Goal: Task Accomplishment & Management: Use online tool/utility

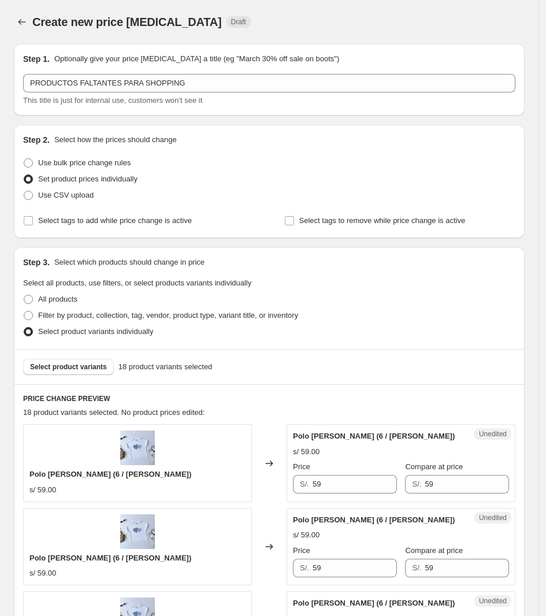
scroll to position [231, 0]
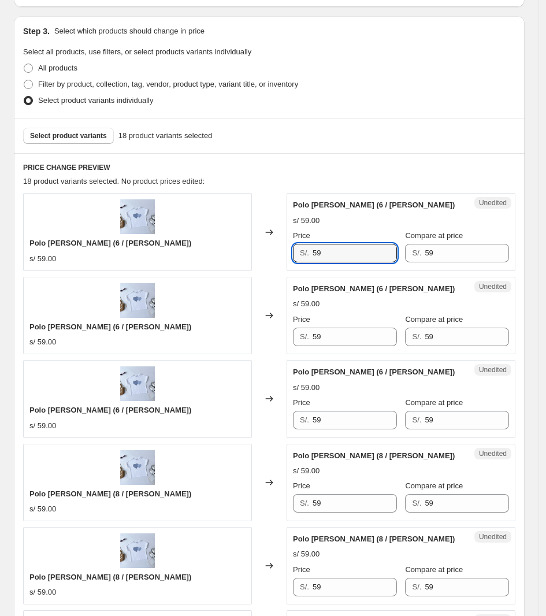
drag, startPoint x: 350, startPoint y: 259, endPoint x: 295, endPoint y: 263, distance: 55.6
click at [295, 263] on div "Unedited Polo [PERSON_NAME] (6 / [PERSON_NAME]) s/ 59.00 Price S/. 59 Compare a…" at bounding box center [401, 231] width 229 height 77
type input "35"
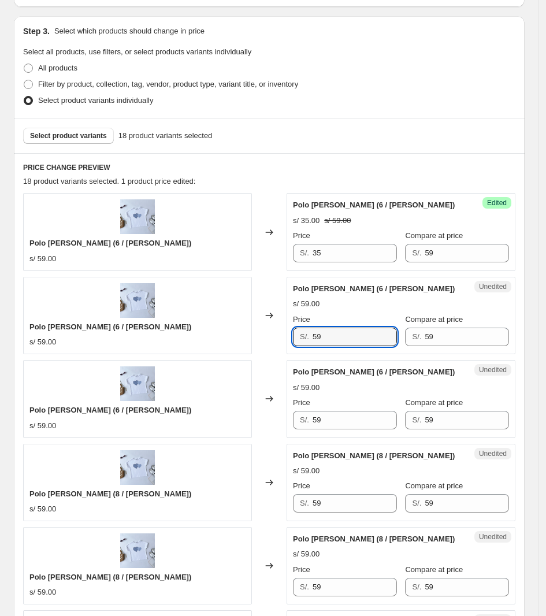
drag, startPoint x: 359, startPoint y: 330, endPoint x: 384, endPoint y: 228, distance: 104.9
click at [277, 351] on div "Polo [PERSON_NAME] (6 / [PERSON_NAME]) s/ 59.00 Changed to Unedited Polo [PERSO…" at bounding box center [269, 315] width 492 height 77
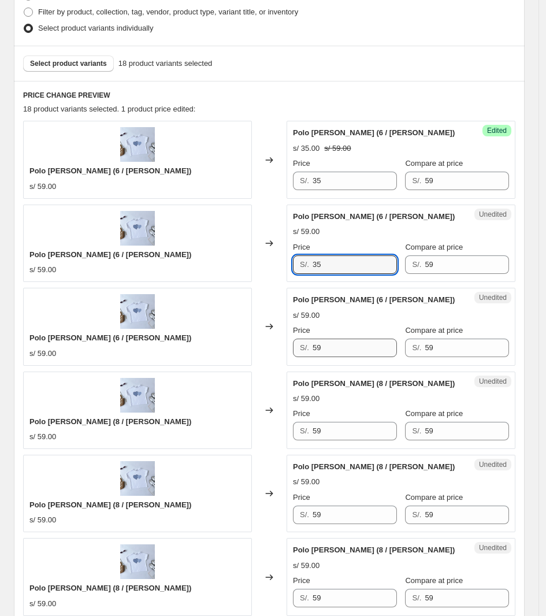
type input "35"
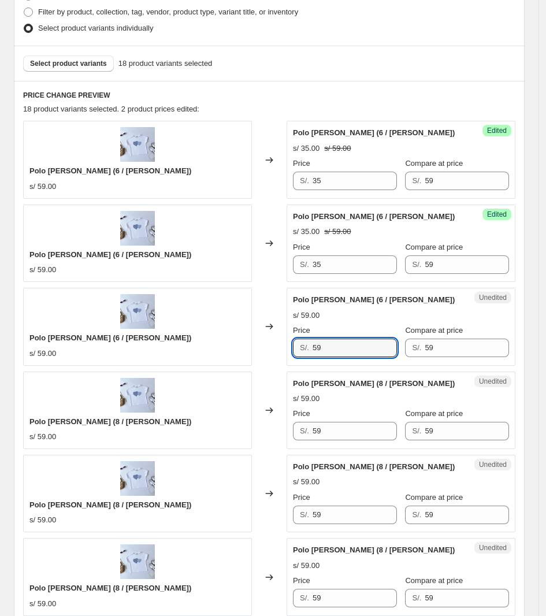
drag, startPoint x: 341, startPoint y: 349, endPoint x: 264, endPoint y: 356, distance: 77.8
click at [266, 360] on div "Polo [PERSON_NAME] (6 / [PERSON_NAME]) s/ 59.00 Changed to Unedited Polo [PERSO…" at bounding box center [269, 326] width 492 height 77
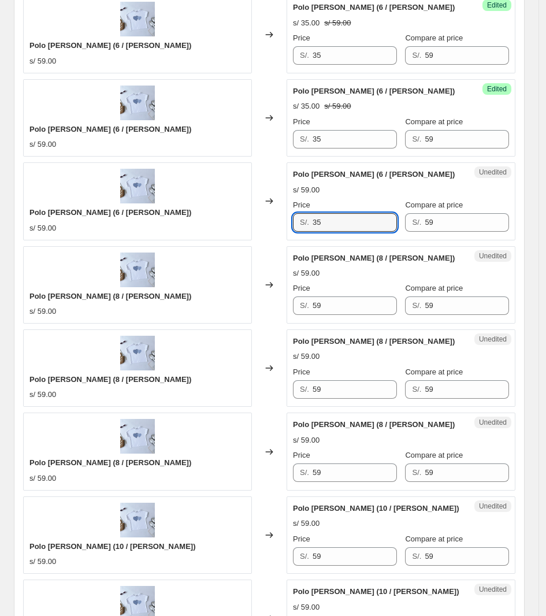
scroll to position [448, 0]
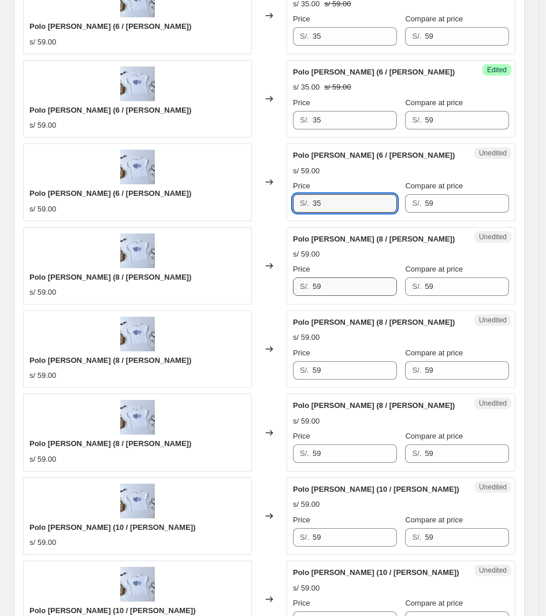
type input "35"
drag, startPoint x: 340, startPoint y: 285, endPoint x: 271, endPoint y: 297, distance: 70.3
click at [271, 297] on div "Polo [PERSON_NAME] (8 / [PERSON_NAME]) s/ 59.00 Changed to Unedited Polo [PERSO…" at bounding box center [269, 265] width 492 height 77
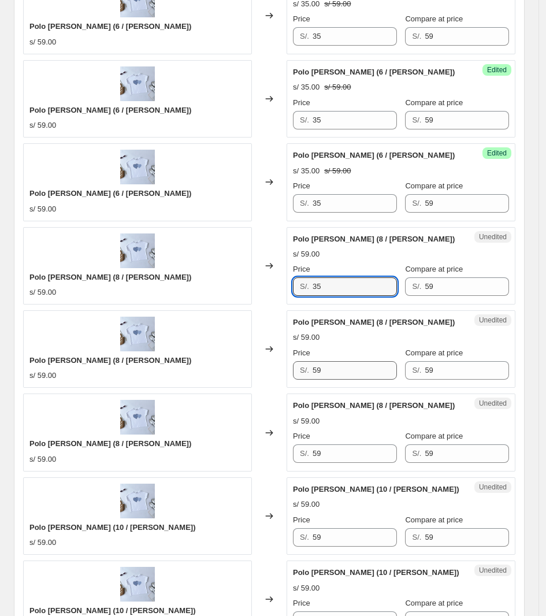
type input "35"
drag, startPoint x: 339, startPoint y: 368, endPoint x: 286, endPoint y: 375, distance: 53.1
click at [287, 376] on div "Polo [PERSON_NAME] (8 / [PERSON_NAME]) s/ 59.00 Changed to Unedited Polo [PERSO…" at bounding box center [269, 348] width 492 height 77
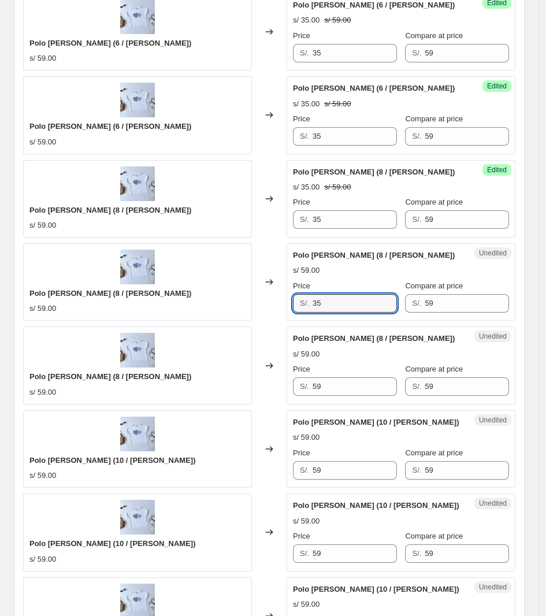
scroll to position [592, 0]
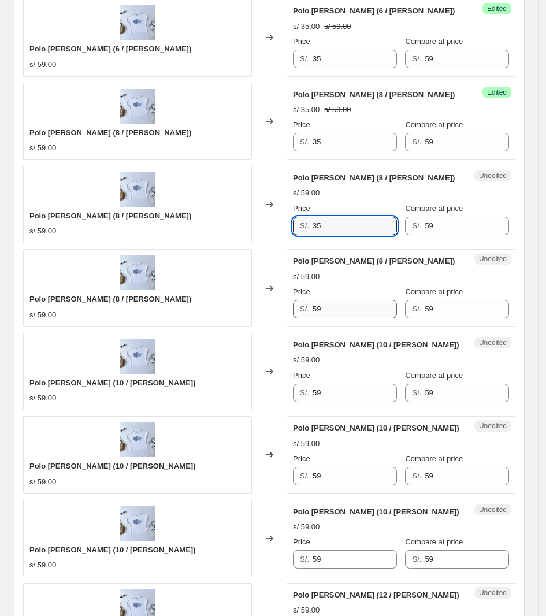
type input "35"
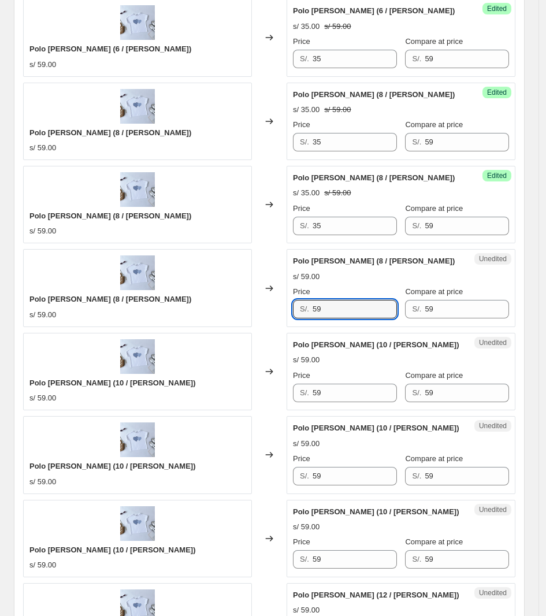
drag, startPoint x: 348, startPoint y: 313, endPoint x: 237, endPoint y: 316, distance: 111.0
click at [237, 316] on div "Polo [PERSON_NAME] (8 / [PERSON_NAME]) s/ 59.00 Changed to Unedited Polo [PERSO…" at bounding box center [269, 287] width 492 height 77
type input "35"
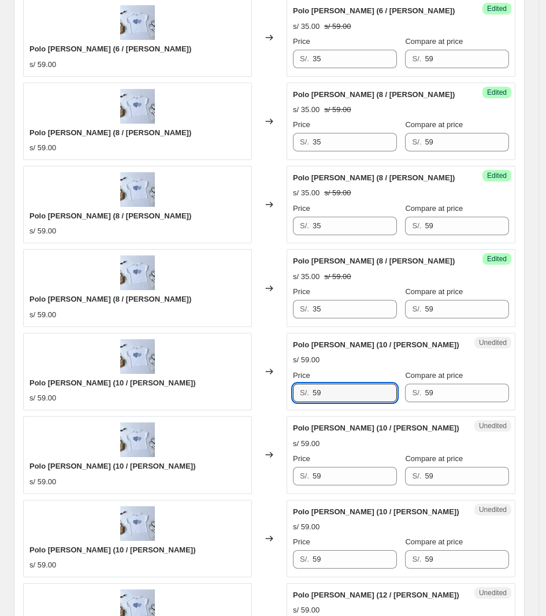
drag, startPoint x: 339, startPoint y: 395, endPoint x: 308, endPoint y: 378, distance: 34.9
click at [266, 396] on div "Polo [PERSON_NAME] (10 / [PERSON_NAME]) s/ 59.00 Changed to Unedited Polo [PERS…" at bounding box center [269, 371] width 492 height 77
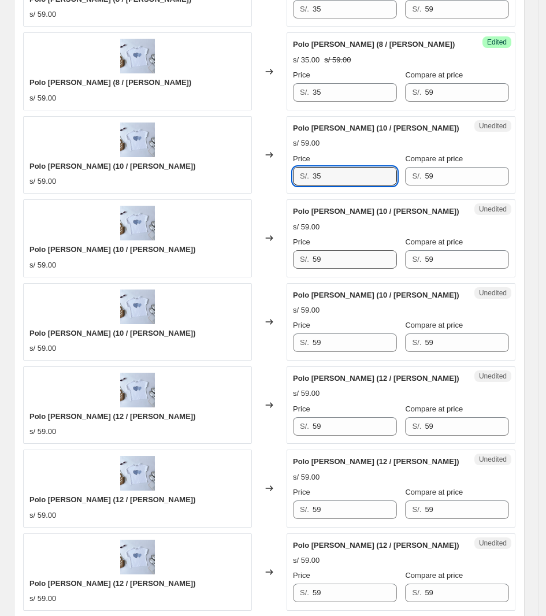
type input "35"
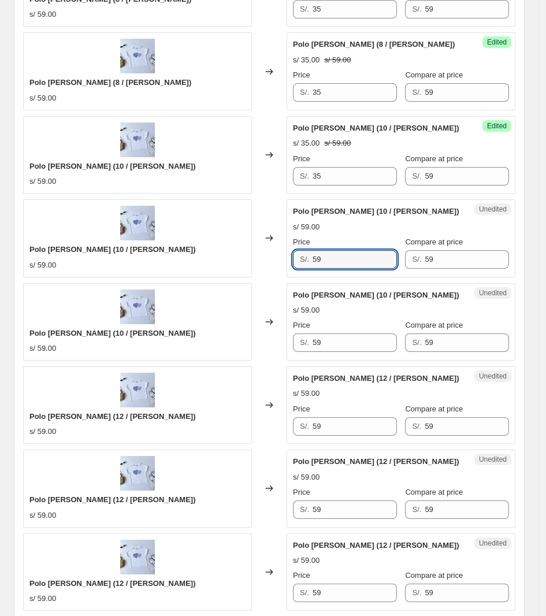
drag, startPoint x: 344, startPoint y: 256, endPoint x: 217, endPoint y: 282, distance: 129.8
click at [217, 284] on div "Polo [PERSON_NAME] (6 / [PERSON_NAME]) s/ 59.00 Changed to Success Edited [PERS…" at bounding box center [269, 363] width 492 height 1496
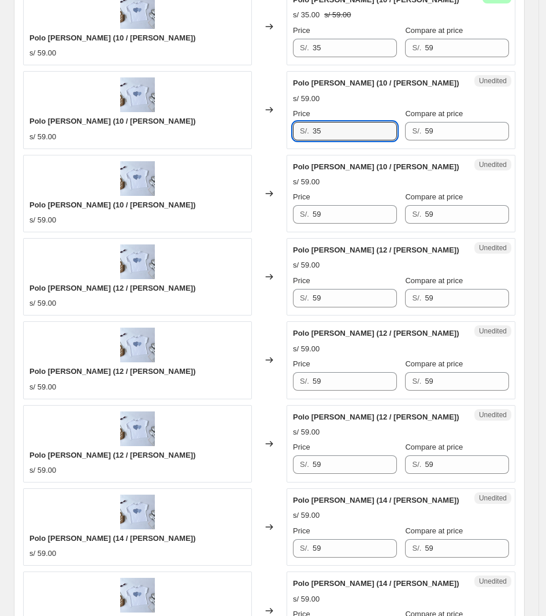
scroll to position [954, 0]
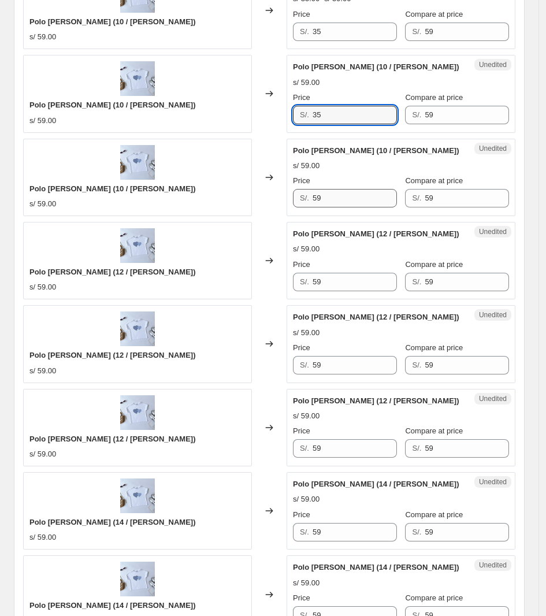
type input "35"
drag, startPoint x: 350, startPoint y: 201, endPoint x: 250, endPoint y: 205, distance: 100.6
click at [251, 205] on div "Polo [PERSON_NAME] (10 / [PERSON_NAME]) s/ 59.00 Changed to Unedited Polo [PERS…" at bounding box center [269, 177] width 492 height 77
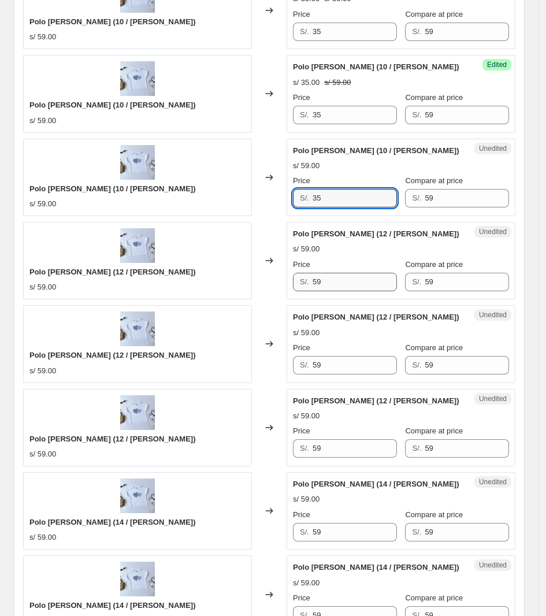
type input "35"
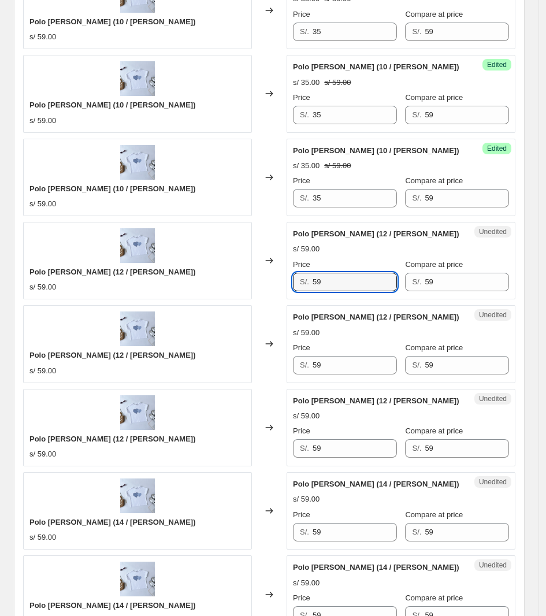
drag, startPoint x: 357, startPoint y: 289, endPoint x: 229, endPoint y: 283, distance: 127.9
click at [229, 288] on div "Polo [PERSON_NAME] (12 / [PERSON_NAME]) s/ 59.00 Changed to Unedited Polo [PERS…" at bounding box center [269, 260] width 492 height 77
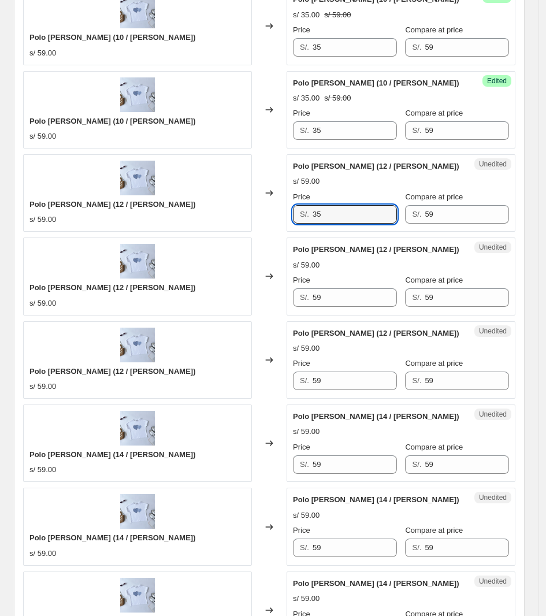
scroll to position [1098, 0]
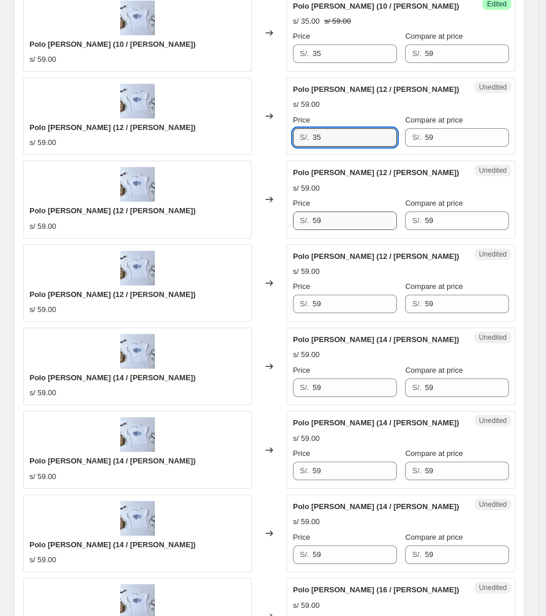
type input "35"
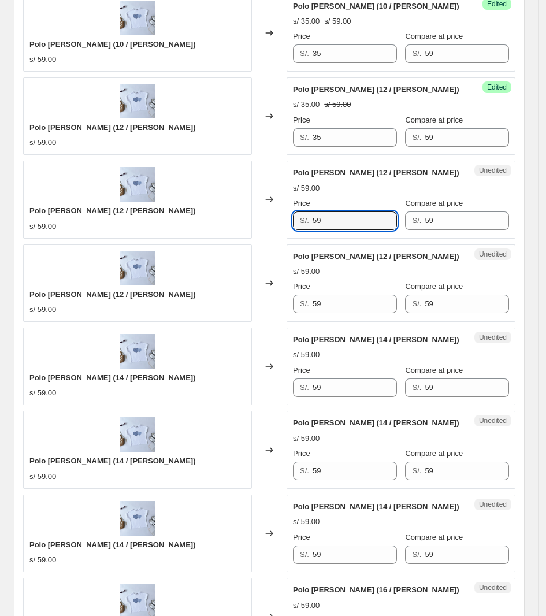
drag, startPoint x: 339, startPoint y: 223, endPoint x: 214, endPoint y: 216, distance: 124.5
click at [213, 221] on div "Polo [PERSON_NAME] (12 / [PERSON_NAME]) s/ 59.00 Changed to Unedited Polo [PERS…" at bounding box center [269, 199] width 492 height 77
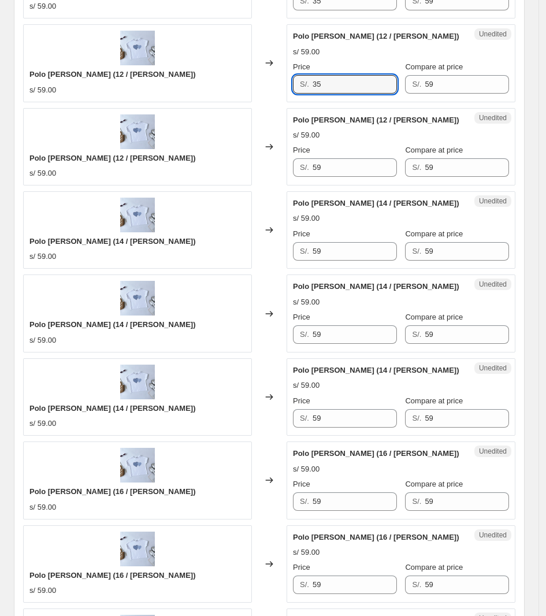
scroll to position [1243, 0]
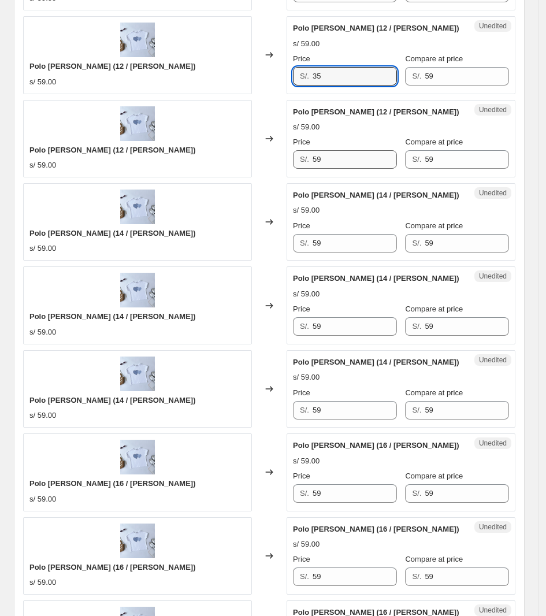
type input "35"
drag, startPoint x: 336, startPoint y: 167, endPoint x: 175, endPoint y: 181, distance: 161.3
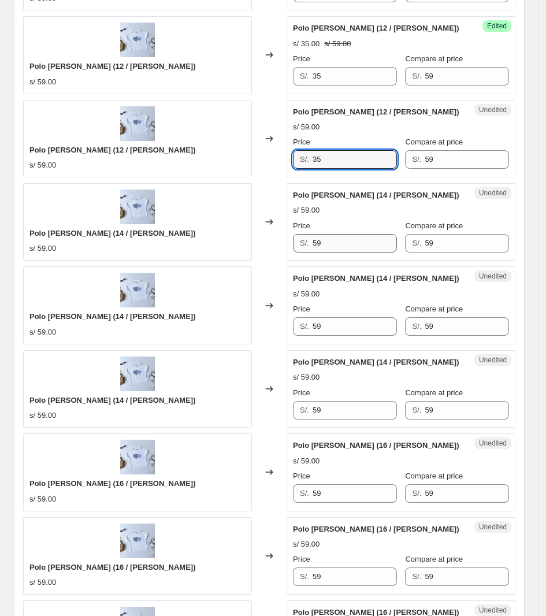
type input "35"
drag, startPoint x: 339, startPoint y: 255, endPoint x: 266, endPoint y: 255, distance: 72.3
click at [269, 255] on div "Polo [PERSON_NAME] (14 / [PERSON_NAME]) s/ 59.00 Changed to Unedited Polo [PERS…" at bounding box center [269, 221] width 492 height 77
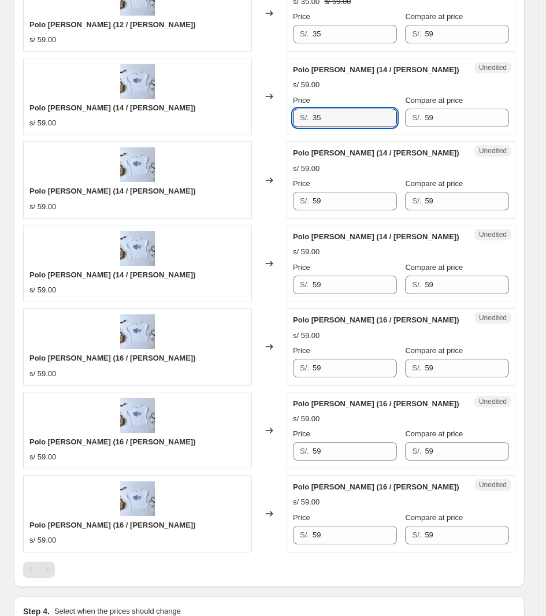
scroll to position [1387, 0]
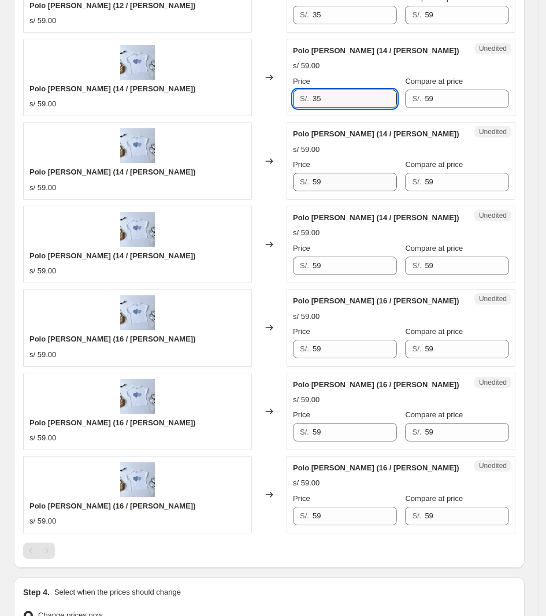
type input "35"
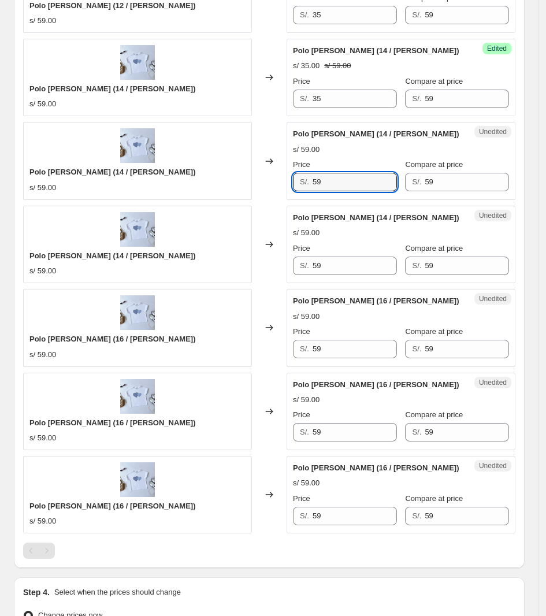
drag, startPoint x: 340, startPoint y: 191, endPoint x: 244, endPoint y: 195, distance: 96.1
click at [244, 195] on div "Polo [PERSON_NAME] (14 / [PERSON_NAME]) s/ 59.00 Changed to Unedited Polo [PERS…" at bounding box center [269, 160] width 492 height 77
type input "35"
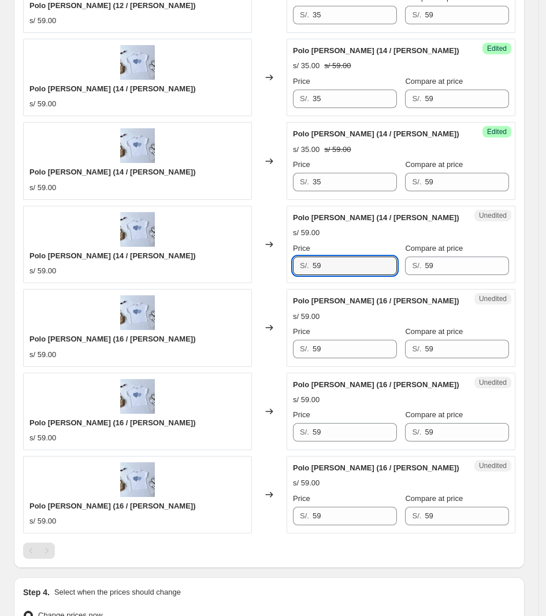
drag, startPoint x: 350, startPoint y: 276, endPoint x: 284, endPoint y: 276, distance: 65.9
click at [284, 276] on div "Polo [PERSON_NAME] (14 / [PERSON_NAME]) s/ 59.00 Changed to Unedited Polo [PERS…" at bounding box center [269, 244] width 492 height 77
type input "35"
drag, startPoint x: 335, startPoint y: 349, endPoint x: 258, endPoint y: 350, distance: 77.5
click at [264, 353] on div "Polo [PERSON_NAME] (16 / [PERSON_NAME]) s/ 59.00 Changed to Unedited Polo [PERS…" at bounding box center [269, 327] width 492 height 77
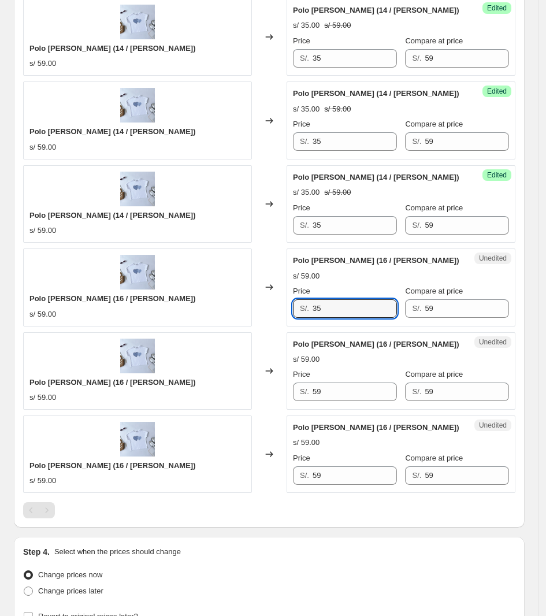
scroll to position [1460, 0]
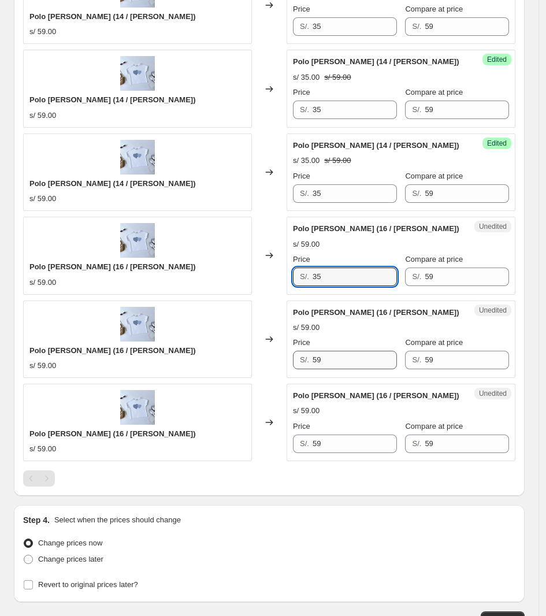
type input "35"
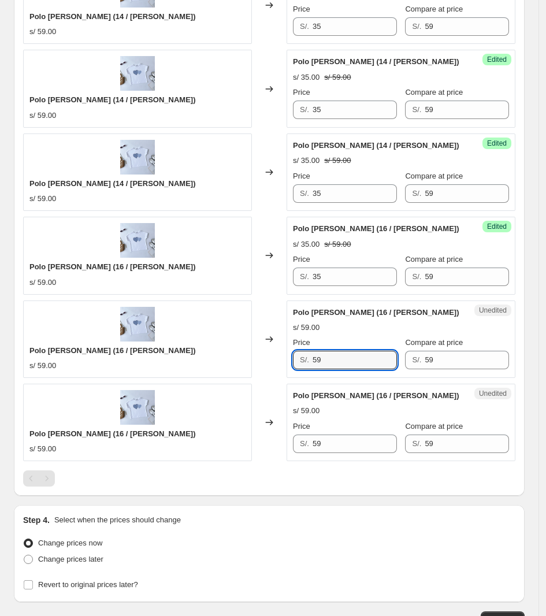
drag, startPoint x: 342, startPoint y: 368, endPoint x: 269, endPoint y: 376, distance: 73.3
click at [270, 376] on div "Polo [PERSON_NAME] (16 / [PERSON_NAME]) s/ 59.00 Changed to Unedited Polo [PERS…" at bounding box center [269, 339] width 492 height 77
type input "35"
drag, startPoint x: 345, startPoint y: 450, endPoint x: 275, endPoint y: 443, distance: 70.3
click at [275, 443] on div "Polo [PERSON_NAME] (16 / [PERSON_NAME]) s/ 59.00 Changed to Unedited Polo [PERS…" at bounding box center [269, 422] width 492 height 77
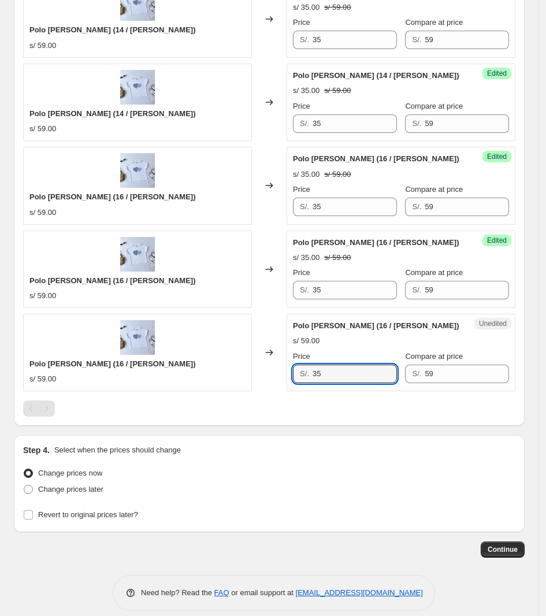
scroll to position [1532, 0]
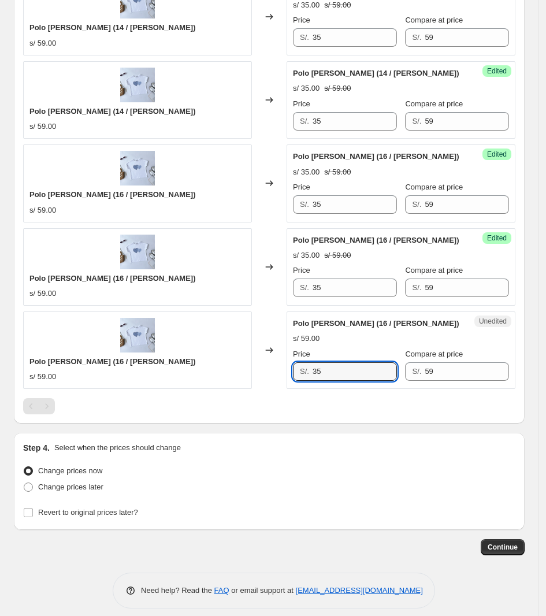
type input "35"
click at [46, 408] on div "Pagination" at bounding box center [47, 406] width 16 height 16
click at [254, 408] on div at bounding box center [269, 406] width 492 height 16
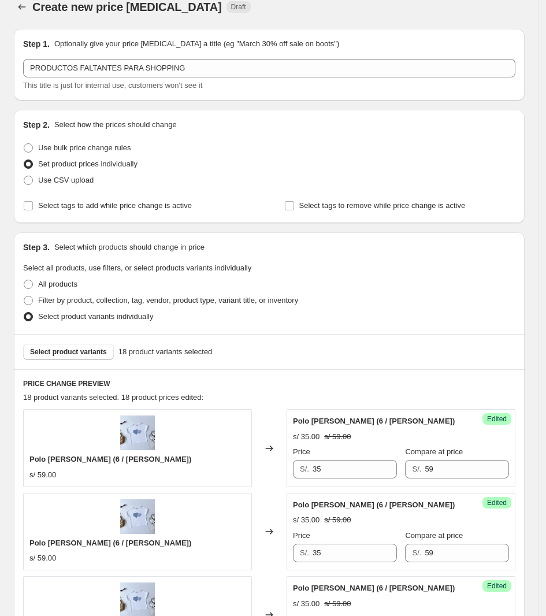
scroll to position [14, 0]
click at [87, 350] on span "Select product variants" at bounding box center [68, 352] width 77 height 9
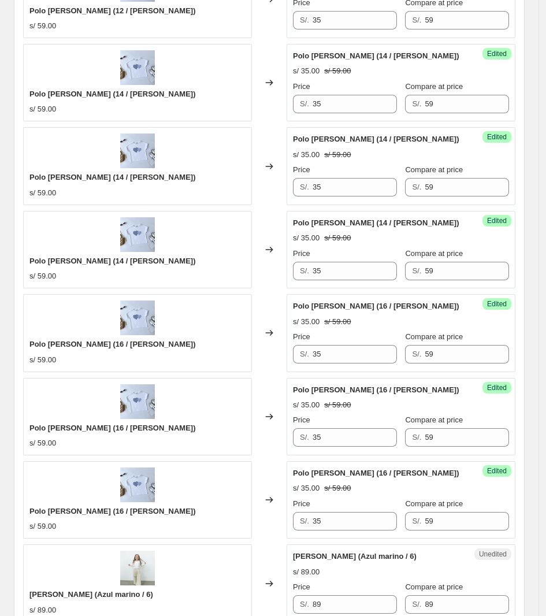
scroll to position [1676, 0]
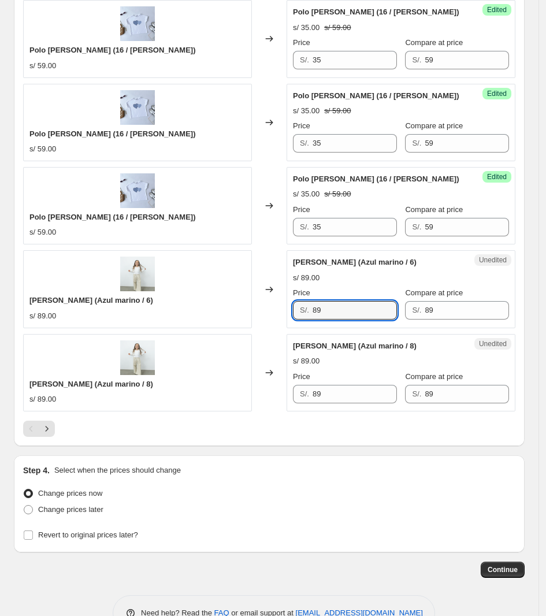
drag, startPoint x: 350, startPoint y: 318, endPoint x: 291, endPoint y: 322, distance: 59.6
click at [291, 322] on div "Unedited [PERSON_NAME] (Azul marino / 6) s/ 89.00 Price S/. 89 Compare at price…" at bounding box center [401, 288] width 229 height 77
type input "61"
drag, startPoint x: 329, startPoint y: 408, endPoint x: 295, endPoint y: 417, distance: 35.9
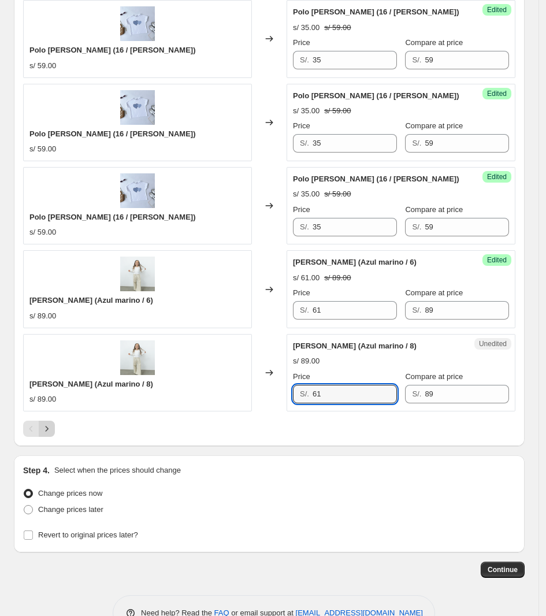
type input "61"
click at [45, 433] on icon "Next" at bounding box center [47, 429] width 12 height 12
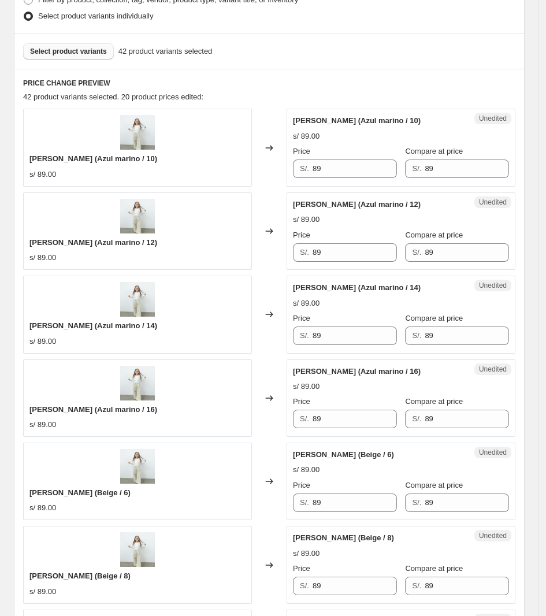
scroll to position [303, 0]
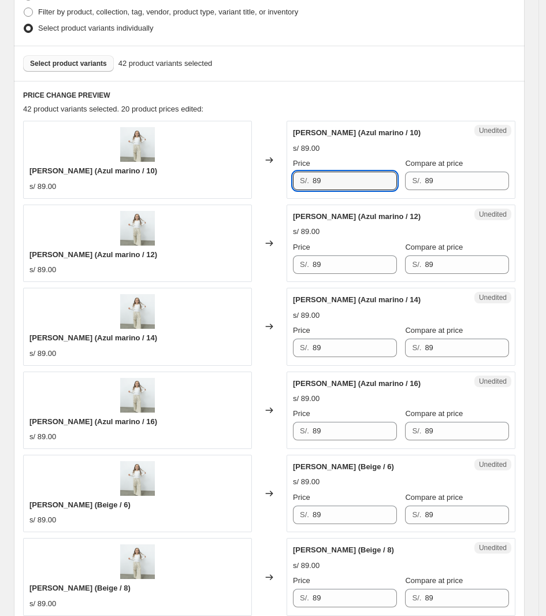
drag, startPoint x: 339, startPoint y: 179, endPoint x: 297, endPoint y: 184, distance: 42.5
click at [297, 184] on div "S/. 89" at bounding box center [345, 181] width 104 height 18
type input "61"
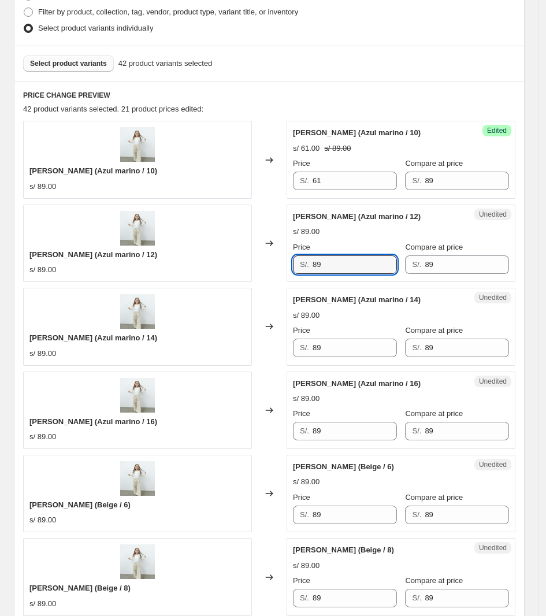
drag, startPoint x: 355, startPoint y: 262, endPoint x: 296, endPoint y: 268, distance: 59.8
click at [296, 268] on div "S/. 89" at bounding box center [345, 264] width 104 height 18
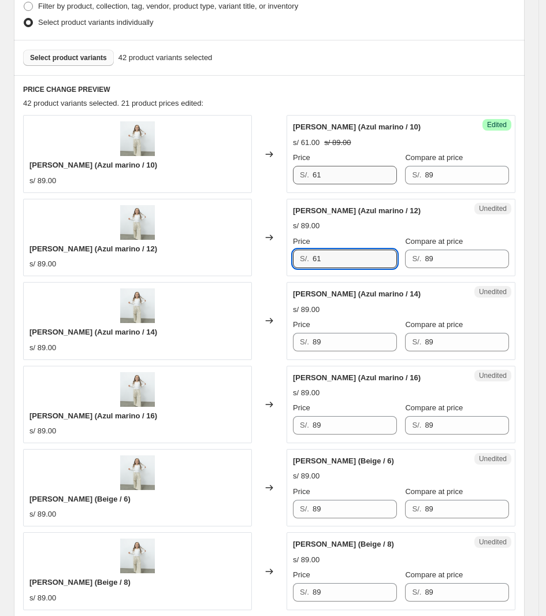
scroll to position [448, 0]
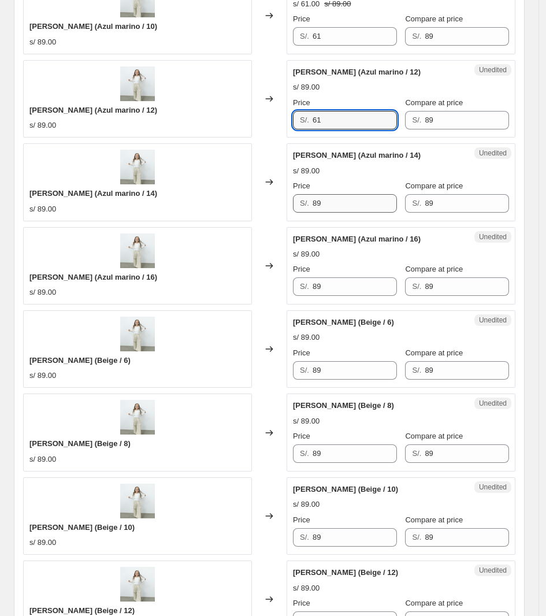
type input "61"
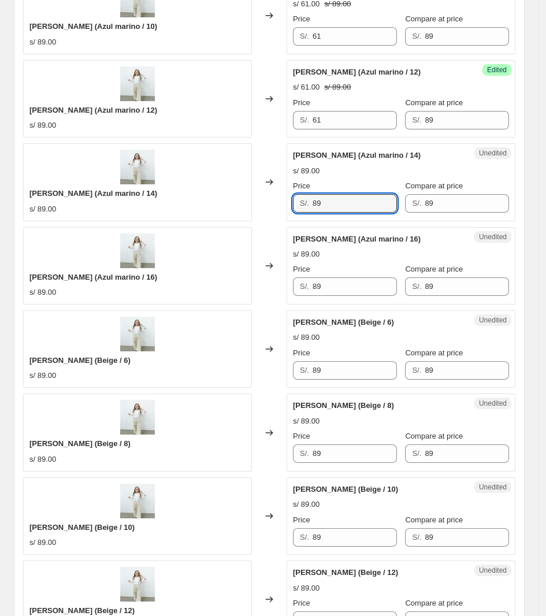
drag, startPoint x: 339, startPoint y: 203, endPoint x: 272, endPoint y: 205, distance: 67.1
click at [272, 206] on div "[PERSON_NAME] (Azul marino / 14) s/ 89.00 Changed to Unedited [PERSON_NAME] (Az…" at bounding box center [269, 181] width 492 height 77
type input "61"
click at [342, 299] on div "Unedited [PERSON_NAME] (Azul marino / 16) s/ 89.00 Price S/. 89 Compare at pric…" at bounding box center [401, 265] width 229 height 77
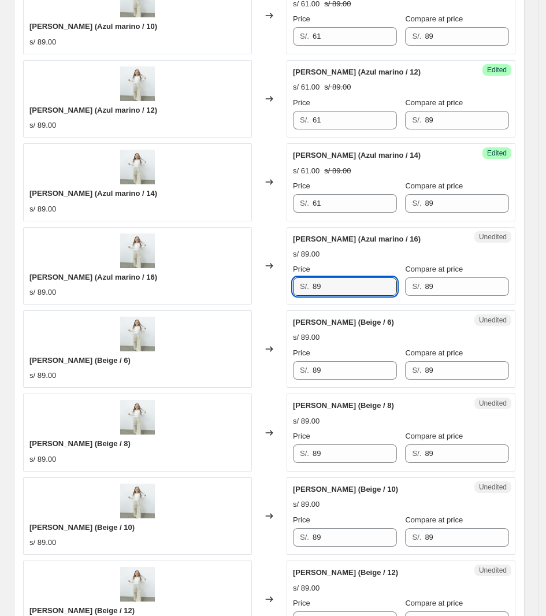
drag, startPoint x: 345, startPoint y: 292, endPoint x: 261, endPoint y: 298, distance: 84.0
click at [261, 298] on div "[PERSON_NAME] (Azul marino / 16) s/ 89.00 Changed to Unedited [PERSON_NAME] (Az…" at bounding box center [269, 265] width 492 height 77
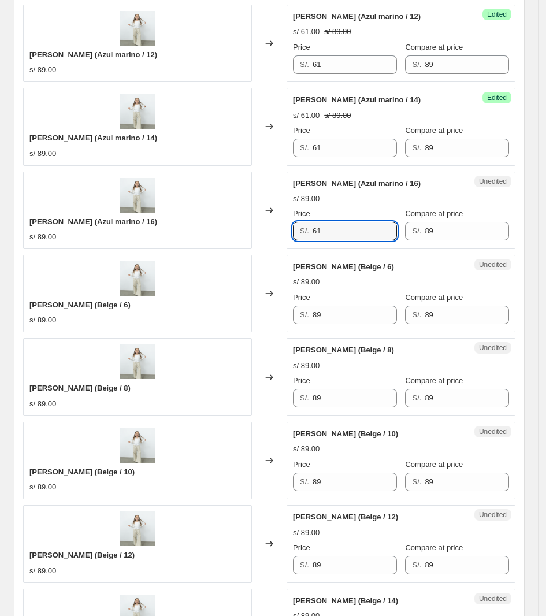
scroll to position [592, 0]
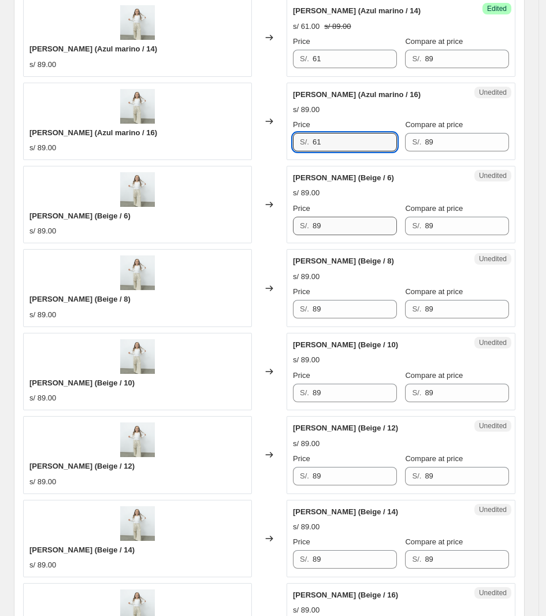
type input "61"
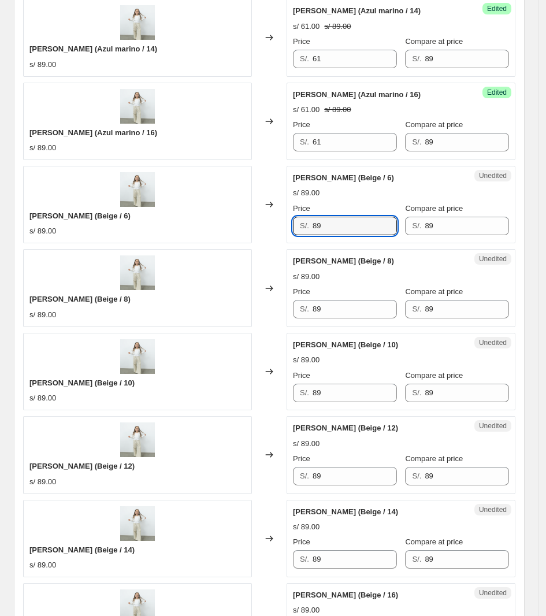
drag, startPoint x: 347, startPoint y: 227, endPoint x: 275, endPoint y: 238, distance: 72.4
click at [282, 241] on div "[PERSON_NAME] (Beige / 6) s/ 89.00 Changed to Unedited [PERSON_NAME] (Beige / 6…" at bounding box center [269, 204] width 492 height 77
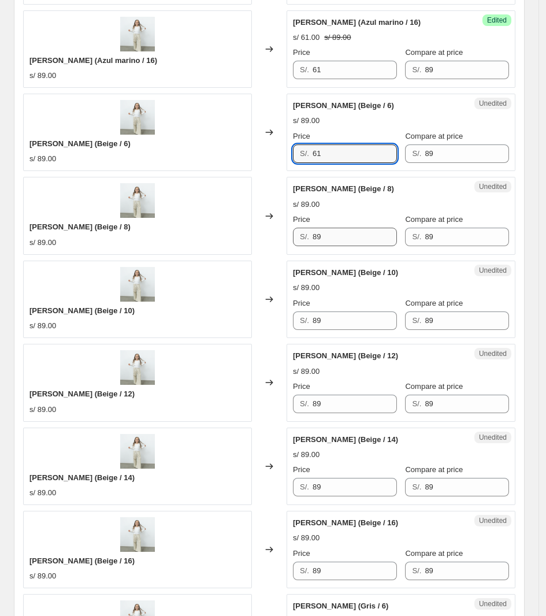
type input "61"
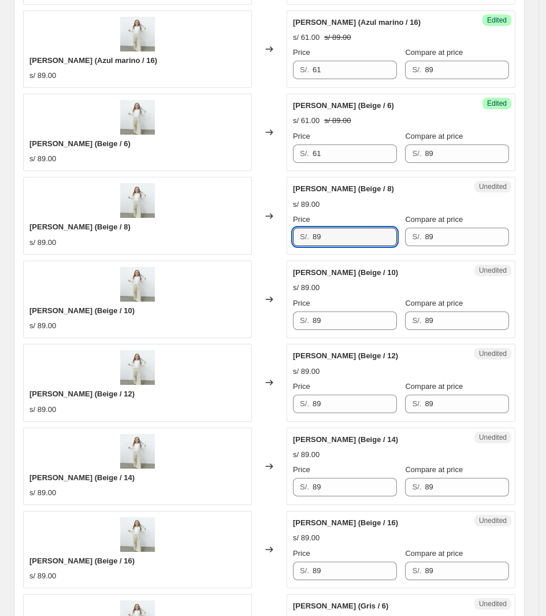
drag, startPoint x: 335, startPoint y: 243, endPoint x: 250, endPoint y: 240, distance: 85.6
click at [250, 242] on div "[PERSON_NAME] (Beige / 8) s/ 89.00 Changed to Unedited [PERSON_NAME] (Beige / 8…" at bounding box center [269, 215] width 492 height 77
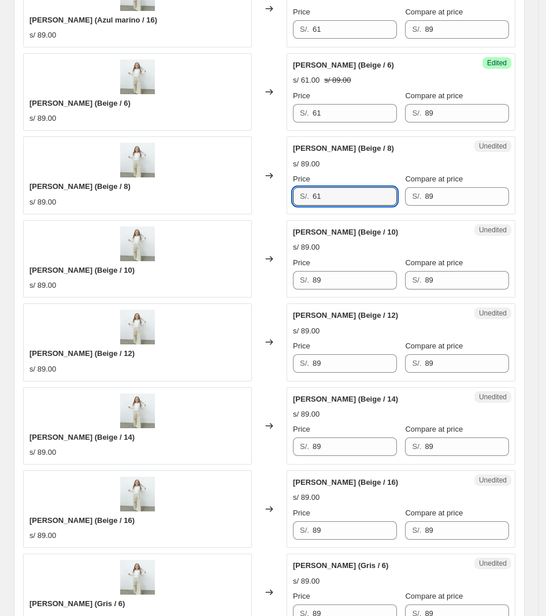
scroll to position [737, 0]
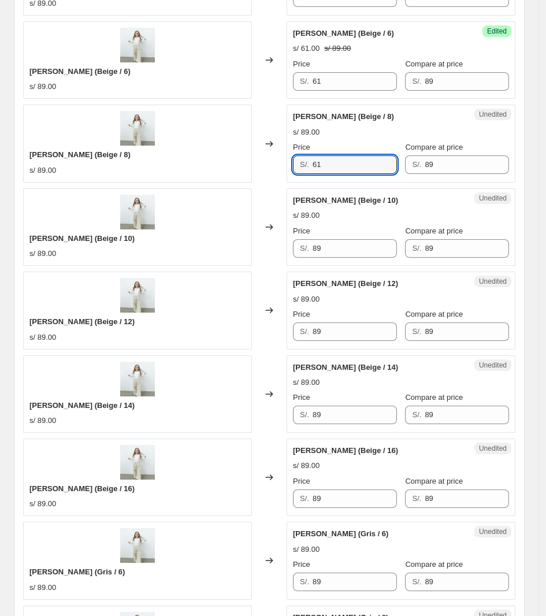
type input "61"
drag, startPoint x: 308, startPoint y: 256, endPoint x: 273, endPoint y: 254, distance: 34.8
click at [273, 256] on div "[PERSON_NAME] (Beige / 10) s/ 89.00 Changed to Unedited [PERSON_NAME] (Beige / …" at bounding box center [269, 226] width 492 height 77
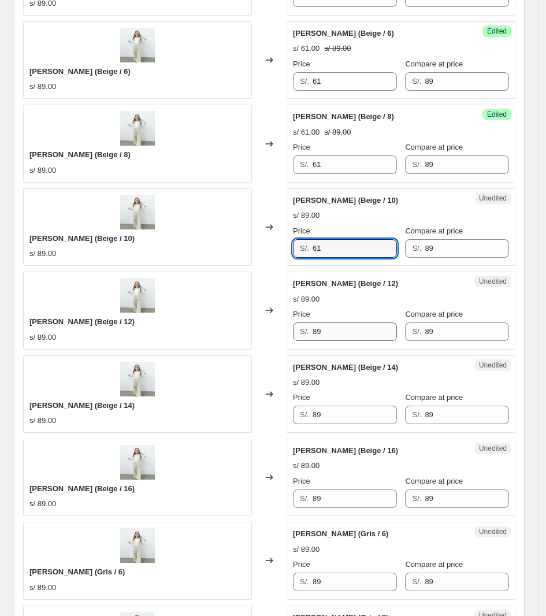
type input "61"
drag, startPoint x: 336, startPoint y: 339, endPoint x: 261, endPoint y: 342, distance: 74.6
click at [261, 342] on div "[PERSON_NAME] (Beige / 12) s/ 89.00 Changed to Unedited [PERSON_NAME] (Beige / …" at bounding box center [269, 310] width 492 height 77
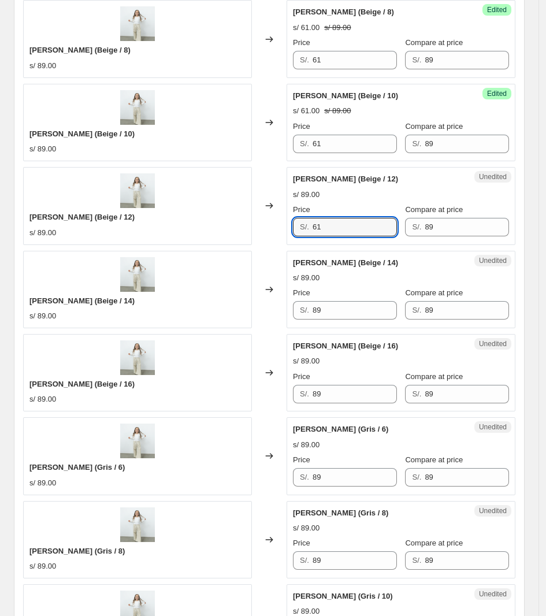
scroll to position [881, 0]
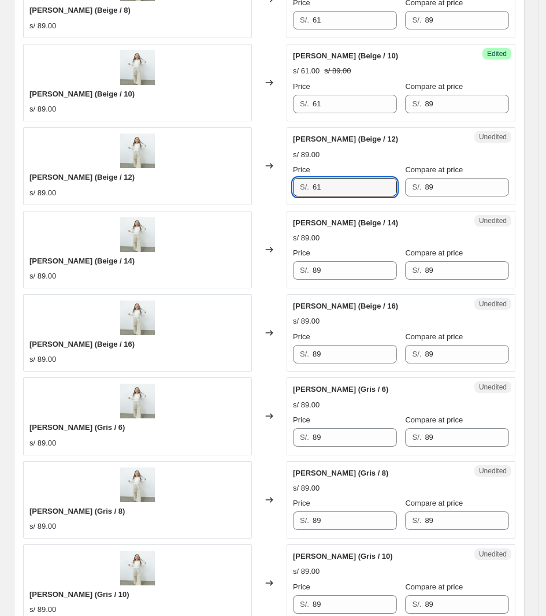
type input "61"
drag, startPoint x: 287, startPoint y: 270, endPoint x: 276, endPoint y: 272, distance: 11.2
click at [278, 272] on div "[PERSON_NAME] (Beige / 14) s/ 89.00 Changed to Unedited [PERSON_NAME] (Beige / …" at bounding box center [269, 249] width 492 height 77
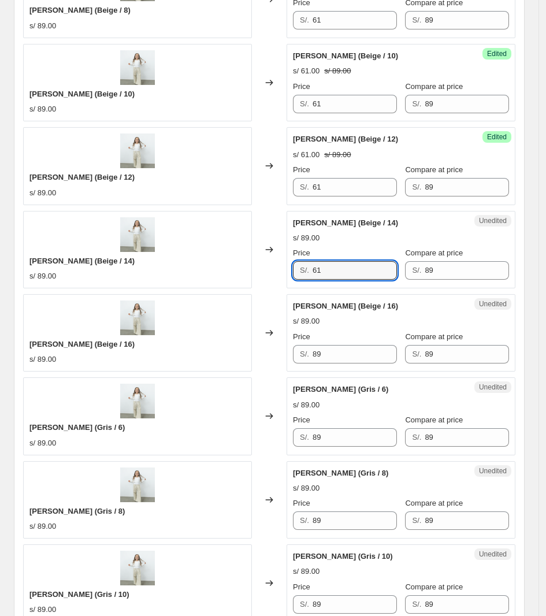
type input "61"
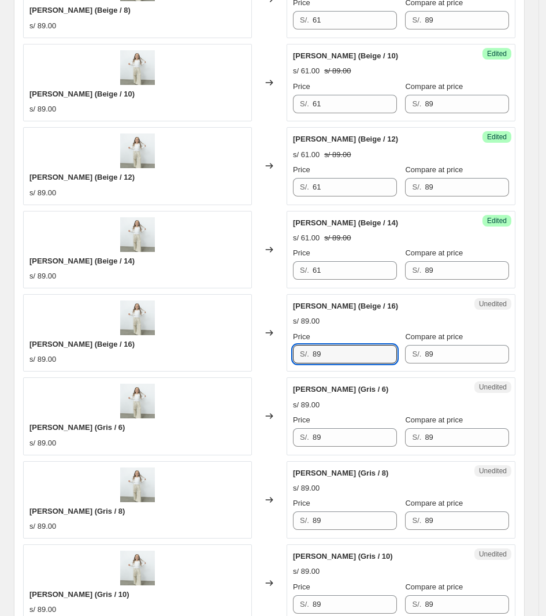
drag, startPoint x: 264, startPoint y: 360, endPoint x: 205, endPoint y: 340, distance: 61.8
click at [221, 346] on div "[PERSON_NAME] (Beige / 16) s/ 89.00 Changed to Unedited [PERSON_NAME] (Beige / …" at bounding box center [269, 332] width 492 height 77
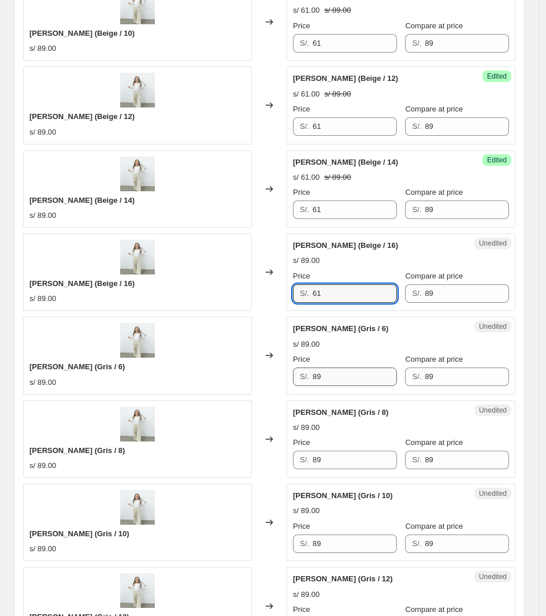
scroll to position [1026, 0]
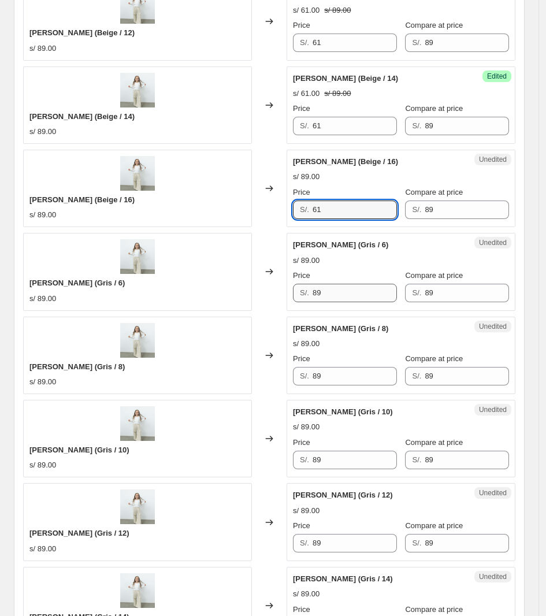
type input "61"
drag, startPoint x: 344, startPoint y: 295, endPoint x: 188, endPoint y: 303, distance: 156.3
click at [186, 307] on div "[PERSON_NAME] (Gris / 6) s/ 89.00 Changed to Unedited [PERSON_NAME] (Gris / 6) …" at bounding box center [269, 271] width 492 height 77
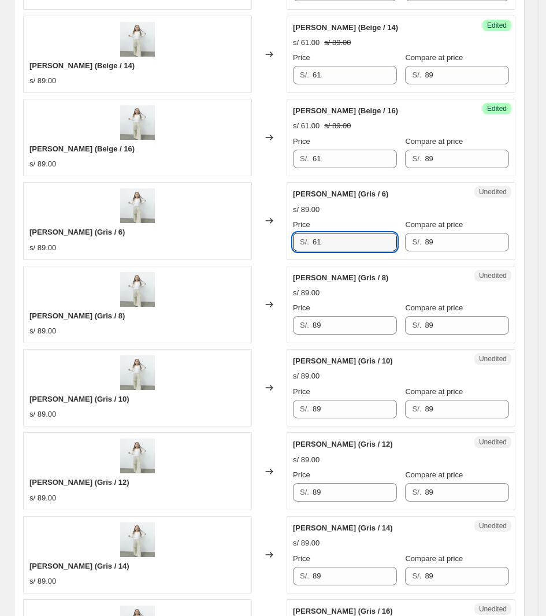
scroll to position [1170, 0]
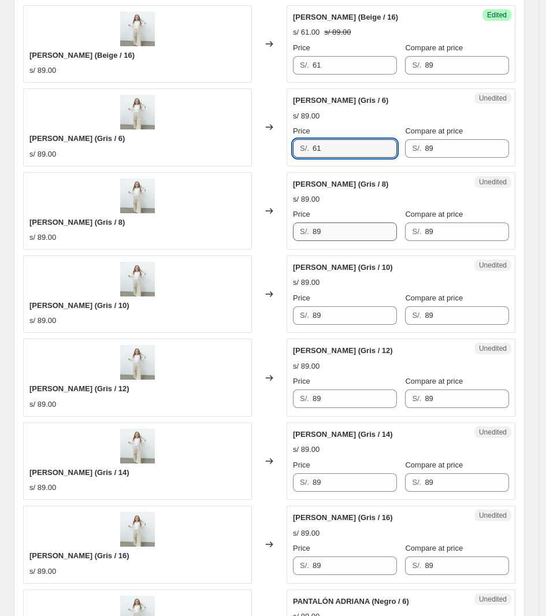
type input "61"
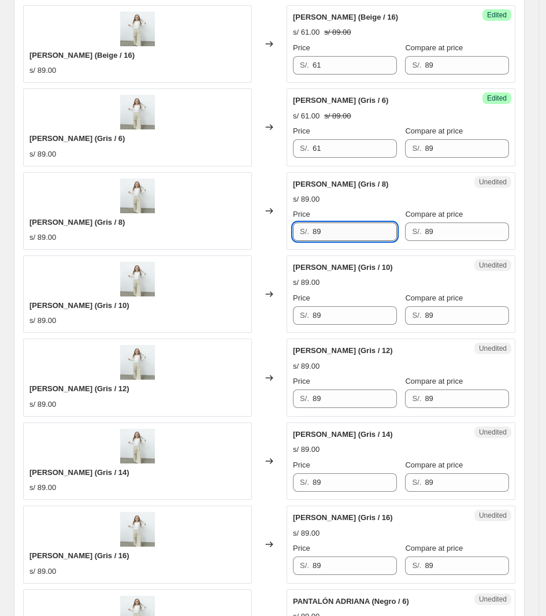
click at [335, 240] on input "89" at bounding box center [355, 232] width 84 height 18
drag, startPoint x: 342, startPoint y: 237, endPoint x: 266, endPoint y: 239, distance: 75.7
click at [266, 238] on div "[PERSON_NAME] (Gris / 8) s/ 89.00 Changed to Unedited [PERSON_NAME] (Gris / 8) …" at bounding box center [269, 210] width 492 height 77
type input "61"
drag, startPoint x: 353, startPoint y: 321, endPoint x: 252, endPoint y: 321, distance: 101.2
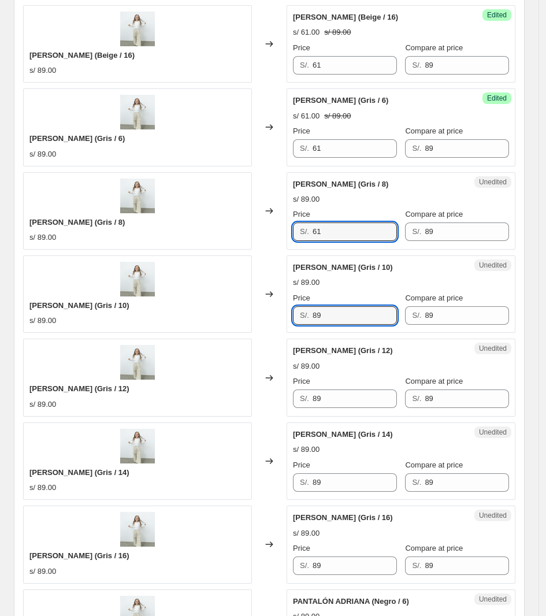
click at [252, 321] on div "[PERSON_NAME] (Gris / 10) s/ 89.00 Changed to Unedited [PERSON_NAME] (Gris / 10…" at bounding box center [269, 293] width 492 height 77
type input "61"
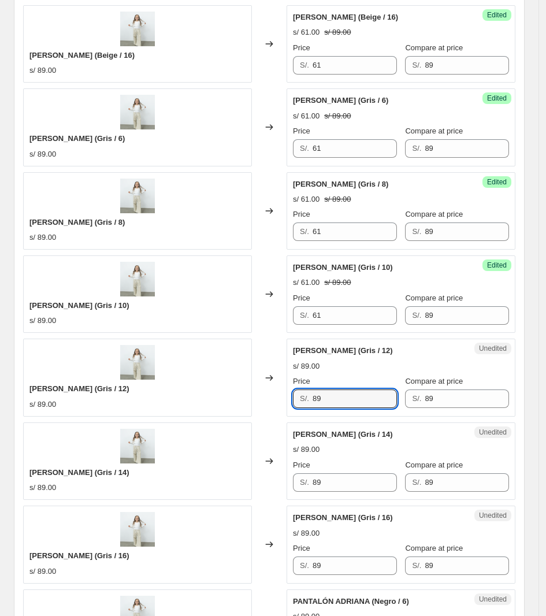
drag, startPoint x: 357, startPoint y: 407, endPoint x: 267, endPoint y: 397, distance: 90.8
click at [267, 399] on div "[PERSON_NAME] (Gris / 12) s/ 89.00 Changed to Unedited [PERSON_NAME] (Gris / 12…" at bounding box center [269, 377] width 492 height 77
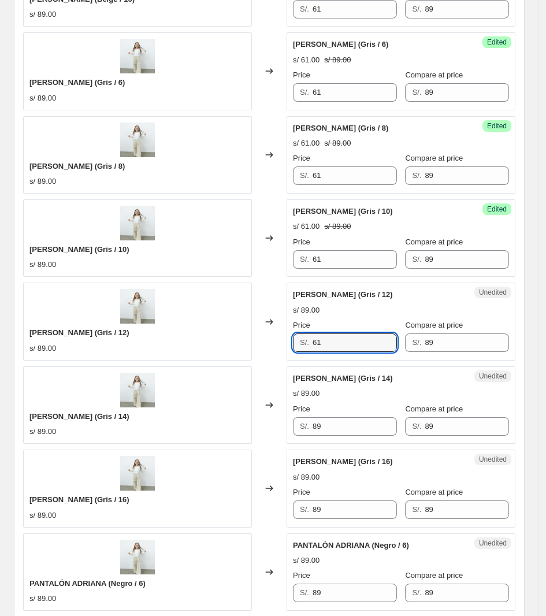
scroll to position [1315, 0]
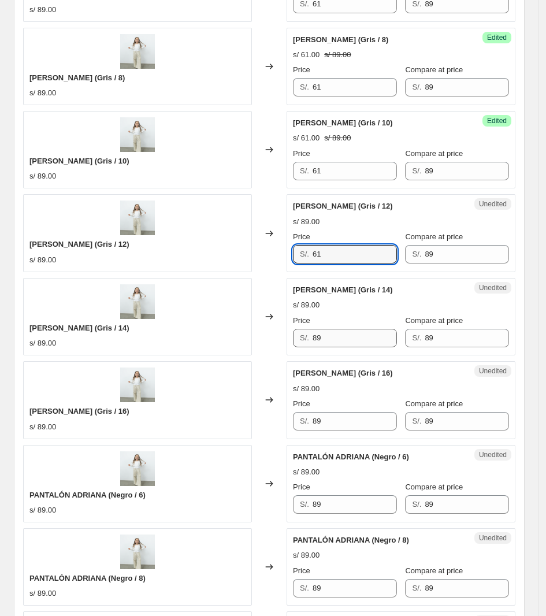
type input "61"
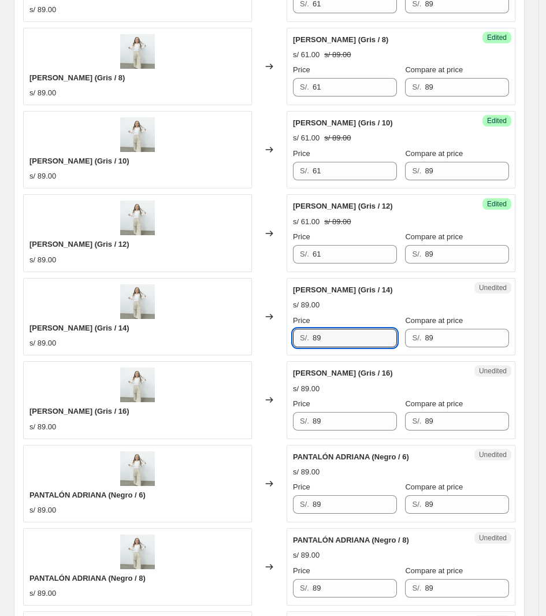
drag, startPoint x: 350, startPoint y: 350, endPoint x: 328, endPoint y: 373, distance: 31.9
click at [284, 351] on div "[PERSON_NAME] (Gris / 14) s/ 89.00 Changed to Unedited [PERSON_NAME] (Gris / 14…" at bounding box center [269, 316] width 492 height 77
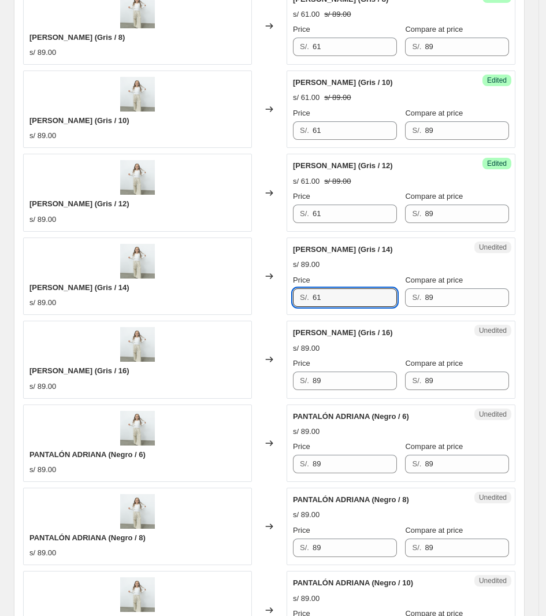
scroll to position [1387, 0]
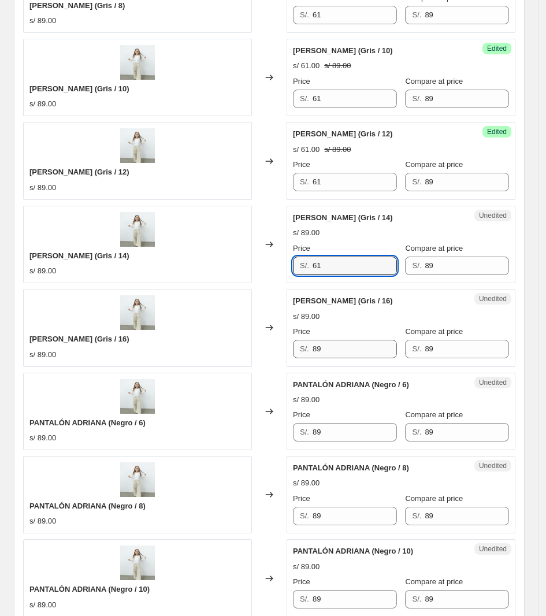
type input "61"
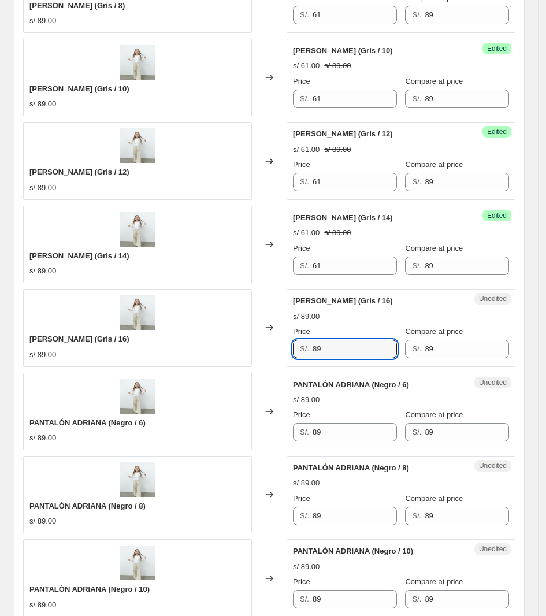
drag, startPoint x: 379, startPoint y: 353, endPoint x: 281, endPoint y: 355, distance: 98.3
click at [281, 354] on div "[PERSON_NAME] (Gris / 16) s/ 89.00 Changed to Unedited [PERSON_NAME] (Gris / 16…" at bounding box center [269, 327] width 492 height 77
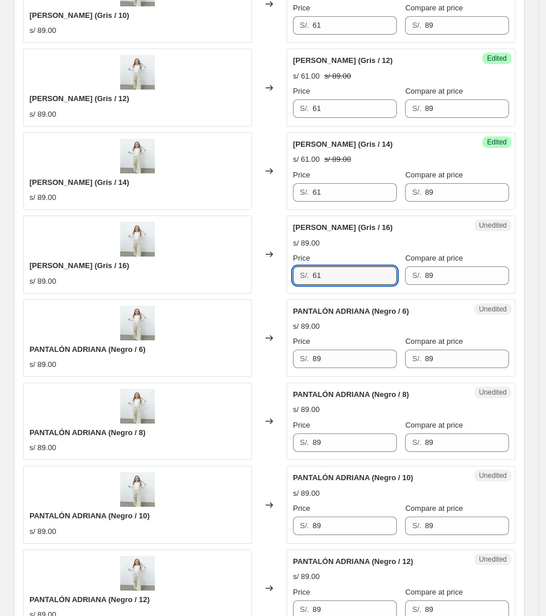
scroll to position [1532, 0]
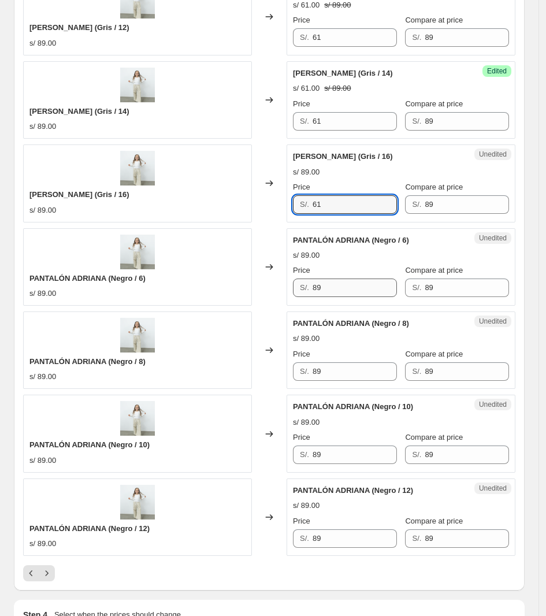
type input "61"
click at [342, 285] on input "89" at bounding box center [355, 288] width 84 height 18
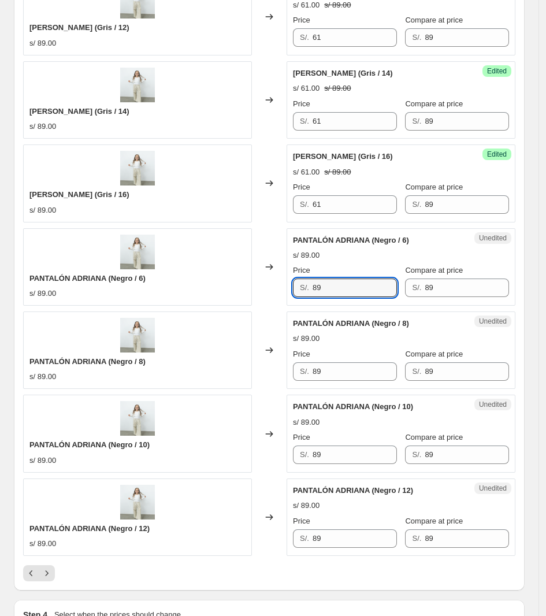
drag, startPoint x: 342, startPoint y: 296, endPoint x: 231, endPoint y: 301, distance: 111.1
click at [231, 301] on div "[PERSON_NAME] (Negro / 6) s/ 89.00 Changed to Unedited [PERSON_NAME] (Negro / 6…" at bounding box center [269, 266] width 492 height 77
type input "61"
drag, startPoint x: 341, startPoint y: 379, endPoint x: 271, endPoint y: 375, distance: 70.7
click at [270, 377] on div "[PERSON_NAME] (Negro / 8) s/ 89.00 Changed to Unedited [PERSON_NAME] (Negro / 8…" at bounding box center [269, 350] width 492 height 77
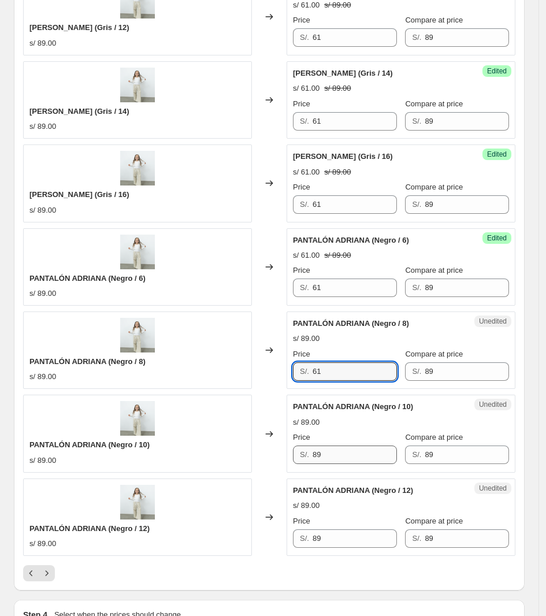
type input "61"
drag, startPoint x: 345, startPoint y: 465, endPoint x: 243, endPoint y: 463, distance: 101.7
click at [247, 464] on div "[PERSON_NAME] (Negro / 10) s/ 89.00 Changed to Unedited [PERSON_NAME] (Negro / …" at bounding box center [269, 433] width 492 height 77
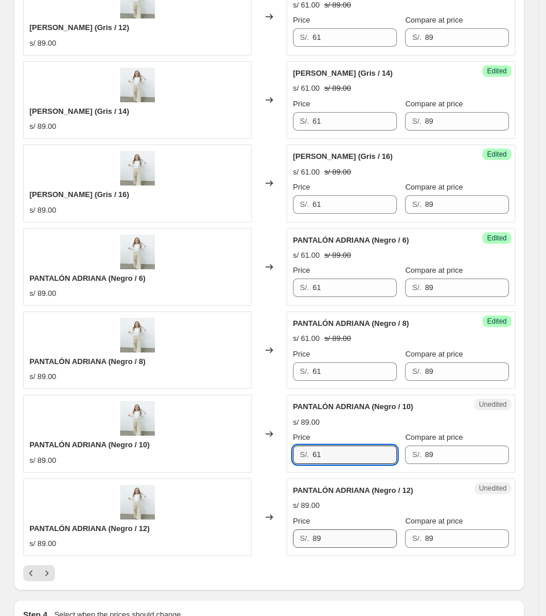
type input "61"
drag, startPoint x: 345, startPoint y: 546, endPoint x: 212, endPoint y: 546, distance: 132.9
click at [213, 545] on div "[PERSON_NAME] (Negro / 12) s/ 89.00 Changed to Unedited [PERSON_NAME] (Negro / …" at bounding box center [269, 517] width 492 height 77
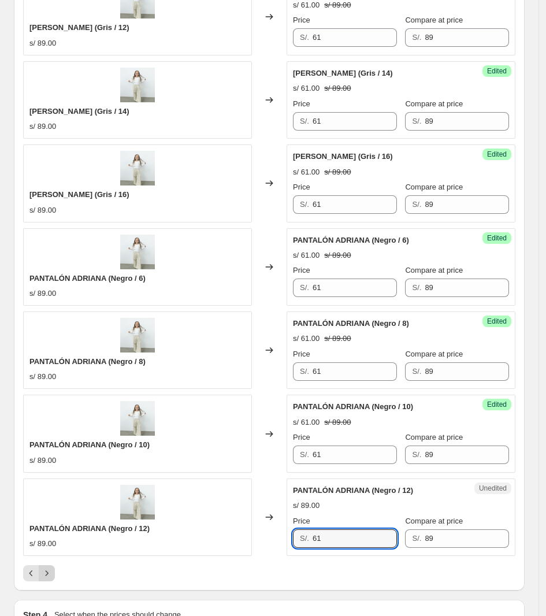
type input "61"
click at [47, 576] on icon "Next" at bounding box center [47, 573] width 3 height 5
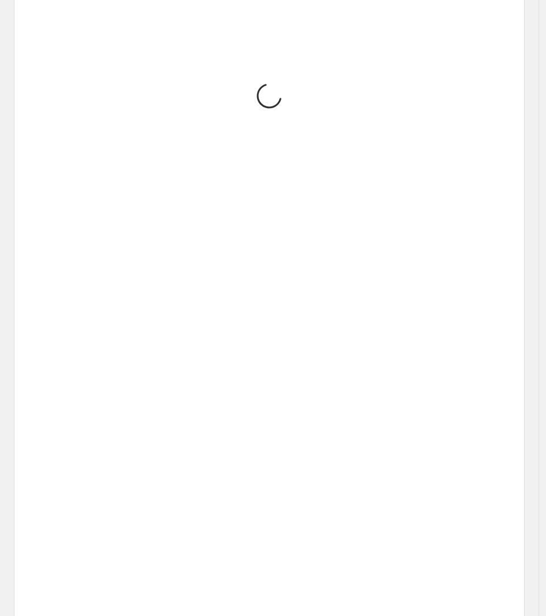
scroll to position [207, 0]
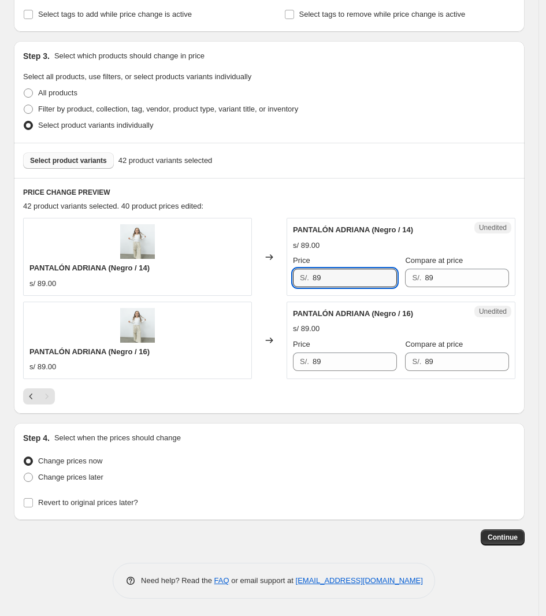
drag, startPoint x: 339, startPoint y: 276, endPoint x: 290, endPoint y: 315, distance: 62.6
click at [255, 273] on div "[PERSON_NAME] (Negro / 14) s/ 89.00 Changed to Unedited [PERSON_NAME] (Negro / …" at bounding box center [269, 256] width 492 height 77
type input "61"
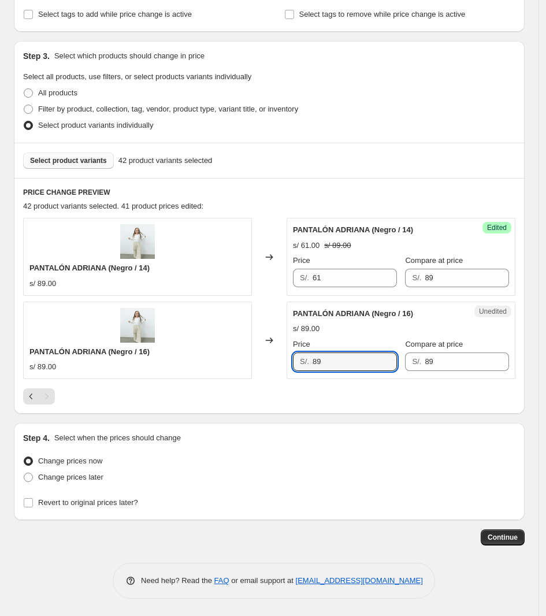
drag, startPoint x: 342, startPoint y: 362, endPoint x: 266, endPoint y: 359, distance: 75.2
click at [266, 359] on div "[PERSON_NAME] (Negro / 16) s/ 89.00 Changed to Unedited [PERSON_NAME] (Negro / …" at bounding box center [269, 340] width 492 height 77
type input "61"
click at [84, 164] on span "Select product variants" at bounding box center [68, 160] width 77 height 9
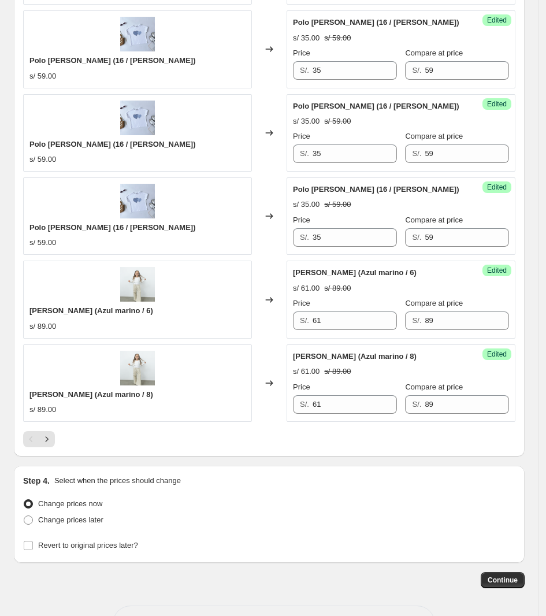
scroll to position [1642, 0]
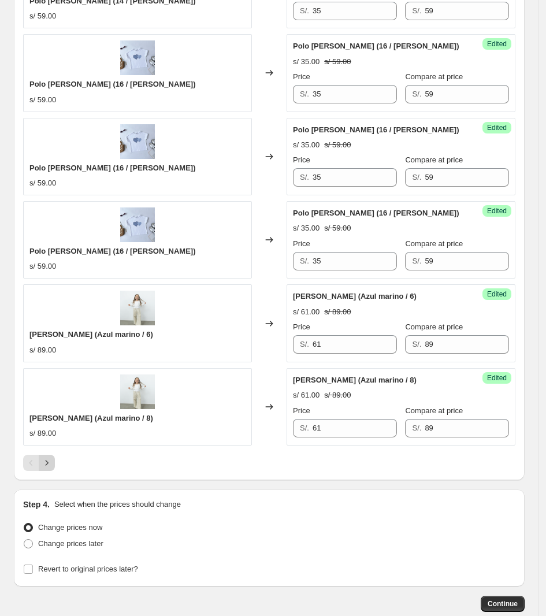
click at [50, 469] on icon "Next" at bounding box center [47, 463] width 12 height 12
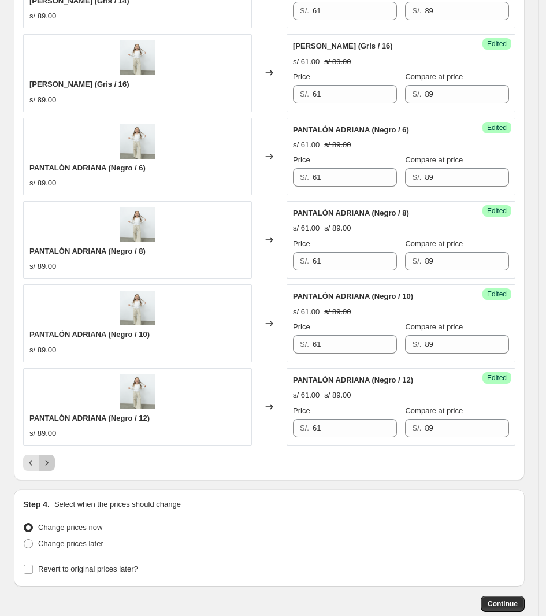
click at [48, 471] on button "Next" at bounding box center [47, 463] width 16 height 16
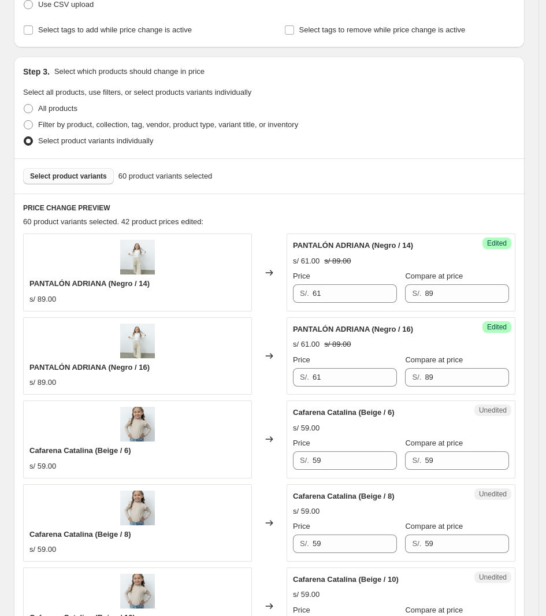
scroll to position [361, 0]
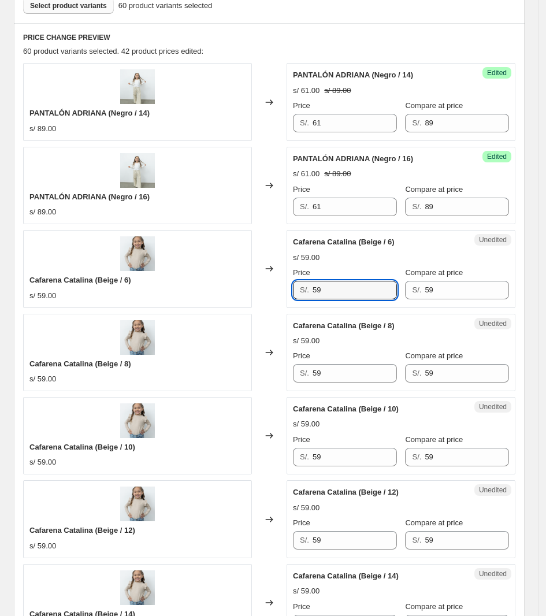
drag, startPoint x: 328, startPoint y: 295, endPoint x: 296, endPoint y: 291, distance: 32.0
click at [296, 290] on div "S/. 59" at bounding box center [345, 290] width 104 height 18
drag, startPoint x: 339, startPoint y: 286, endPoint x: 306, endPoint y: 285, distance: 32.4
click at [306, 285] on div "S/. 37" at bounding box center [345, 290] width 104 height 18
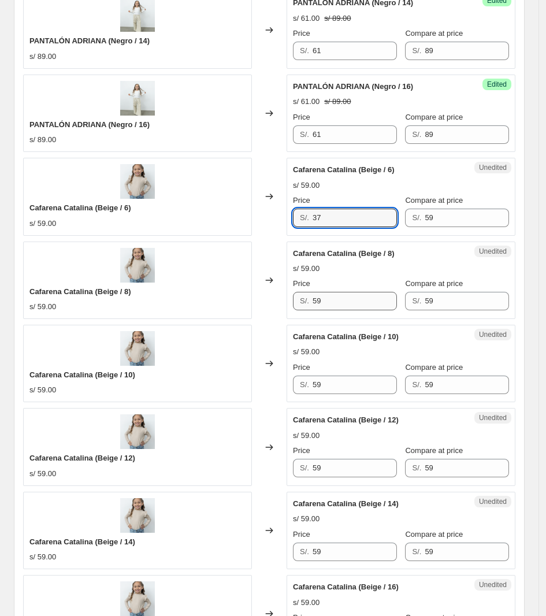
type input "37"
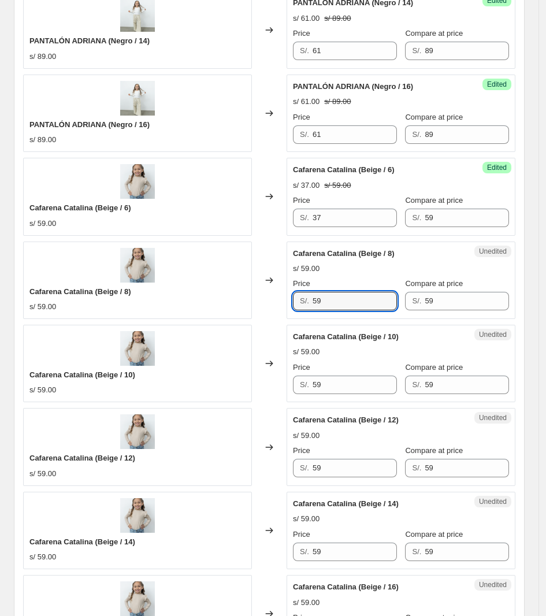
drag, startPoint x: 332, startPoint y: 299, endPoint x: 253, endPoint y: 303, distance: 79.3
click at [254, 302] on div "Cafarena Catalina (Beige / 8) s/ 59.00 Changed to Unedited Cafarena Catalina (B…" at bounding box center [269, 280] width 492 height 77
paste input "37"
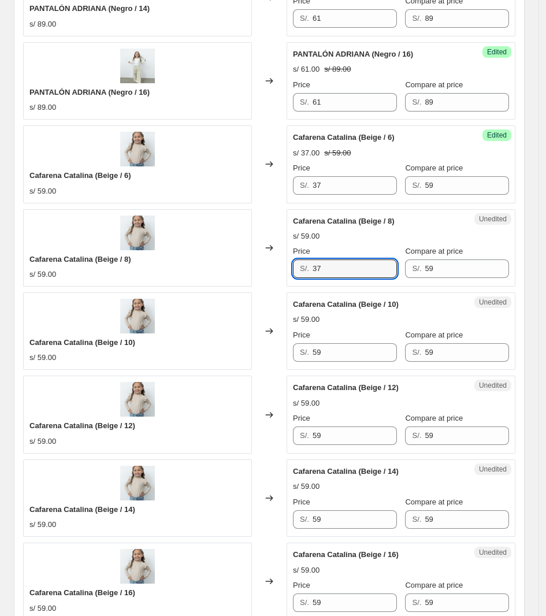
scroll to position [506, 0]
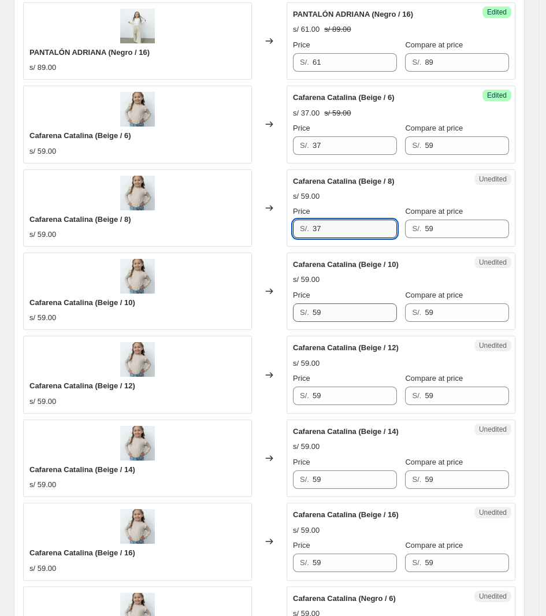
type input "37"
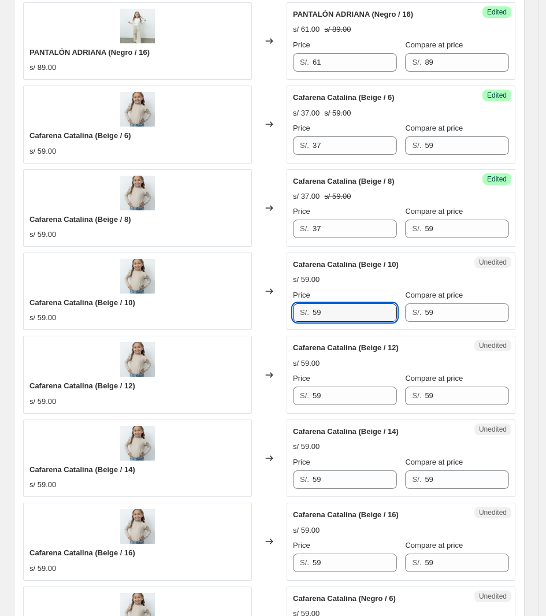
drag, startPoint x: 339, startPoint y: 305, endPoint x: 261, endPoint y: 315, distance: 78.1
click at [261, 315] on div "Cafarena Catalina (Beige / 10) s/ 59.00 Changed to Unedited Cafarena Catalina (…" at bounding box center [269, 291] width 492 height 77
paste input "37"
type input "37"
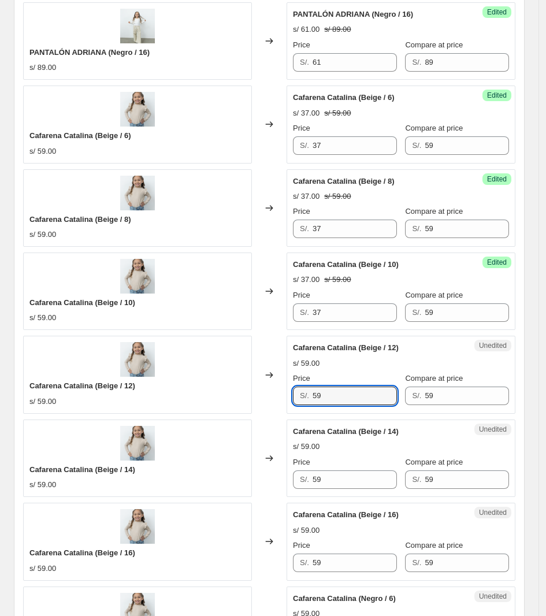
drag, startPoint x: 351, startPoint y: 398, endPoint x: 290, endPoint y: 395, distance: 61.3
click at [291, 397] on div "Unedited Cafarena Catalina (Beige / 12) s/ 59.00 Price S/. 59 Compare at price …" at bounding box center [401, 374] width 229 height 77
paste input "37"
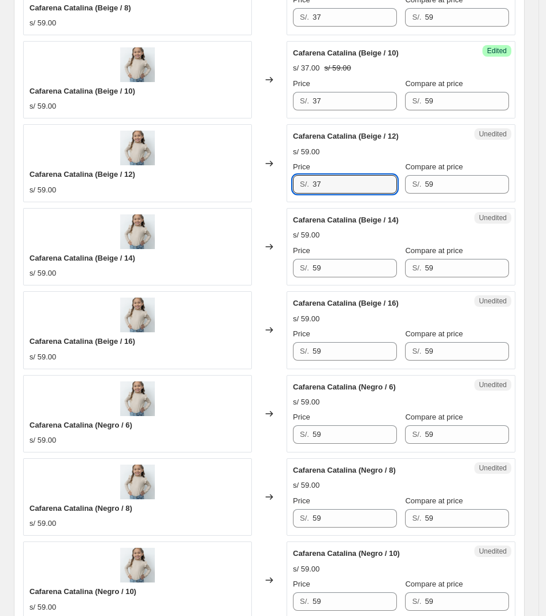
scroll to position [723, 0]
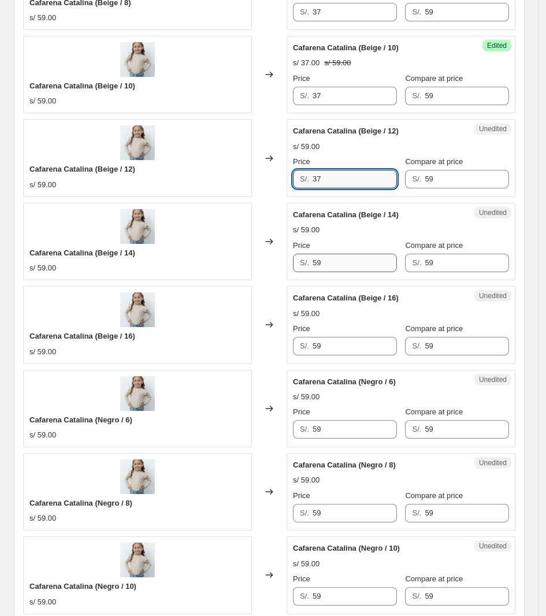
type input "37"
drag, startPoint x: 325, startPoint y: 265, endPoint x: 272, endPoint y: 269, distance: 53.9
click at [292, 269] on div "Unedited Cafarena Catalina (Beige / 14) s/ 59.00 Price S/. 59 Compare at price …" at bounding box center [401, 241] width 229 height 77
paste input "37"
type input "37"
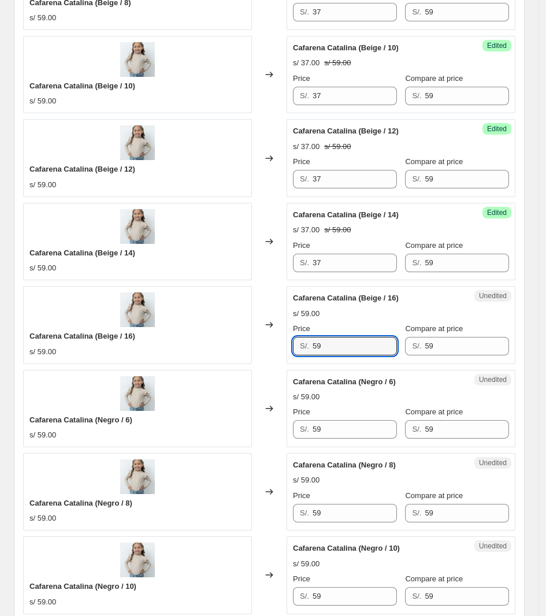
drag, startPoint x: 367, startPoint y: 338, endPoint x: 238, endPoint y: 339, distance: 128.9
click at [239, 340] on div "Cafarena Catalina (Beige / 16) s/ 59.00 Changed to Unedited Cafarena Catalina (…" at bounding box center [269, 324] width 492 height 77
paste input "37"
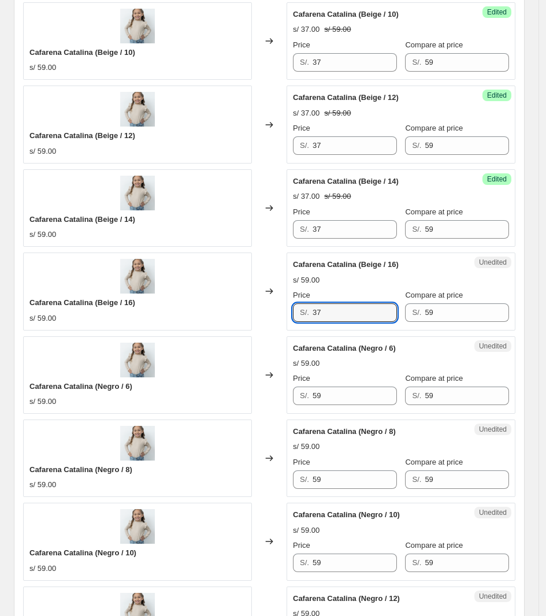
scroll to position [795, 0]
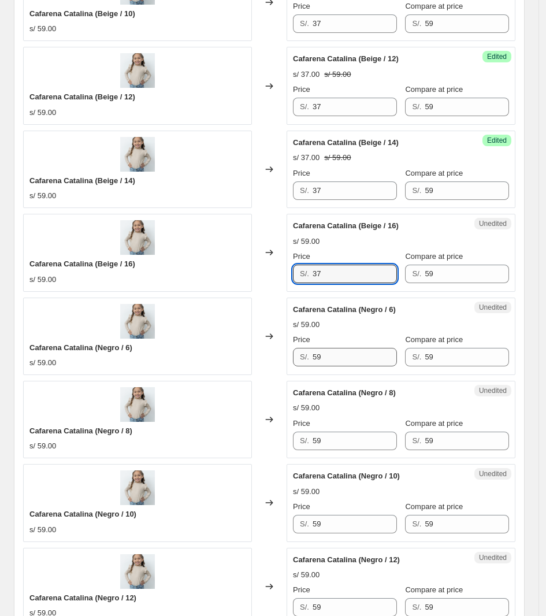
type input "37"
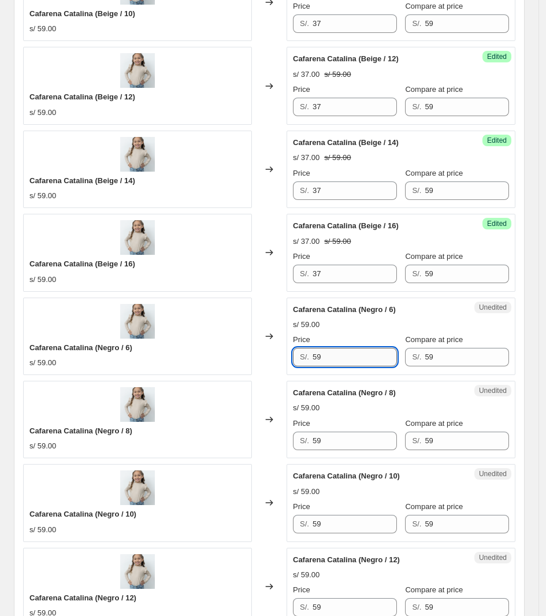
drag, startPoint x: 345, startPoint y: 354, endPoint x: 355, endPoint y: 356, distance: 11.1
click at [201, 363] on div "Cafarena Catalina (Negro / 6) s/ 59.00 Changed to Unedited Cafarena Catalina (N…" at bounding box center [269, 336] width 492 height 77
paste input "37"
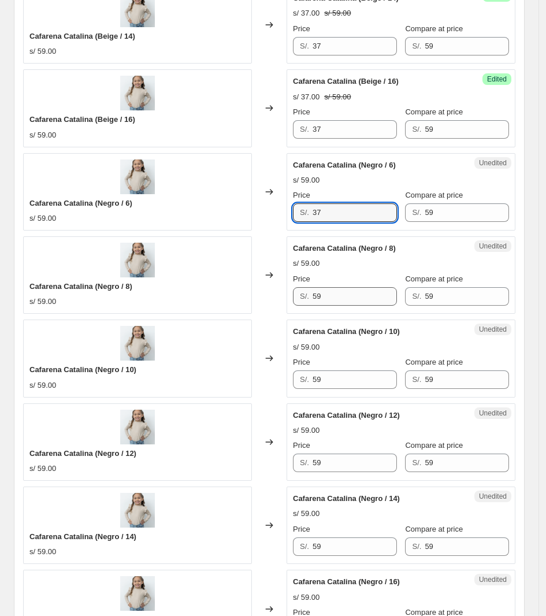
type input "37"
drag, startPoint x: 342, startPoint y: 295, endPoint x: 263, endPoint y: 291, distance: 78.7
click at [264, 293] on div "Cafarena Catalina (Negro / 8) s/ 59.00 Changed to Unedited Cafarena Catalina (N…" at bounding box center [269, 274] width 492 height 77
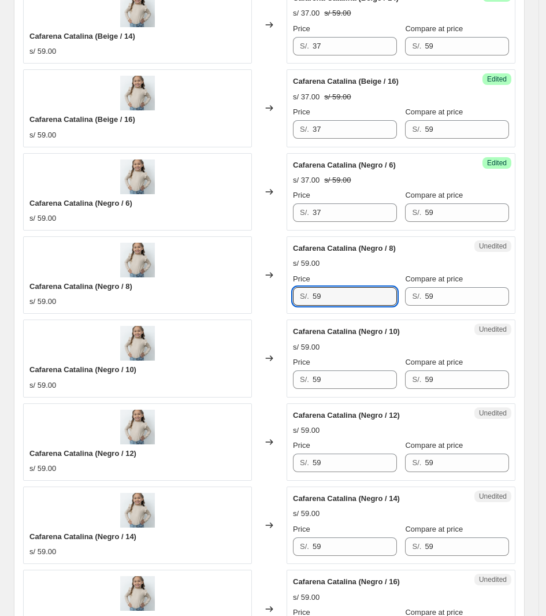
paste input "37"
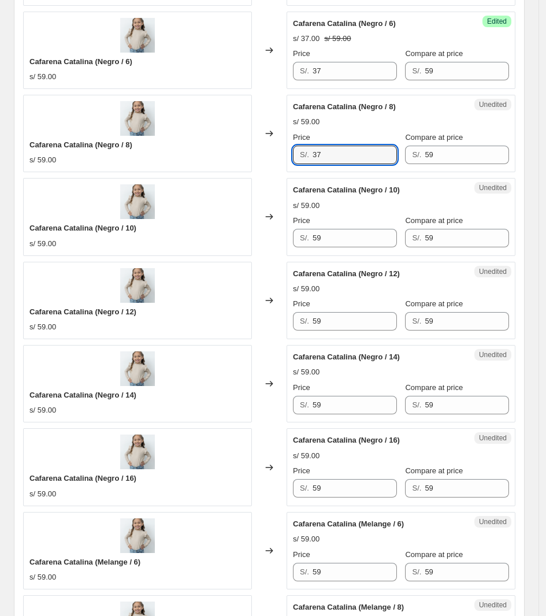
scroll to position [1084, 0]
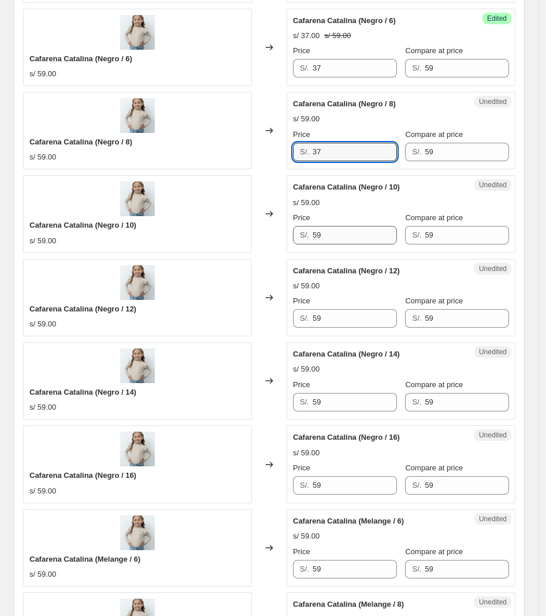
type input "37"
drag, startPoint x: 335, startPoint y: 243, endPoint x: 218, endPoint y: 256, distance: 118.1
click at [218, 253] on div "Cafarena Catalina (Negro / 10) s/ 59.00 Changed to Unedited Cafarena Catalina (…" at bounding box center [269, 213] width 492 height 77
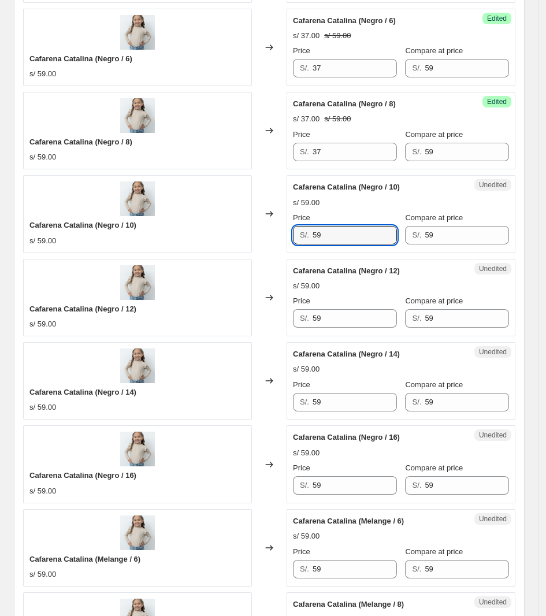
paste input "37"
type input "37"
drag, startPoint x: 355, startPoint y: 325, endPoint x: 253, endPoint y: 314, distance: 103.5
click at [253, 314] on div "Cafarena Catalina (Negro / 12) s/ 59.00 Changed to Unedited Cafarena Catalina (…" at bounding box center [269, 297] width 492 height 77
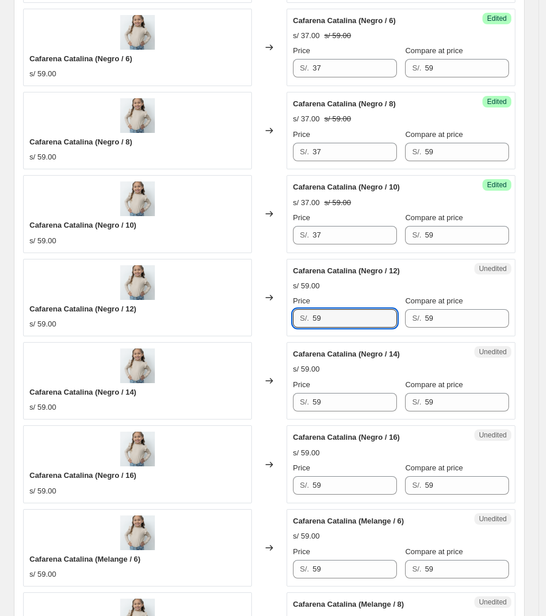
paste input "37"
type input "37"
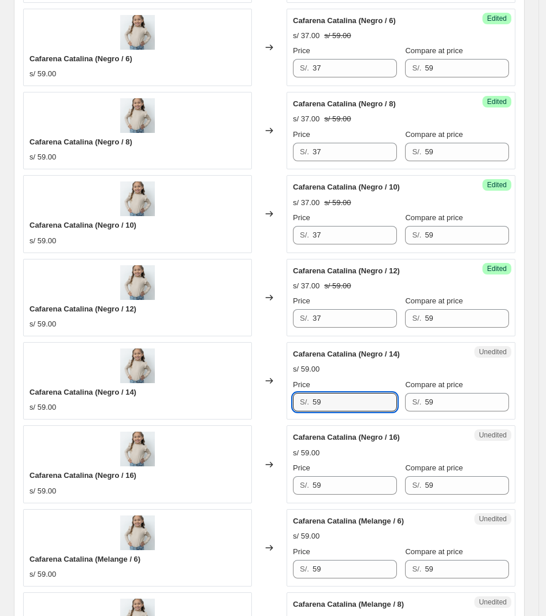
drag, startPoint x: 324, startPoint y: 408, endPoint x: 273, endPoint y: 392, distance: 52.5
click at [270, 394] on div "Cafarena Catalina (Negro / 14) s/ 59.00 Changed to Unedited Cafarena Catalina (…" at bounding box center [269, 380] width 492 height 77
paste input "37"
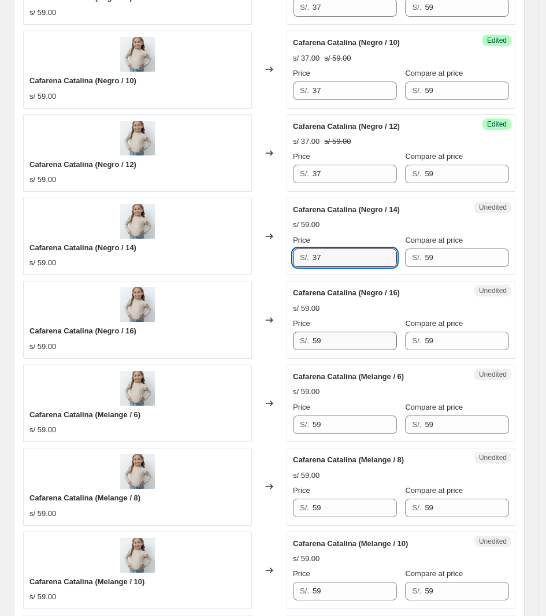
type input "37"
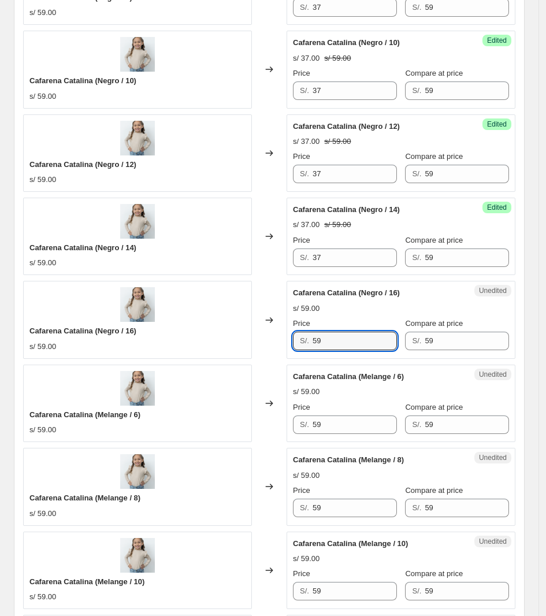
drag, startPoint x: 325, startPoint y: 348, endPoint x: 308, endPoint y: 324, distance: 29.5
click at [294, 346] on div "Unedited Cafarena Catalina (Negro / 16) s/ 59.00 Price S/. 59 Compare at price …" at bounding box center [401, 319] width 229 height 77
paste input "37"
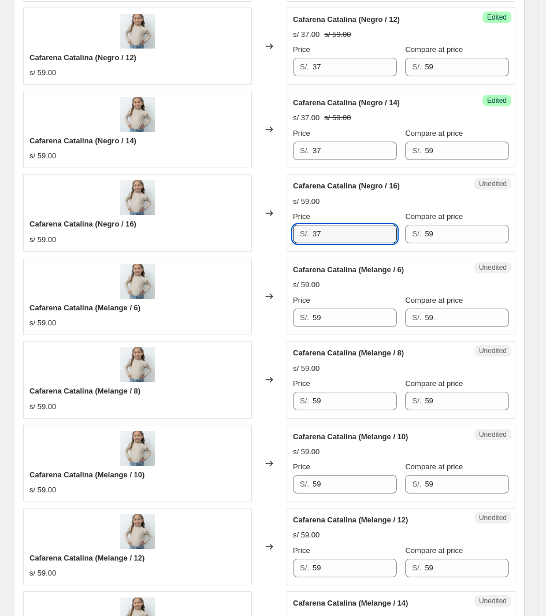
scroll to position [1445, 0]
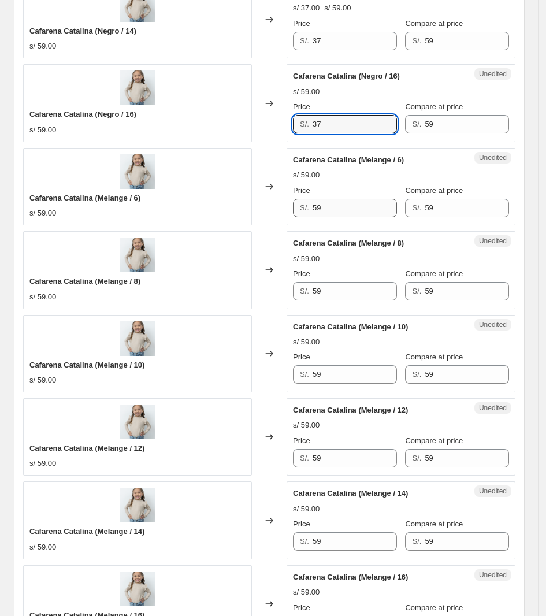
type input "37"
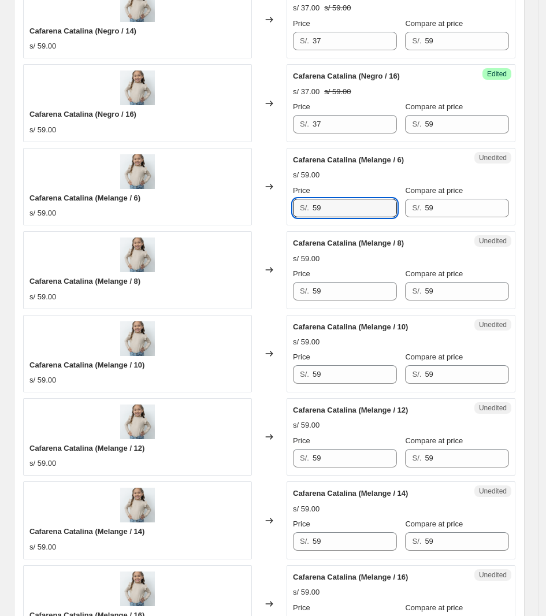
drag, startPoint x: 339, startPoint y: 214, endPoint x: 149, endPoint y: 200, distance: 190.1
click at [149, 203] on div "Cafarena Catalina (Melange / 6) s/ 59.00 Changed to Unedited Cafarena Catalina …" at bounding box center [269, 186] width 492 height 77
paste input "37"
type input "37"
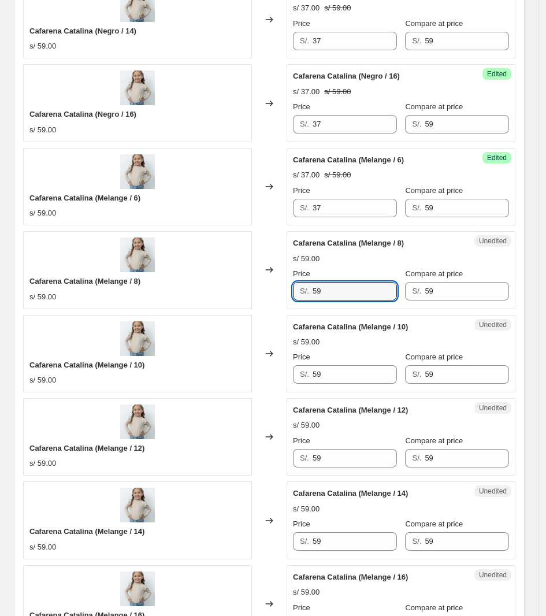
drag, startPoint x: 344, startPoint y: 298, endPoint x: 220, endPoint y: 278, distance: 125.8
click at [223, 283] on div "Cafarena Catalina (Melange / 8) s/ 59.00 Changed to Unedited Cafarena Catalina …" at bounding box center [269, 269] width 492 height 77
paste input "37"
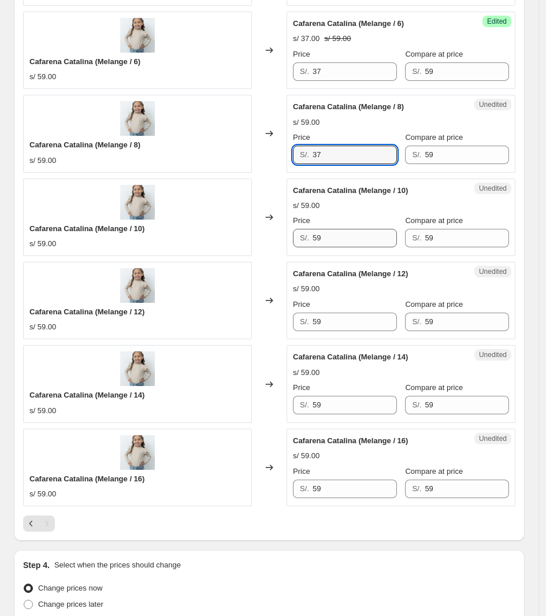
scroll to position [1590, 0]
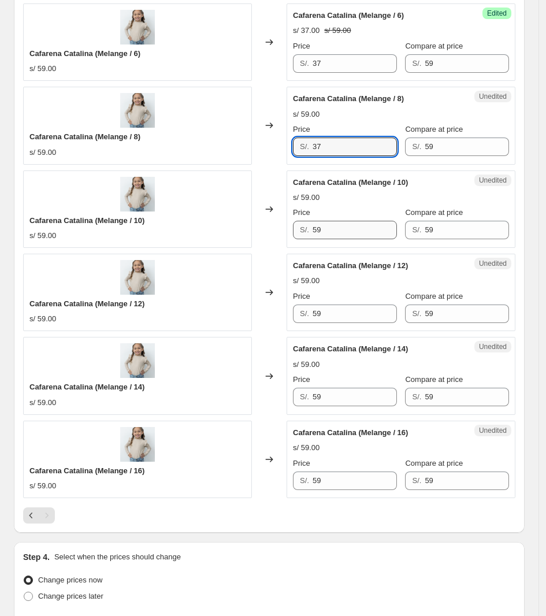
type input "37"
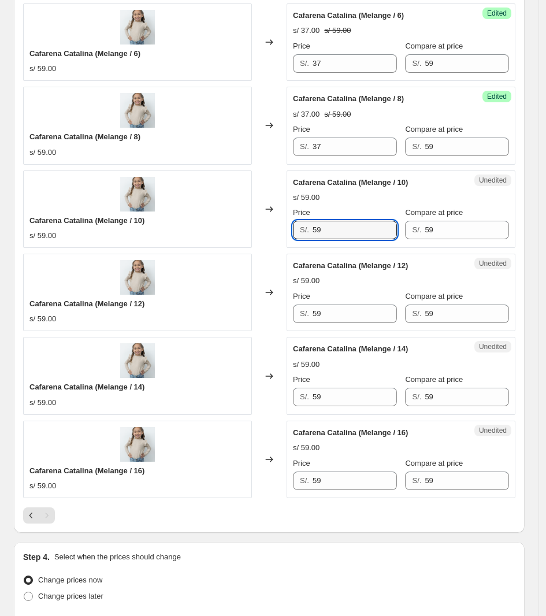
drag, startPoint x: 333, startPoint y: 243, endPoint x: 230, endPoint y: 249, distance: 103.1
click at [230, 248] on div "Cafarena Catalina (Melange / 10) s/ 59.00 Changed to Unedited Cafarena Catalina…" at bounding box center [269, 209] width 492 height 77
paste input "37"
type input "37"
drag, startPoint x: 335, startPoint y: 318, endPoint x: 270, endPoint y: 318, distance: 65.3
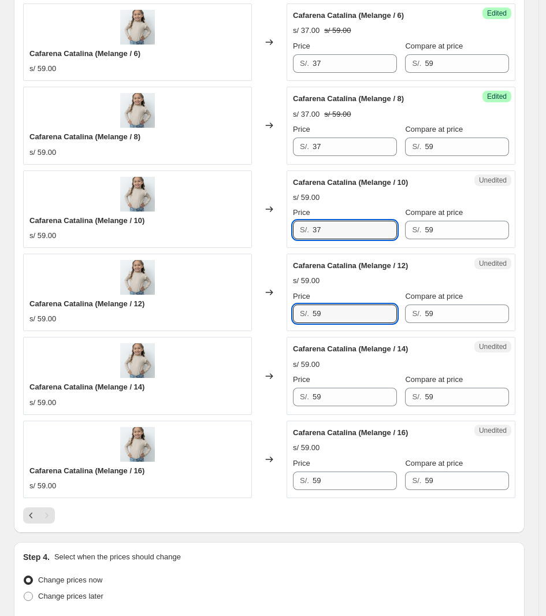
click at [270, 318] on div "Cafarena Catalina (Melange / 12) s/ 59.00 Changed to Unedited Cafarena Catalina…" at bounding box center [269, 292] width 492 height 77
paste input "37"
type input "37"
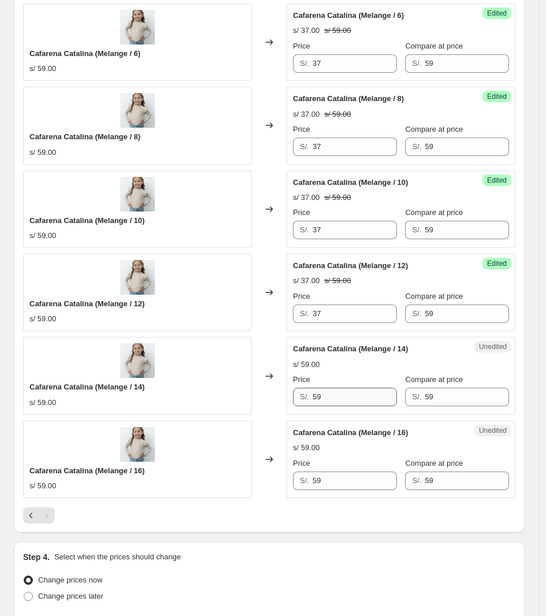
click at [355, 392] on div "Price S/. 59" at bounding box center [345, 390] width 104 height 32
drag, startPoint x: 347, startPoint y: 401, endPoint x: 204, endPoint y: 391, distance: 143.1
click at [204, 391] on div "Cafarena Catalina ([PERSON_NAME] / 14) s/ 59.00 Changed to Unedited Cafarena Ca…" at bounding box center [269, 375] width 492 height 77
paste input "37"
type input "37"
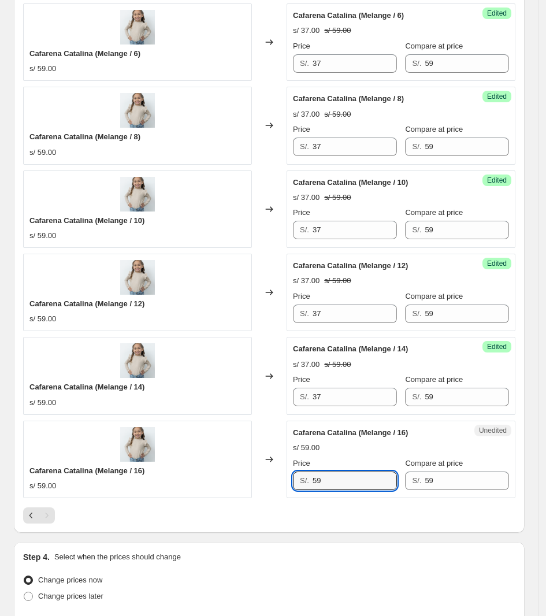
drag, startPoint x: 353, startPoint y: 486, endPoint x: 140, endPoint y: 480, distance: 212.8
click at [154, 481] on div "Cafarena Catalina (Melange / 16) s/ 59.00 Changed to Unedited Cafarena Catalina…" at bounding box center [269, 459] width 492 height 77
paste input "37"
type input "37"
click at [52, 521] on div "Pagination" at bounding box center [47, 516] width 16 height 16
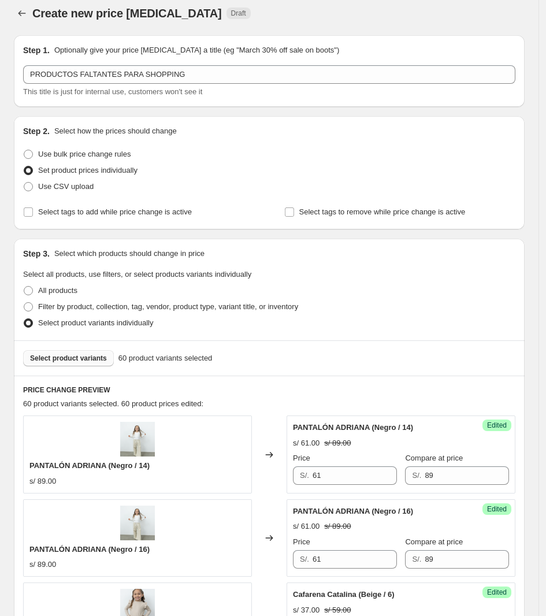
scroll to position [0, 0]
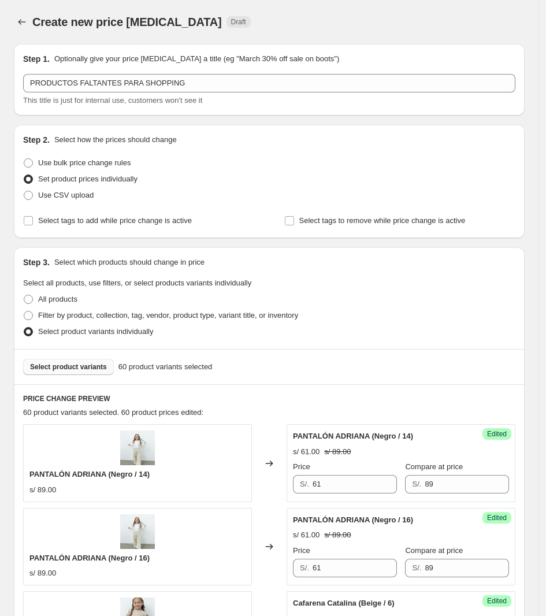
click at [82, 373] on button "Select product variants" at bounding box center [68, 367] width 91 height 16
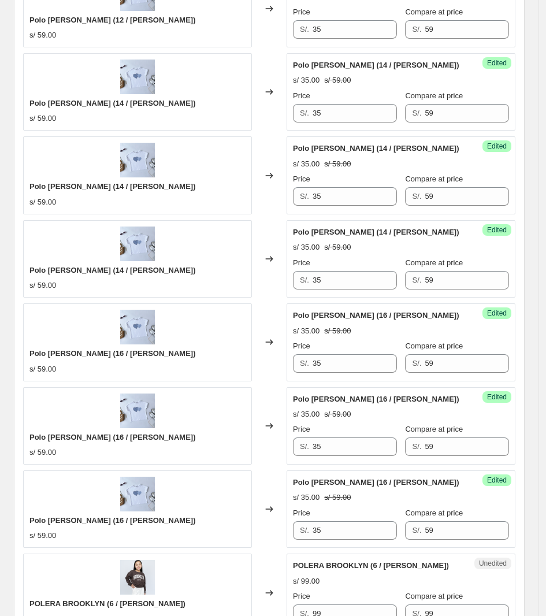
scroll to position [1714, 0]
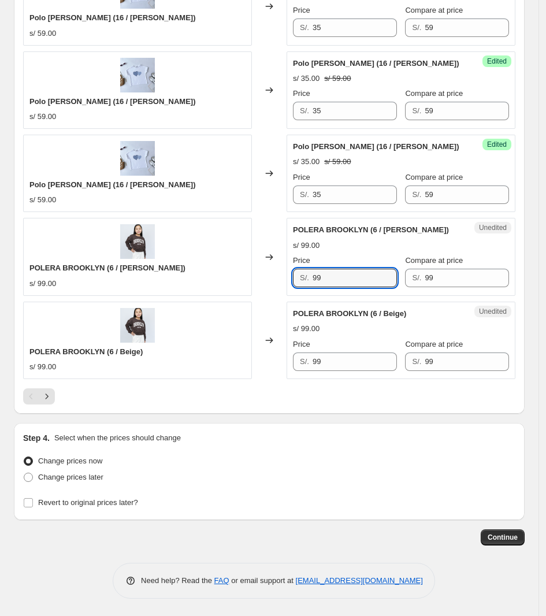
drag, startPoint x: 319, startPoint y: 283, endPoint x: 265, endPoint y: 283, distance: 54.3
click at [265, 283] on div "POLERA BROOKLYN (6 / [PERSON_NAME]) s/ 99.00 Changed to Unedited POLERA BROOKLY…" at bounding box center [269, 256] width 492 height 77
drag, startPoint x: 345, startPoint y: 278, endPoint x: 253, endPoint y: 279, distance: 91.9
click at [253, 279] on div "POLERA BROOKLYN (6 / [PERSON_NAME]) s/ 99.00 Changed to Unedited POLERA BROOKLY…" at bounding box center [269, 256] width 492 height 77
type input "59"
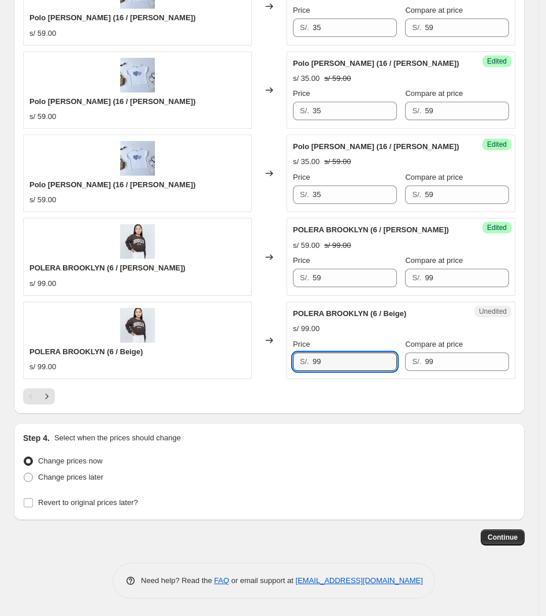
drag, startPoint x: 369, startPoint y: 368, endPoint x: 227, endPoint y: 368, distance: 141.6
click at [227, 368] on div "POLERA BROOKLYN (6 / Beige) s/ 99.00 Changed to Unedited POLERA BROOKLYN (6 / B…" at bounding box center [269, 340] width 492 height 77
paste input "5"
type input "59"
click at [50, 395] on icon "Next" at bounding box center [47, 397] width 12 height 12
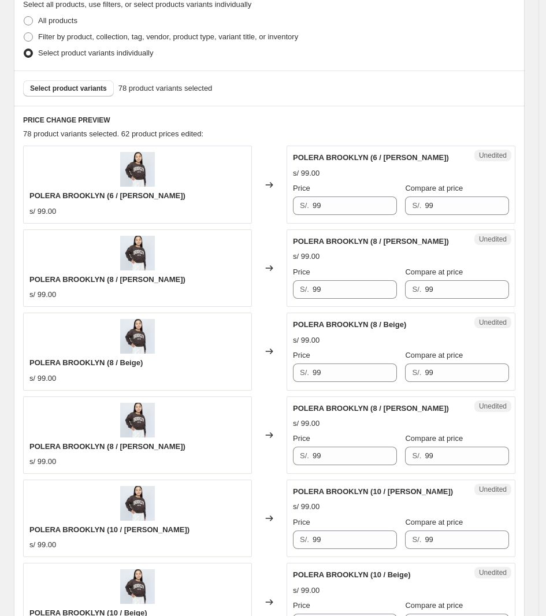
scroll to position [269, 0]
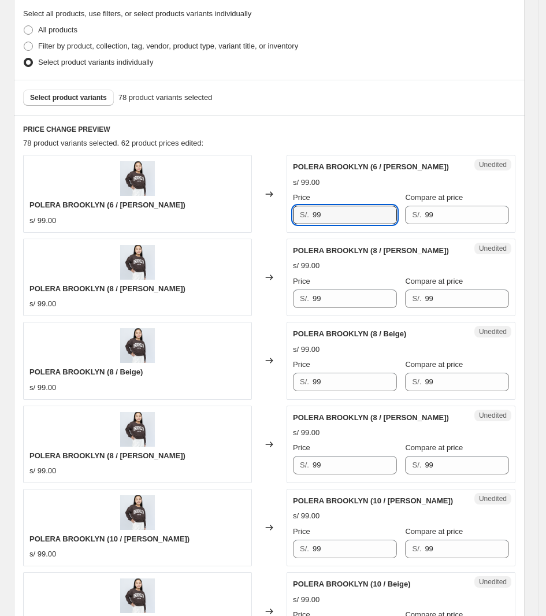
drag, startPoint x: 345, startPoint y: 219, endPoint x: 245, endPoint y: 206, distance: 100.8
click at [245, 206] on div "POLERA BROOKLYN (6 / [PERSON_NAME]) s/ 99.00 Changed to Unedited POLERA BROOKLY…" at bounding box center [269, 193] width 492 height 77
type input "59"
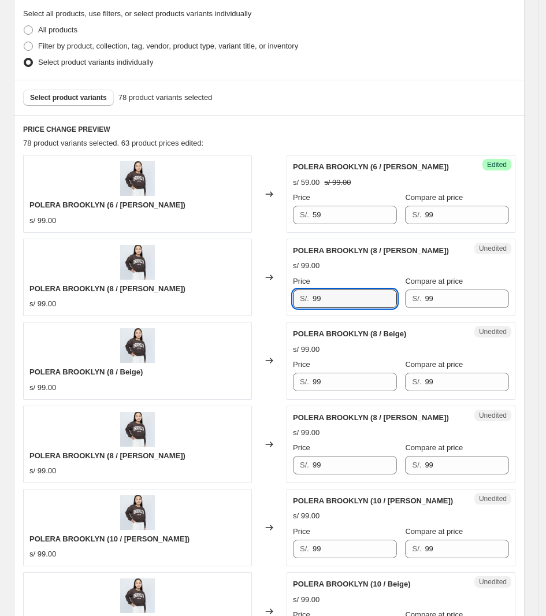
drag, startPoint x: 363, startPoint y: 305, endPoint x: 261, endPoint y: 299, distance: 101.9
click at [261, 299] on div "POLERA BROOKLYN (8 / [PERSON_NAME]) s/ 99.00 Changed to Unedited POLERA BROOKLY…" at bounding box center [269, 277] width 492 height 77
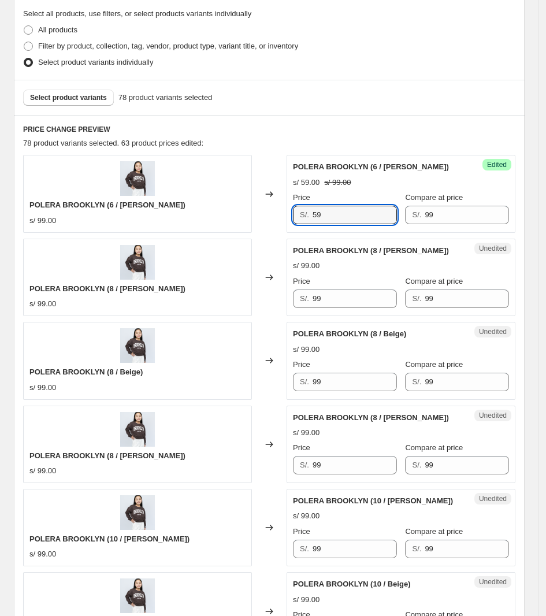
drag, startPoint x: 305, startPoint y: 223, endPoint x: 295, endPoint y: 223, distance: 9.8
click at [295, 223] on div "Success Edited POLERA BROOKLYN (6 / [PERSON_NAME]) s/ 59.00 s/ 99.00 Price S/. …" at bounding box center [401, 193] width 229 height 77
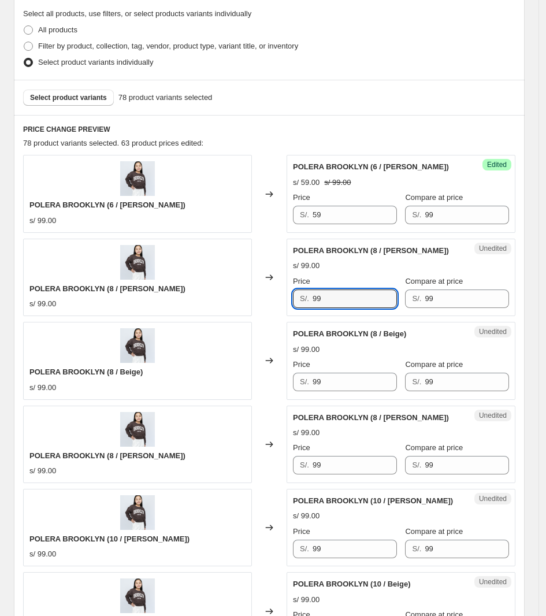
drag, startPoint x: 337, startPoint y: 295, endPoint x: 281, endPoint y: 301, distance: 56.4
click at [281, 301] on div "POLERA BROOKLYN (8 / [PERSON_NAME]) s/ 99.00 Changed to Unedited POLERA BROOKLY…" at bounding box center [269, 277] width 492 height 77
paste input "5"
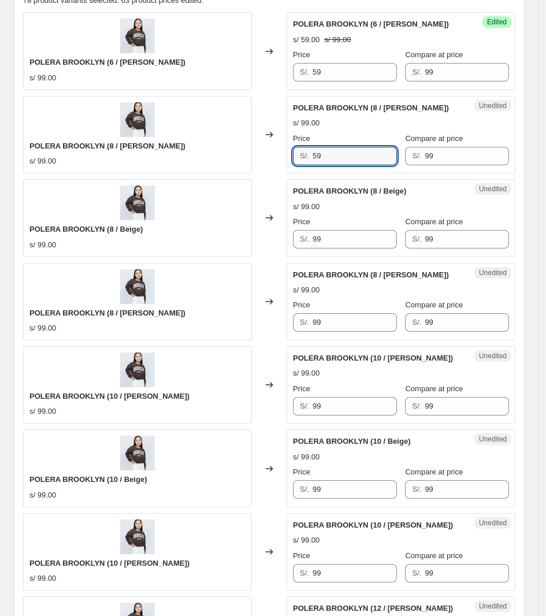
scroll to position [414, 0]
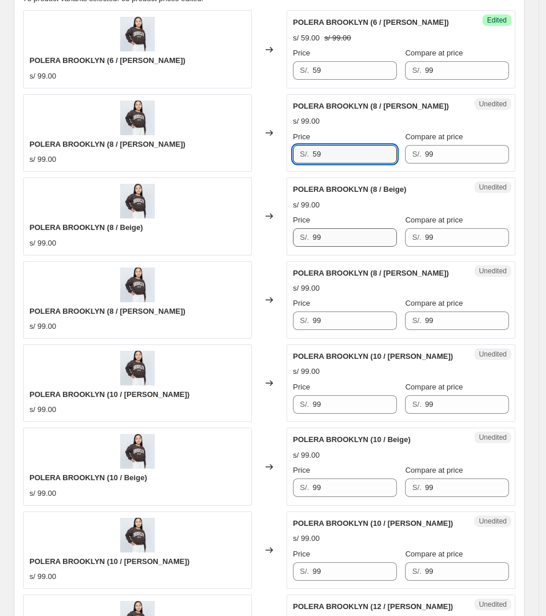
type input "59"
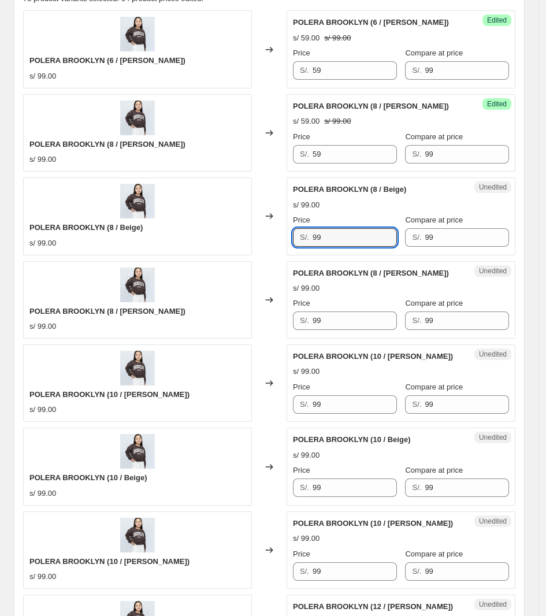
drag, startPoint x: 350, startPoint y: 243, endPoint x: 261, endPoint y: 243, distance: 89.0
click at [261, 243] on div "POLERA BROOKLYN (8 / Beige) s/ 99.00 Changed to Unedited POLERA [GEOGRAPHIC_DAT…" at bounding box center [269, 215] width 492 height 77
paste input "5"
type input "59"
drag, startPoint x: 343, startPoint y: 314, endPoint x: 306, endPoint y: 314, distance: 36.4
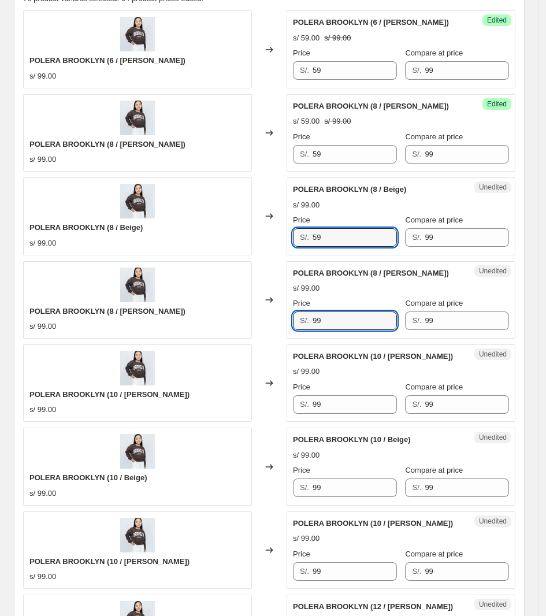
click at [308, 314] on div "S/. 99" at bounding box center [345, 321] width 104 height 18
paste input "5"
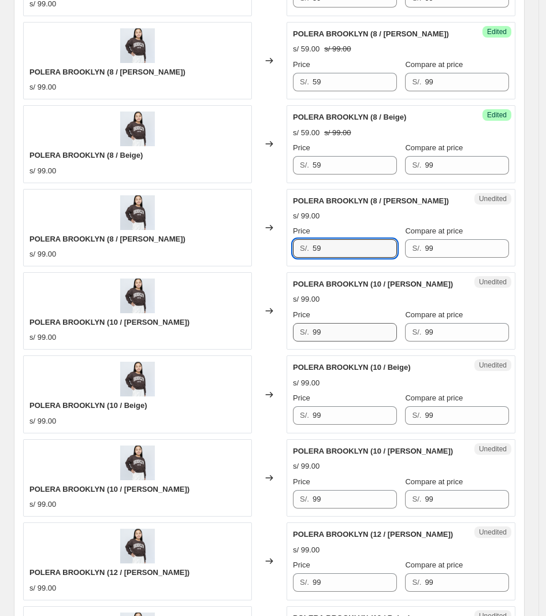
type input "59"
drag, startPoint x: 341, startPoint y: 332, endPoint x: 275, endPoint y: 331, distance: 66.5
click at [275, 331] on div "POLERA BROOKLYN (10 / [PERSON_NAME]) s/ 99.00 Changed to Unedited POLERA BROOKL…" at bounding box center [269, 310] width 492 height 77
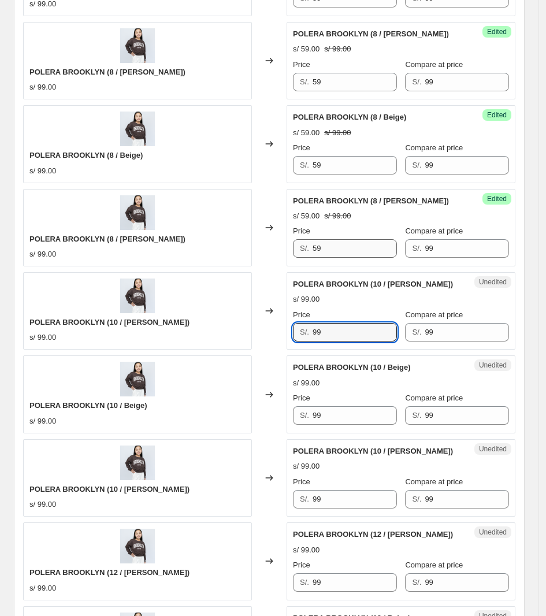
paste input "5"
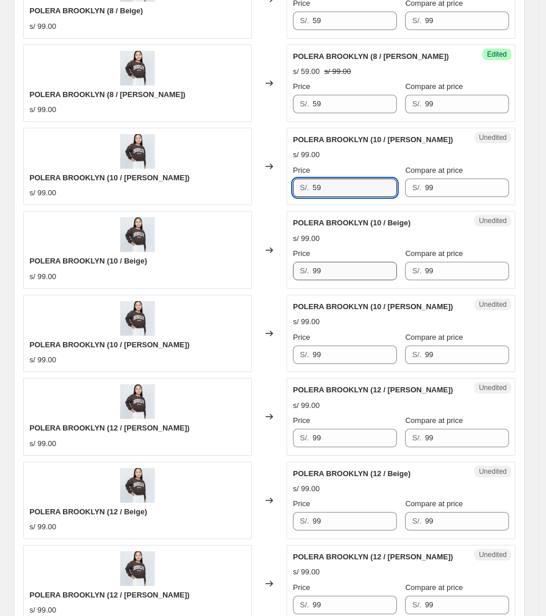
type input "59"
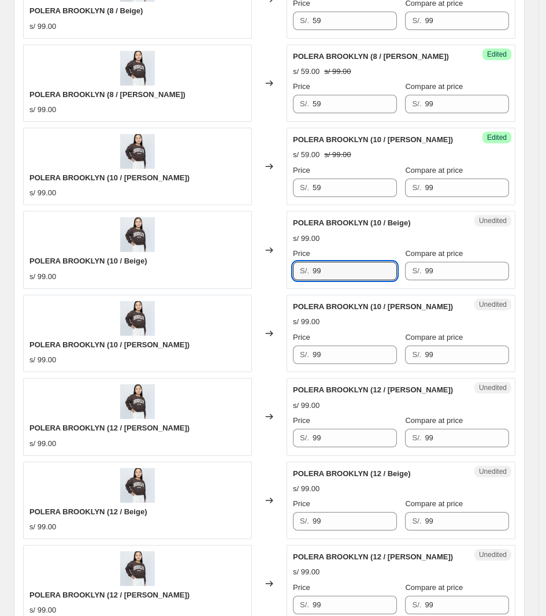
drag, startPoint x: 350, startPoint y: 274, endPoint x: 243, endPoint y: 275, distance: 106.9
click at [245, 275] on div "POLERA BROOKLYN (10 / Beige) s/ 99.00 Changed to Unedited POLERA BROOKLYN (10 /…" at bounding box center [269, 249] width 492 height 77
paste input "5"
type input "59"
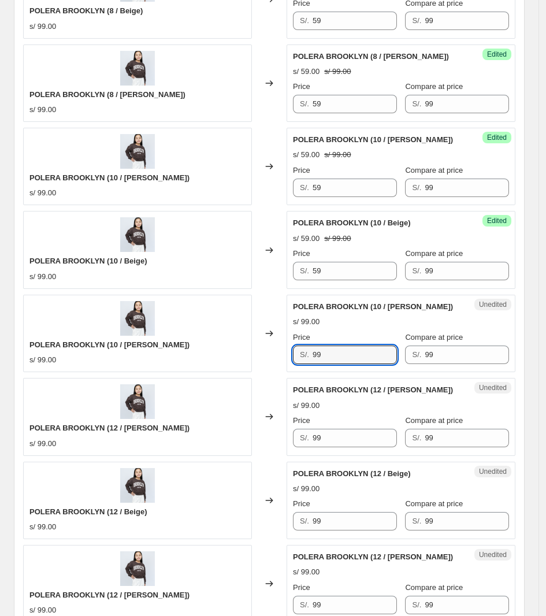
drag, startPoint x: 266, startPoint y: 356, endPoint x: 266, endPoint y: 336, distance: 20.2
click at [249, 356] on div "POLERA BROOKLYN (10 / [PERSON_NAME]) s/ 99.00 Changed to Unedited POLERA BROOKL…" at bounding box center [269, 333] width 492 height 77
paste input "5"
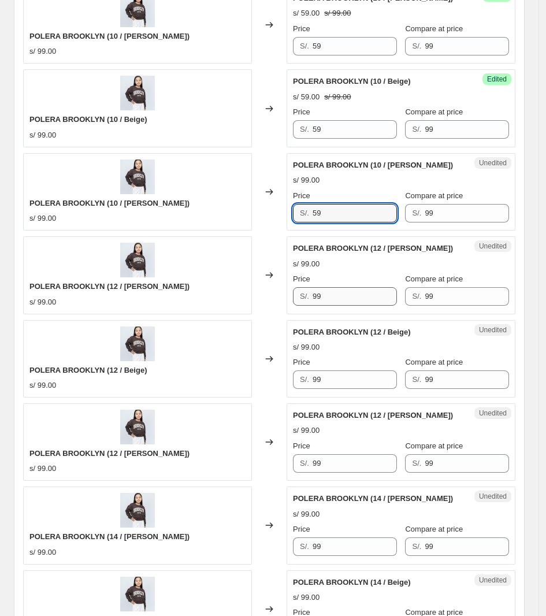
scroll to position [775, 0]
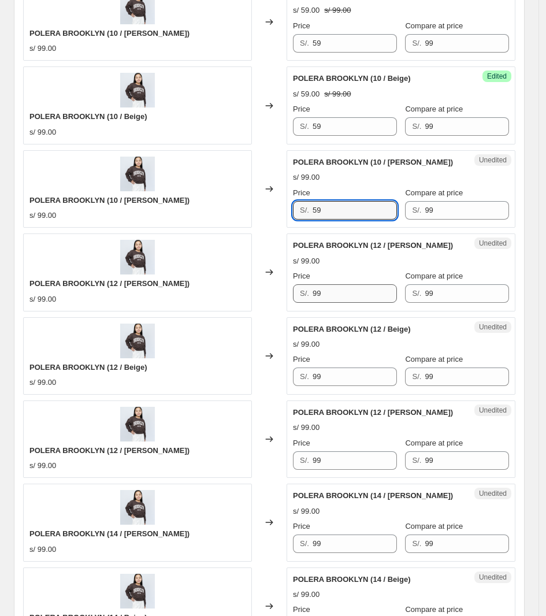
type input "59"
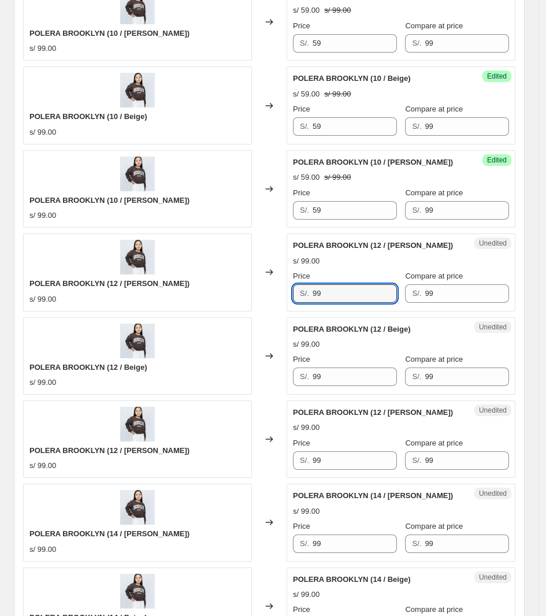
drag, startPoint x: 342, startPoint y: 289, endPoint x: 244, endPoint y: 284, distance: 97.8
click at [245, 285] on div "POLERA BROOKLYN (12 / [PERSON_NAME]) s/ 99.00 Changed to Unedited POLERA BROOKL…" at bounding box center [269, 272] width 492 height 77
paste input "5"
type input "59"
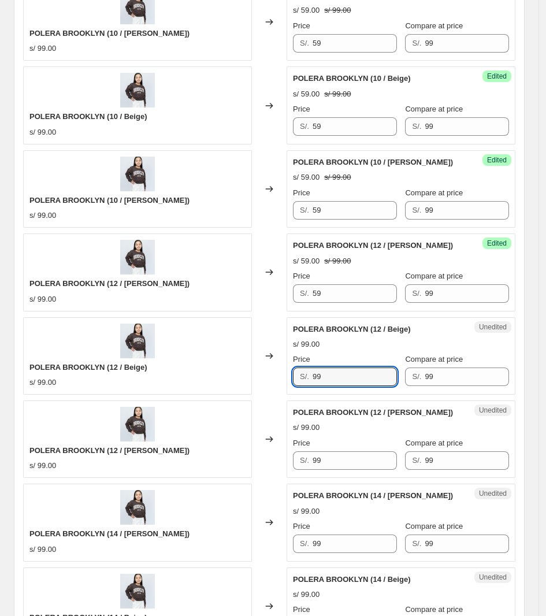
drag, startPoint x: 348, startPoint y: 377, endPoint x: 272, endPoint y: 366, distance: 77.1
click at [272, 367] on div "POLERA BROOKLYN (12 / Beige) s/ 99.00 Changed to Unedited POLERA [GEOGRAPHIC_DA…" at bounding box center [269, 355] width 492 height 77
paste input "5"
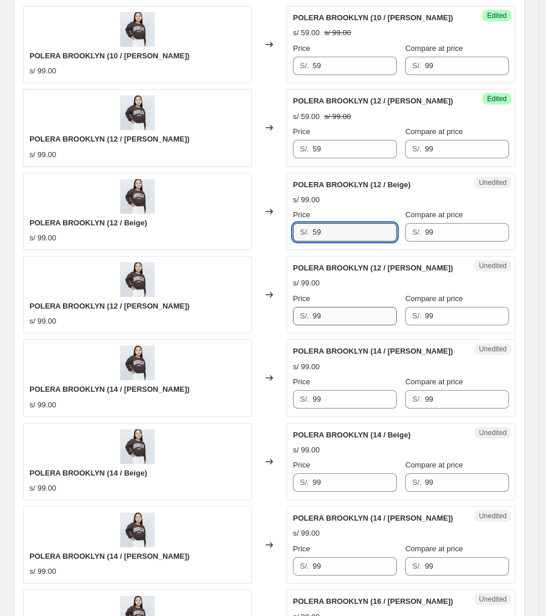
type input "59"
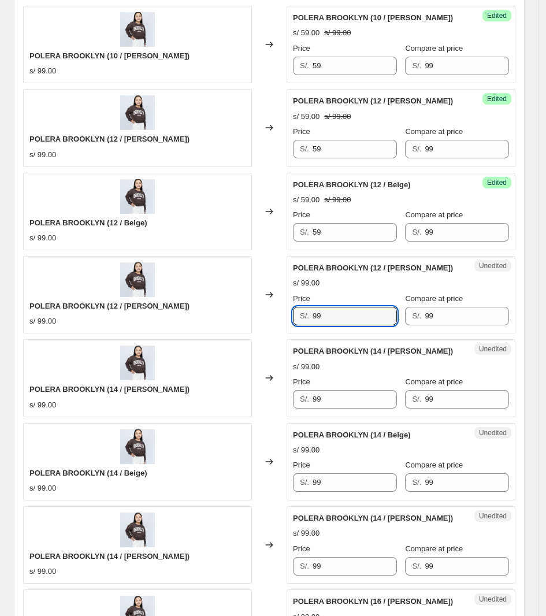
drag, startPoint x: 342, startPoint y: 318, endPoint x: 267, endPoint y: 308, distance: 75.3
click at [270, 312] on div "POLERA BROOKLYN (12 / [PERSON_NAME]) s/ 99.00 Changed to Unedited POLERA BROOKL…" at bounding box center [269, 294] width 492 height 77
paste input "5"
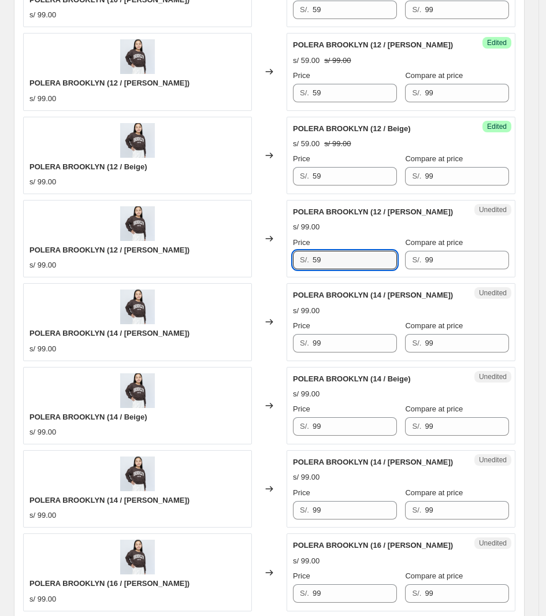
scroll to position [1064, 0]
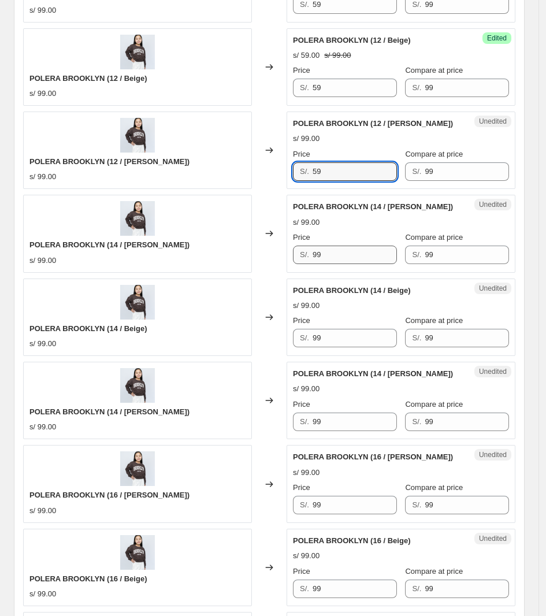
type input "59"
drag, startPoint x: 344, startPoint y: 250, endPoint x: 184, endPoint y: 256, distance: 160.2
click at [184, 256] on div "POLERA BROOKLYN (14 / [PERSON_NAME]) s/ 99.00 Changed to Unedited POLERA BROOKL…" at bounding box center [269, 233] width 492 height 77
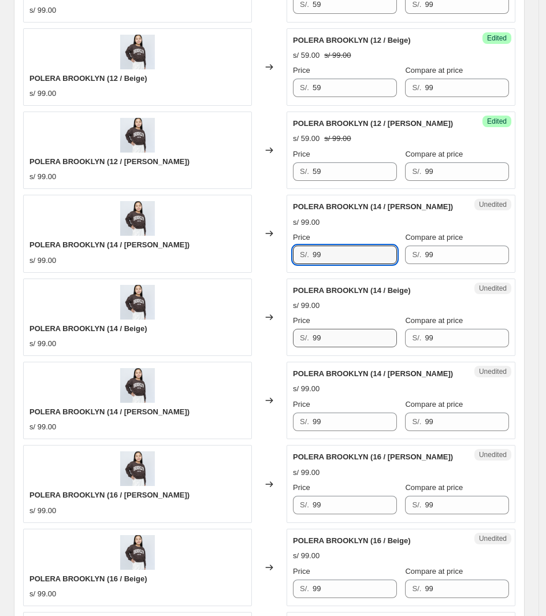
paste input "5"
type input "59"
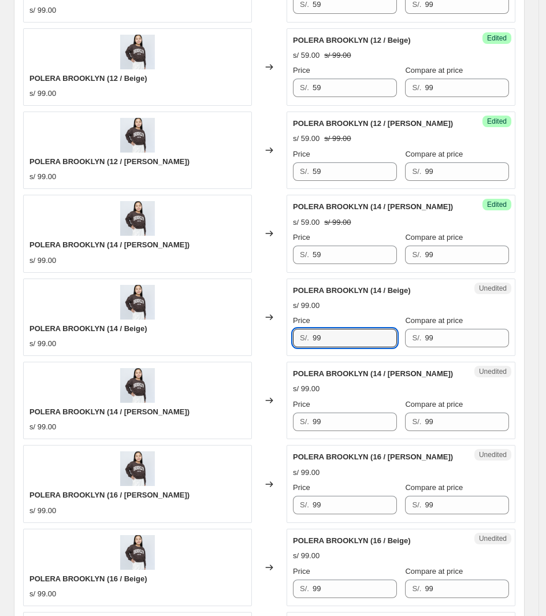
drag, startPoint x: 338, startPoint y: 346, endPoint x: 264, endPoint y: 335, distance: 74.8
click at [264, 339] on div "POLERA BROOKLYN (14 / Beige) s/ 99.00 Changed to Unedited POLERA [GEOGRAPHIC_DA…" at bounding box center [269, 317] width 492 height 77
paste input "5"
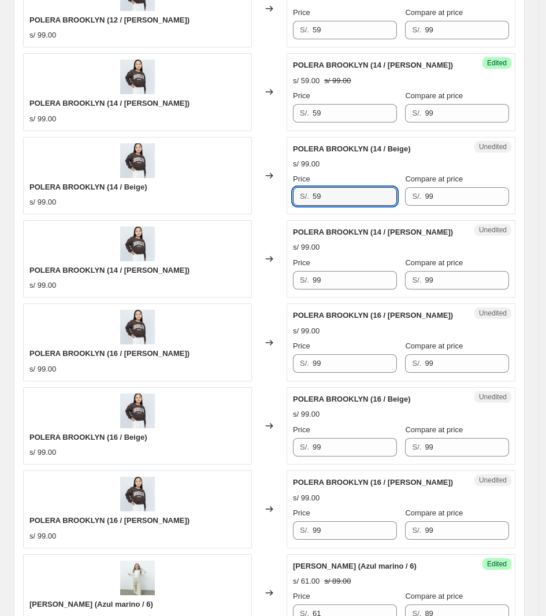
scroll to position [1209, 0]
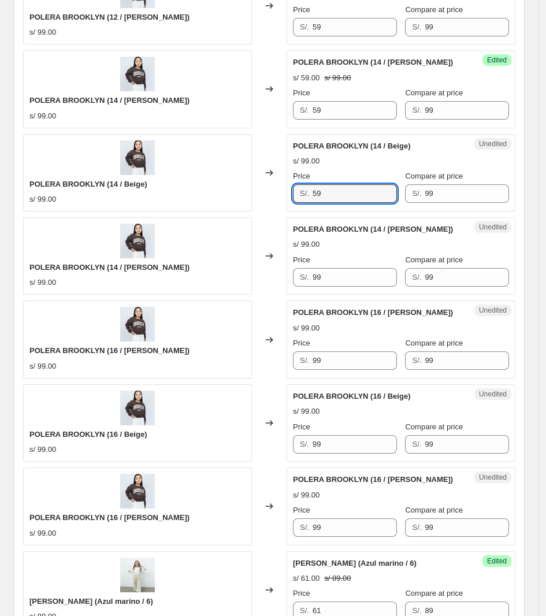
type input "59"
drag, startPoint x: 267, startPoint y: 283, endPoint x: 230, endPoint y: 283, distance: 37.0
click at [230, 283] on div "POLERA BROOKLYN (14 / [PERSON_NAME]) s/ 99.00 Changed to Unedited POLERA BROOKL…" at bounding box center [269, 255] width 492 height 77
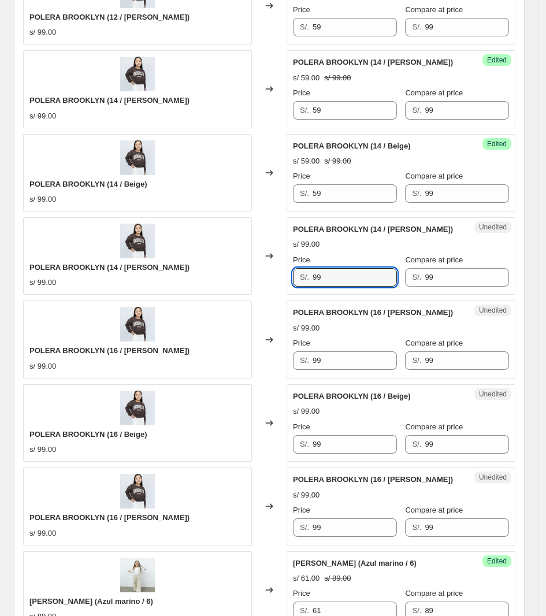
paste input "5"
type input "59"
drag, startPoint x: 347, startPoint y: 369, endPoint x: 272, endPoint y: 366, distance: 75.8
click at [272, 368] on div "POLERA BROOKLYN (16 / [PERSON_NAME]) s/ 99.00 Changed to Unedited POLERA BROOKL…" at bounding box center [269, 339] width 492 height 77
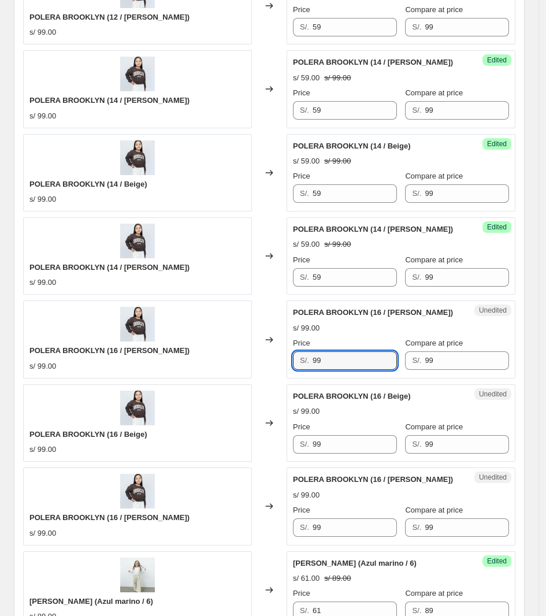
paste input "5"
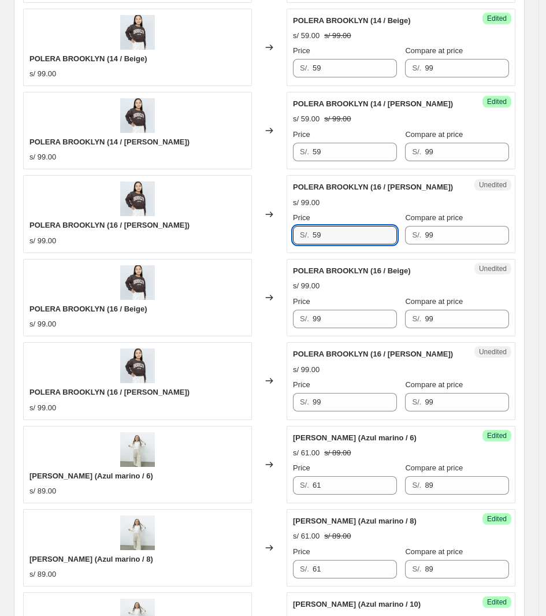
scroll to position [1353, 0]
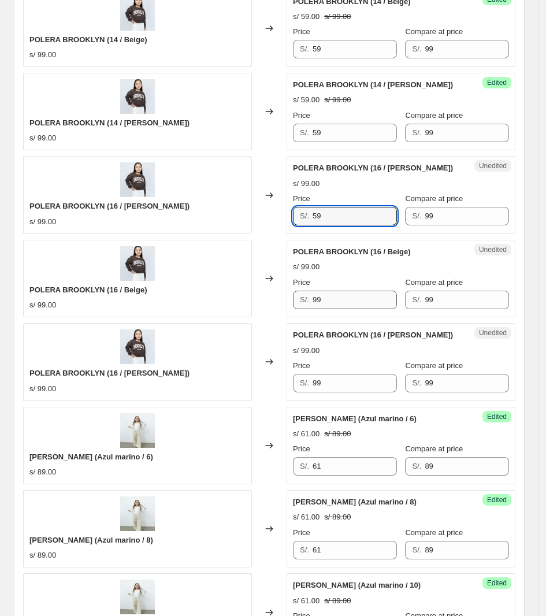
type input "59"
drag, startPoint x: 340, startPoint y: 306, endPoint x: 247, endPoint y: 306, distance: 92.5
click at [249, 306] on div "POLERA BROOKLYN (16 / Beige) s/ 99.00 Changed to Unedited POLERA BROOKLYN (16 /…" at bounding box center [269, 278] width 492 height 77
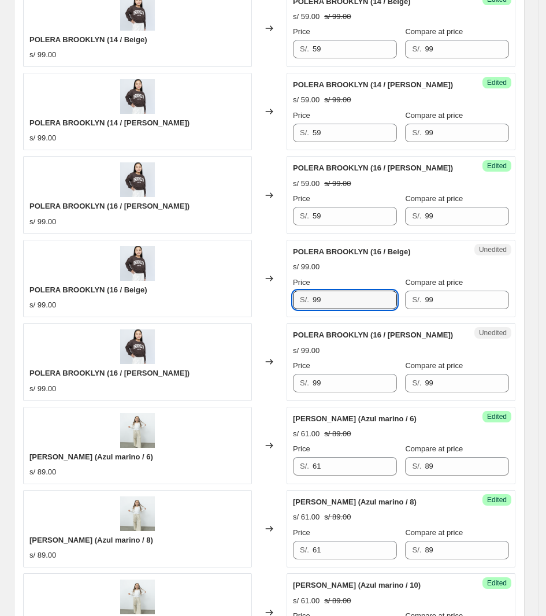
paste input "5"
type input "59"
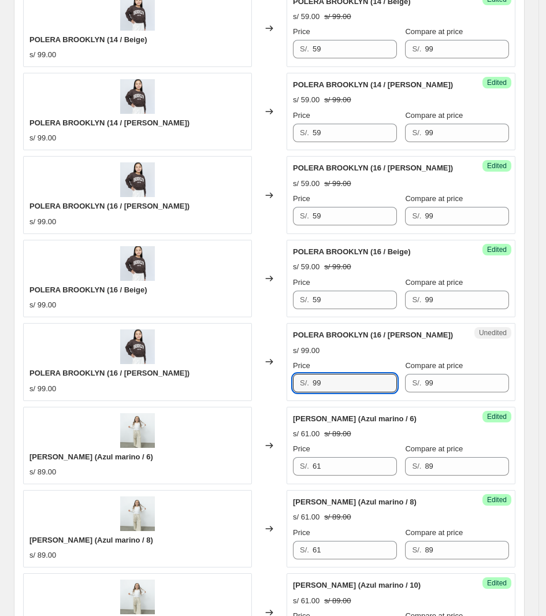
drag, startPoint x: 336, startPoint y: 384, endPoint x: 294, endPoint y: 395, distance: 44.0
click at [294, 395] on div "Unedited POLERA BROOKLYN (16 / [PERSON_NAME]) s/ 99.00 Price S/. 99 Compare at …" at bounding box center [401, 361] width 229 height 77
type input "59"
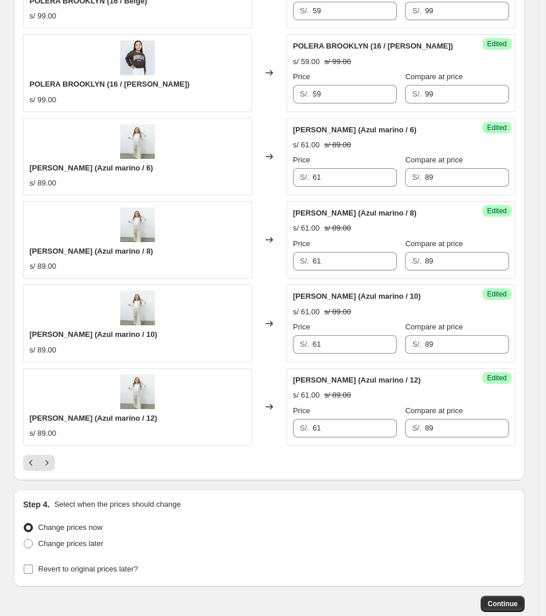
click at [82, 573] on span "Revert to original prices later?" at bounding box center [88, 569] width 100 height 9
click at [33, 574] on input "Revert to original prices later?" at bounding box center [28, 569] width 9 height 9
checkbox input "true"
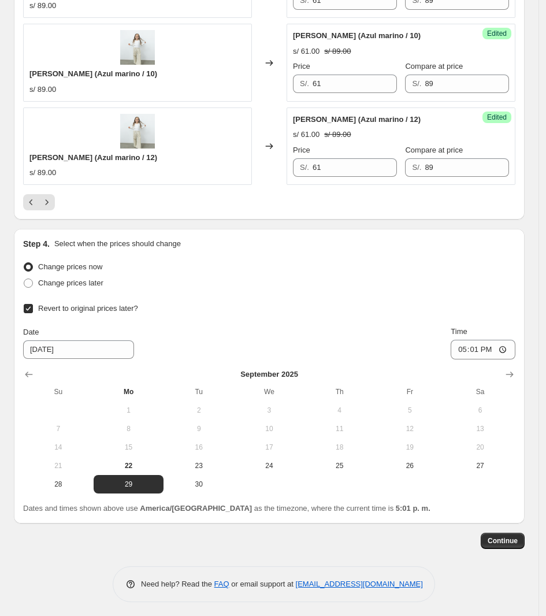
scroll to position [1912, 0]
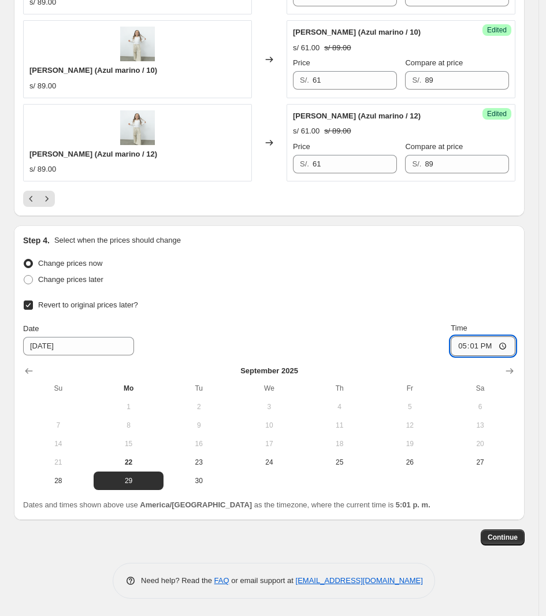
click at [486, 349] on input "17:01" at bounding box center [483, 346] width 65 height 20
type input "00:01"
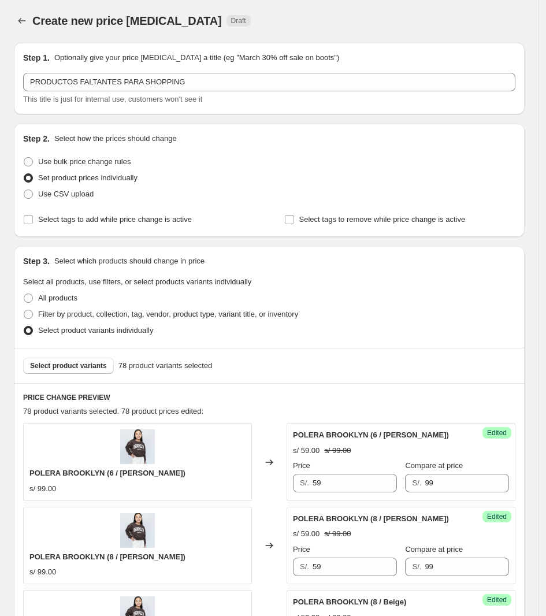
scroll to position [0, 0]
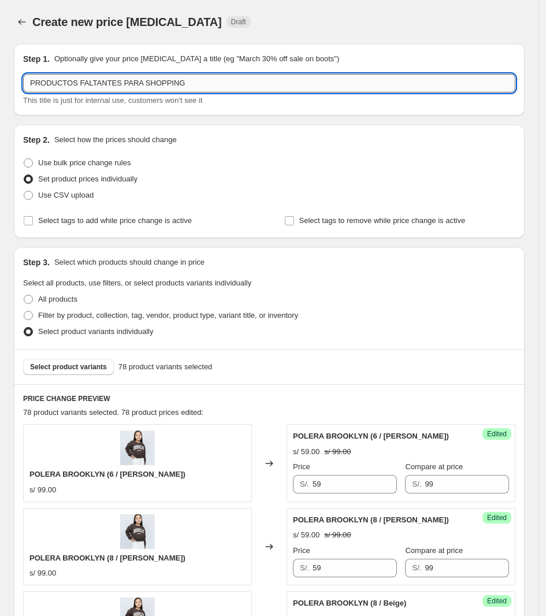
click at [217, 80] on input "PRODUCTOS FALTANTES PARA SHOPPING" at bounding box center [269, 83] width 492 height 18
drag, startPoint x: 216, startPoint y: 83, endPoint x: -140, endPoint y: 99, distance: 355.9
click at [0, 99] on html "Home Settings Plans Skip to content Create new price [MEDICAL_DATA]. This page …" at bounding box center [273, 308] width 546 height 616
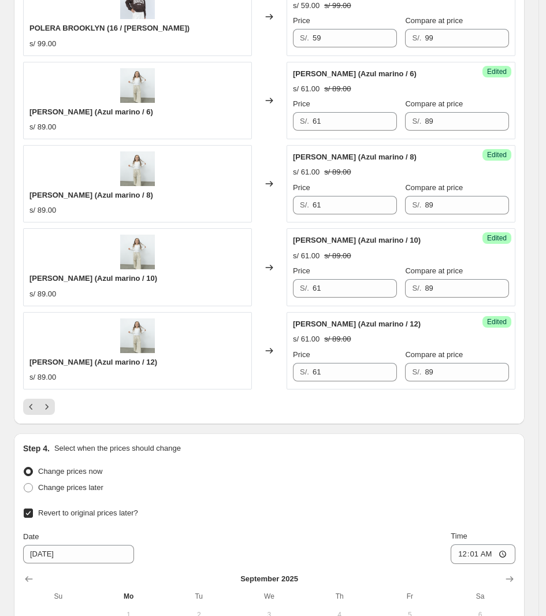
scroll to position [1879, 0]
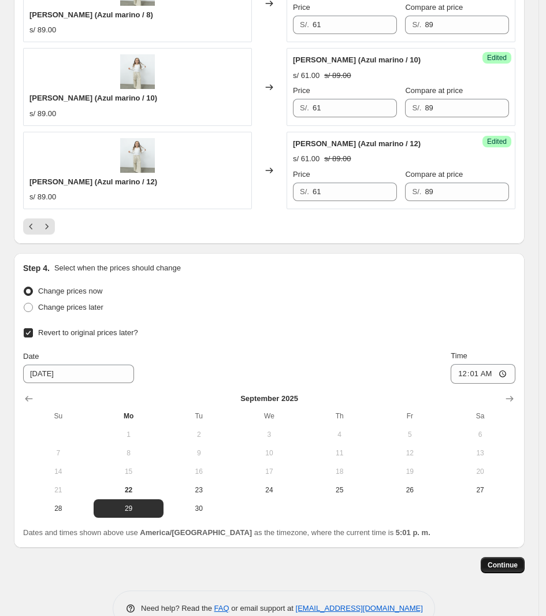
type input "PRODUCTOS FALTANTES PARA SHOPPING 1"
click at [518, 570] on span "Continue" at bounding box center [503, 565] width 30 height 9
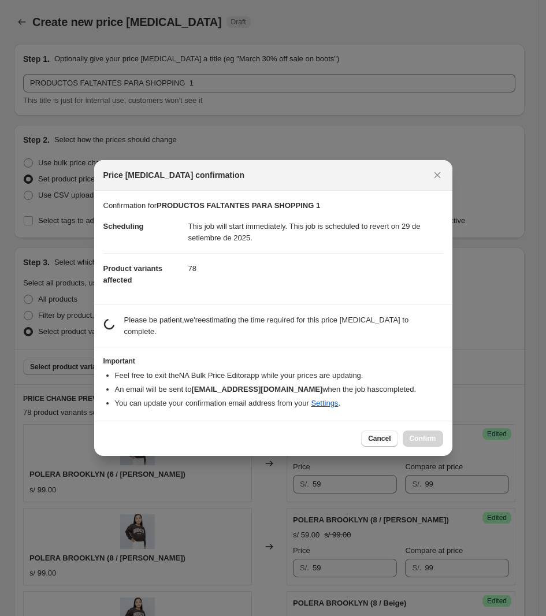
scroll to position [0, 0]
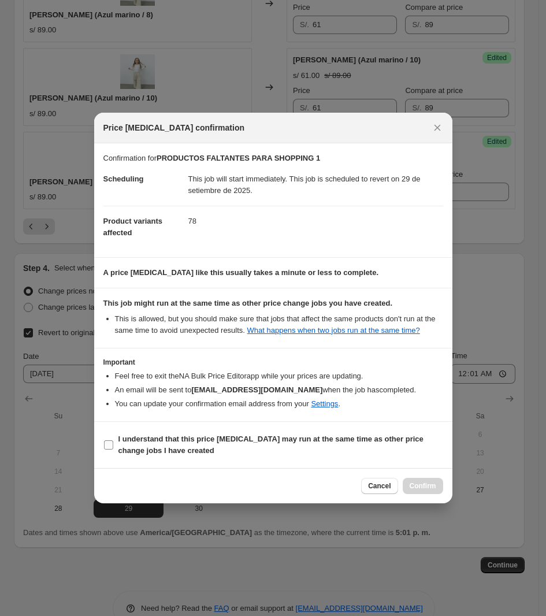
click at [276, 438] on b "I understand that this price [MEDICAL_DATA] may run at the same time as other p…" at bounding box center [270, 445] width 305 height 20
click at [113, 440] on input "I understand that this price [MEDICAL_DATA] may run at the same time as other p…" at bounding box center [108, 444] width 9 height 9
checkbox input "true"
click at [431, 486] on span "Confirm" at bounding box center [423, 485] width 27 height 9
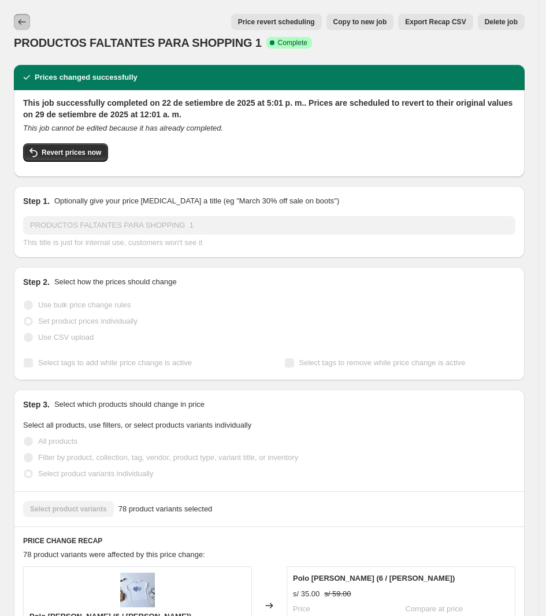
click at [20, 23] on icon "Price change jobs" at bounding box center [22, 22] width 12 height 12
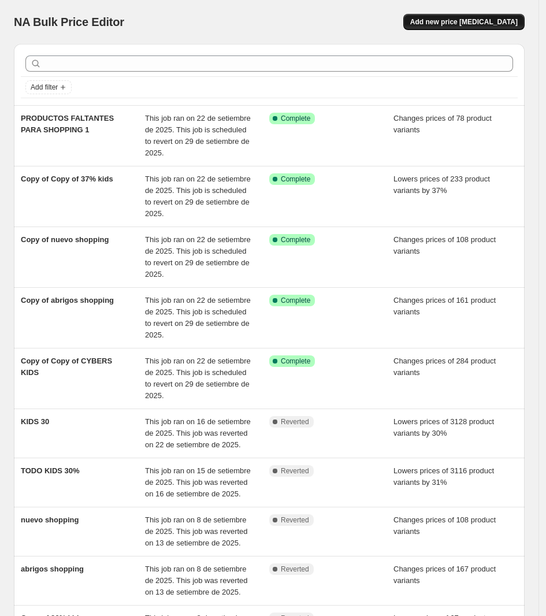
click at [478, 26] on span "Add new price [MEDICAL_DATA]" at bounding box center [464, 21] width 108 height 9
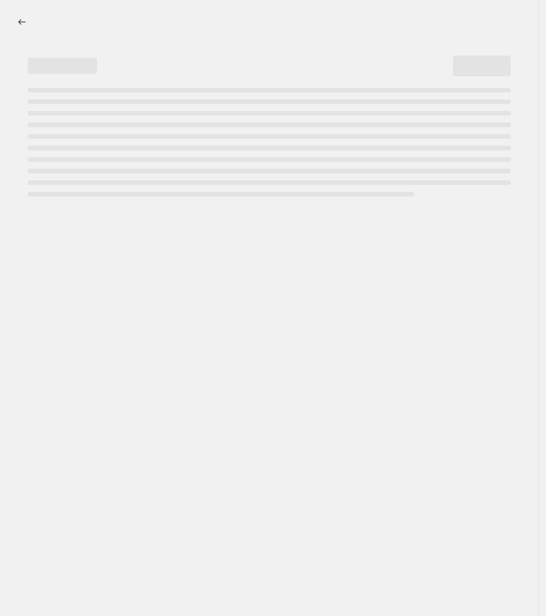
select select "percentage"
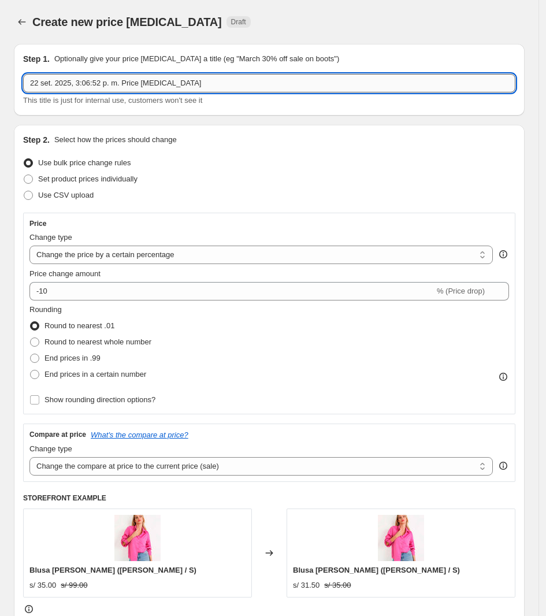
click at [135, 83] on input "22 set. 2025, 3:06:52 p. m. Price [MEDICAL_DATA]" at bounding box center [269, 83] width 492 height 18
click at [134, 83] on input "22 set. 2025, 3:06:52 p. m. Price [MEDICAL_DATA]" at bounding box center [269, 83] width 492 height 18
type input "PRODUCTOS FALTANTES SHOPPING 2"
click at [120, 177] on span "Set product prices individually" at bounding box center [87, 179] width 99 height 9
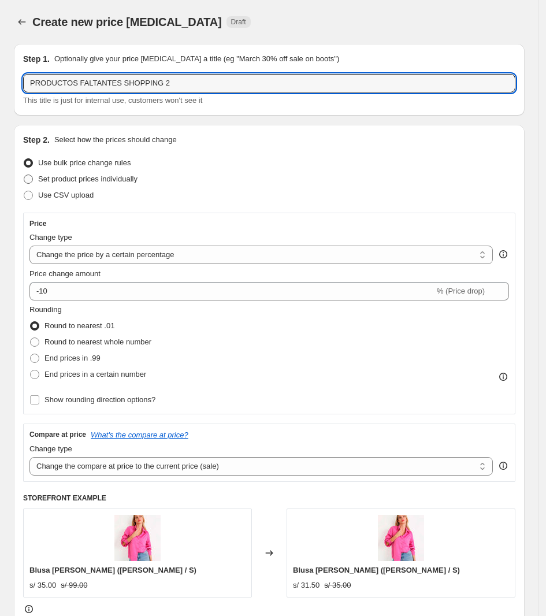
click at [24, 175] on input "Set product prices individually" at bounding box center [24, 175] width 1 height 1
radio input "true"
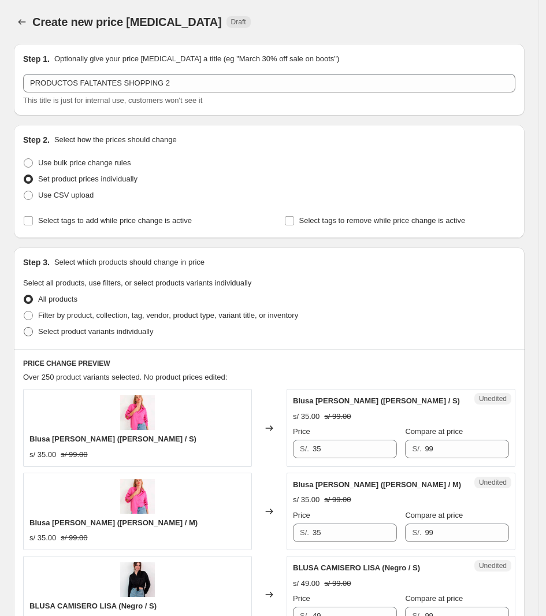
click at [146, 328] on span "Select product variants individually" at bounding box center [95, 331] width 115 height 9
click at [24, 328] on input "Select product variants individually" at bounding box center [24, 327] width 1 height 1
radio input "true"
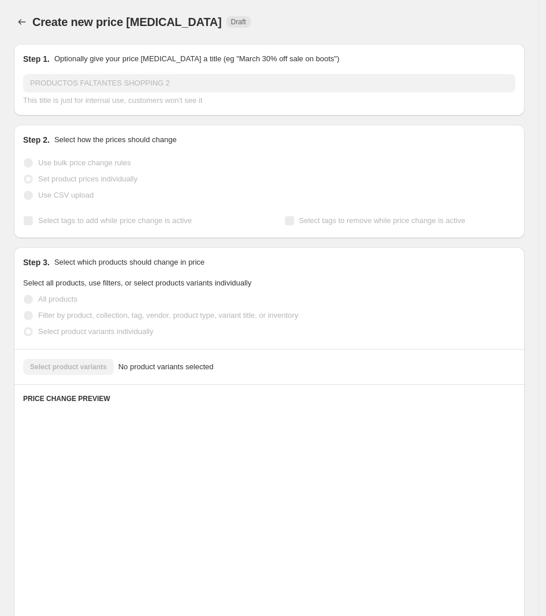
scroll to position [14, 0]
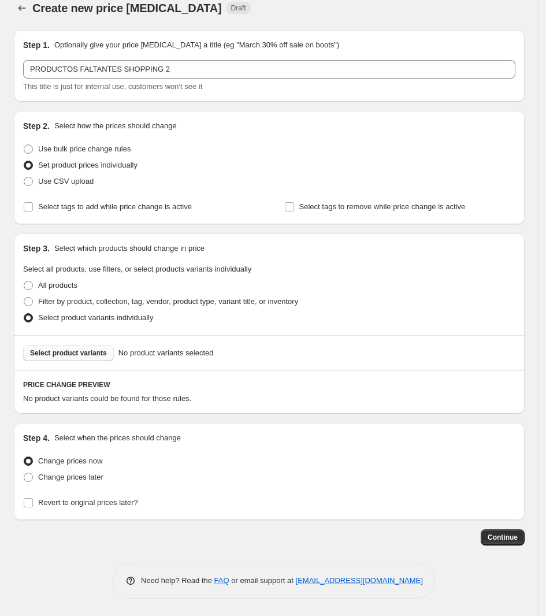
click at [90, 345] on button "Select product variants" at bounding box center [68, 353] width 91 height 16
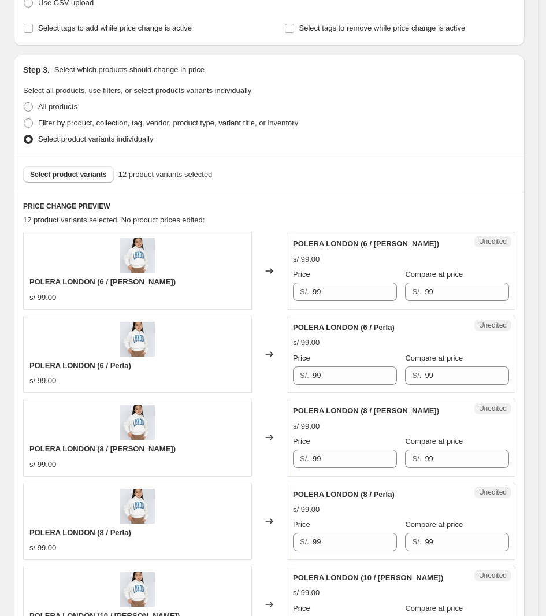
scroll to position [231, 0]
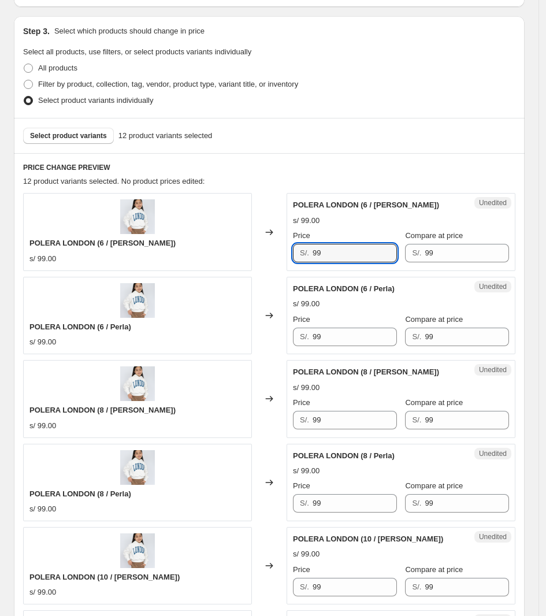
drag, startPoint x: 333, startPoint y: 255, endPoint x: 272, endPoint y: 263, distance: 61.8
click at [272, 263] on div "POLERA LONDON (6 / [PERSON_NAME]) s/ 99.00 Changed to Unedited POLERA [GEOGRAPH…" at bounding box center [269, 231] width 492 height 77
drag, startPoint x: 345, startPoint y: 257, endPoint x: 286, endPoint y: 264, distance: 58.8
click at [286, 264] on div "POLERA LONDON (6 / [PERSON_NAME]) s/ 99.00 Changed to Unedited POLERA [GEOGRAPH…" at bounding box center [269, 231] width 492 height 77
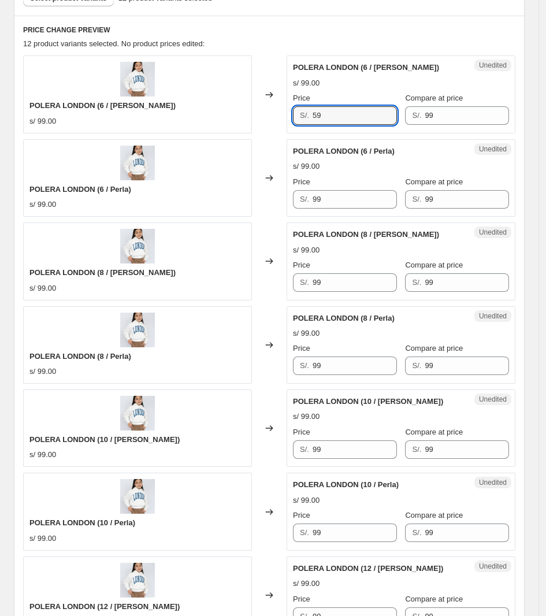
scroll to position [376, 0]
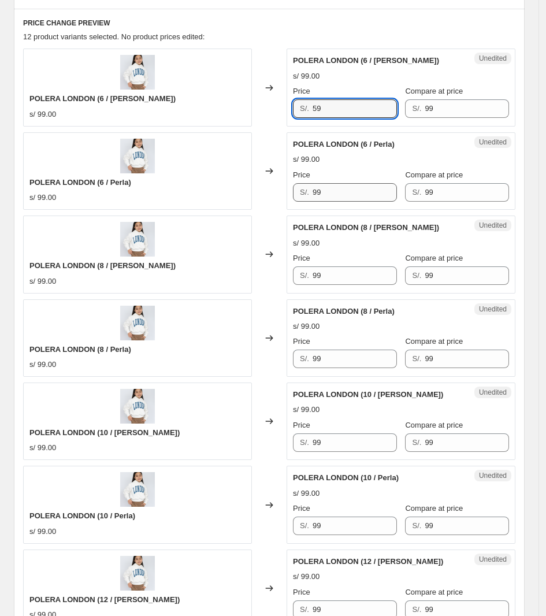
type input "59"
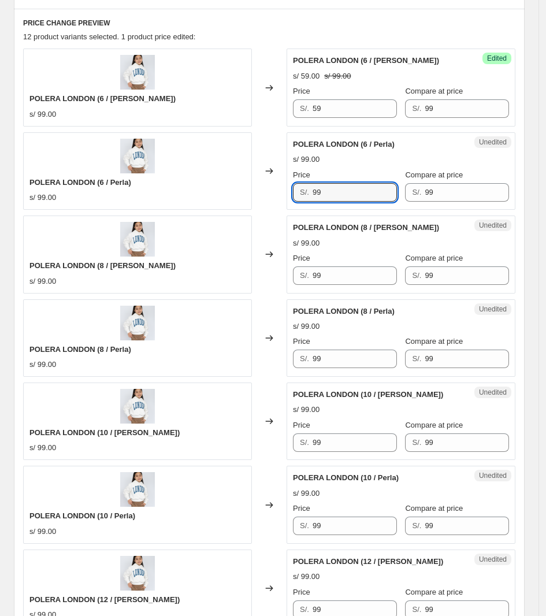
drag, startPoint x: 351, startPoint y: 200, endPoint x: 283, endPoint y: 195, distance: 68.4
click at [283, 195] on div "POLERA LONDON (6 / Perla) s/ 99.00 Changed to Unedited POLERA [GEOGRAPHIC_DATA]…" at bounding box center [269, 170] width 492 height 77
paste input "5"
type input "59"
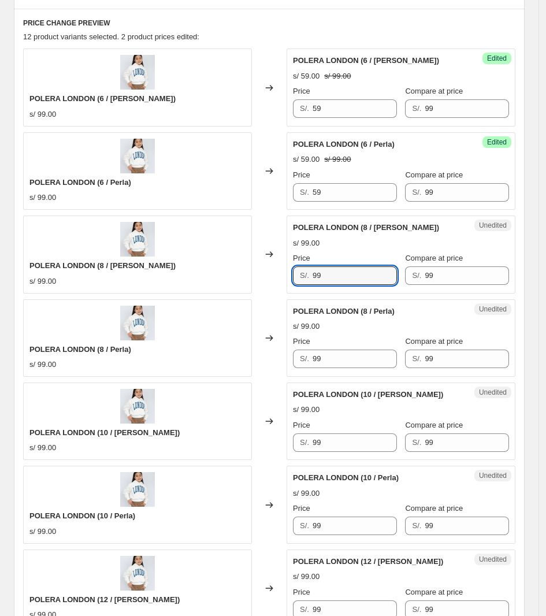
drag, startPoint x: 360, startPoint y: 280, endPoint x: 218, endPoint y: 283, distance: 142.2
click at [218, 282] on div "POLERA [GEOGRAPHIC_DATA] (8 / [PERSON_NAME]) s/ 99.00 Changed to Unedited POLER…" at bounding box center [269, 254] width 492 height 77
paste input "5"
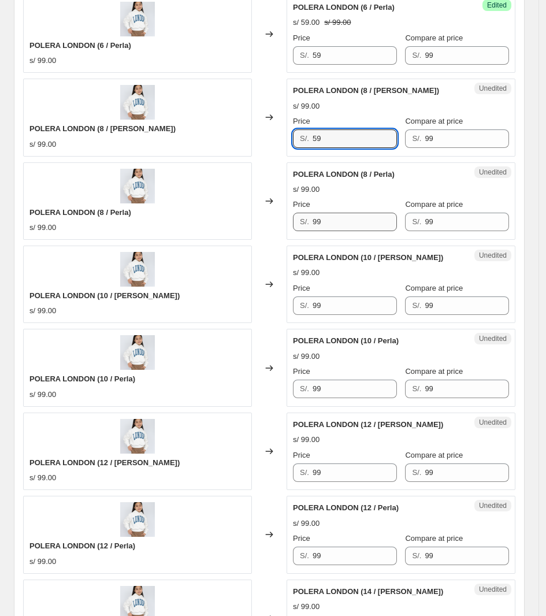
scroll to position [520, 0]
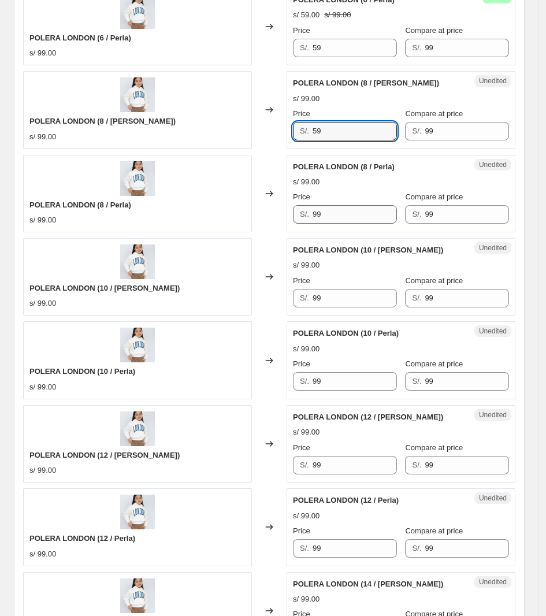
type input "59"
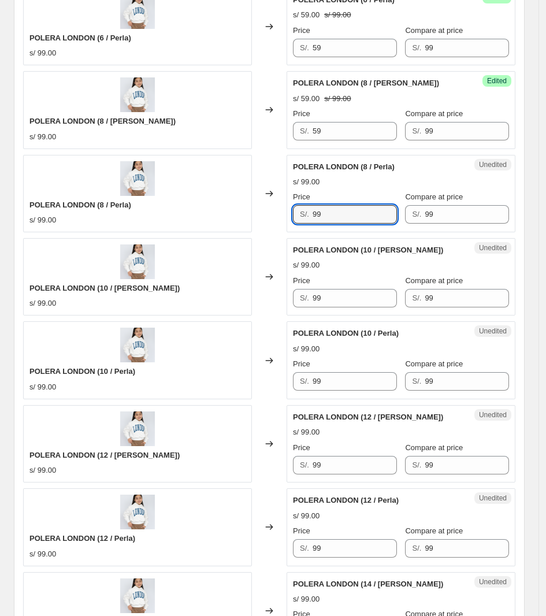
drag, startPoint x: 336, startPoint y: 216, endPoint x: 166, endPoint y: 219, distance: 170.0
click at [166, 218] on div "POLERA LONDON (8 / Perla) s/ 99.00 Changed to Unedited POLERA [GEOGRAPHIC_DATA]…" at bounding box center [269, 193] width 492 height 77
paste input "5"
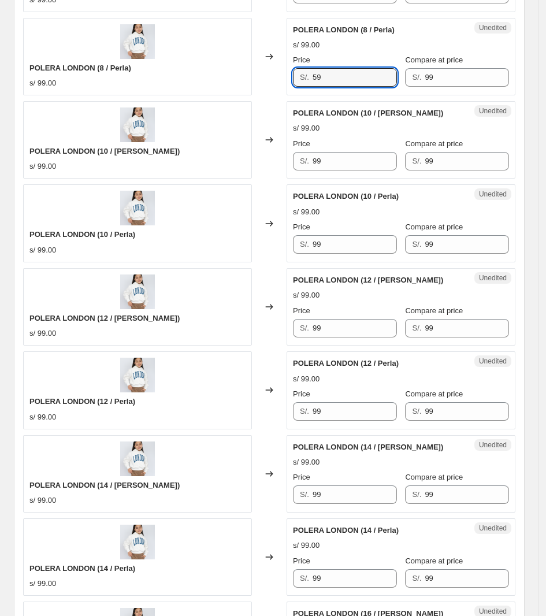
scroll to position [665, 0]
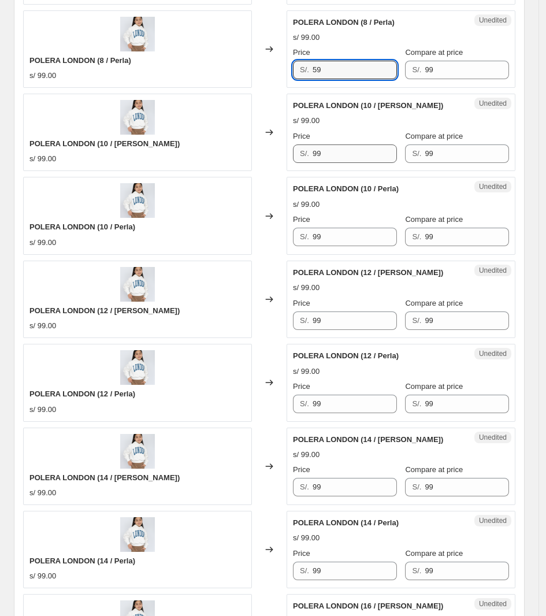
type input "59"
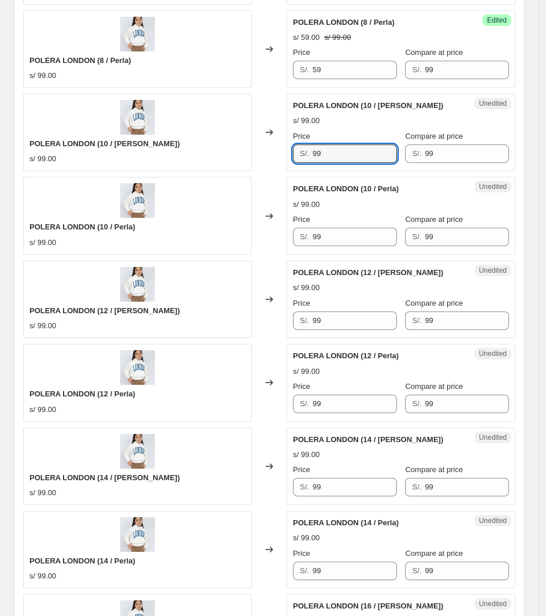
drag, startPoint x: 342, startPoint y: 160, endPoint x: 249, endPoint y: 162, distance: 93.7
click at [249, 162] on div "POLERA LONDON (10 / [PERSON_NAME]) s/ 99.00 Changed to Unedited POLERA [GEOGRAP…" at bounding box center [269, 132] width 492 height 77
paste input "5"
type input "59"
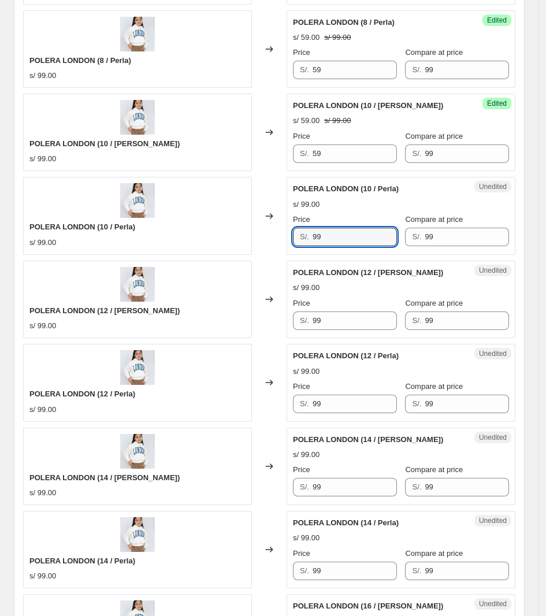
drag, startPoint x: 349, startPoint y: 240, endPoint x: 247, endPoint y: 247, distance: 102.0
click at [247, 247] on div "POLERA LONDON (10 / Perla) s/ 99.00 Changed to Unedited POLERA [GEOGRAPHIC_DATA…" at bounding box center [269, 215] width 492 height 77
paste input "5"
type input "59"
drag, startPoint x: 349, startPoint y: 320, endPoint x: 249, endPoint y: 327, distance: 99.7
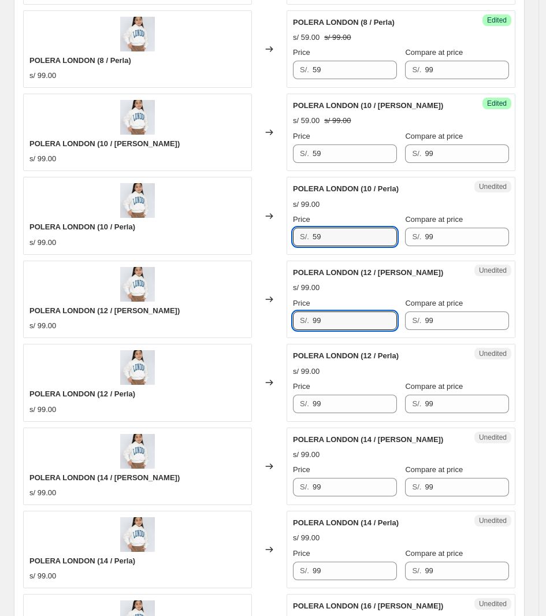
click at [251, 327] on div "POLERA LONDON (12 / [PERSON_NAME]) s/ 99.00 Changed to Unedited POLERA [GEOGRAP…" at bounding box center [269, 299] width 492 height 77
paste input "5"
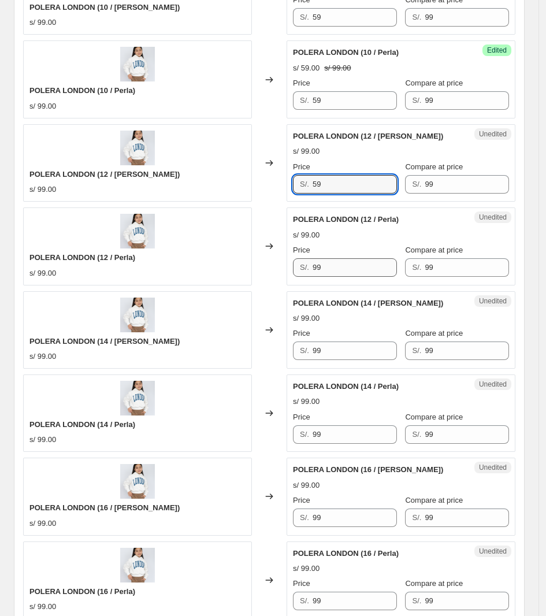
scroll to position [809, 0]
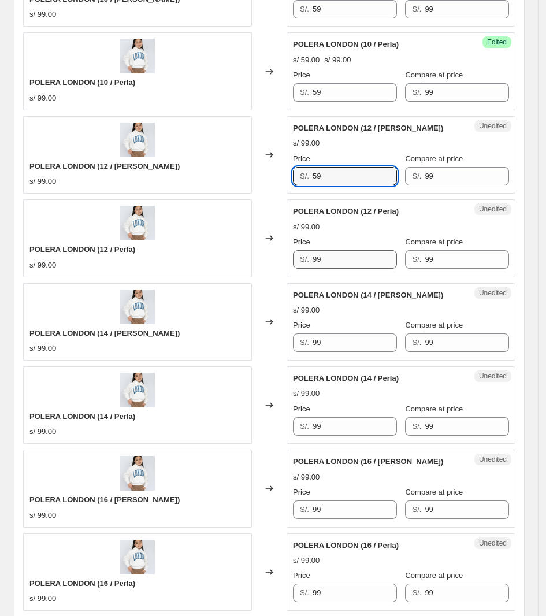
type input "59"
drag, startPoint x: 346, startPoint y: 254, endPoint x: 221, endPoint y: 281, distance: 127.8
click at [221, 281] on div "POLERA LONDON (6 / [PERSON_NAME]) s/ 99.00 Changed to Success Edited POLERA [GE…" at bounding box center [269, 113] width 492 height 996
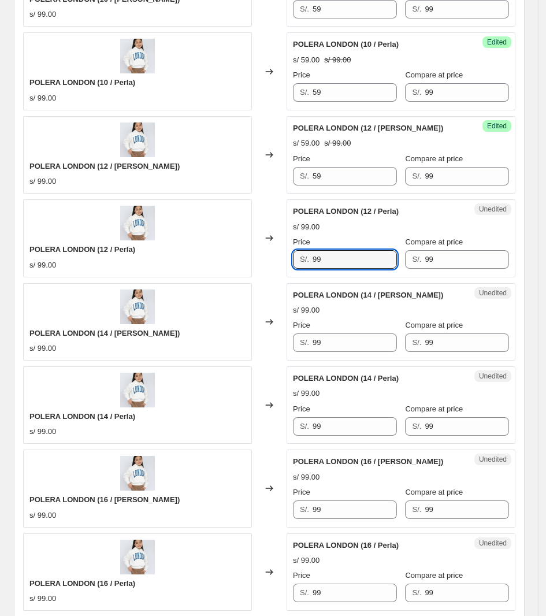
paste input "5"
type input "59"
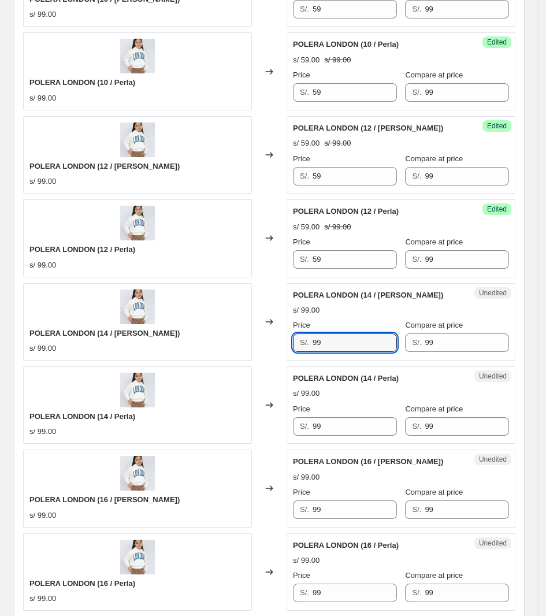
drag, startPoint x: 336, startPoint y: 342, endPoint x: 255, endPoint y: 335, distance: 81.2
click at [250, 344] on div "POLERA [GEOGRAPHIC_DATA] (14 / [PERSON_NAME]) s/ 99.00 Changed to Unedited POLE…" at bounding box center [269, 321] width 492 height 77
paste input "5"
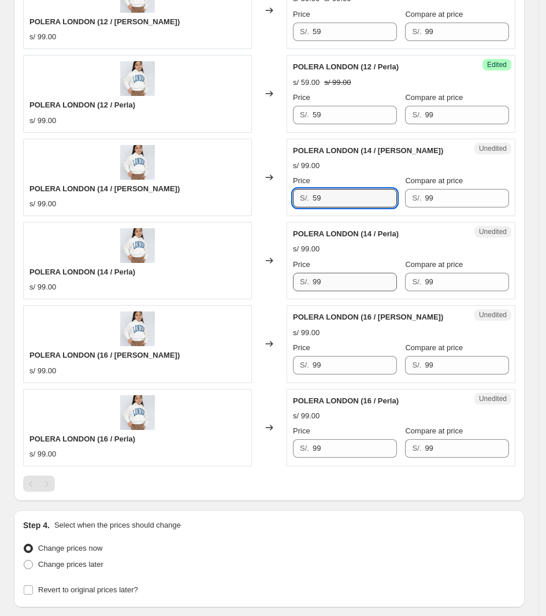
type input "59"
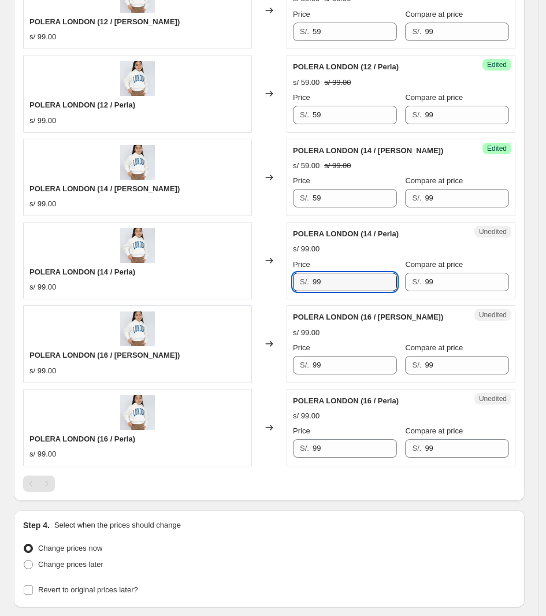
drag, startPoint x: 344, startPoint y: 284, endPoint x: 210, endPoint y: 283, distance: 134.1
click at [212, 284] on div "POLERA LONDON (14 / Perla) s/ 99.00 Changed to Unedited POLERA [GEOGRAPHIC_DATA…" at bounding box center [269, 260] width 492 height 77
paste input "5"
type input "59"
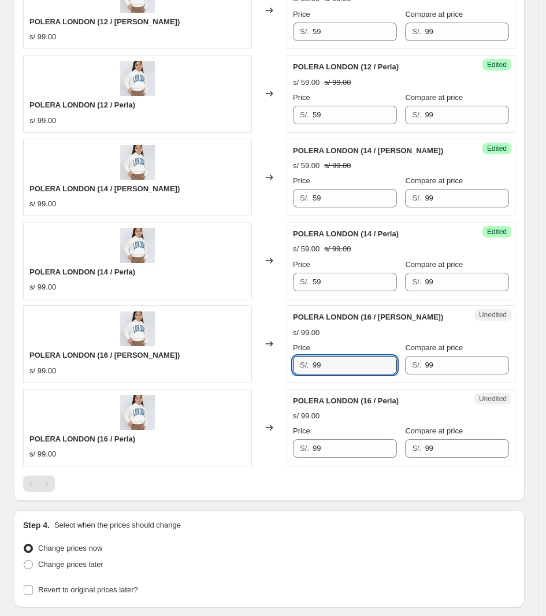
drag, startPoint x: 344, startPoint y: 372, endPoint x: 311, endPoint y: 391, distance: 37.8
click at [293, 380] on div "Unedited POLERA [GEOGRAPHIC_DATA] (16 / [PERSON_NAME]) s/ 99.00 Price S/. 99 Co…" at bounding box center [401, 343] width 229 height 77
paste input "5"
type input "59"
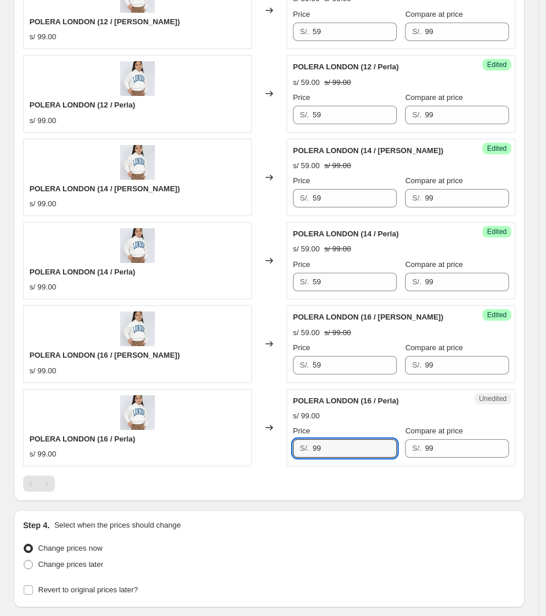
drag, startPoint x: 360, startPoint y: 454, endPoint x: 225, endPoint y: 427, distance: 136.8
click at [218, 444] on div "POLERA LONDON (16 / Perla) s/ 99.00 Changed to Unedited POLERA [GEOGRAPHIC_DATA…" at bounding box center [269, 427] width 492 height 77
paste input "5"
type input "59"
click at [347, 492] on div at bounding box center [269, 484] width 492 height 16
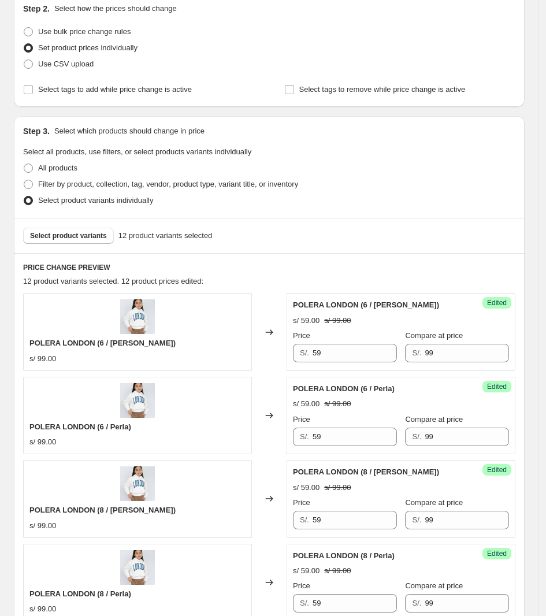
scroll to position [0, 0]
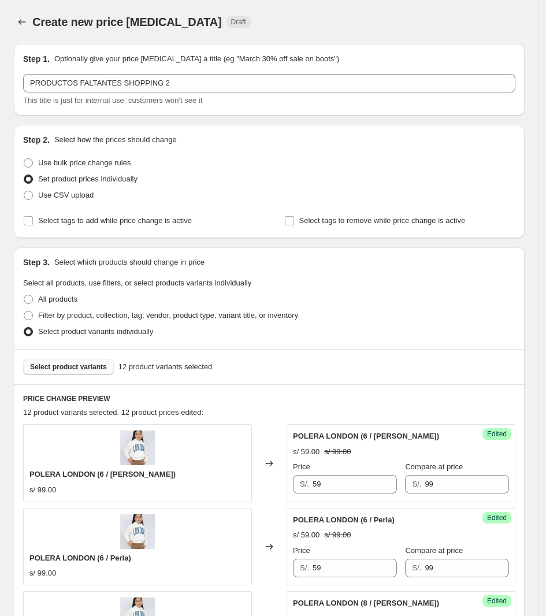
click at [82, 375] on div "Select product variants 12 product variants selected" at bounding box center [269, 366] width 511 height 35
click at [81, 366] on span "Select product variants" at bounding box center [68, 366] width 77 height 9
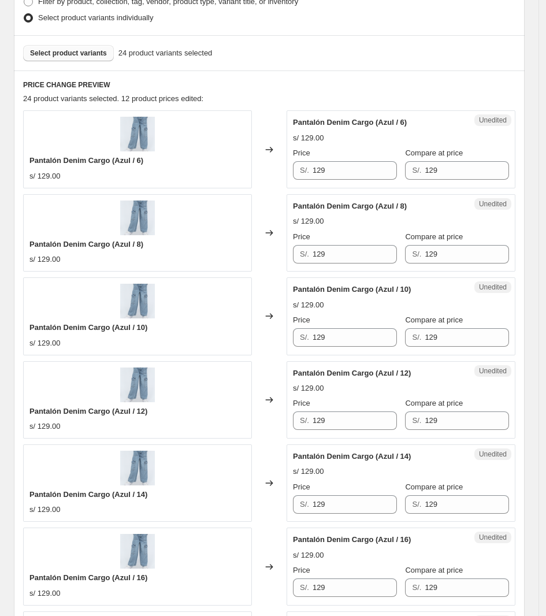
scroll to position [289, 0]
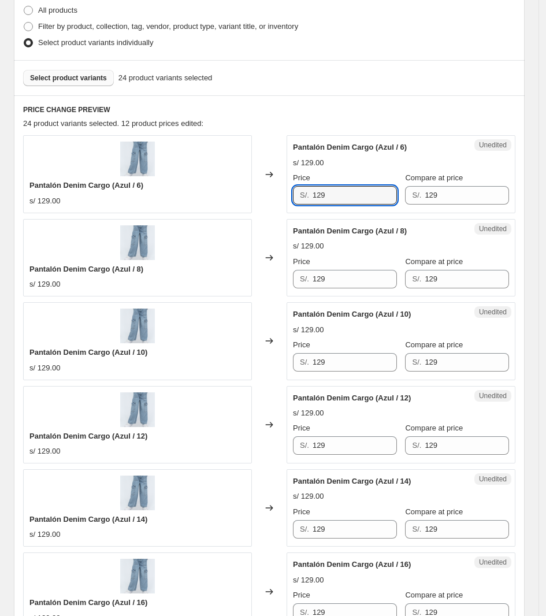
drag, startPoint x: 367, startPoint y: 195, endPoint x: 246, endPoint y: 195, distance: 120.8
click at [246, 195] on div "Pantalón Denim Cargo (Azul / 6) s/ 129.00 Changed to Unedited Pantalón Denim Ca…" at bounding box center [269, 173] width 492 height 77
drag, startPoint x: 341, startPoint y: 191, endPoint x: 263, endPoint y: 191, distance: 78.0
click at [263, 191] on div "Pantalón Denim Cargo (Azul / 6) s/ 129.00 Changed to Unedited Pantalón Denim Ca…" at bounding box center [269, 173] width 492 height 77
type input "79"
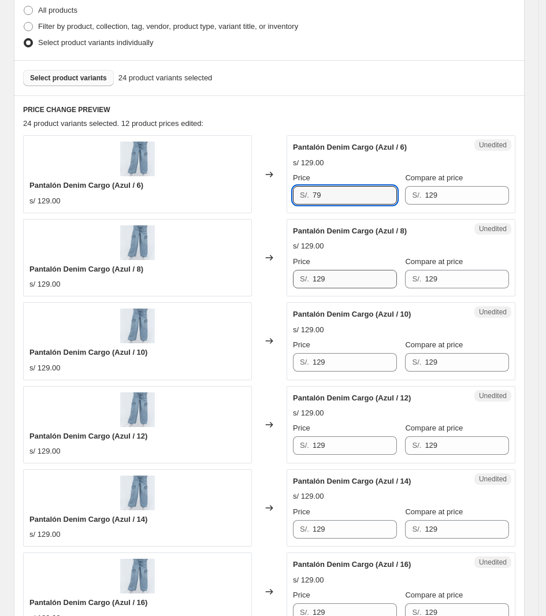
drag, startPoint x: 349, startPoint y: 294, endPoint x: 345, endPoint y: 275, distance: 19.5
click at [348, 283] on div "Unedited Pantalón Denim Cargo (Azul / 8) s/ 129.00 Price S/. 129 Compare at pri…" at bounding box center [401, 257] width 229 height 77
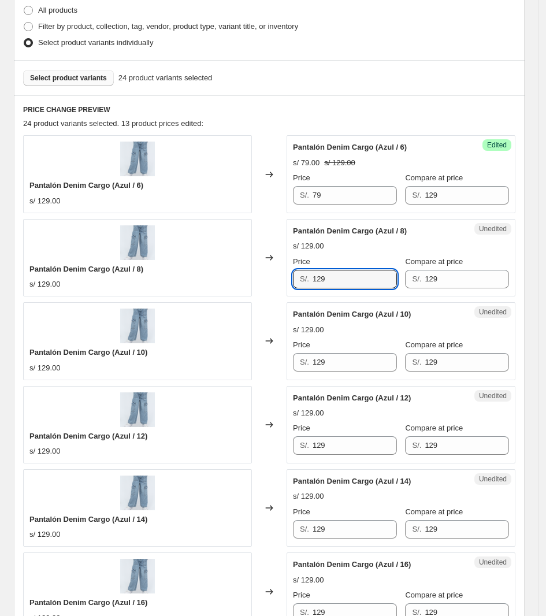
drag, startPoint x: 345, startPoint y: 275, endPoint x: 279, endPoint y: 274, distance: 65.9
click at [279, 273] on div "Pantalón Denim Cargo (Azul / 8) s/ 129.00 Changed to Unedited Pantalón Denim Ca…" at bounding box center [269, 257] width 492 height 77
paste input "7"
type input "79"
drag, startPoint x: 347, startPoint y: 373, endPoint x: 298, endPoint y: 366, distance: 50.2
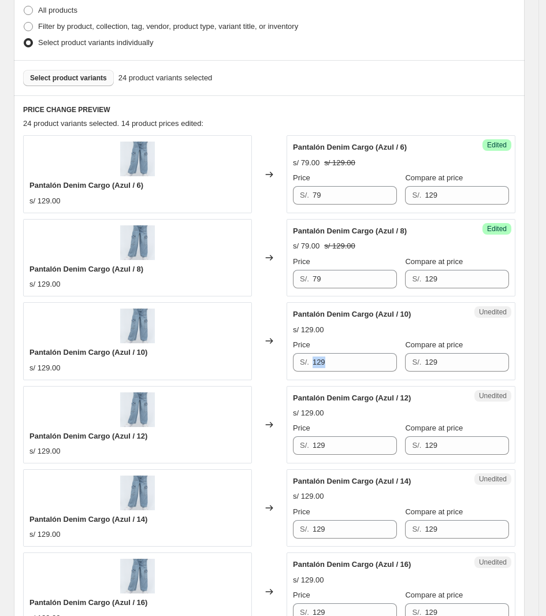
click at [295, 365] on div "Unedited Pantalón Denim Cargo (Azul / 10) s/ 129.00 Price S/. 129 Compare at pr…" at bounding box center [401, 340] width 229 height 77
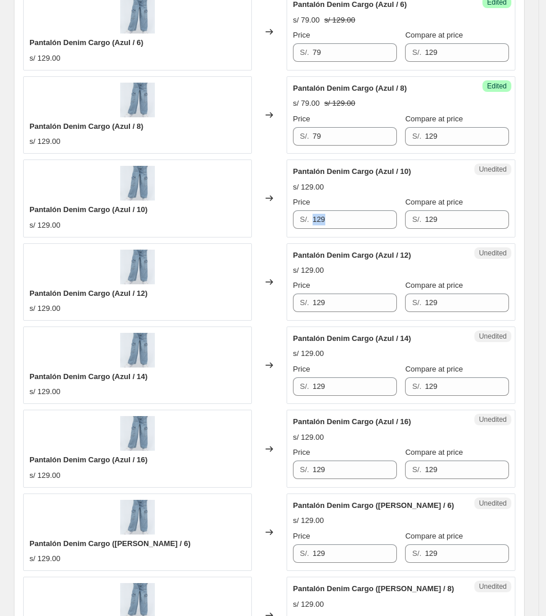
scroll to position [434, 0]
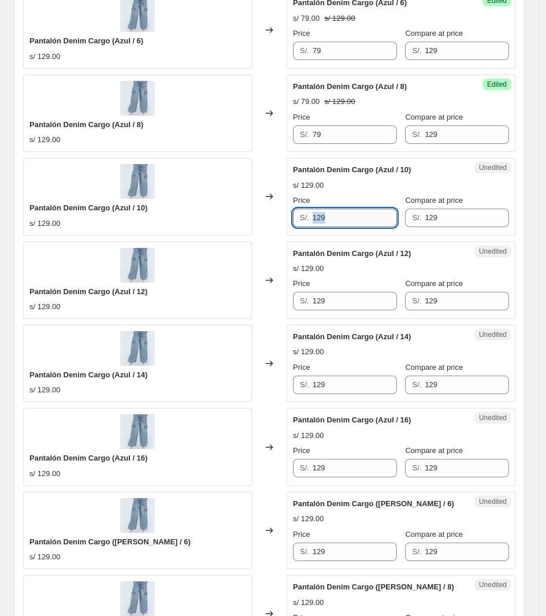
click at [338, 212] on input "129" at bounding box center [355, 218] width 84 height 18
click at [347, 220] on input "129" at bounding box center [355, 218] width 84 height 18
drag, startPoint x: 349, startPoint y: 221, endPoint x: 259, endPoint y: 222, distance: 89.6
click at [244, 221] on div "Pantalón Denim Cargo (Azul / 10) s/ 129.00 Changed to Unedited Pantalón Denim C…" at bounding box center [269, 196] width 492 height 77
paste input "7"
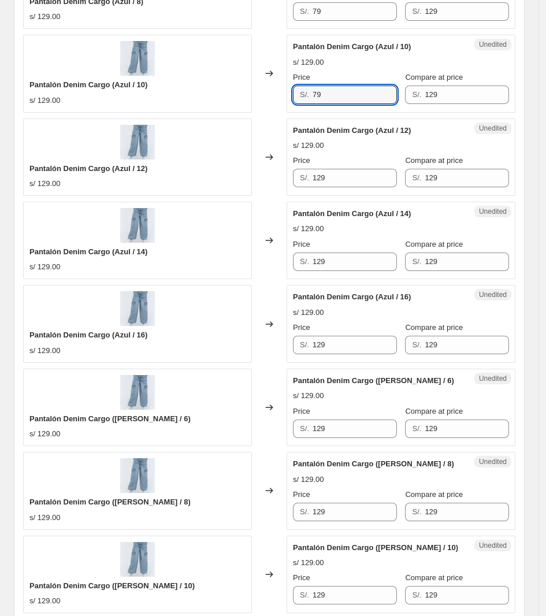
scroll to position [506, 0]
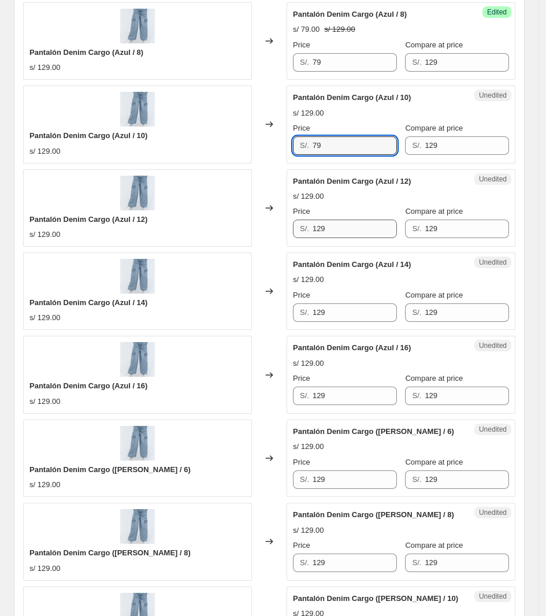
type input "79"
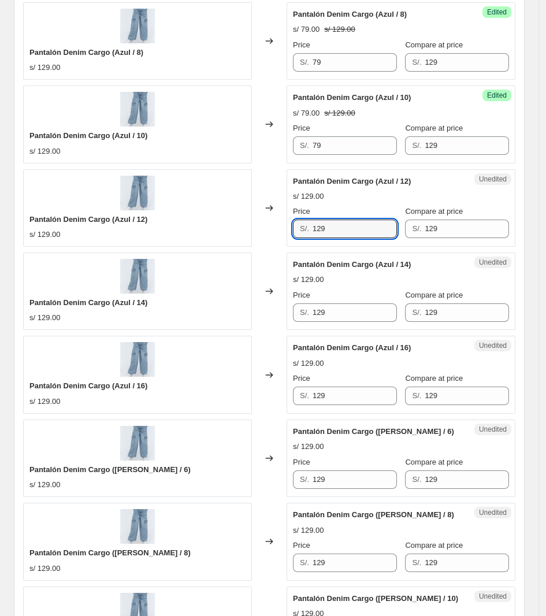
drag, startPoint x: 340, startPoint y: 233, endPoint x: 297, endPoint y: 239, distance: 43.7
click at [297, 238] on div "S/. 129" at bounding box center [345, 229] width 104 height 18
paste input "7"
type input "79"
click at [320, 321] on div "Unedited Pantalón Denim Cargo (Azul / 14) s/ 129.00 Price S/. 129 Compare at pr…" at bounding box center [401, 291] width 229 height 77
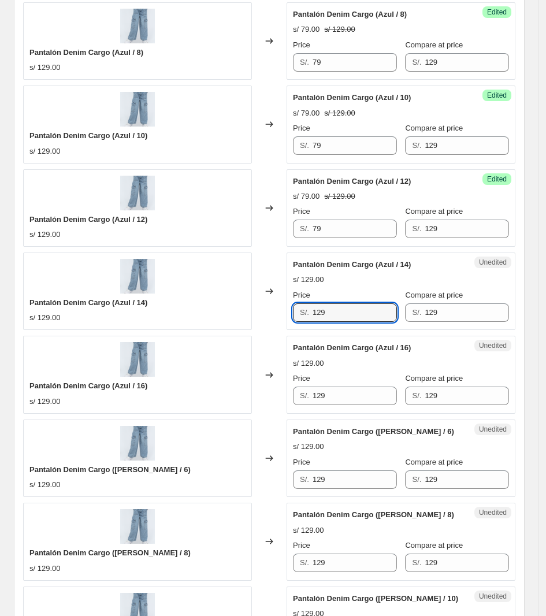
drag, startPoint x: 339, startPoint y: 312, endPoint x: 302, endPoint y: 306, distance: 37.4
click at [302, 307] on div "S/. 129" at bounding box center [345, 312] width 104 height 18
paste input "7"
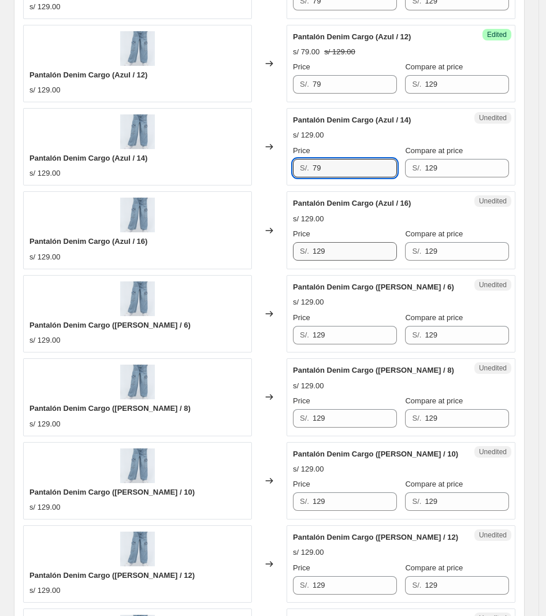
type input "79"
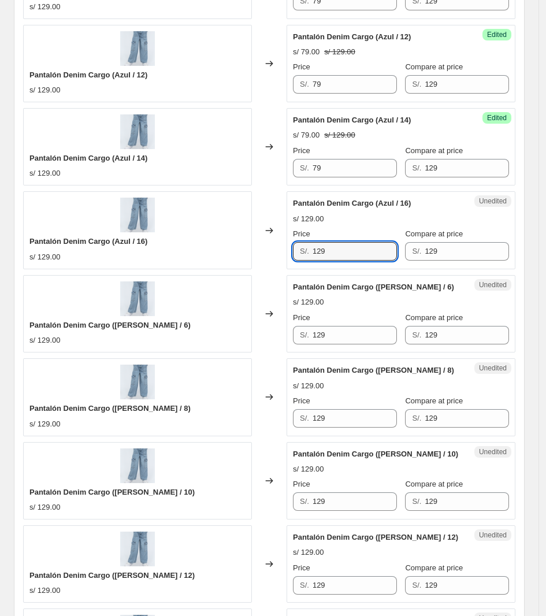
drag, startPoint x: 339, startPoint y: 254, endPoint x: 295, endPoint y: 254, distance: 43.9
click at [297, 255] on div "S/. 129" at bounding box center [345, 251] width 104 height 18
paste input "7"
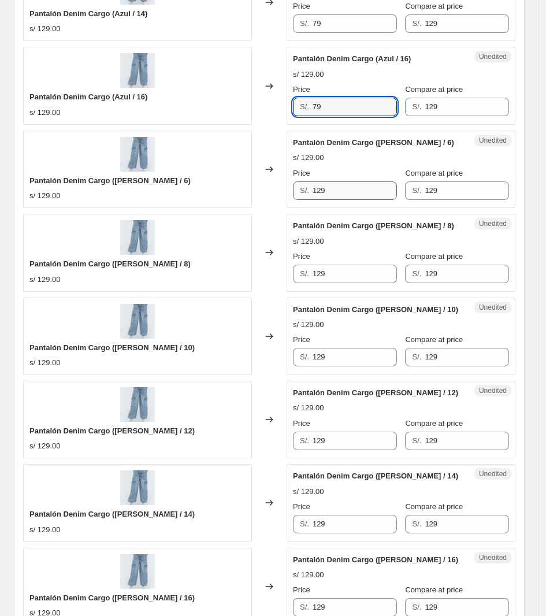
type input "79"
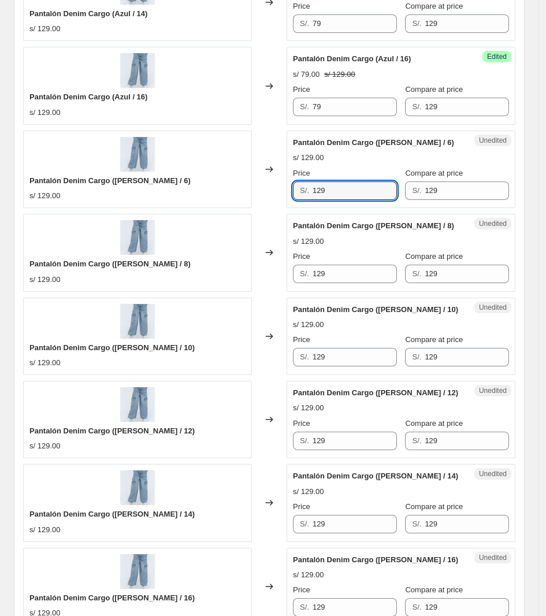
drag, startPoint x: 339, startPoint y: 183, endPoint x: 256, endPoint y: 185, distance: 82.7
click at [256, 185] on div "Pantalón Denim Cargo ([PERSON_NAME] / 6) s/ 129.00 Changed to Unedited Pantalón…" at bounding box center [269, 169] width 492 height 77
paste input "7"
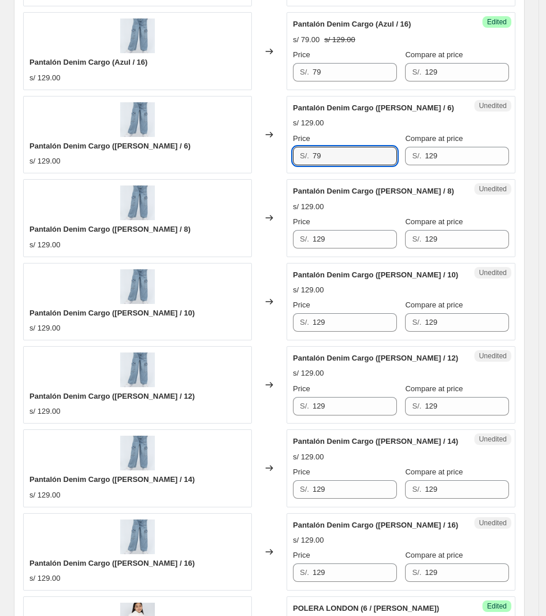
scroll to position [867, 0]
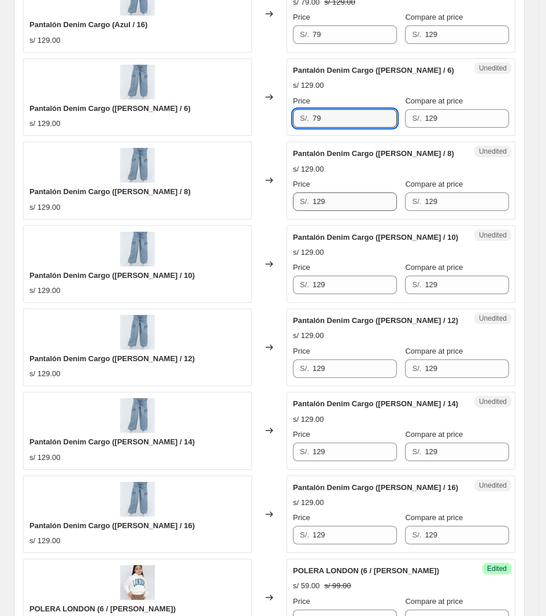
type input "79"
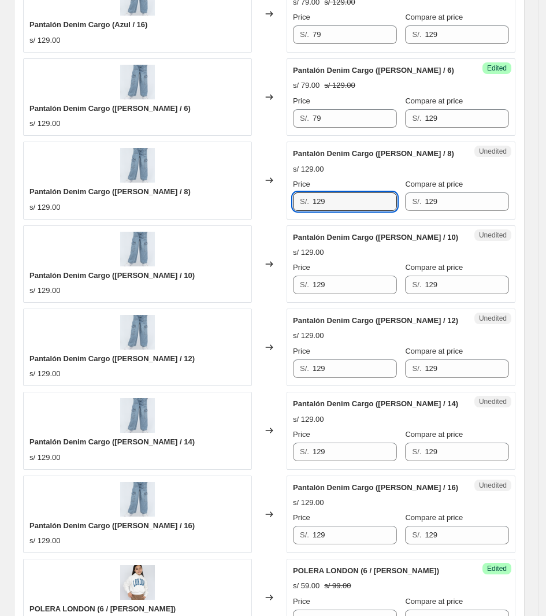
drag, startPoint x: 333, startPoint y: 204, endPoint x: 279, endPoint y: 209, distance: 54.0
click at [279, 209] on div "Pantalón Denim Cargo ([PERSON_NAME] / 8) s/ 129.00 Changed to Unedited Pantalón…" at bounding box center [269, 180] width 492 height 77
paste input "7"
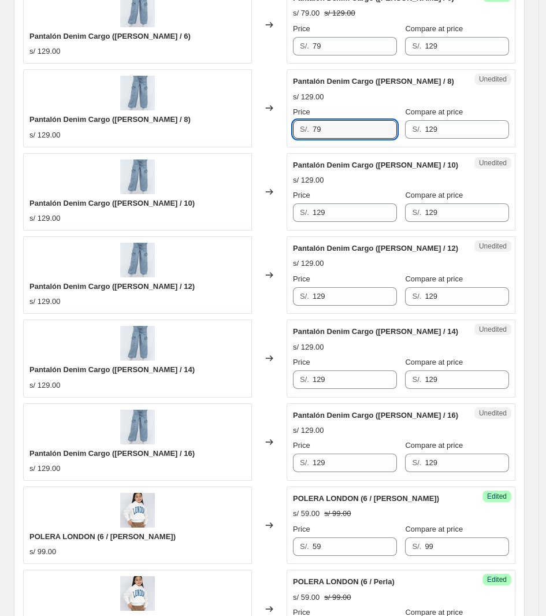
type input "79"
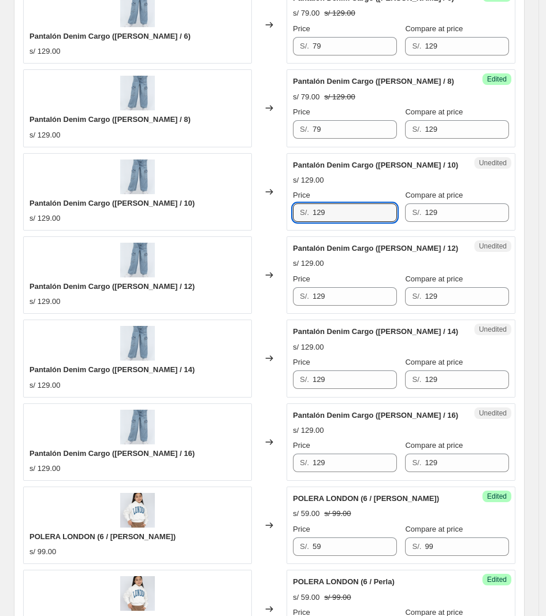
drag, startPoint x: 302, startPoint y: 218, endPoint x: 265, endPoint y: 202, distance: 41.1
click at [240, 218] on div "Pantalón Denim Cargo ([PERSON_NAME] / 10) s/ 129.00 Changed to Unedited Pantaló…" at bounding box center [269, 191] width 492 height 77
paste input "7"
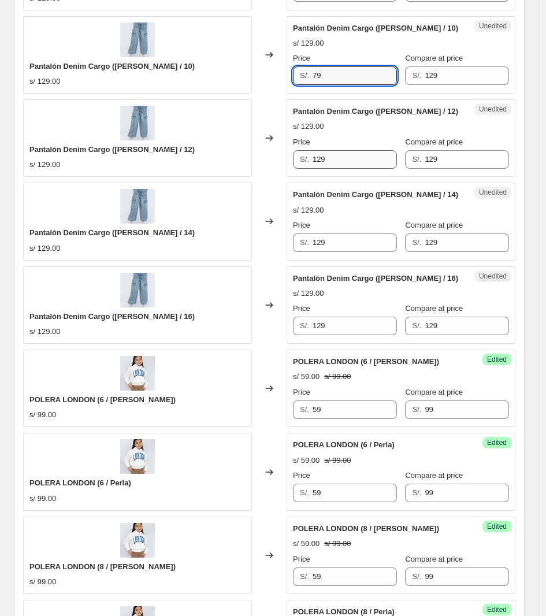
scroll to position [1084, 0]
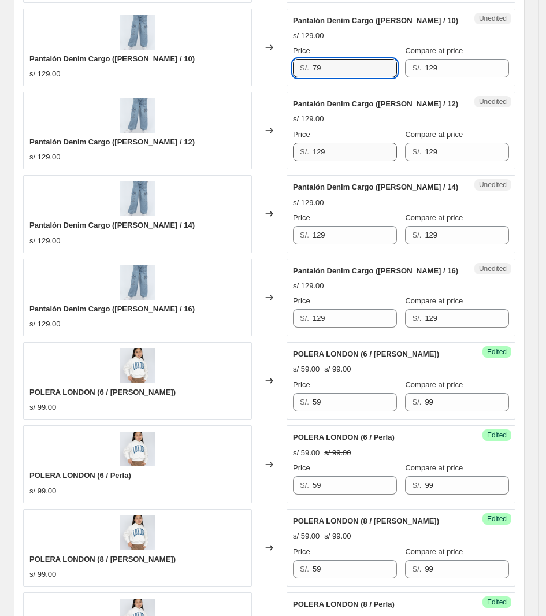
type input "79"
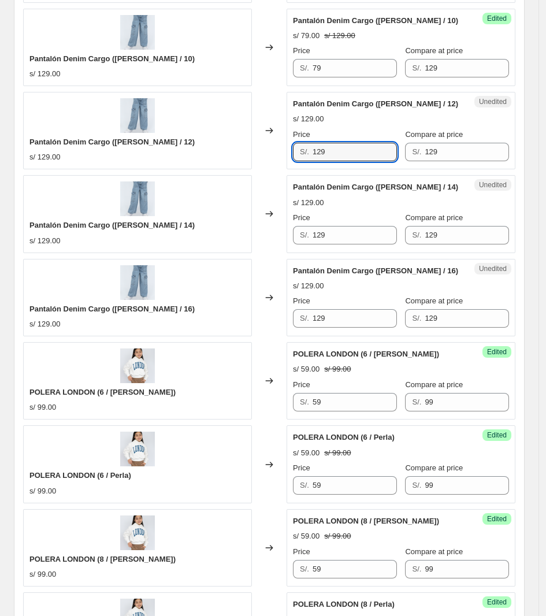
drag, startPoint x: 338, startPoint y: 155, endPoint x: 273, endPoint y: 158, distance: 65.4
click at [273, 158] on div "Pantalón Denim Cargo ([PERSON_NAME] / 12) s/ 129.00 Changed to Unedited Pantaló…" at bounding box center [269, 130] width 492 height 77
paste input "7"
type input "79"
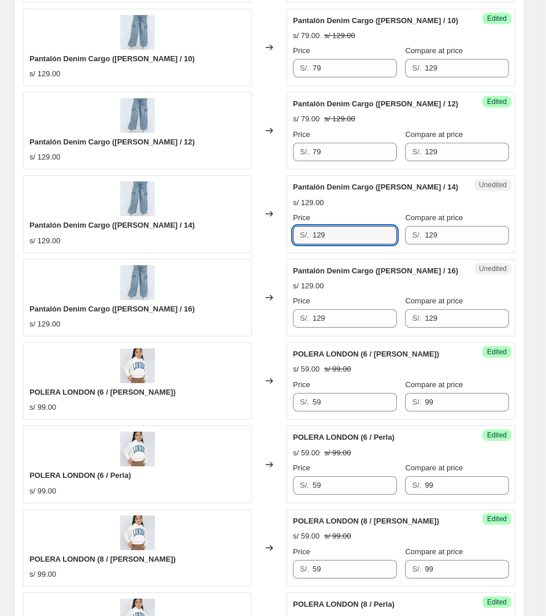
drag, startPoint x: 345, startPoint y: 240, endPoint x: 280, endPoint y: 240, distance: 64.7
click at [284, 241] on div "Pantalón Denim Cargo ([PERSON_NAME] / 14) s/ 129.00 Changed to Unedited Pantaló…" at bounding box center [269, 213] width 492 height 77
paste input "7"
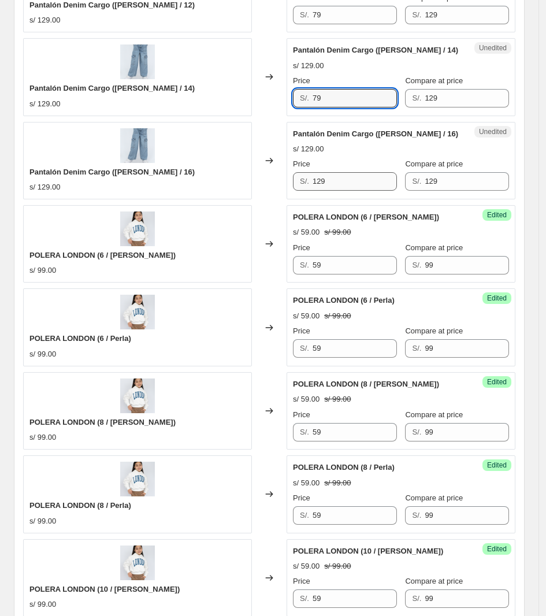
scroll to position [1228, 0]
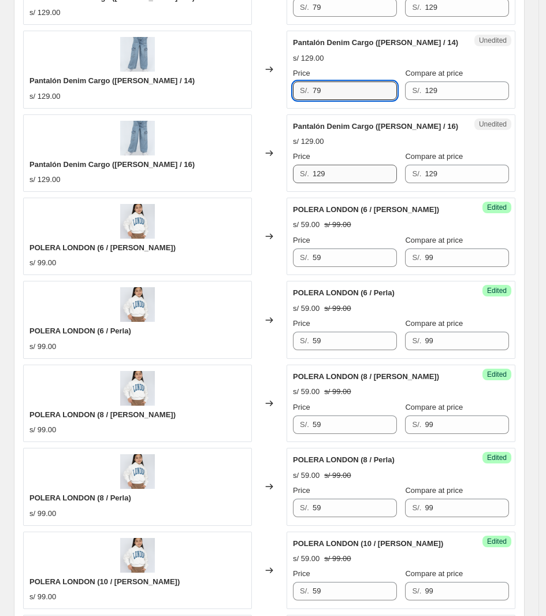
type input "79"
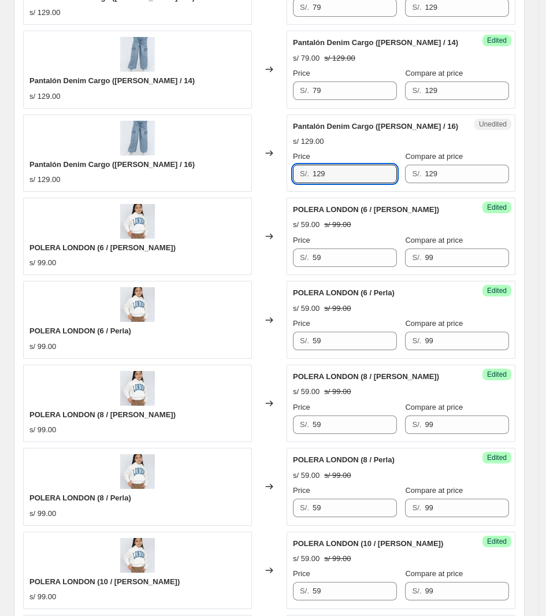
drag, startPoint x: 347, startPoint y: 182, endPoint x: 273, endPoint y: 182, distance: 73.4
click at [273, 182] on div "Pantalón Denim Cargo ([PERSON_NAME] / 16) s/ 129.00 Changed to Unedited Pantaló…" at bounding box center [269, 152] width 492 height 77
paste input "7"
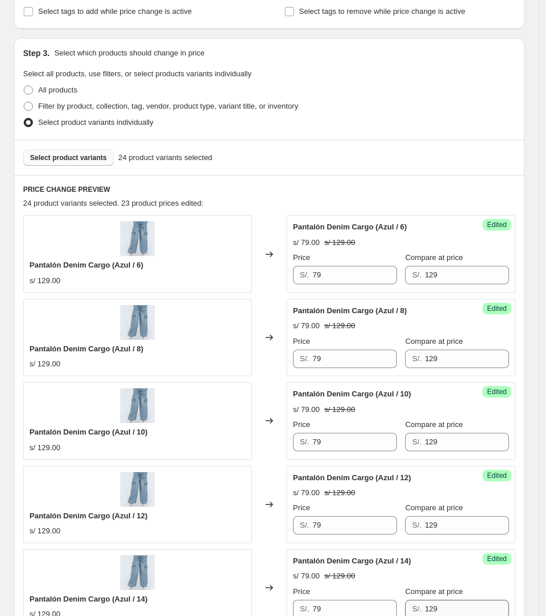
scroll to position [145, 0]
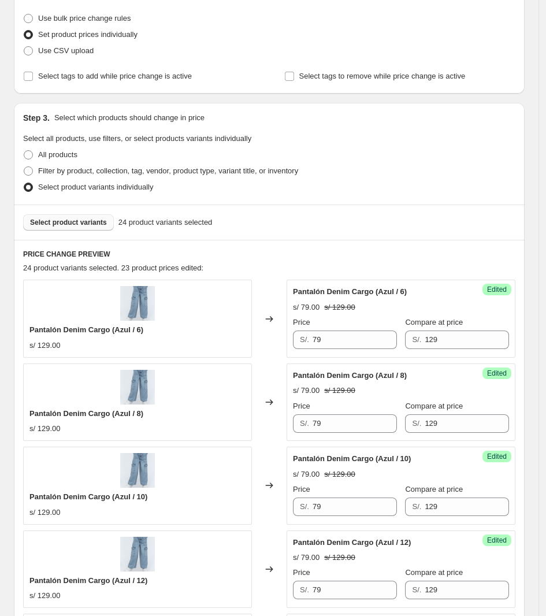
type input "79"
click at [90, 228] on button "Select product variants" at bounding box center [68, 222] width 91 height 16
drag, startPoint x: 369, startPoint y: 335, endPoint x: 269, endPoint y: 335, distance: 100.0
click at [269, 335] on div "Pantalón Denim Cargo (Azul / 6) s/ 129.00 Changed to Success Edited Pantalón De…" at bounding box center [269, 318] width 492 height 77
drag, startPoint x: 328, startPoint y: 342, endPoint x: 247, endPoint y: 340, distance: 80.4
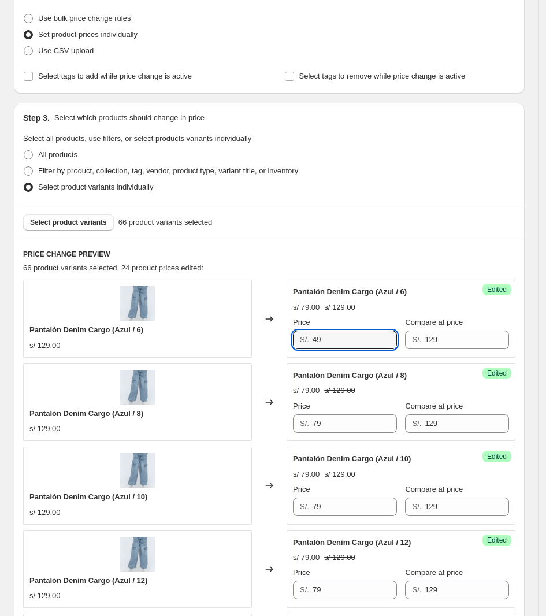
click at [247, 339] on div "Pantalón Denim Cargo (Azul / 6) s/ 129.00 Changed to Success Edited Pantalón De…" at bounding box center [269, 318] width 492 height 77
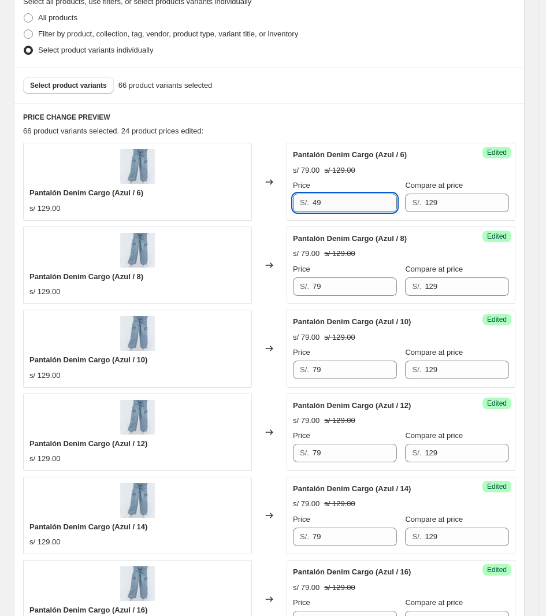
scroll to position [289, 0]
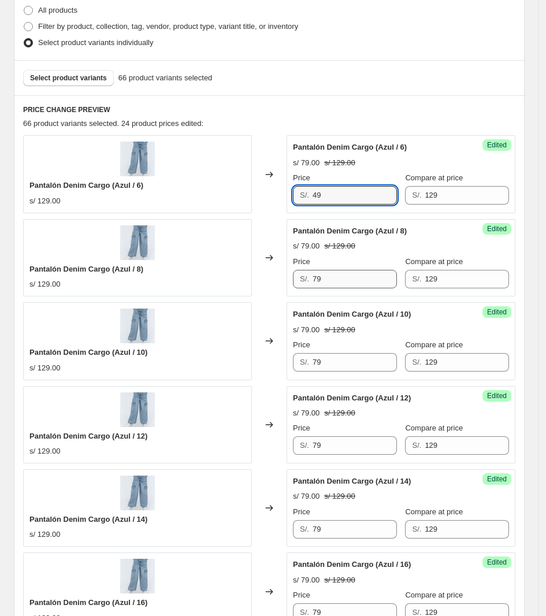
type input "49"
drag, startPoint x: 334, startPoint y: 280, endPoint x: 250, endPoint y: 271, distance: 84.4
click at [257, 275] on div "Pantalón Denim Cargo (Azul / 8) s/ 129.00 Changed to Success Edited Pantalón De…" at bounding box center [269, 257] width 492 height 77
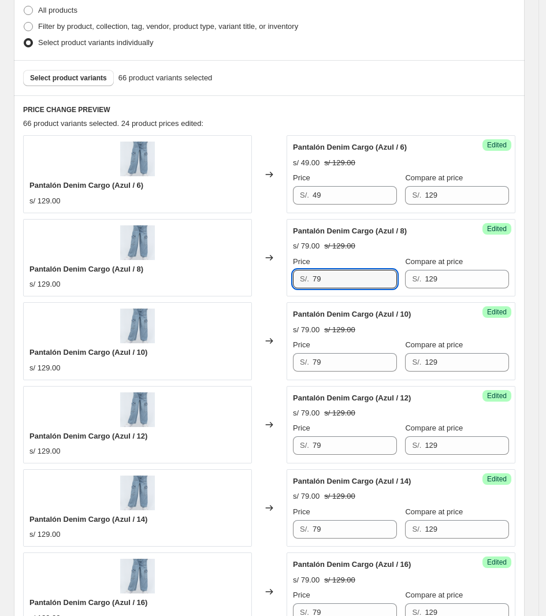
paste input "4"
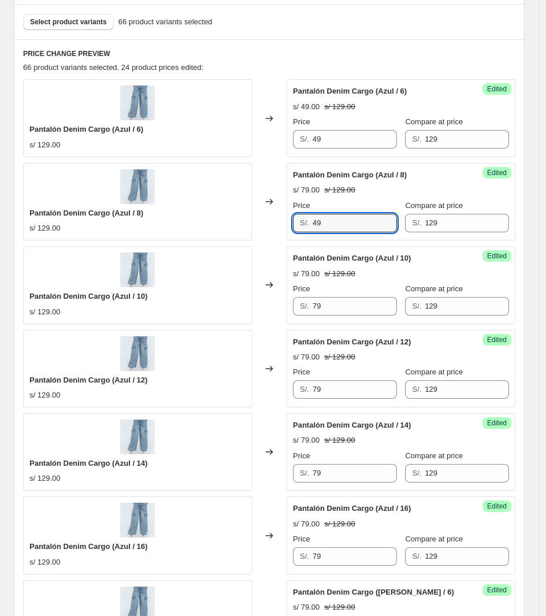
scroll to position [434, 0]
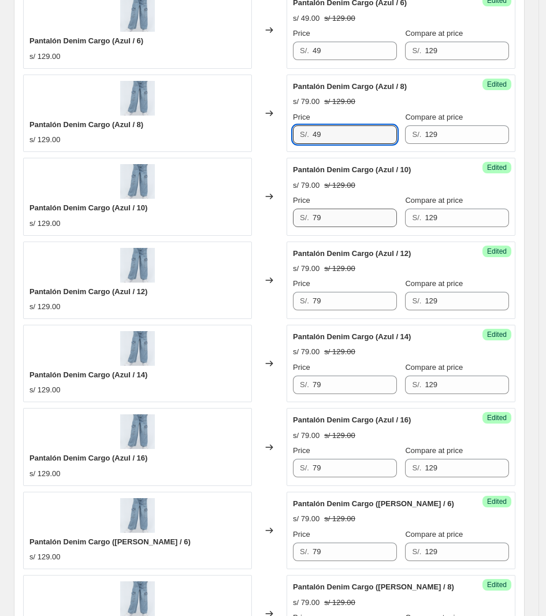
type input "49"
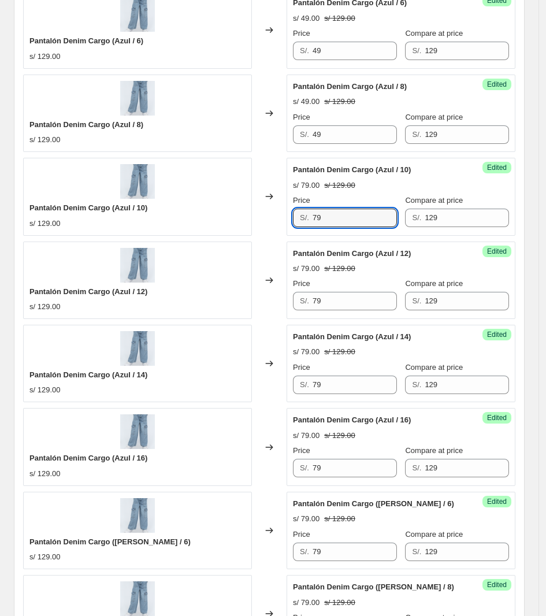
drag, startPoint x: 336, startPoint y: 221, endPoint x: 203, endPoint y: 238, distance: 133.9
paste input "4"
type input "49"
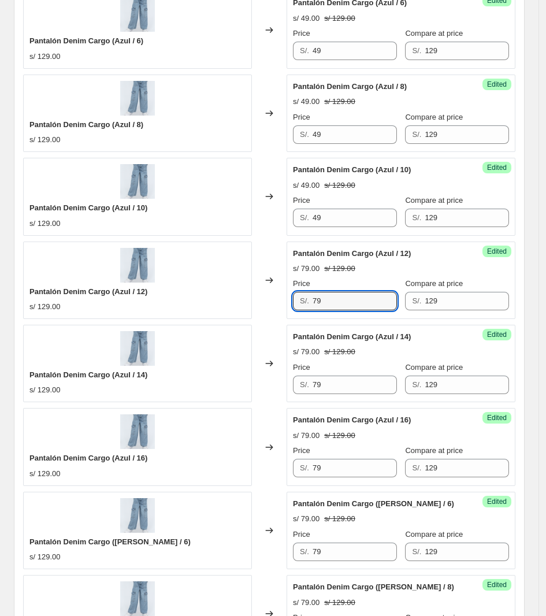
drag, startPoint x: 334, startPoint y: 307, endPoint x: 292, endPoint y: 309, distance: 41.7
click at [292, 310] on div "Success Edited Pantalón Denim Cargo (Azul / 12) s/ 79.00 s/ 129.00 Price S/. 79…" at bounding box center [401, 280] width 229 height 77
paste input "4"
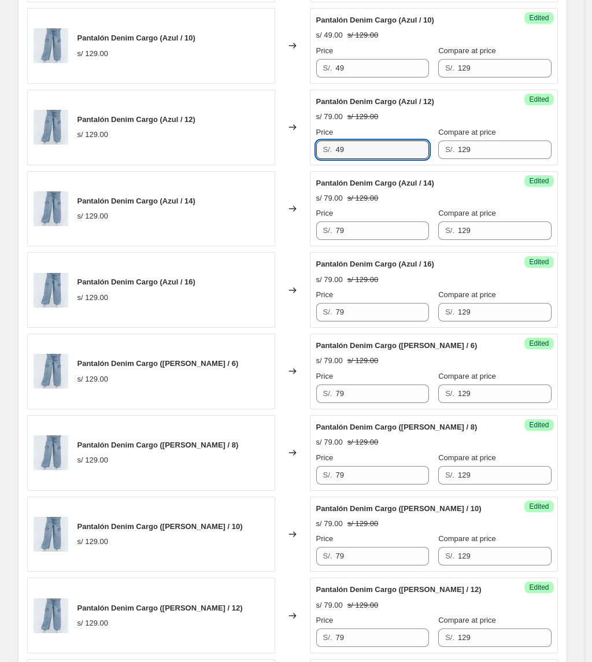
scroll to position [588, 0]
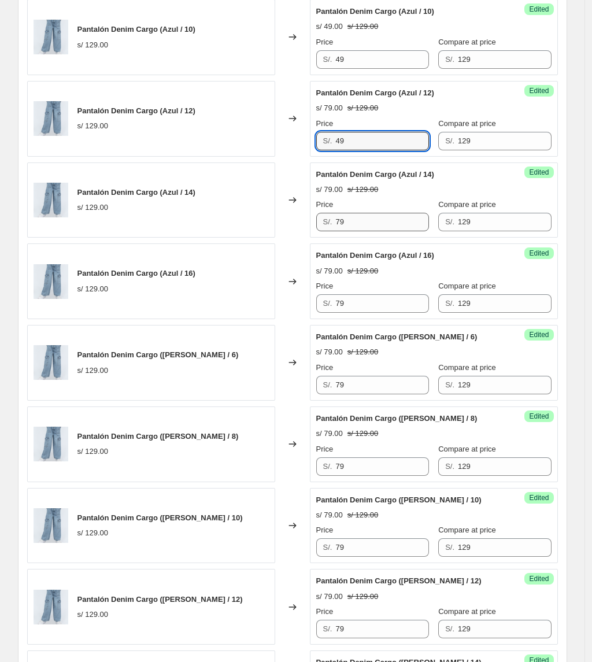
type input "49"
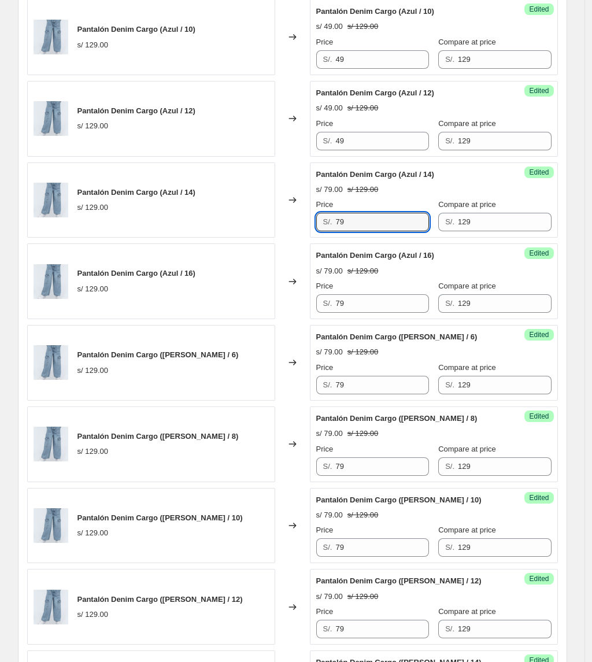
drag, startPoint x: 360, startPoint y: 225, endPoint x: 269, endPoint y: 223, distance: 90.2
click at [272, 224] on div "Pantalón Denim Cargo (Azul / 14) s/ 129.00 Changed to Success Edited Pantalón D…" at bounding box center [292, 200] width 531 height 76
paste input "4"
type input "49"
drag, startPoint x: 333, startPoint y: 313, endPoint x: 279, endPoint y: 309, distance: 54.5
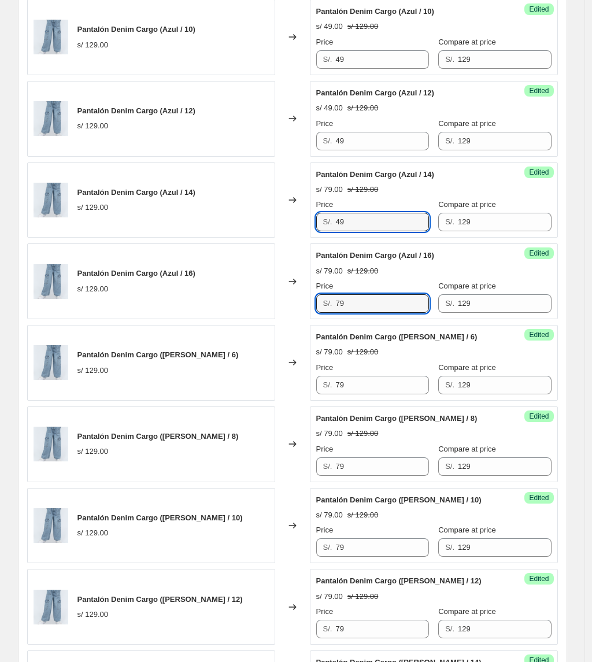
click at [279, 313] on div "Pantalón Denim Cargo (Azul / 16) s/ 129.00 Changed to Success Edited Pantalón D…" at bounding box center [292, 281] width 531 height 76
drag, startPoint x: 364, startPoint y: 306, endPoint x: 280, endPoint y: 305, distance: 83.8
click at [280, 305] on div "Pantalón Denim Cargo (Azul / 16) s/ 129.00 Changed to Success Edited Pantalón D…" at bounding box center [292, 281] width 531 height 76
type input "79"
click at [363, 308] on input "79" at bounding box center [381, 303] width 93 height 18
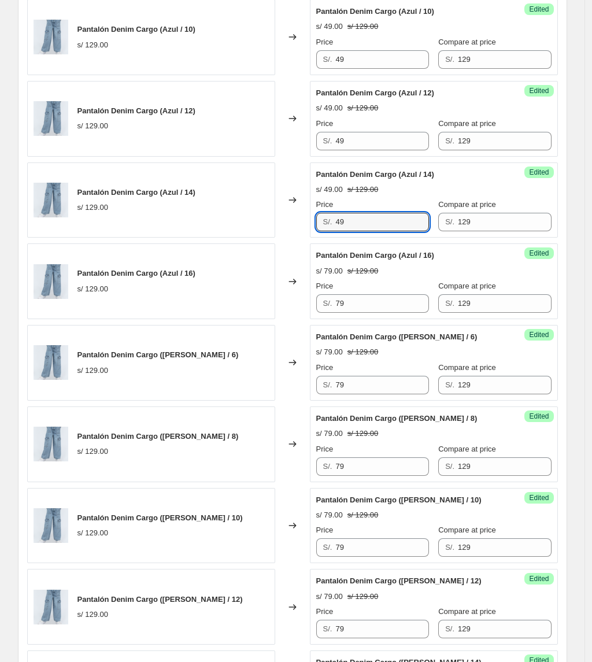
drag, startPoint x: 348, startPoint y: 218, endPoint x: 309, endPoint y: 218, distance: 39.3
click at [309, 218] on div "Pantalón Denim Cargo (Azul / 14) s/ 129.00 Changed to Success Edited Pantalón D…" at bounding box center [292, 200] width 531 height 76
type input "79"
drag, startPoint x: 355, startPoint y: 153, endPoint x: 363, endPoint y: 144, distance: 11.9
click at [357, 153] on div "Success Edited Pantalón Denim Cargo (Azul / 12) s/ 49.00 s/ 129.00 Price S/. 49…" at bounding box center [434, 119] width 248 height 76
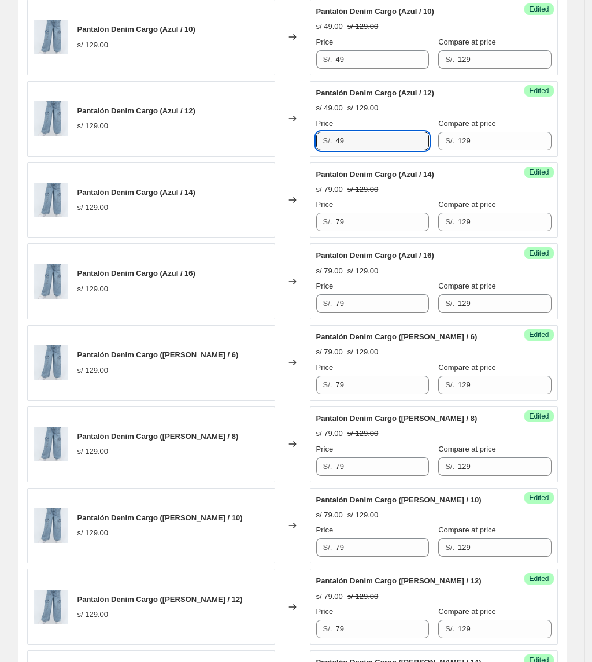
drag, startPoint x: 363, startPoint y: 144, endPoint x: 280, endPoint y: 142, distance: 82.7
click at [281, 142] on div "Pantalón Denim Cargo (Azul / 12) s/ 129.00 Changed to Success Edited Pantalón D…" at bounding box center [292, 119] width 531 height 76
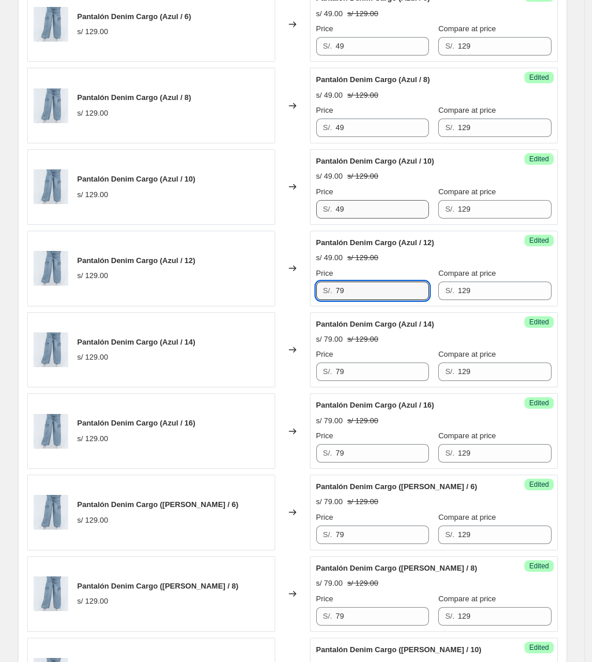
scroll to position [434, 0]
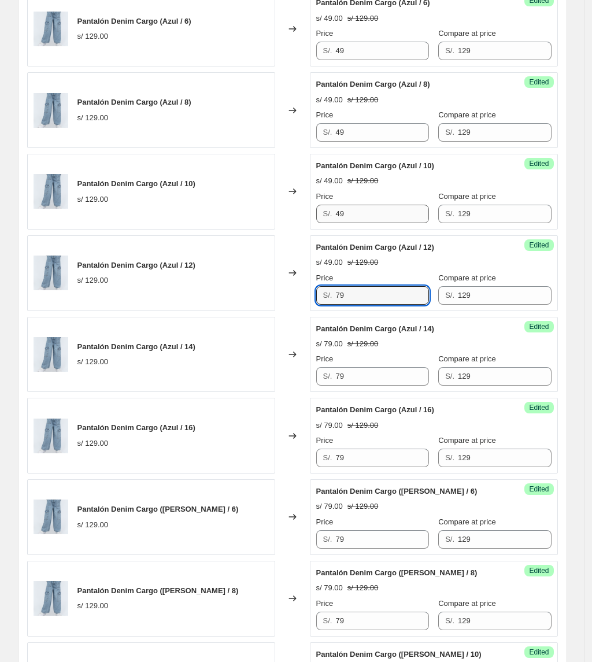
type input "79"
drag, startPoint x: 366, startPoint y: 214, endPoint x: 274, endPoint y: 201, distance: 92.8
click at [303, 209] on div "Pantalón Denim Cargo (Azul / 10) s/ 129.00 Changed to Success Edited Pantalón D…" at bounding box center [292, 192] width 531 height 76
type input "79"
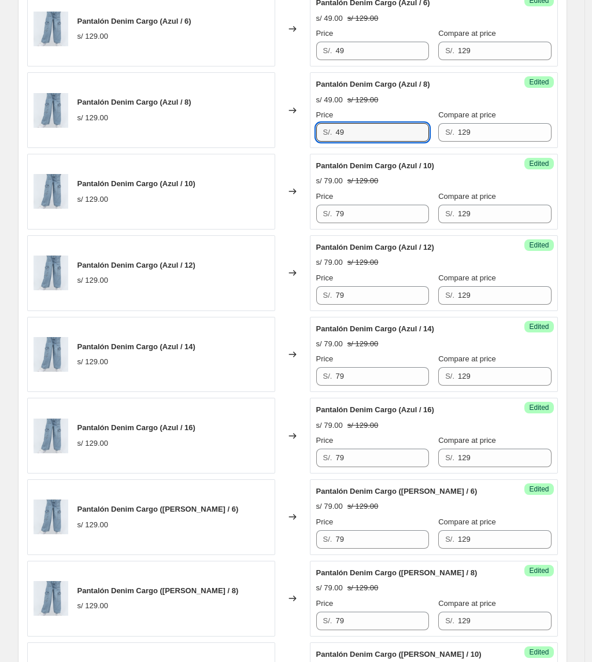
drag, startPoint x: 376, startPoint y: 133, endPoint x: 251, endPoint y: 107, distance: 127.5
click at [237, 118] on div "Pantalón Denim Cargo (Azul / 8) s/ 129.00 Changed to Success Edited Pantalón De…" at bounding box center [292, 110] width 531 height 76
type input "79"
drag, startPoint x: 353, startPoint y: 51, endPoint x: 281, endPoint y: 54, distance: 71.7
click at [282, 54] on div "Pantalón Denim Cargo (Azul / 6) s/ 129.00 Changed to Success Edited Pantalón De…" at bounding box center [292, 29] width 531 height 76
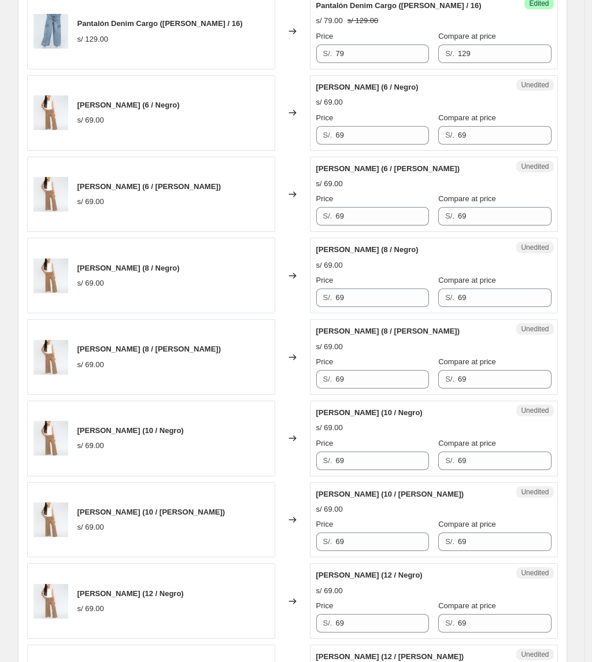
scroll to position [1310, 0]
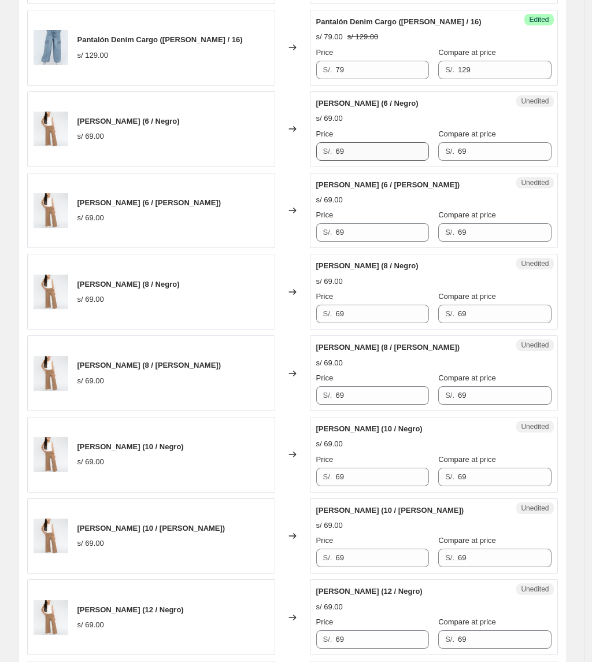
type input "79"
drag, startPoint x: 375, startPoint y: 164, endPoint x: 297, endPoint y: 169, distance: 78.2
click at [297, 167] on div "[PERSON_NAME] (6 / Negro) s/ 69.00 Changed to Unedited [PERSON_NAME] (6 / Negro…" at bounding box center [292, 129] width 531 height 76
drag, startPoint x: 375, startPoint y: 153, endPoint x: 282, endPoint y: 155, distance: 92.5
click at [282, 155] on div "[PERSON_NAME] (6 / Negro) s/ 69.00 Changed to Unedited [PERSON_NAME] (6 / Negro…" at bounding box center [292, 129] width 531 height 76
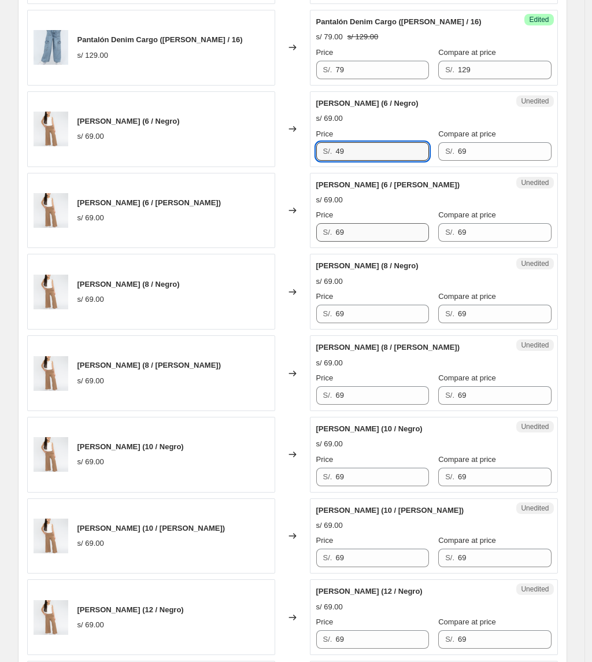
type input "49"
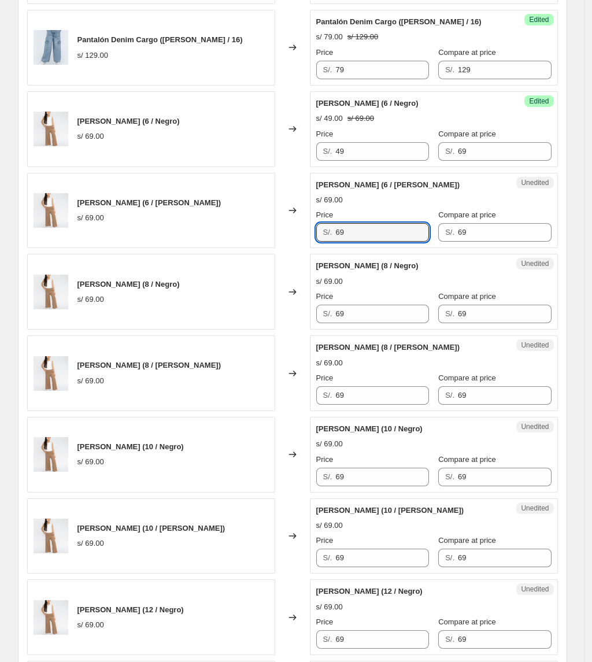
drag, startPoint x: 371, startPoint y: 242, endPoint x: 306, endPoint y: 239, distance: 64.2
click at [308, 239] on div "[PERSON_NAME] (6 / [PERSON_NAME]) s/ 69.00 Changed to Unedited [PERSON_NAME] (6…" at bounding box center [292, 211] width 531 height 76
paste input "4"
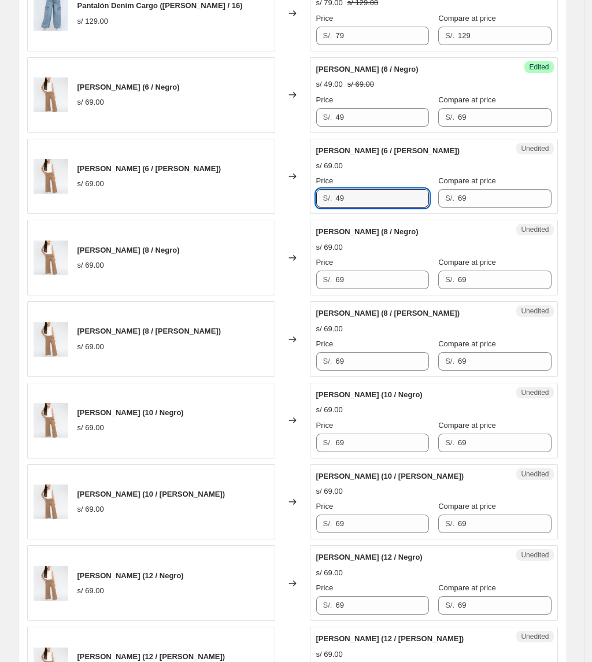
scroll to position [1387, 0]
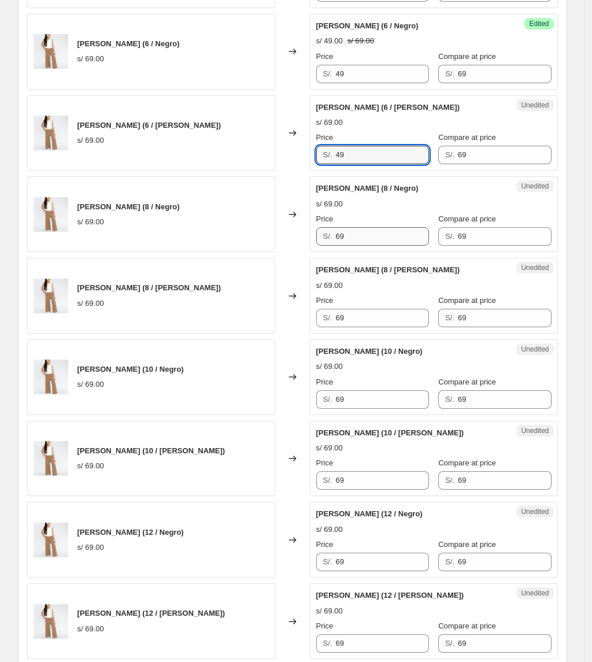
type input "49"
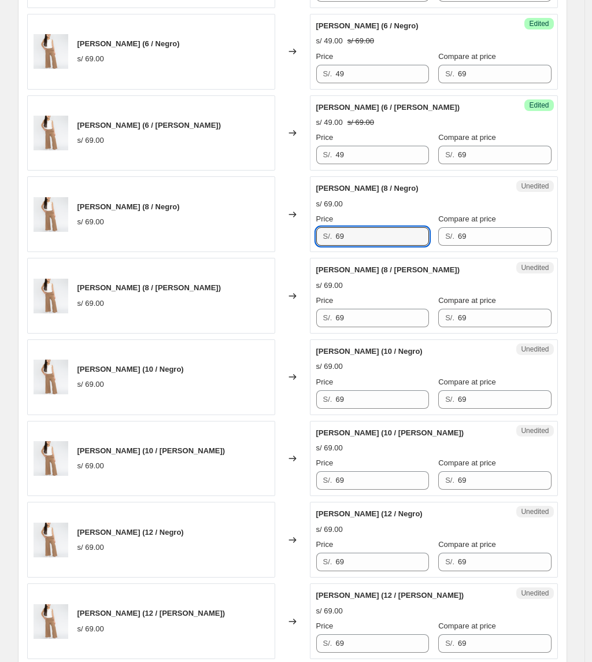
drag, startPoint x: 366, startPoint y: 236, endPoint x: 280, endPoint y: 238, distance: 86.7
click at [280, 238] on div "[PERSON_NAME] (8 / Negro) s/ 69.00 Changed to Unedited [PERSON_NAME] (8 / Negro…" at bounding box center [292, 214] width 531 height 76
paste input "4"
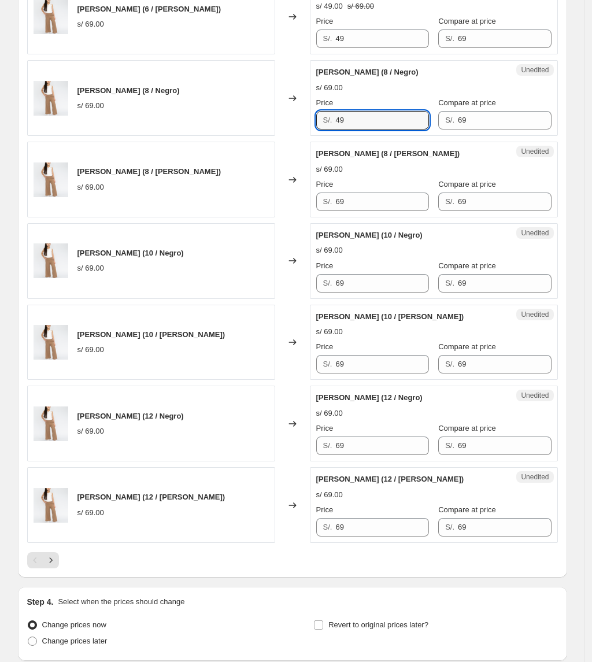
scroll to position [1541, 0]
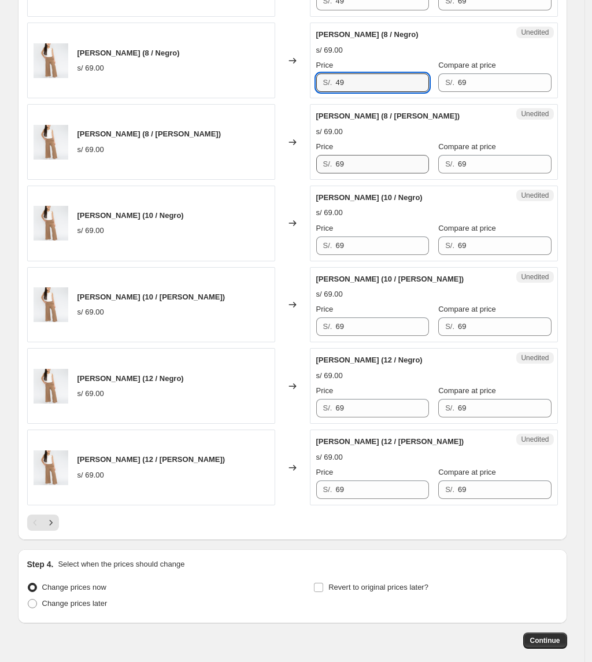
type input "49"
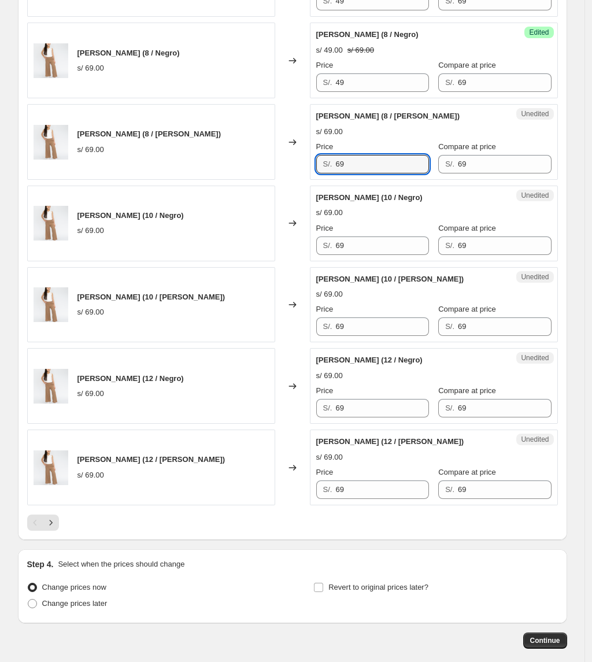
drag, startPoint x: 361, startPoint y: 166, endPoint x: 315, endPoint y: 168, distance: 46.3
click at [316, 166] on div "Unedited [PERSON_NAME] (8 / [PERSON_NAME]) s/ 69.00 Price S/. 69 Compare at pri…" at bounding box center [434, 142] width 248 height 76
paste input "4"
type input "49"
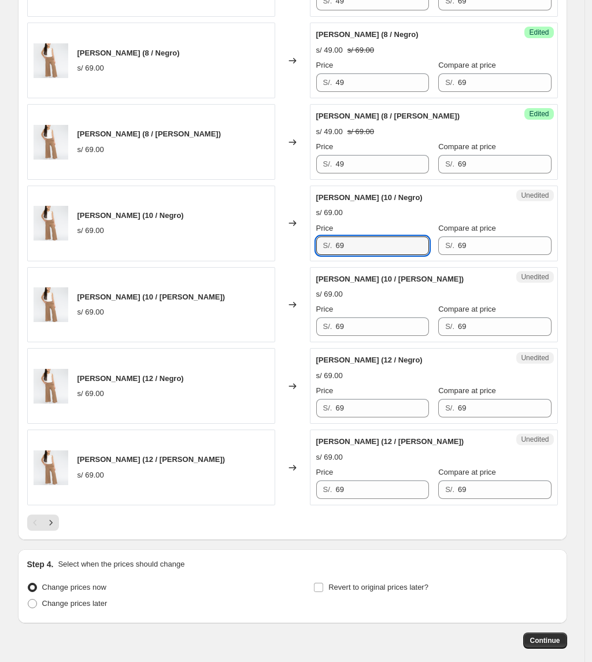
drag, startPoint x: 384, startPoint y: 260, endPoint x: 309, endPoint y: 259, distance: 75.7
click at [310, 260] on div "[PERSON_NAME] (10 / Negro) s/ 69.00 Changed to Unedited [PERSON_NAME] (10 / Neg…" at bounding box center [292, 224] width 531 height 76
paste input "4"
type input "49"
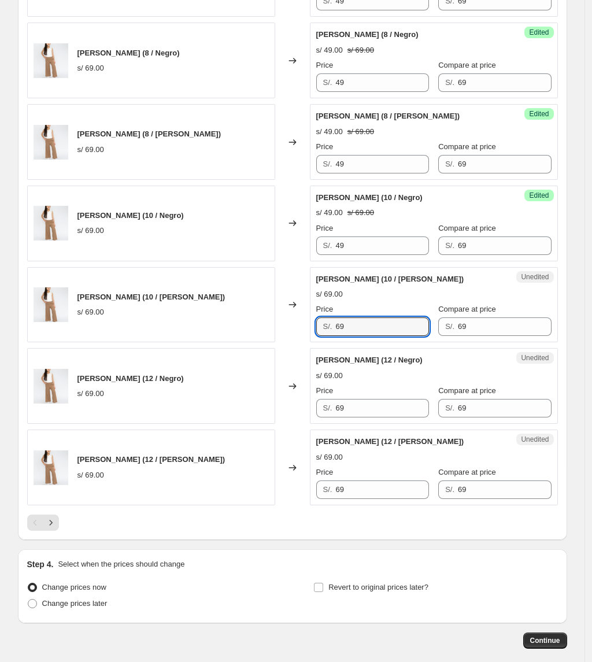
drag, startPoint x: 361, startPoint y: 339, endPoint x: 266, endPoint y: 339, distance: 94.8
click at [266, 339] on div "[PERSON_NAME] (10 / [PERSON_NAME]) s/ 69.00 Changed to Unedited [PERSON_NAME] (…" at bounding box center [292, 305] width 531 height 76
paste input "4"
type input "49"
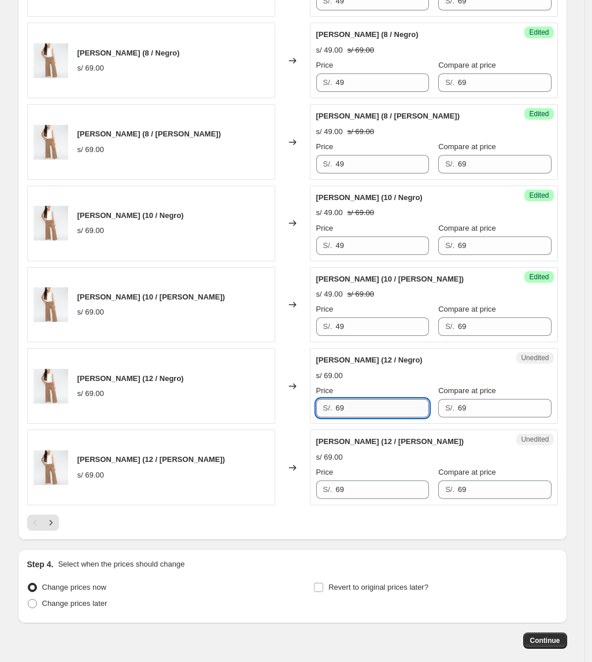
drag, startPoint x: 371, startPoint y: 421, endPoint x: 347, endPoint y: 421, distance: 23.7
click at [347, 417] on input "69" at bounding box center [381, 408] width 93 height 18
drag, startPoint x: 361, startPoint y: 412, endPoint x: 296, endPoint y: 409, distance: 64.8
click at [296, 409] on div "[PERSON_NAME] (12 / Negro) s/ 69.00 Changed to Unedited [PERSON_NAME] (12 / Neg…" at bounding box center [292, 386] width 531 height 76
paste input "4"
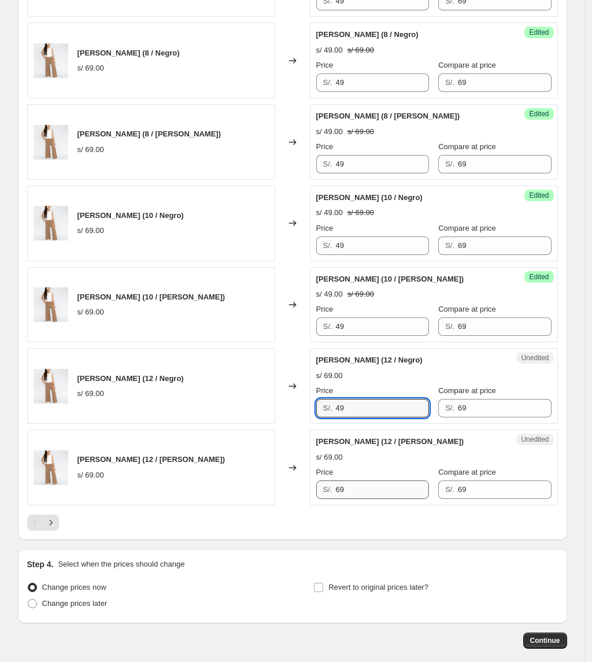
type input "49"
drag, startPoint x: 357, startPoint y: 498, endPoint x: 299, endPoint y: 496, distance: 57.3
click at [311, 498] on div "[PERSON_NAME] (12 / [PERSON_NAME]) s/ 69.00 Changed to Unedited [PERSON_NAME] (…" at bounding box center [292, 467] width 531 height 76
paste input "4"
type input "49"
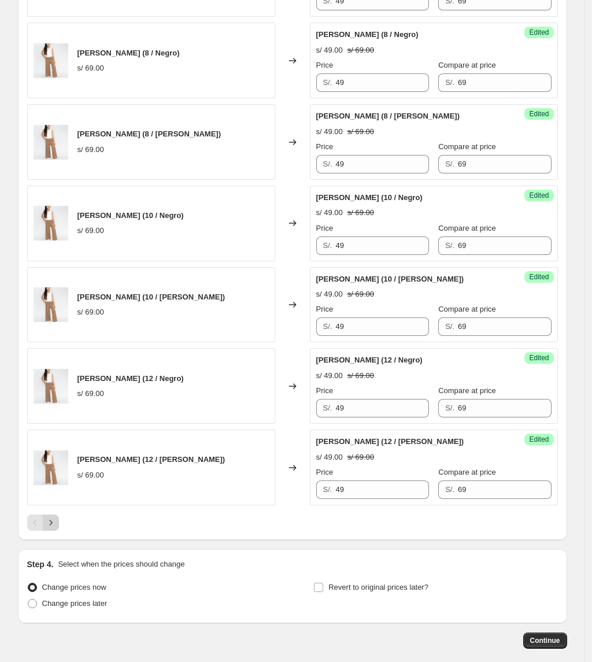
click at [51, 528] on icon "Next" at bounding box center [51, 523] width 12 height 12
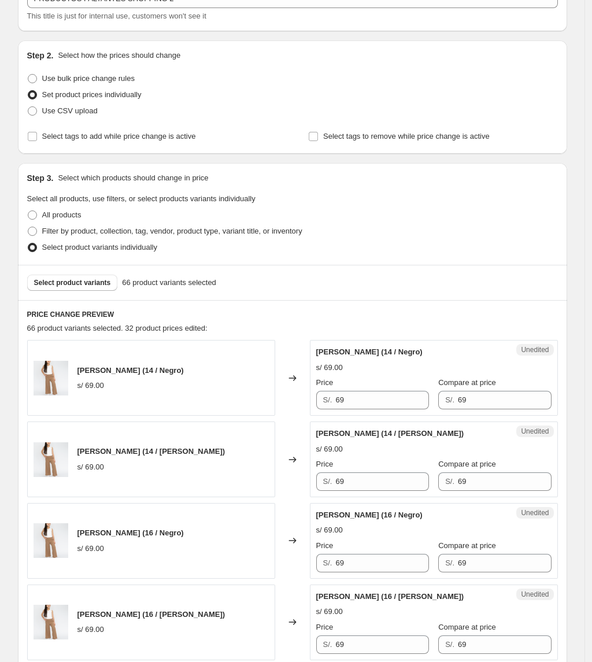
scroll to position [77, 0]
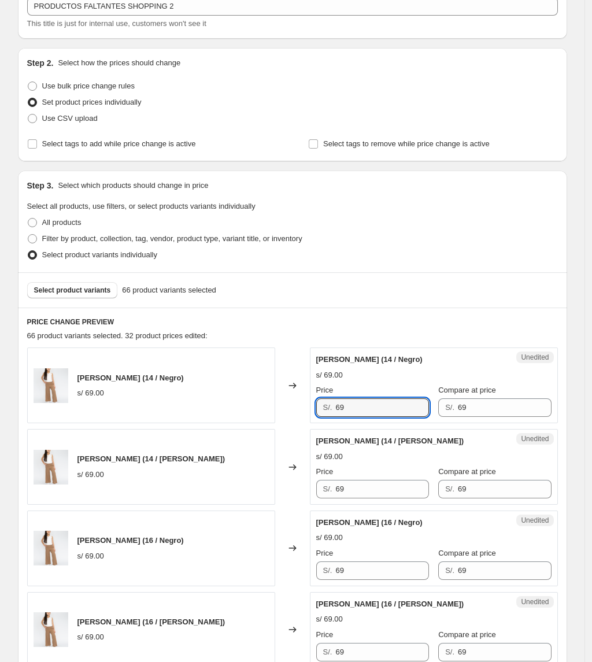
drag, startPoint x: 383, startPoint y: 406, endPoint x: 250, endPoint y: 275, distance: 186.0
click at [183, 393] on div "[PERSON_NAME] (14 / Negro) s/ 69.00 Changed to Unedited [PERSON_NAME] (14 / Neg…" at bounding box center [292, 385] width 531 height 76
paste input "4"
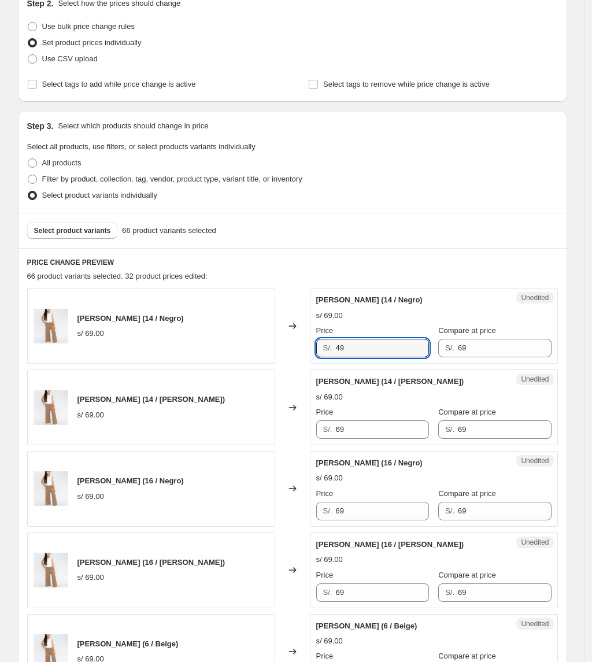
scroll to position [231, 0]
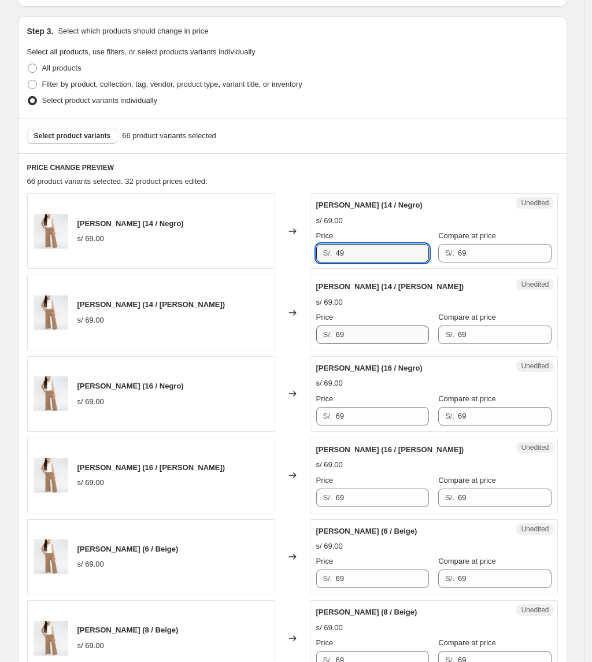
type input "49"
drag, startPoint x: 368, startPoint y: 333, endPoint x: 209, endPoint y: 334, distance: 159.5
click at [209, 334] on div "[PERSON_NAME] (14 / [PERSON_NAME]) s/ 69.00 Changed to Unedited [PERSON_NAME] (…" at bounding box center [292, 313] width 531 height 76
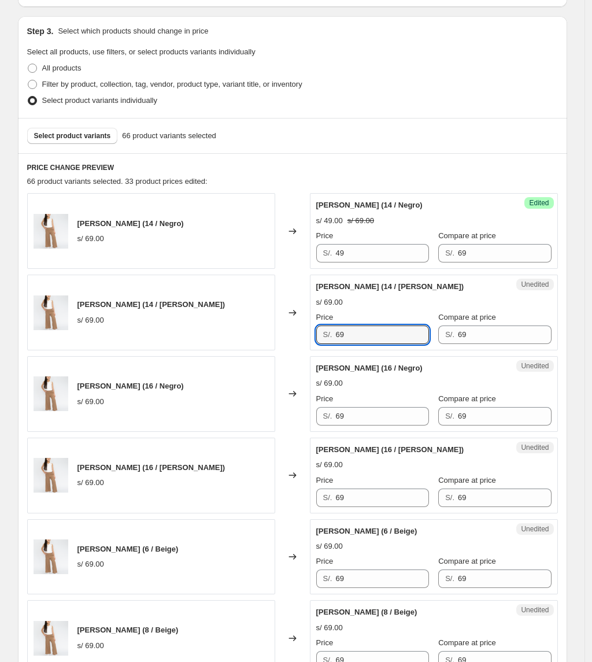
paste input "4"
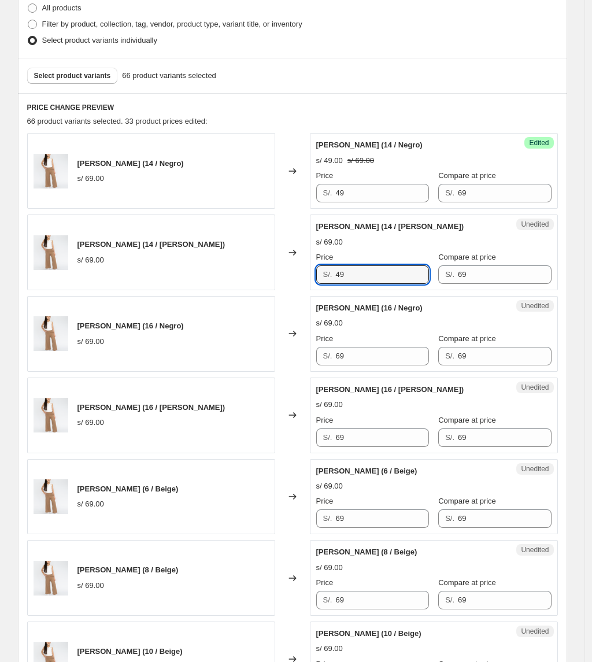
scroll to position [385, 0]
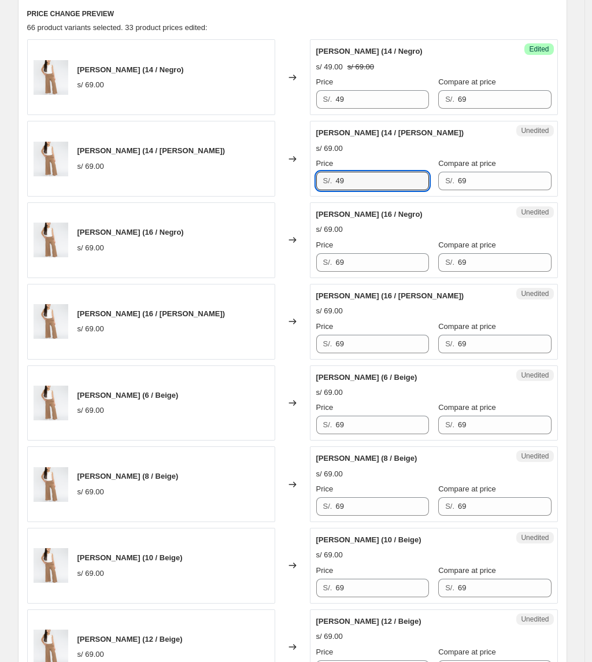
type input "49"
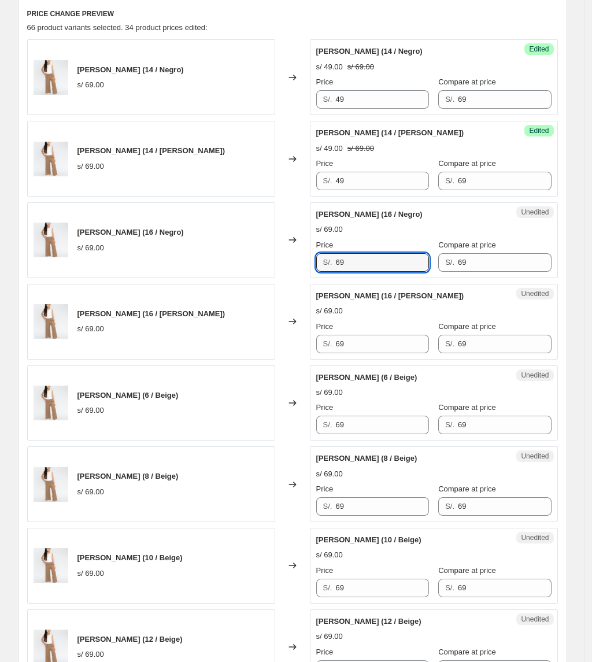
drag, startPoint x: 327, startPoint y: 266, endPoint x: 250, endPoint y: 265, distance: 76.3
click at [253, 266] on div "[PERSON_NAME] (16 / Negro) s/ 69.00 Changed to Unedited [PERSON_NAME] (16 / Neg…" at bounding box center [292, 240] width 531 height 76
paste input "4"
type input "49"
drag, startPoint x: 364, startPoint y: 352, endPoint x: 274, endPoint y: 345, distance: 90.5
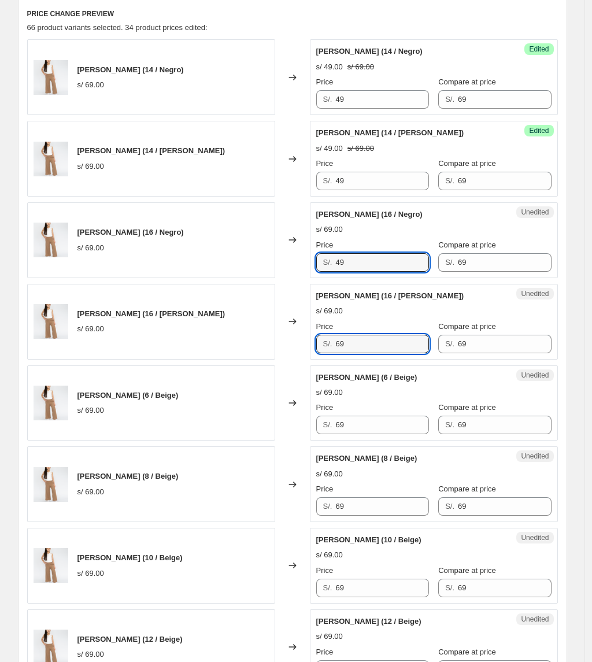
click at [279, 346] on div "[PERSON_NAME] (16 / [PERSON_NAME]) s/ 69.00 Changed to Unedited [PERSON_NAME] (…" at bounding box center [292, 322] width 531 height 76
paste input "4"
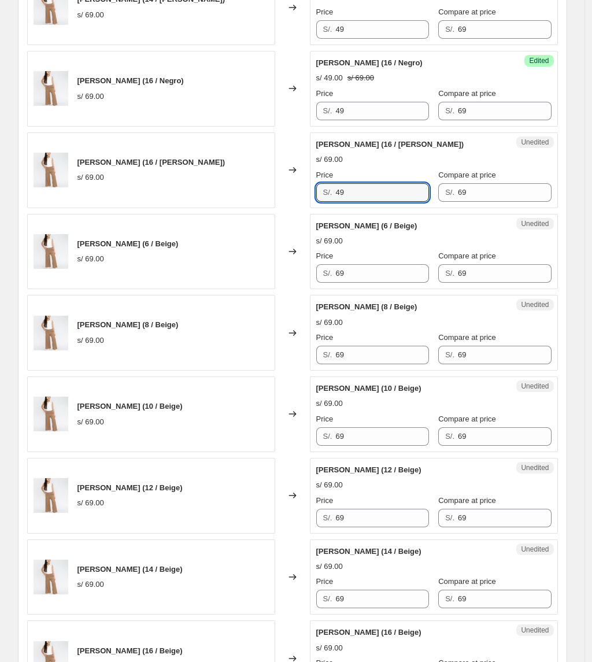
scroll to position [539, 0]
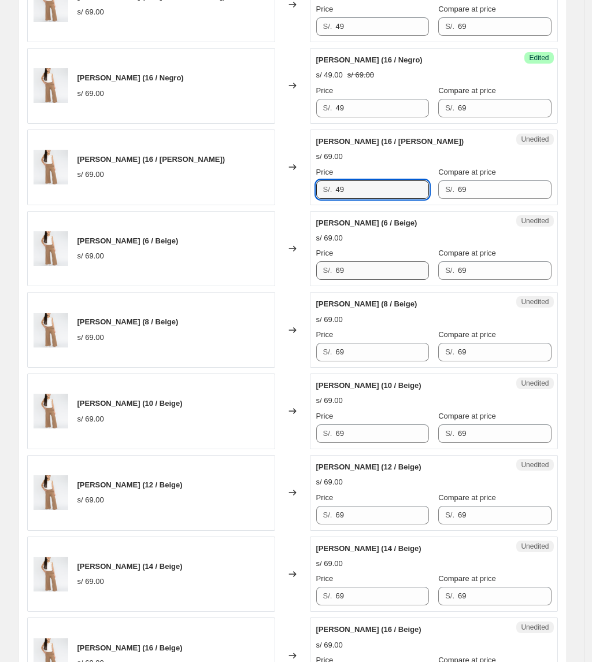
type input "49"
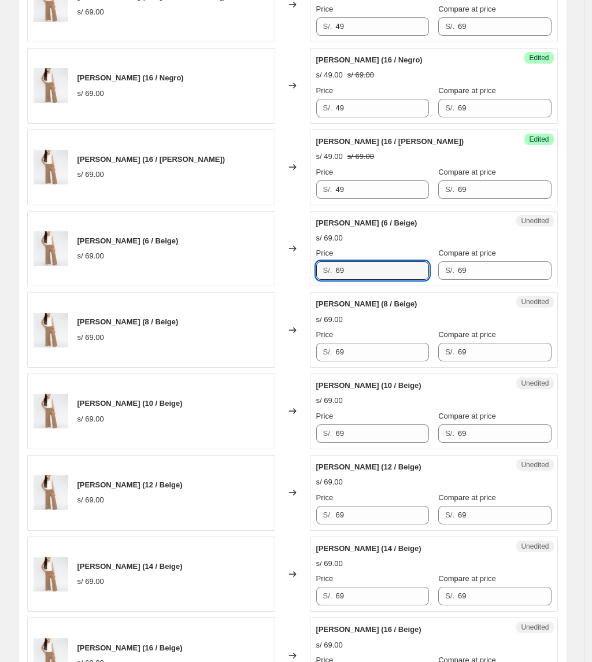
drag, startPoint x: 366, startPoint y: 277, endPoint x: 296, endPoint y: 286, distance: 70.4
paste input "4"
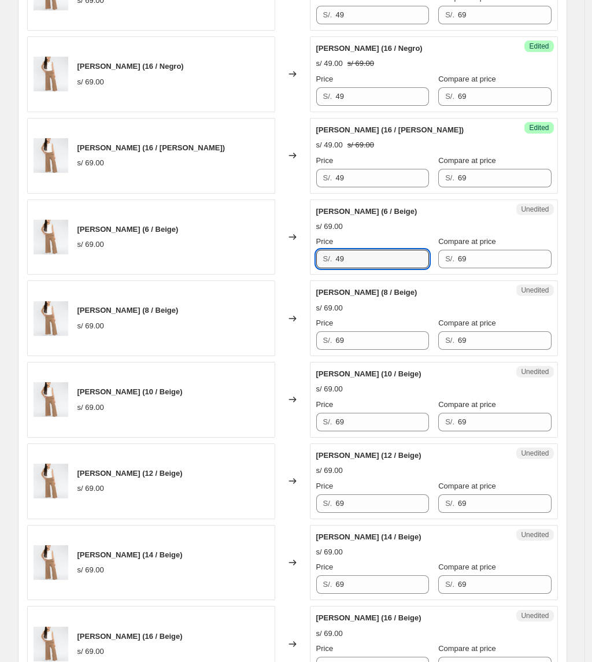
scroll to position [616, 0]
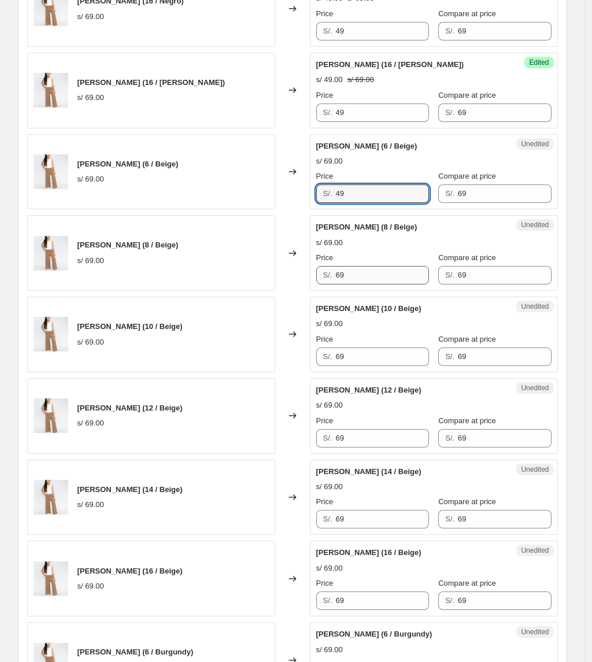
type input "49"
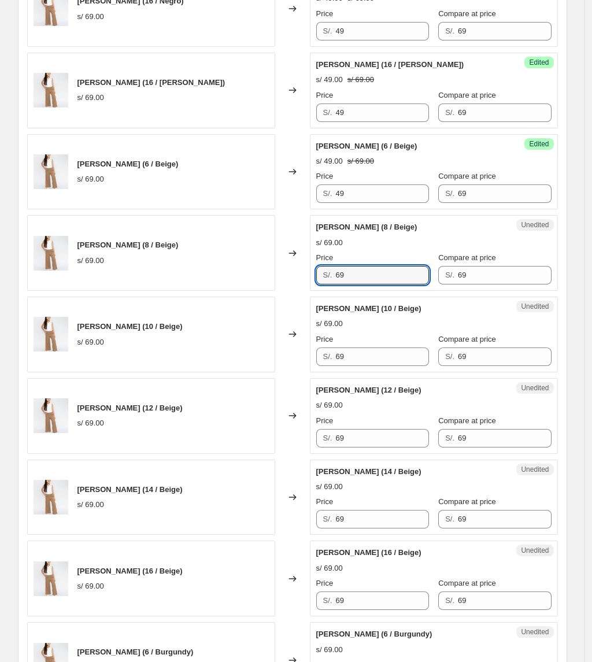
drag, startPoint x: 361, startPoint y: 277, endPoint x: 262, endPoint y: 271, distance: 99.1
click at [262, 272] on div "[PERSON_NAME] (8 / Beige) s/ 69.00 Changed to Unedited [PERSON_NAME] (8 / Beige…" at bounding box center [292, 253] width 531 height 76
paste input "4"
type input "49"
drag
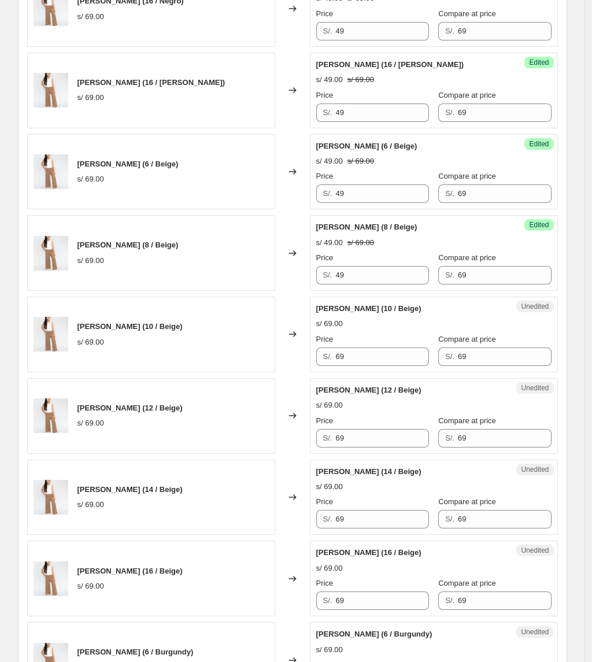
click at [328, 368] on div "Unedited [PERSON_NAME] (10 / Beige) s/ 69.00 Price S/. 69 Compare at price S/. …" at bounding box center [434, 335] width 248 height 76
click at [260, 357] on div "[PERSON_NAME] (10 / Beige) s/ 69.00 Changed to Unedited [PERSON_NAME] (10 / Bei…" at bounding box center [292, 335] width 531 height 76
paste input "4"
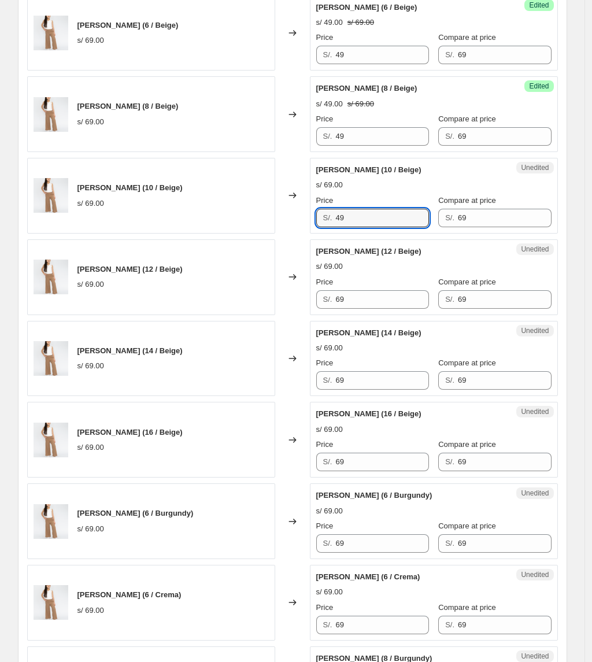
scroll to position [771, 0]
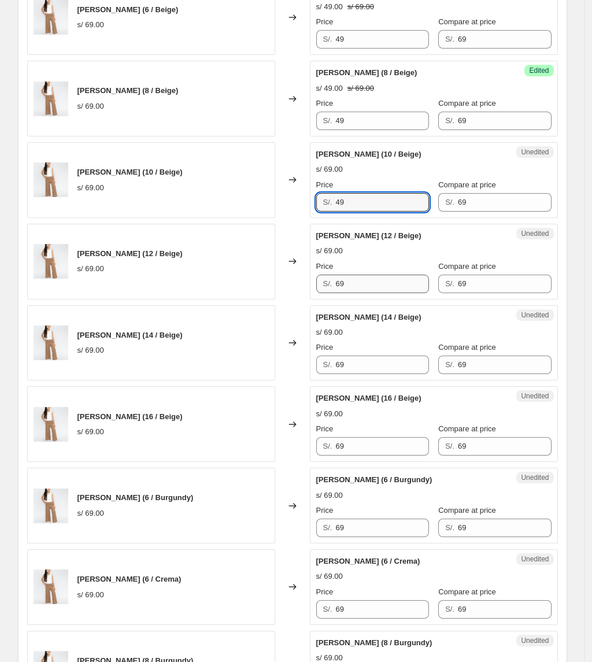
type input "49"
click at [250, 296] on div "[PERSON_NAME] (12 / Beige) s/ 69.00 Changed to Unedited [PERSON_NAME] (12 / Bei…" at bounding box center [292, 262] width 531 height 76
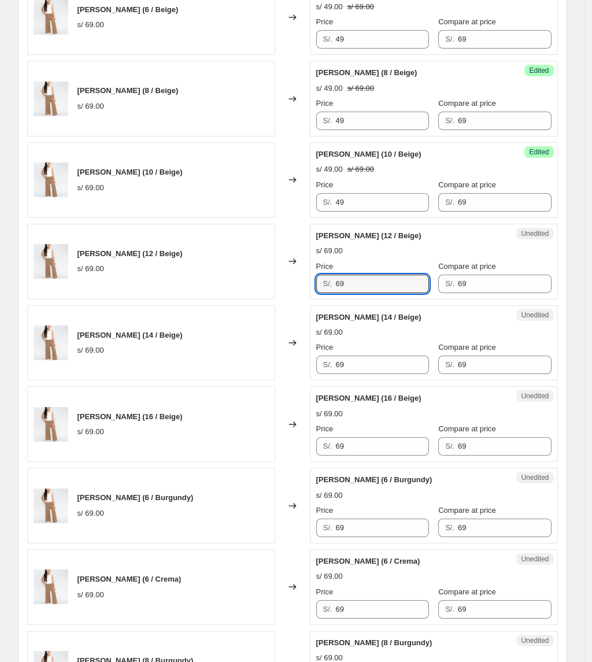
paste input "4"
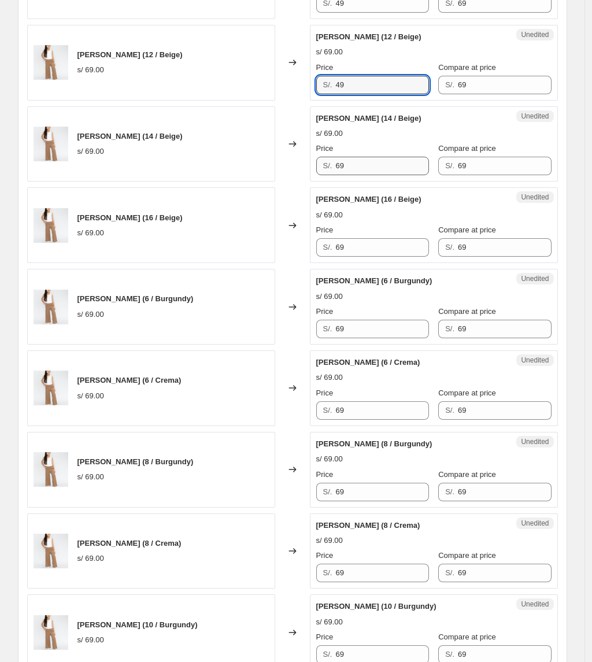
scroll to position [1002, 0]
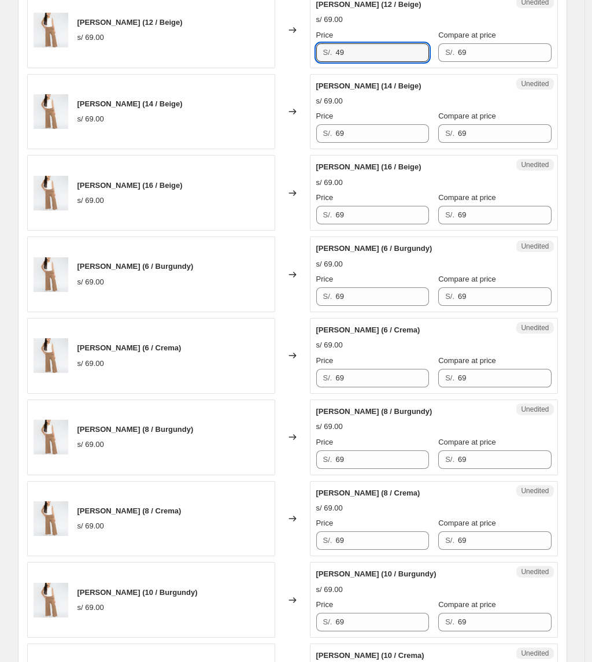
type input "49"
click at [266, 164] on div "[PERSON_NAME] (14 / Negro) s/ 69.00 Changed to Success Edited [PERSON_NAME] (14…" at bounding box center [292, 234] width 531 height 1622
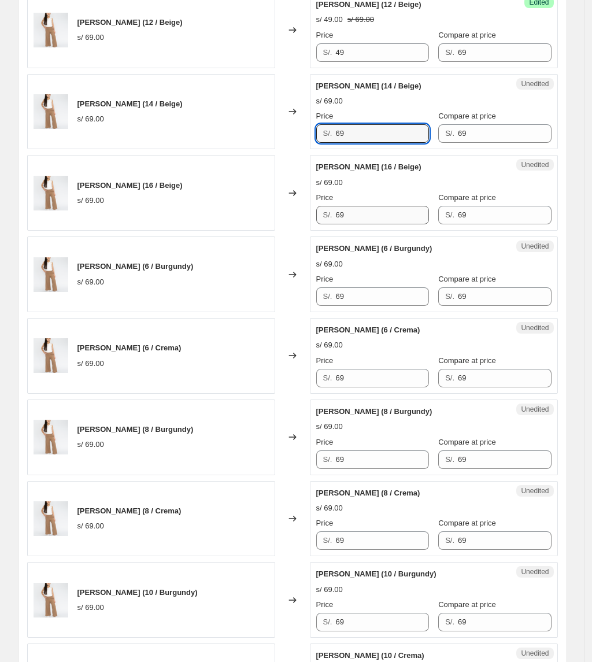
paste input "4"
type input "49"
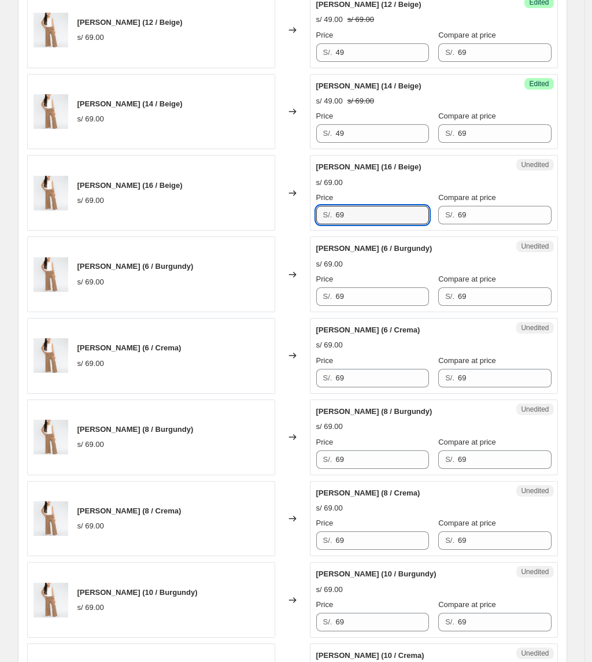
click at [264, 231] on div "[PERSON_NAME] (16 / Beige) s/ 69.00 Changed to Unedited [PERSON_NAME] (16 / Bei…" at bounding box center [292, 193] width 531 height 76
paste input "4"
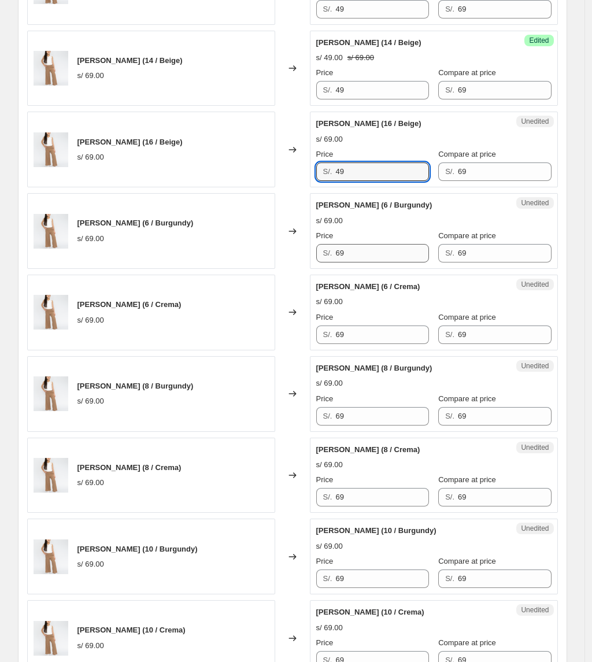
scroll to position [1079, 0]
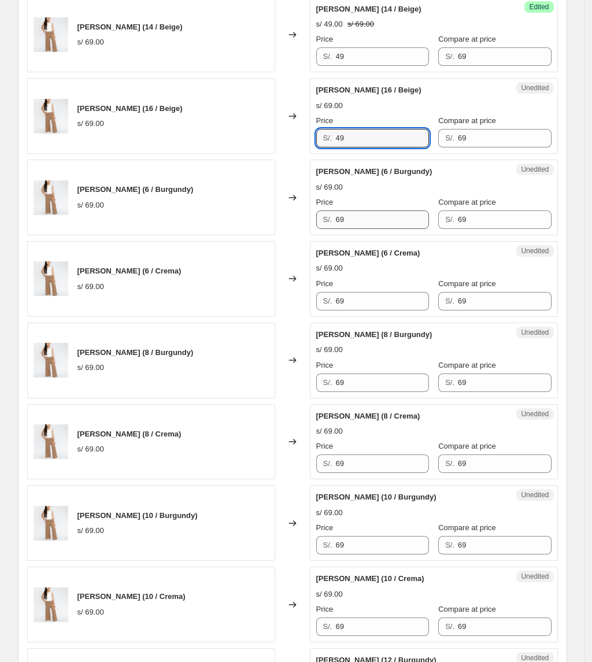
type input "49"
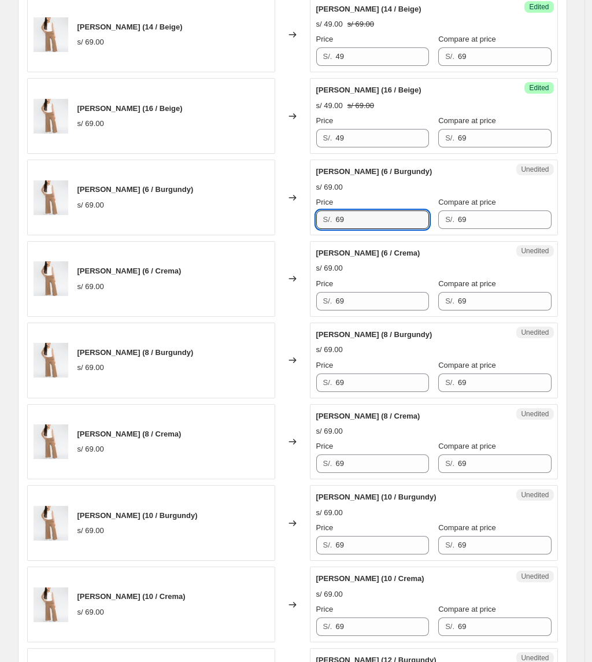
click at [247, 234] on div "[PERSON_NAME] (6 / Burgundy) s/ 69.00 Changed to Unedited [PERSON_NAME] (6 / Bu…" at bounding box center [292, 198] width 531 height 76
paste input "4"
type input "49"
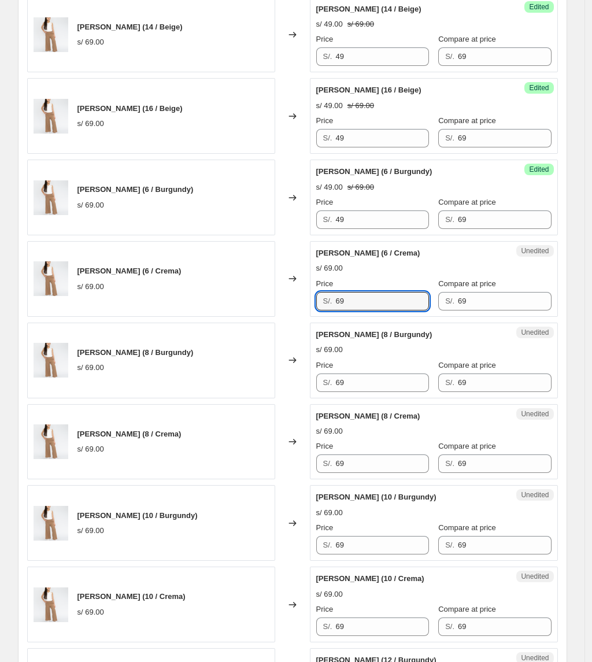
click at [218, 308] on div "[PERSON_NAME] (6 / Crema) s/ 69.00 Changed to Unedited [PERSON_NAME] (6 / Crema…" at bounding box center [292, 279] width 531 height 76
paste input "4"
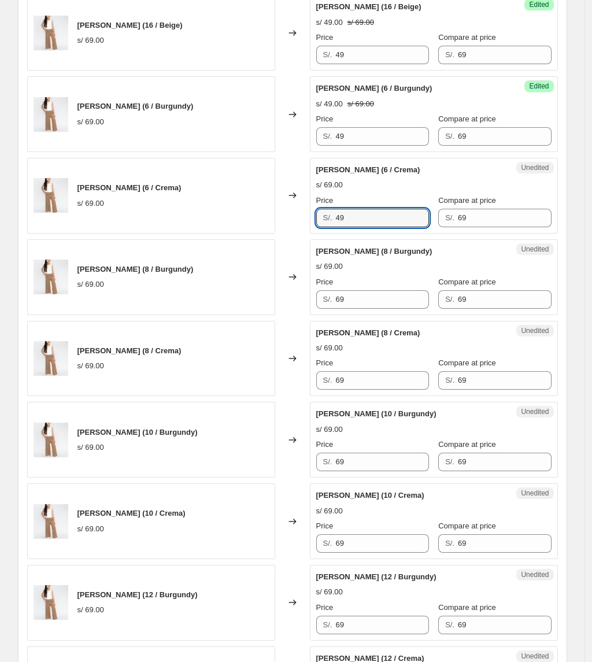
scroll to position [1233, 0]
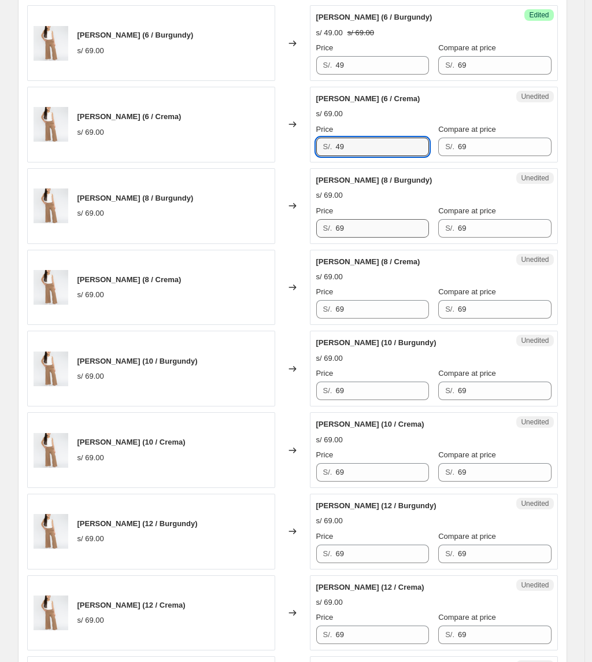
type input "49"
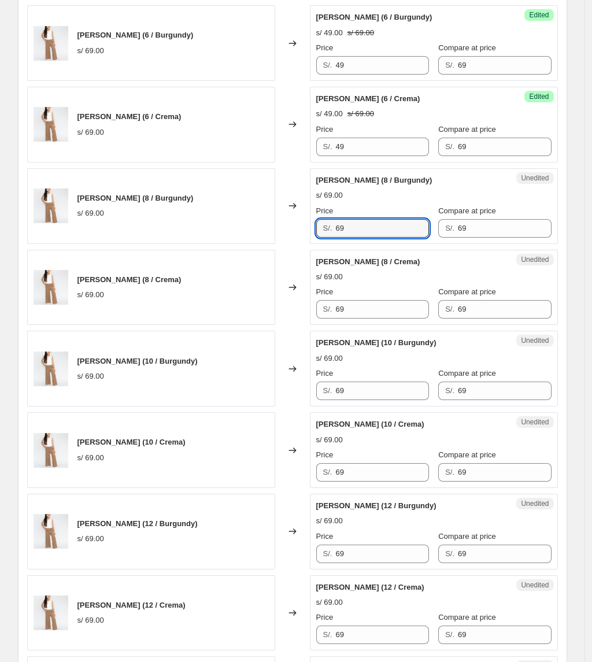
click at [268, 244] on div "[PERSON_NAME] (8 / Burgundy) s/ 69.00 Changed to Unedited [PERSON_NAME] (8 / Bu…" at bounding box center [292, 206] width 531 height 76
paste input "4"
type input "49"
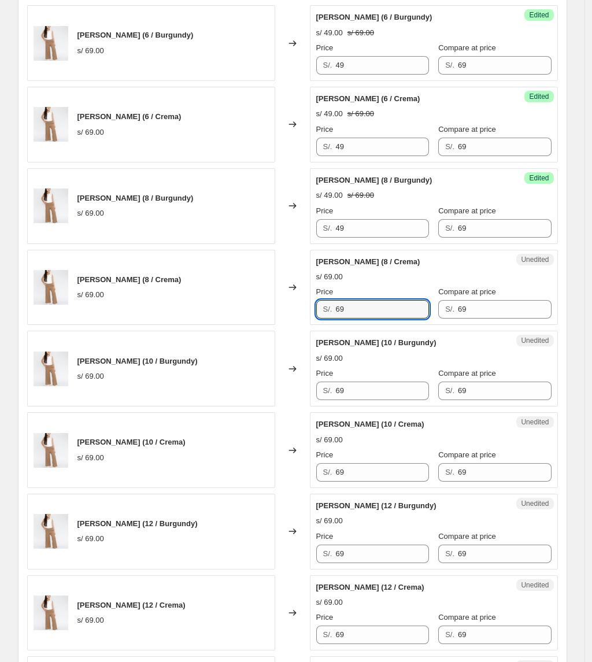
click at [255, 315] on div "[PERSON_NAME] (8 / Crema) s/ 69.00 Changed to Unedited [PERSON_NAME] (8 / Crema…" at bounding box center [292, 288] width 531 height 76
paste input "4"
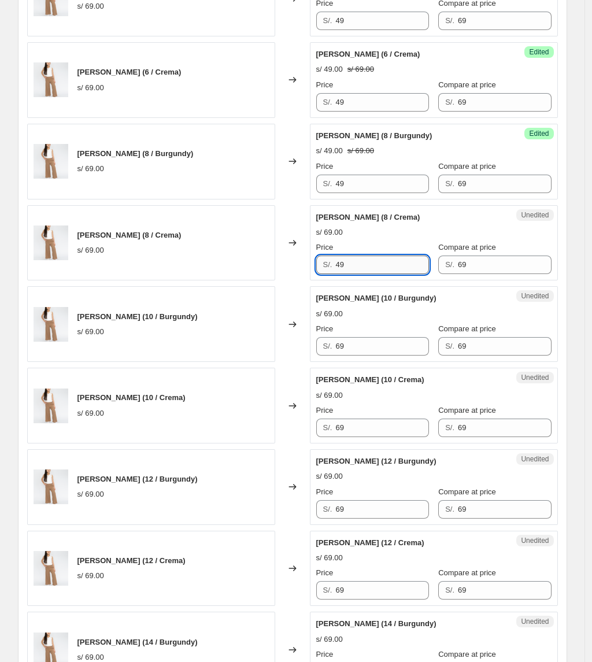
scroll to position [1310, 0]
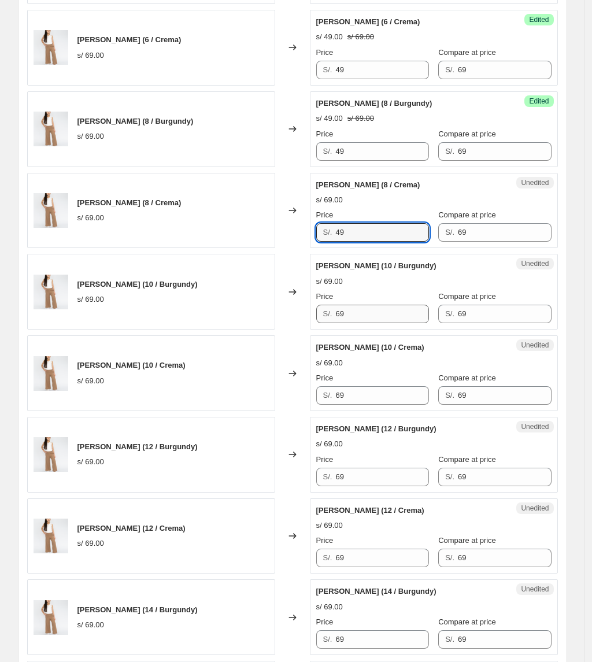
type input "49"
click at [165, 312] on div "[PERSON_NAME] (10 / Burgundy) s/ 69.00 Changed to Unedited [PERSON_NAME] (10 / …" at bounding box center [292, 292] width 531 height 76
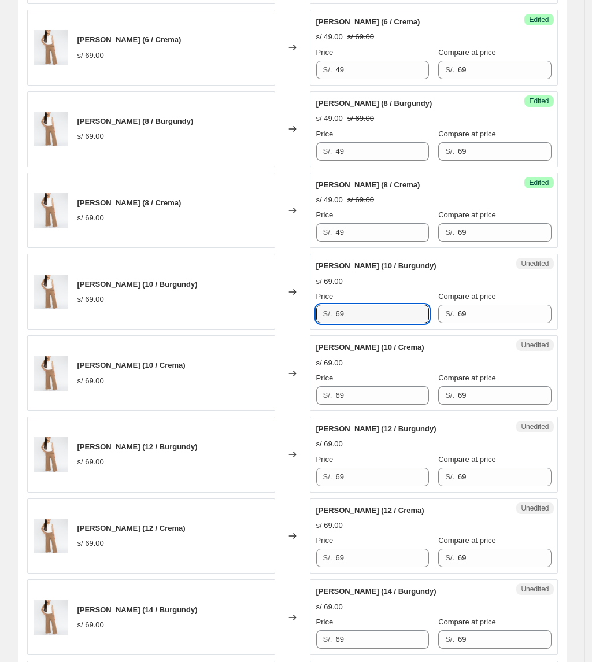
paste input "4"
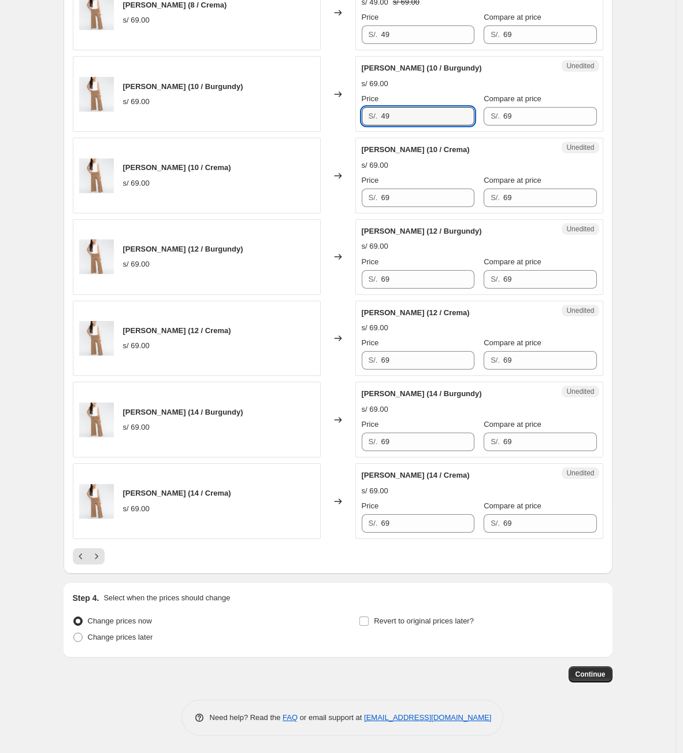
scroll to position [1519, 0]
type input "49"
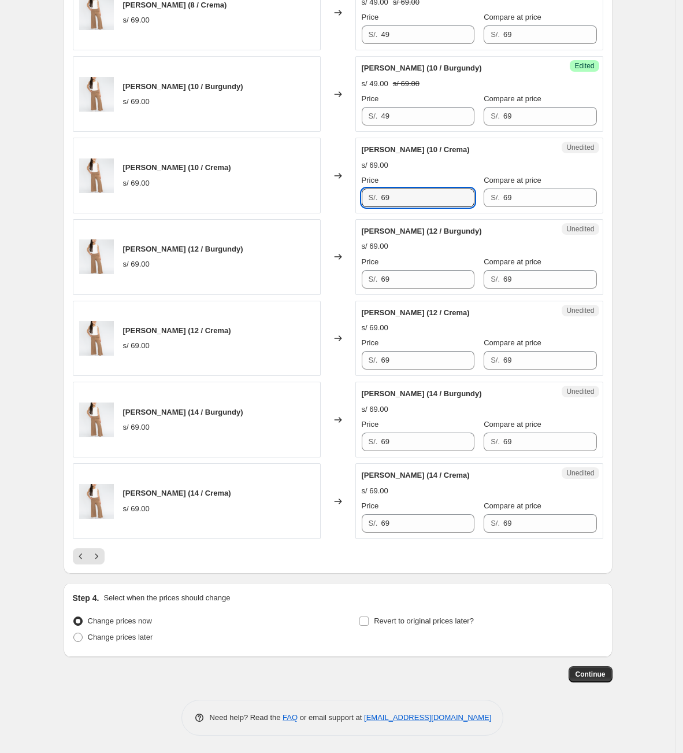
click at [334, 207] on div "[PERSON_NAME] (10 / Crema) s/ 69.00 Changed to Unedited [PERSON_NAME] (10 / Cre…" at bounding box center [338, 176] width 531 height 76
paste input "4"
type input "49"
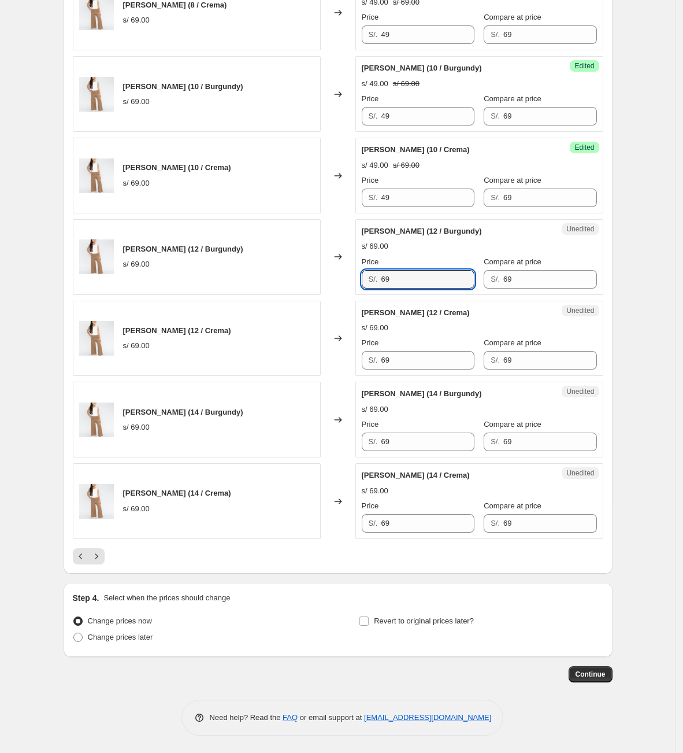
paste input "4"
type input "49"
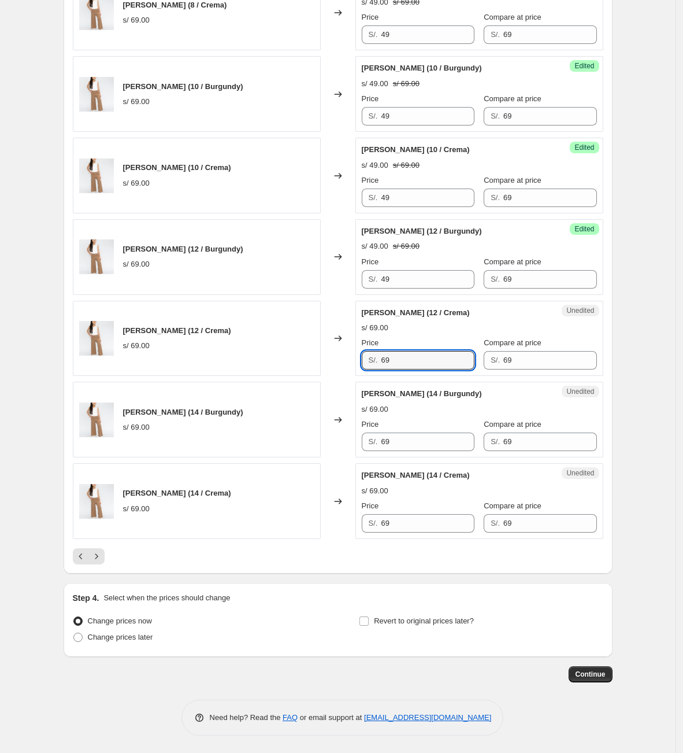
click at [281, 356] on div "[PERSON_NAME] (12 / Crema) s/ 69.00 Changed to Unedited [PERSON_NAME] (12 / Cre…" at bounding box center [338, 339] width 531 height 76
paste input "4"
type input "49"
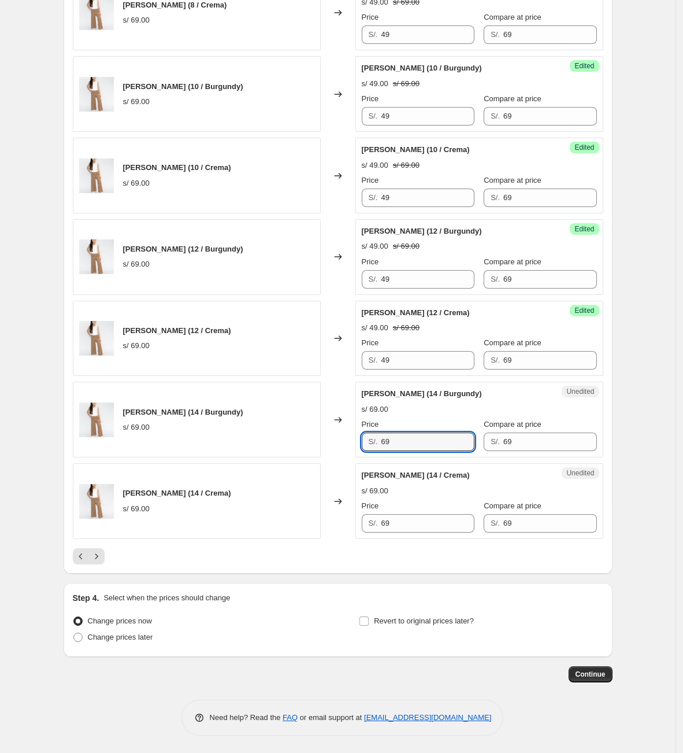
click at [314, 438] on div "[PERSON_NAME] (14 / Burgundy) s/ 69.00 Changed to Unedited [PERSON_NAME] (14 / …" at bounding box center [338, 419] width 531 height 76
paste input "4"
type input "49"
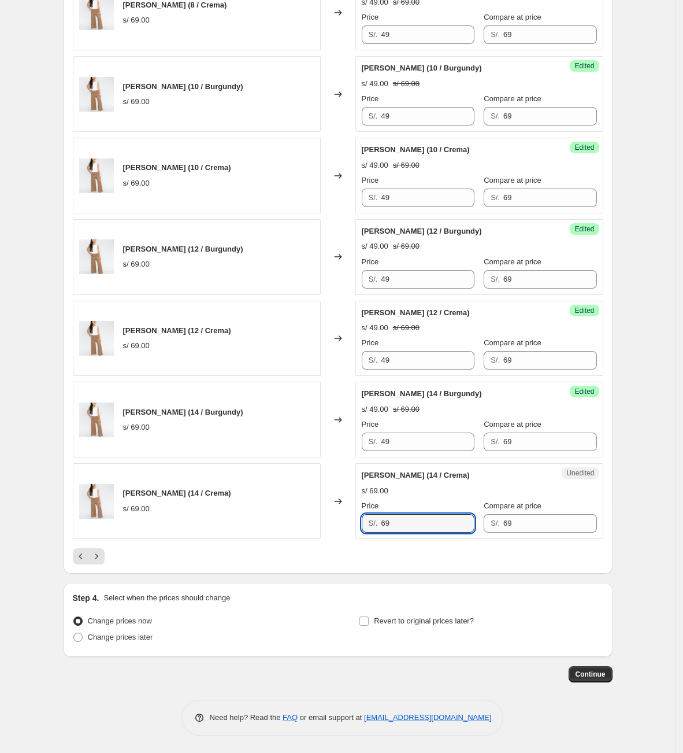
click at [224, 508] on div "[PERSON_NAME] (14 / Crema) s/ 69.00 Changed to Unedited [PERSON_NAME] (14 / Cre…" at bounding box center [338, 501] width 531 height 76
paste
type input "49"
click at [102, 554] on icon "Next" at bounding box center [97, 556] width 12 height 12
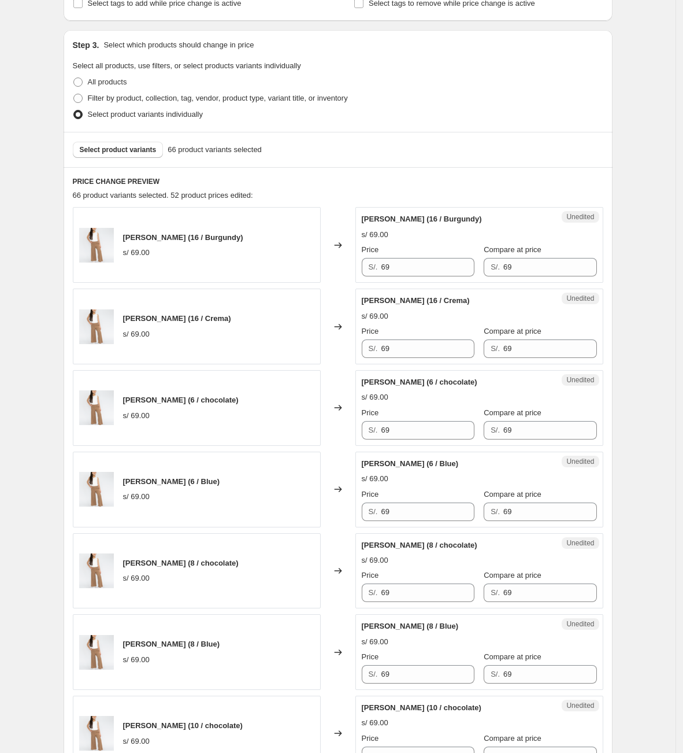
scroll to position [132, 0]
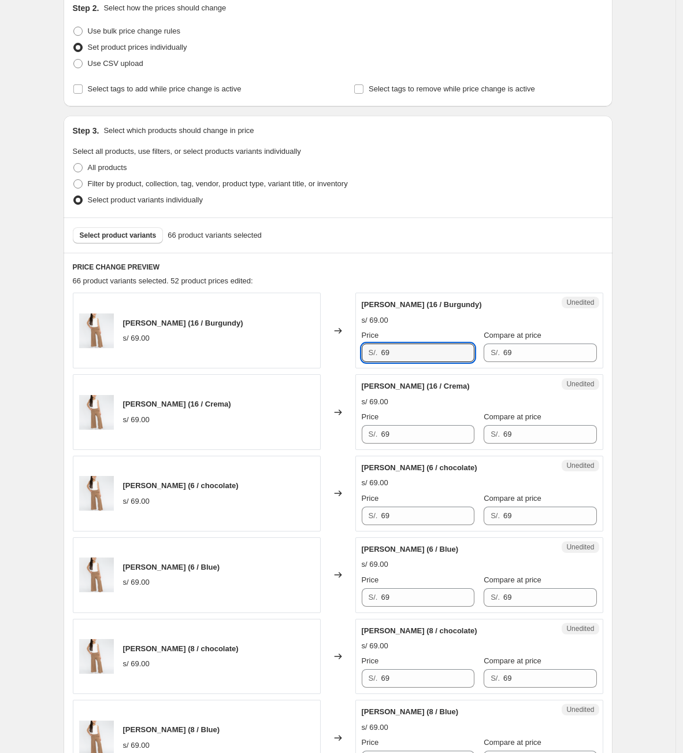
click at [335, 349] on div "[PERSON_NAME] (16 / Burgundy) s/ 69.00 Changed to Unedited [PERSON_NAME] (16 / …" at bounding box center [338, 330] width 531 height 76
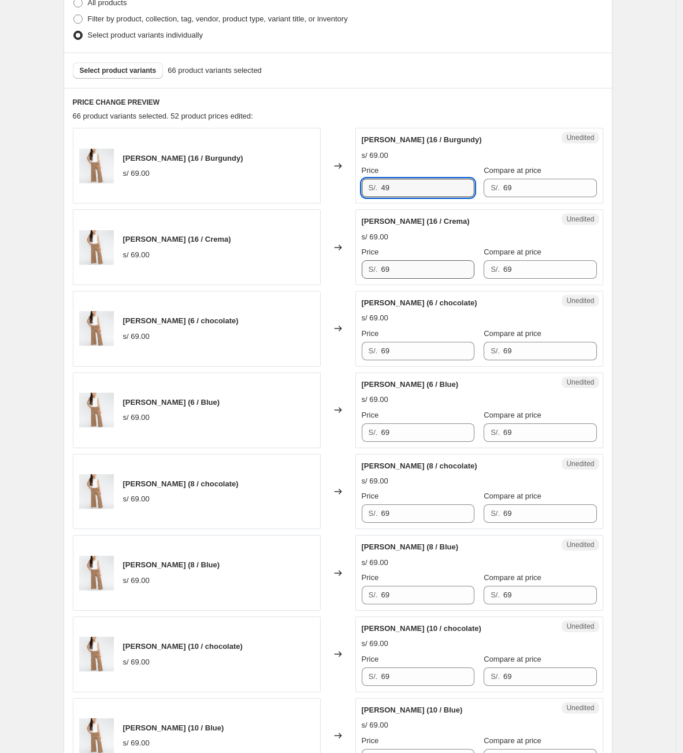
scroll to position [305, 0]
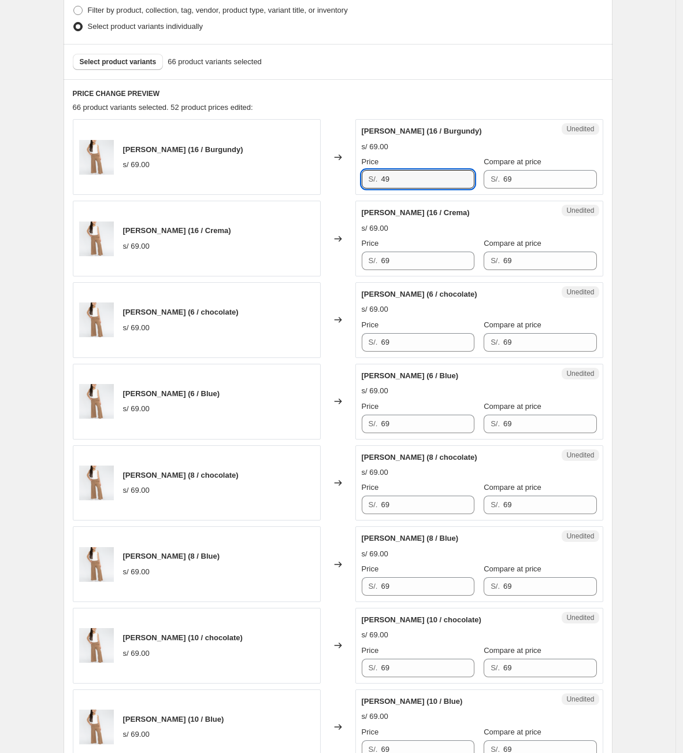
type input "49"
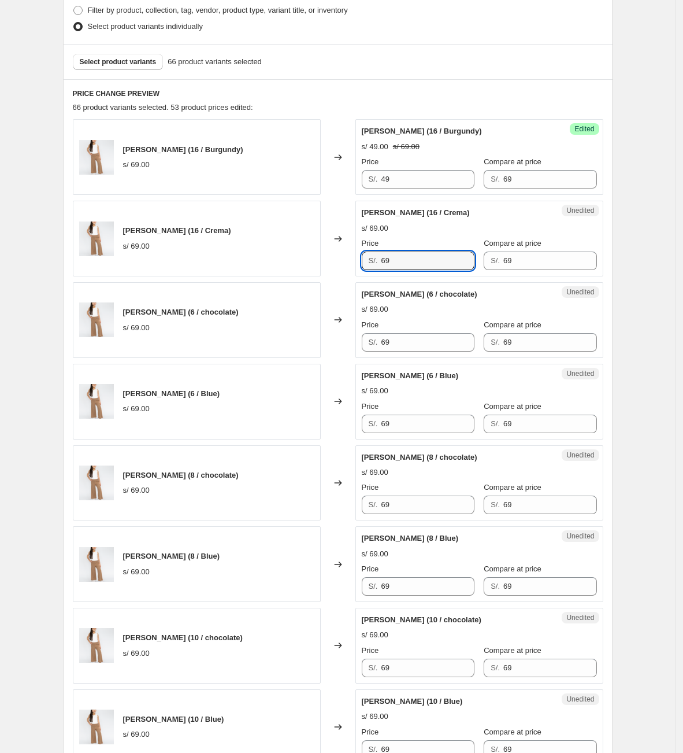
click at [309, 265] on div "[PERSON_NAME] (16 / Crema) s/ 69.00 Changed to Unedited [PERSON_NAME] (16 / Cre…" at bounding box center [338, 239] width 531 height 76
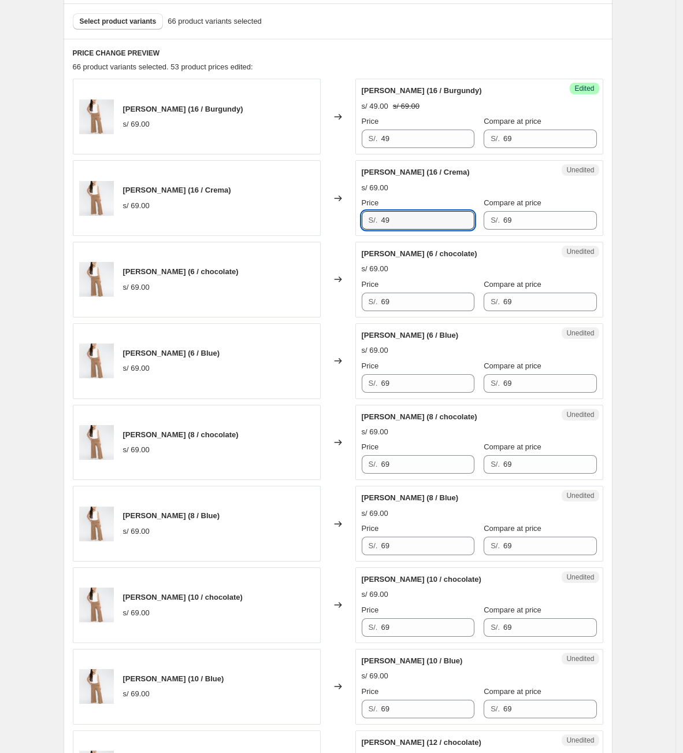
scroll to position [392, 0]
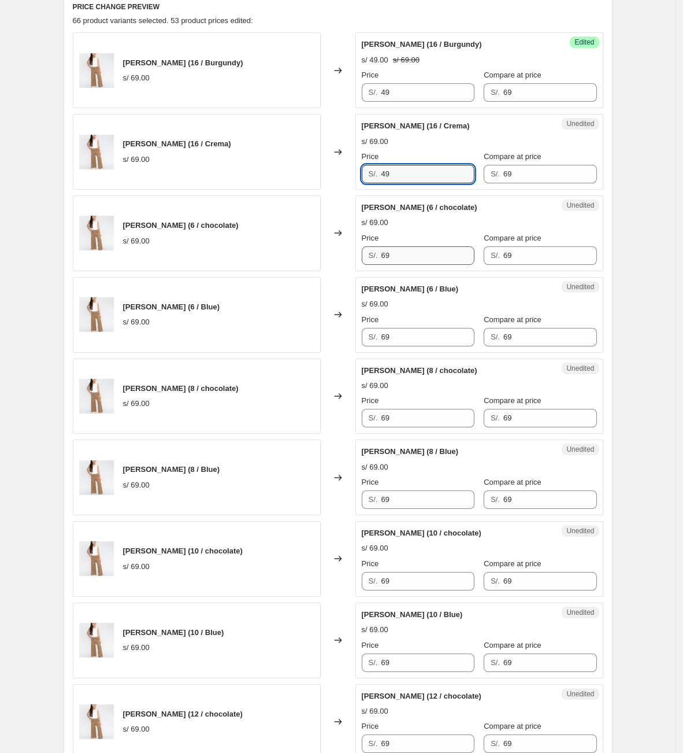
type input "49"
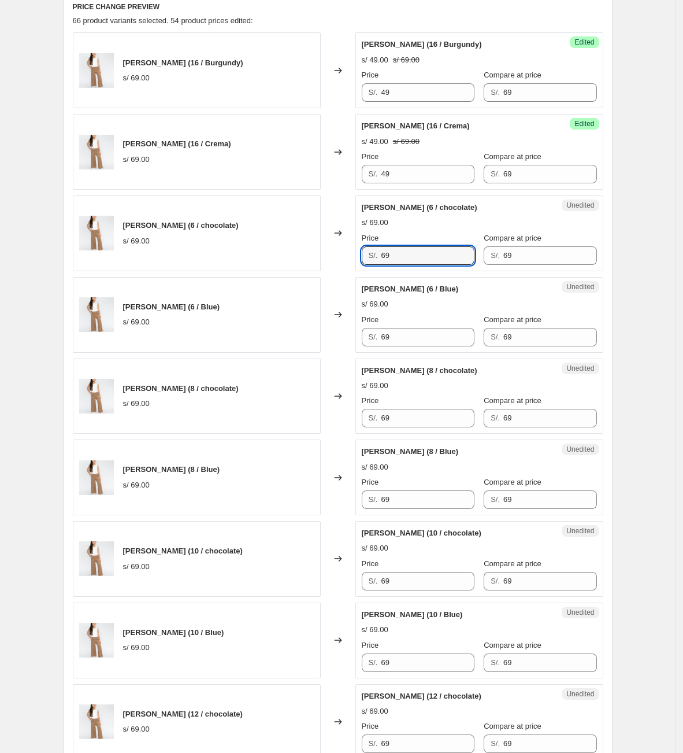
click at [335, 252] on div "[PERSON_NAME] (6 / chocolate) s/ 69.00 Changed to Unedited [PERSON_NAME] (6 / c…" at bounding box center [338, 233] width 531 height 76
type input "49"
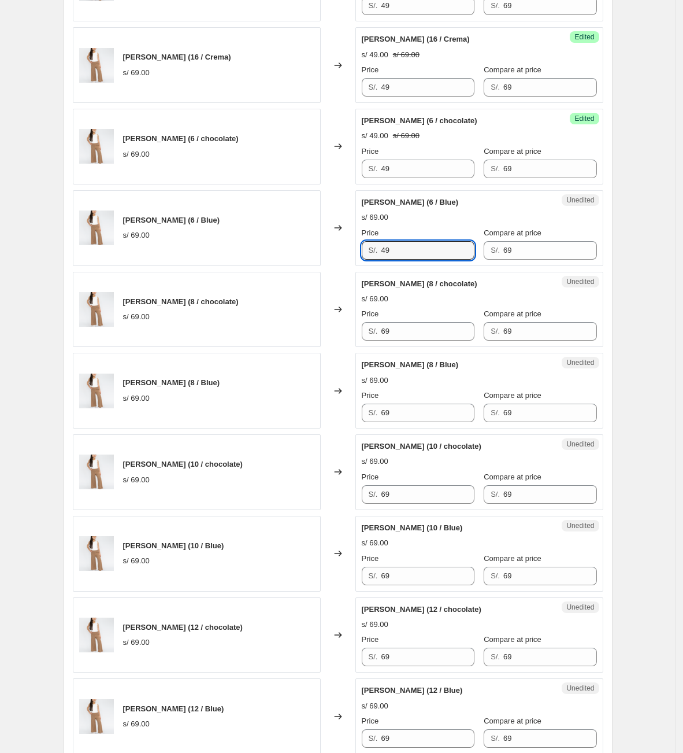
type input "49"
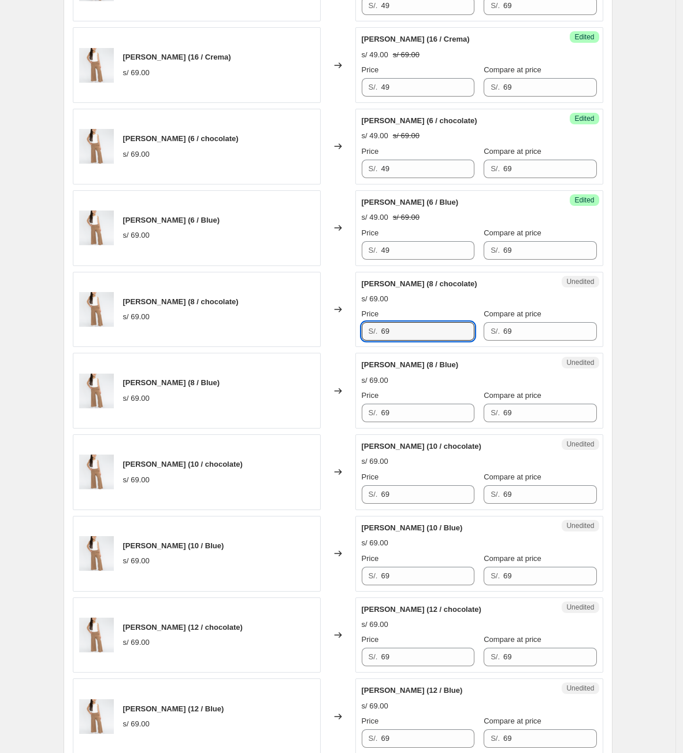
click at [324, 338] on div "[PERSON_NAME] (8 / chocolate) s/ 69.00 Changed to Unedited [PERSON_NAME] (8 / c…" at bounding box center [338, 310] width 531 height 76
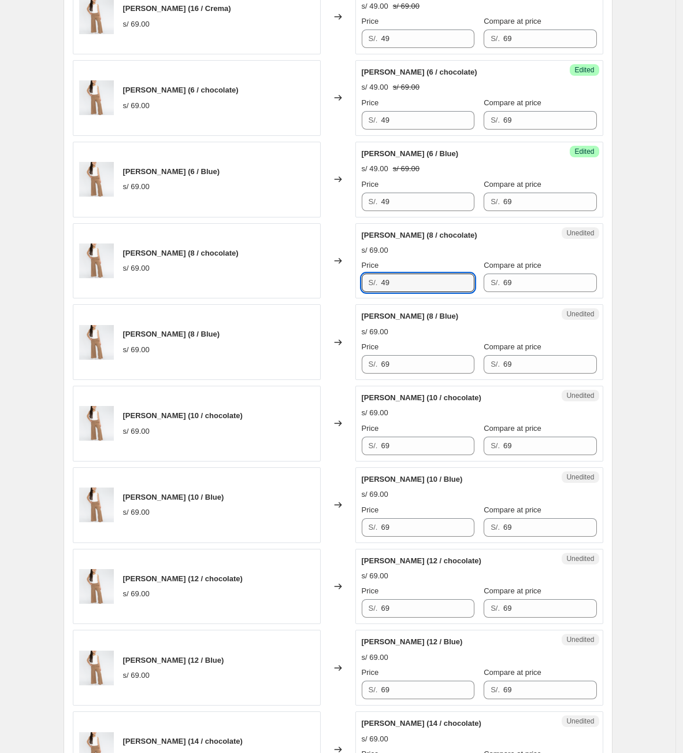
scroll to position [565, 0]
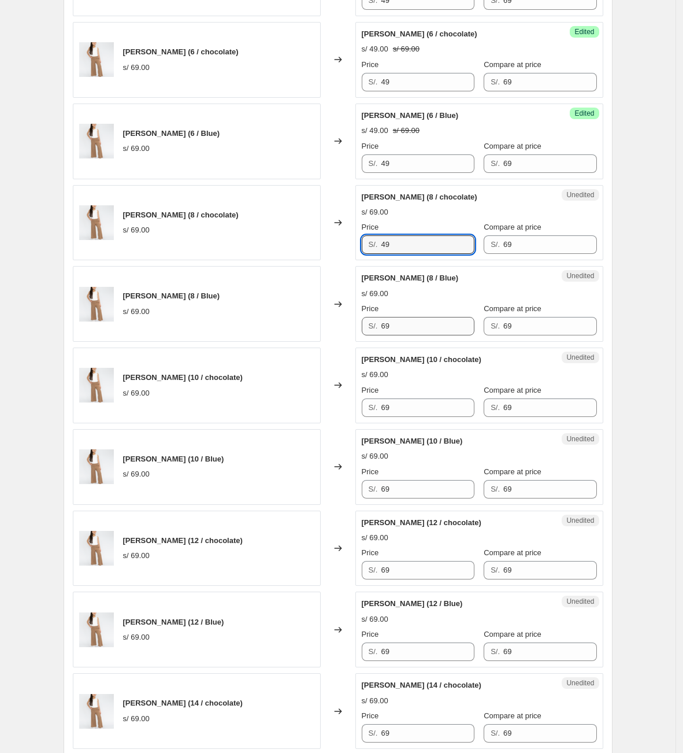
type input "49"
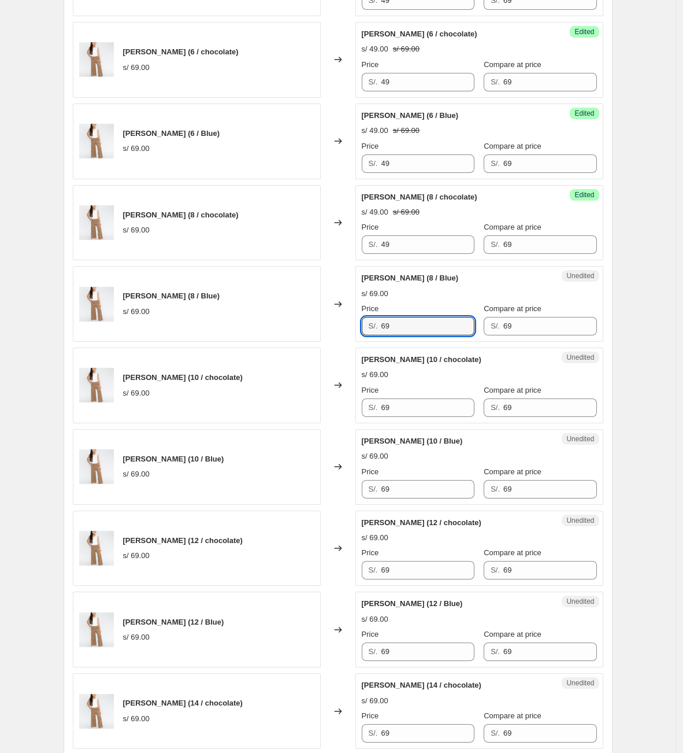
click at [318, 333] on div "[PERSON_NAME] (8 / Blue) s/ 69.00 Changed to Unedited [PERSON_NAME] (8 / Blue) …" at bounding box center [338, 304] width 531 height 76
type input "49"
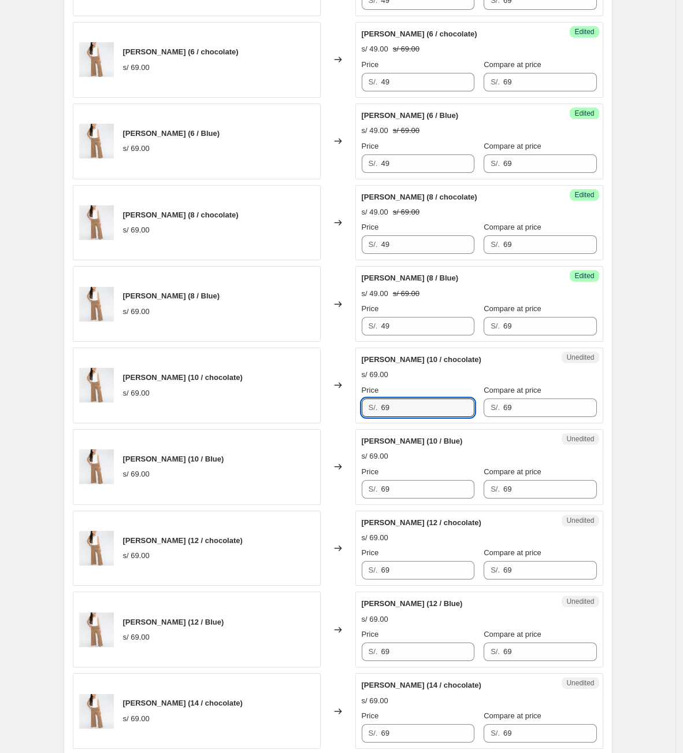
click at [295, 417] on div "[PERSON_NAME] (10 / chocolate) s/ 69.00 Changed to Unedited [PERSON_NAME] (10 /…" at bounding box center [338, 385] width 531 height 76
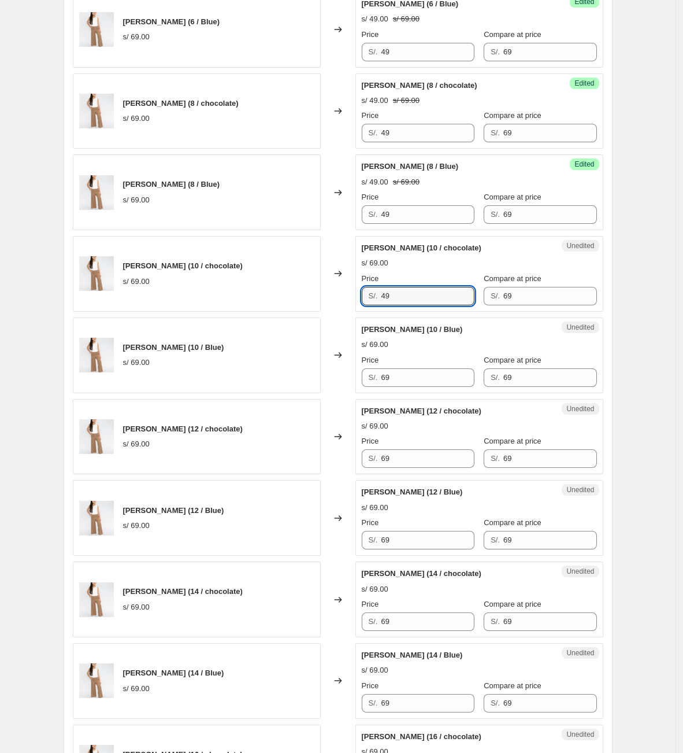
scroll to position [652, 0]
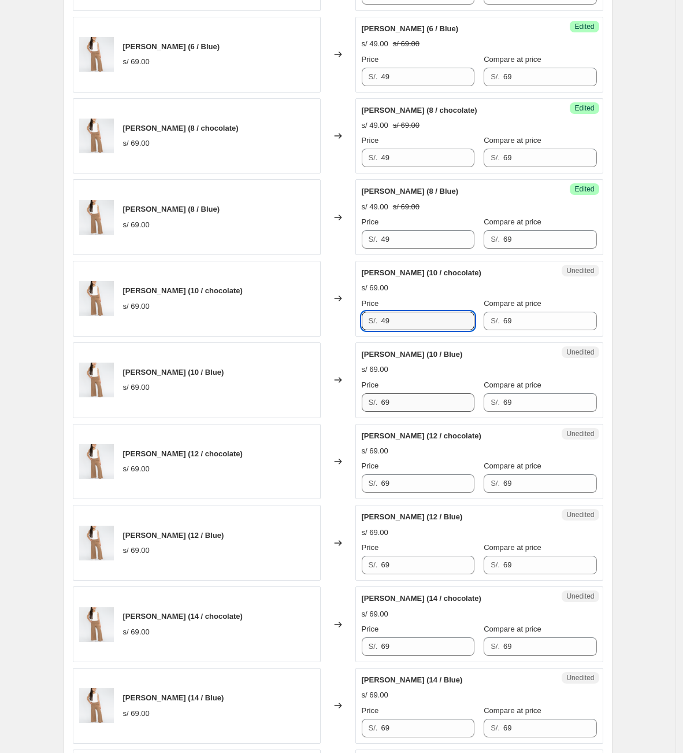
type input "49"
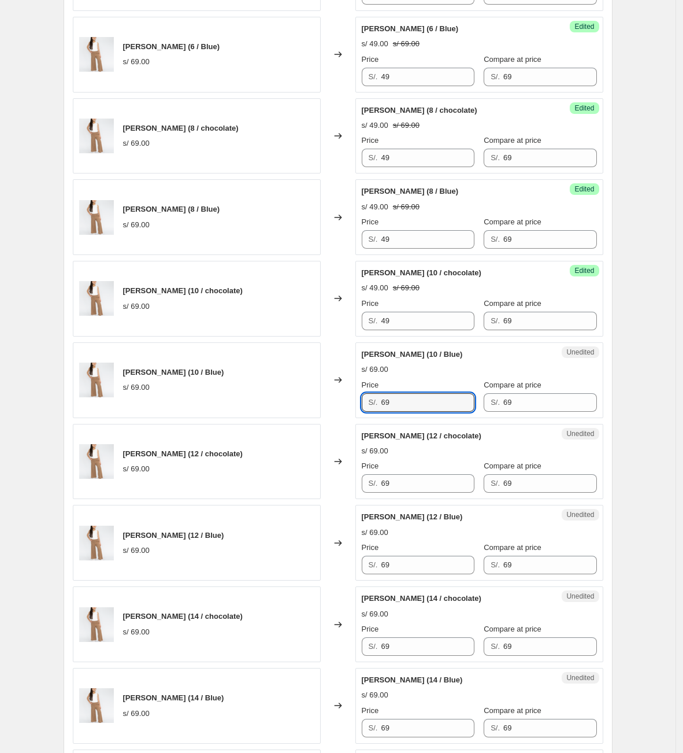
click at [352, 402] on div "[PERSON_NAME] (10 / Blue) s/ 69.00 Changed to Unedited [PERSON_NAME] (10 / Blue…" at bounding box center [338, 380] width 531 height 76
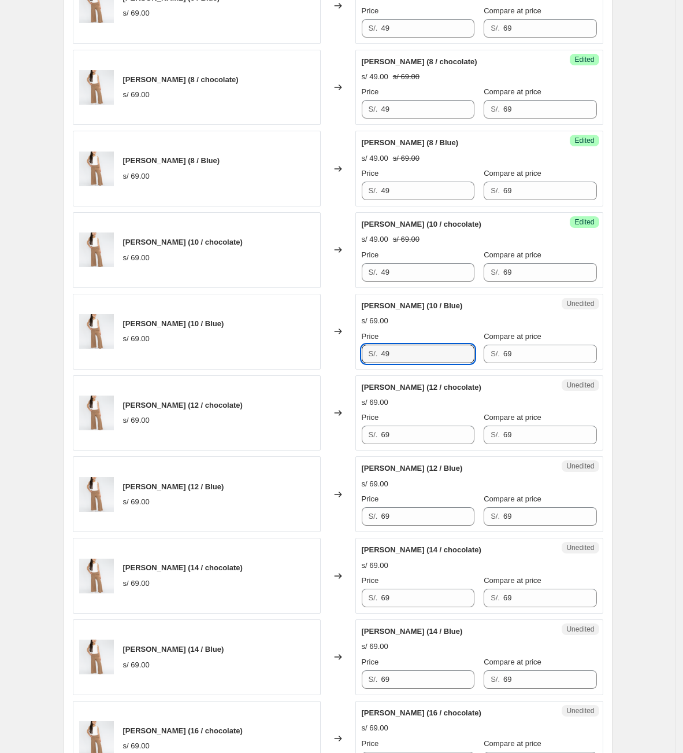
scroll to position [739, 0]
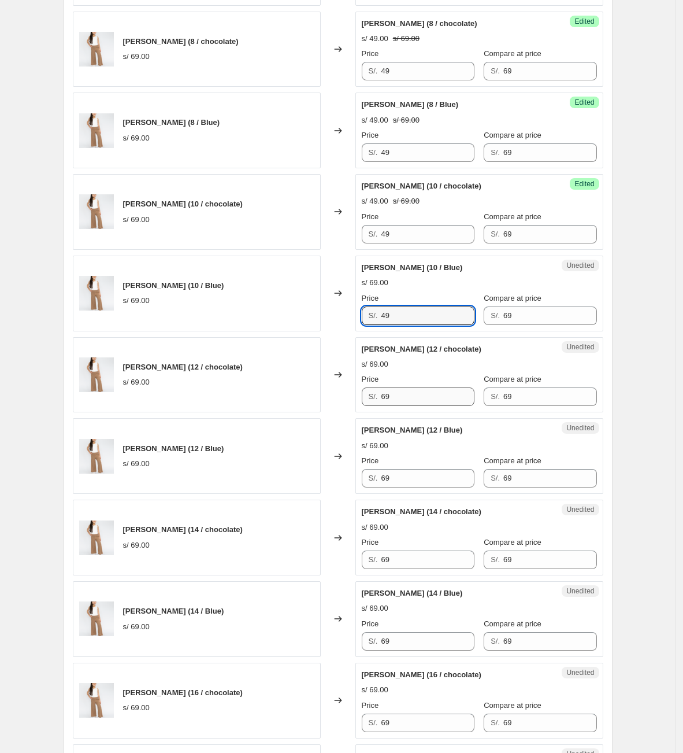
type input "49"
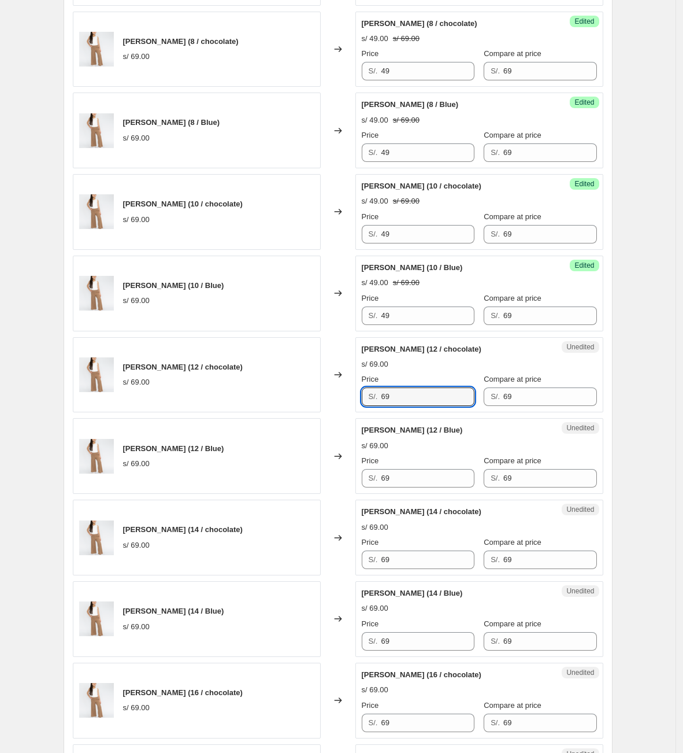
click at [349, 386] on div "[PERSON_NAME] (12 / chocolate) s/ 69.00 Changed to Unedited [PERSON_NAME] (12 /…" at bounding box center [338, 375] width 531 height 76
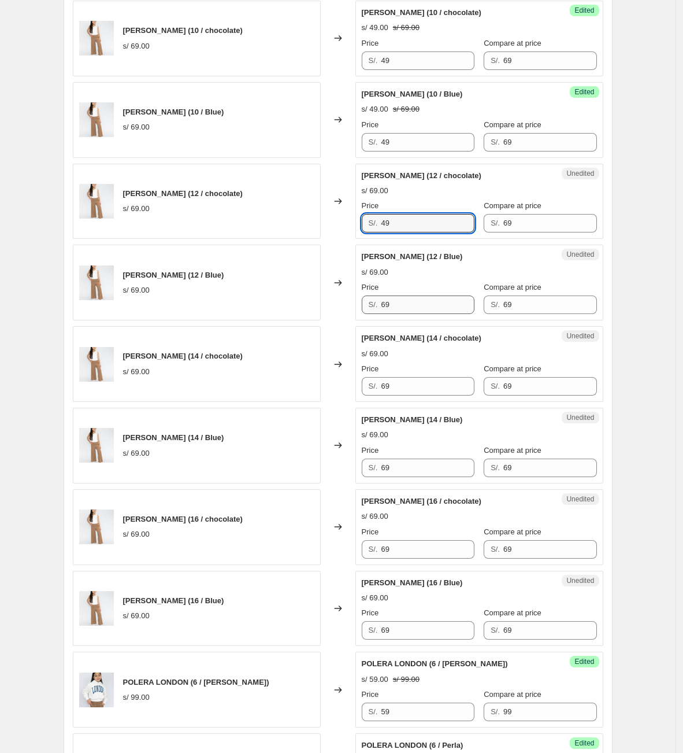
type input "49"
click at [291, 311] on div "[PERSON_NAME] (12 / Blue) s/ 69.00 Changed to Unedited [PERSON_NAME] (12 / Blue…" at bounding box center [338, 283] width 531 height 76
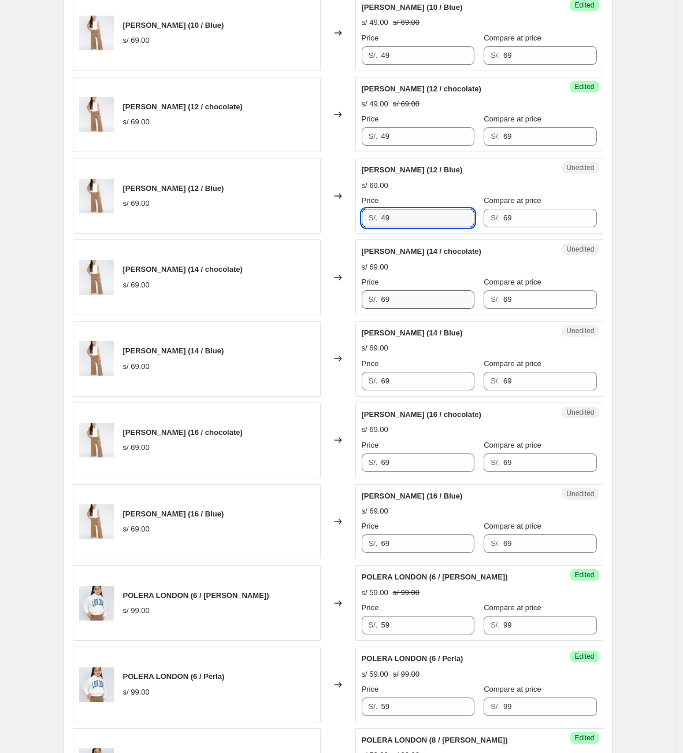
type input "49"
click at [334, 315] on div "[PERSON_NAME] (14 / chocolate) s/ 69.00 Changed to Unedited [PERSON_NAME] (14 /…" at bounding box center [338, 277] width 531 height 76
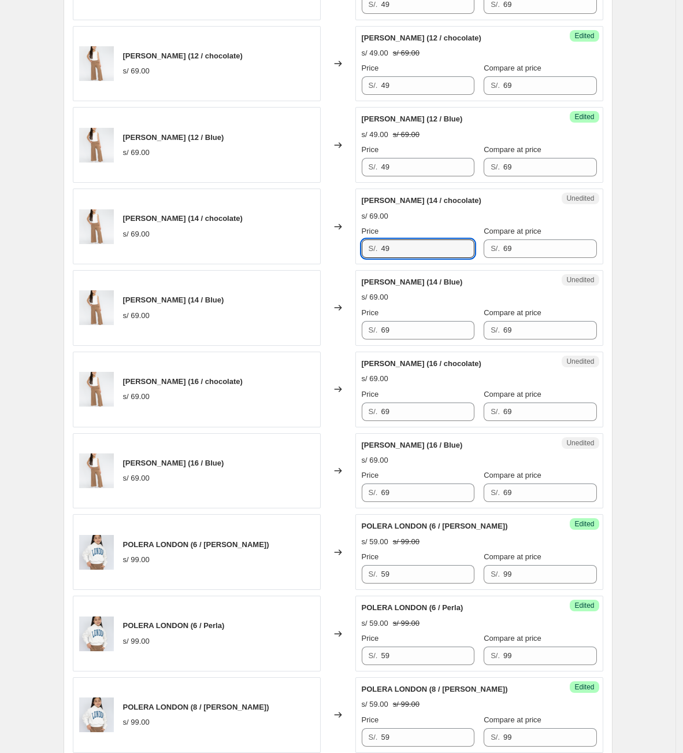
scroll to position [1086, 0]
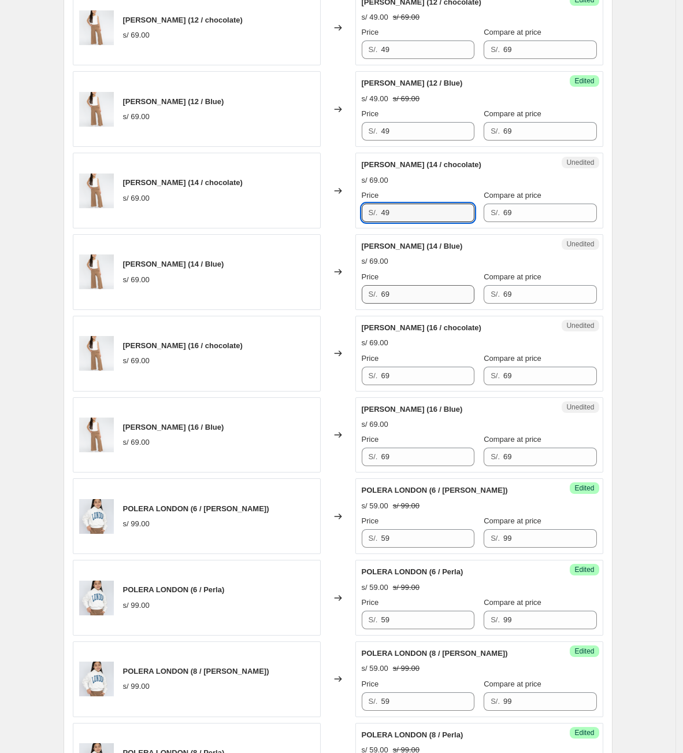
type input "49"
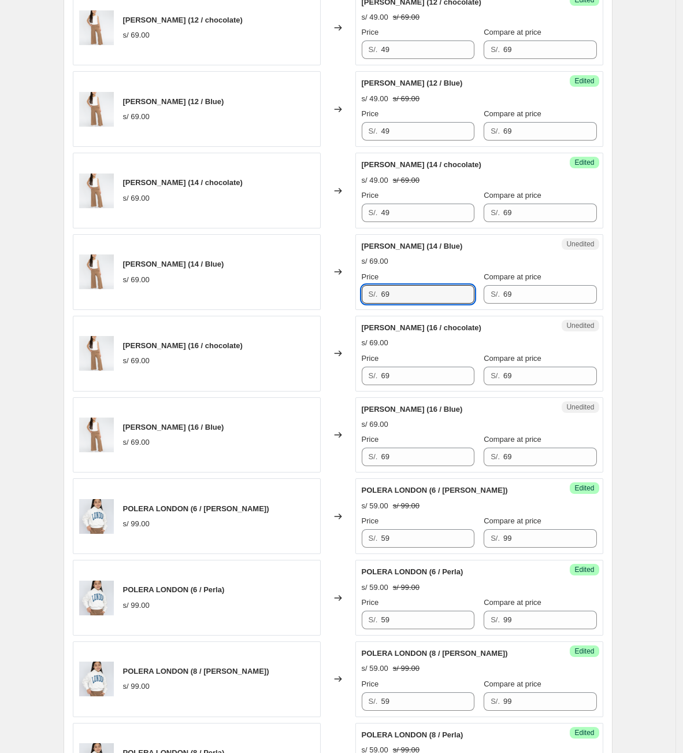
click at [309, 309] on div "[PERSON_NAME] (14 / Blue) s/ 69.00 Changed to Unedited [PERSON_NAME] (14 / Blue…" at bounding box center [338, 272] width 531 height 76
type input "49"
click at [339, 390] on div "[PERSON_NAME] (16 / chocolate) s/ 69.00 Changed to Unedited [PERSON_NAME] (16 /…" at bounding box center [338, 354] width 531 height 76
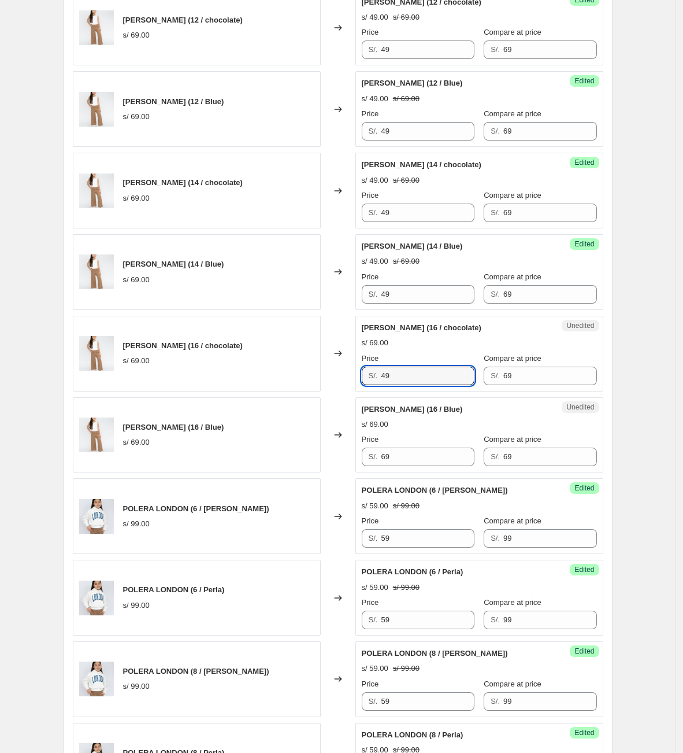
type input "49"
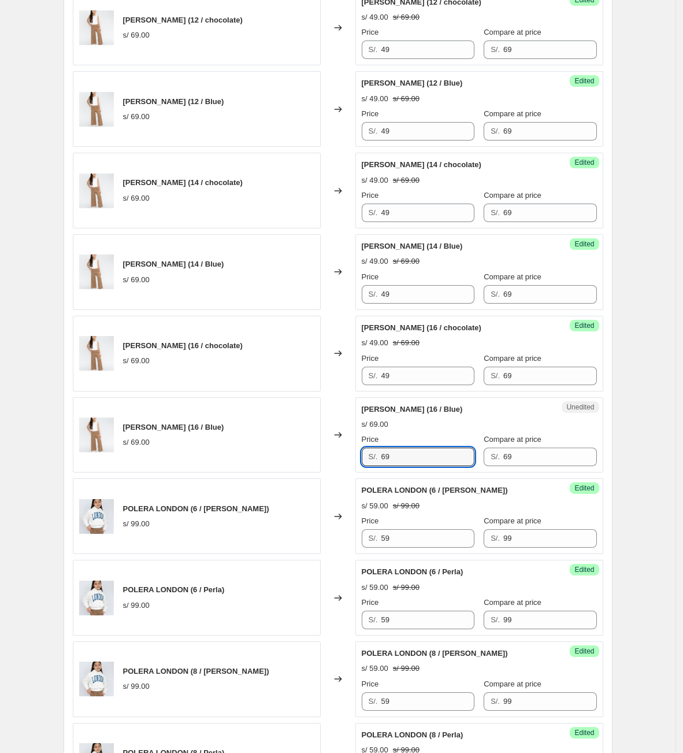
click at [271, 446] on div "[PERSON_NAME] (16 / Blue) s/ 69.00 Changed to Unedited [PERSON_NAME] (16 / Blue…" at bounding box center [338, 435] width 531 height 76
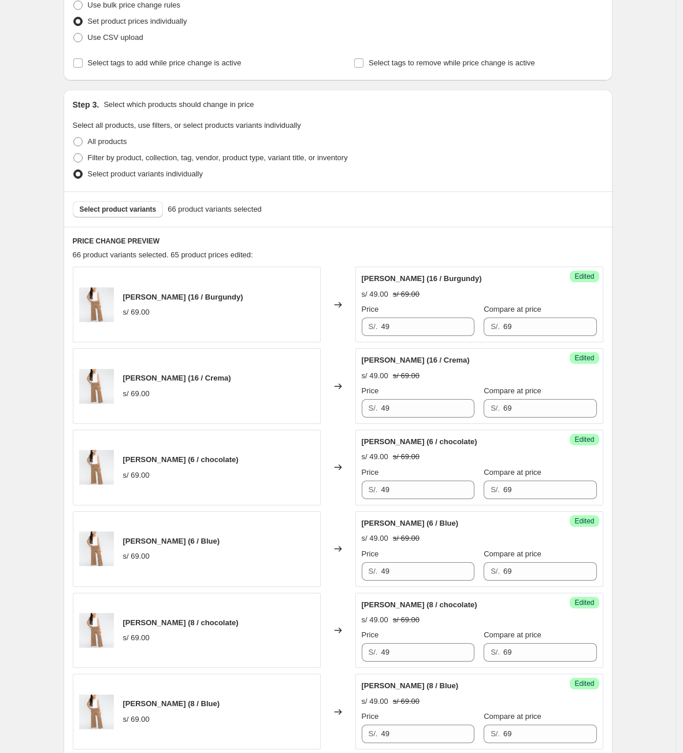
scroll to position [0, 0]
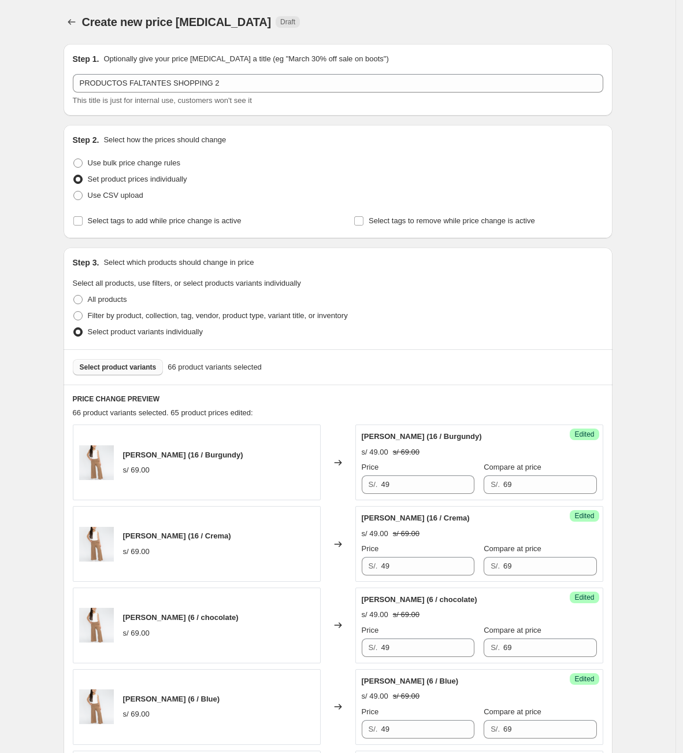
type input "49"
click at [147, 369] on span "Select product variants" at bounding box center [118, 366] width 77 height 9
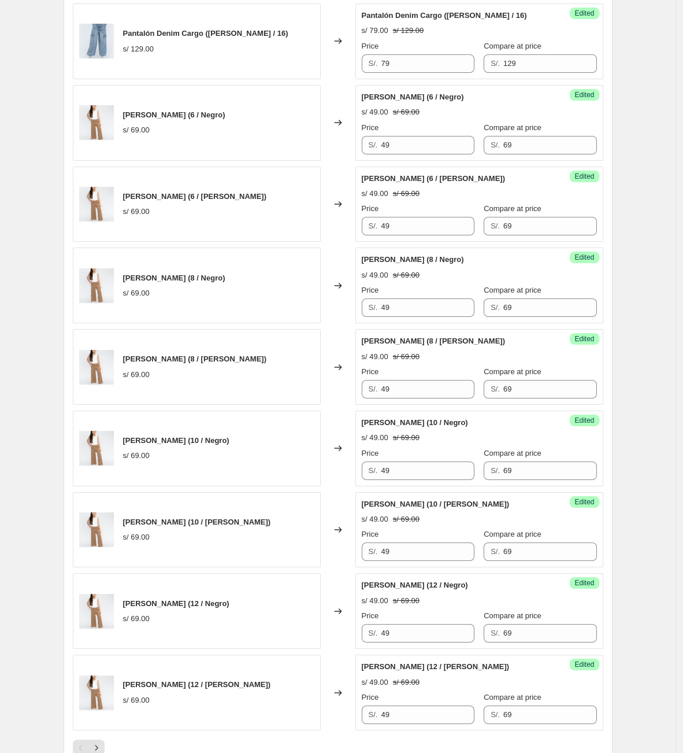
scroll to position [1519, 0]
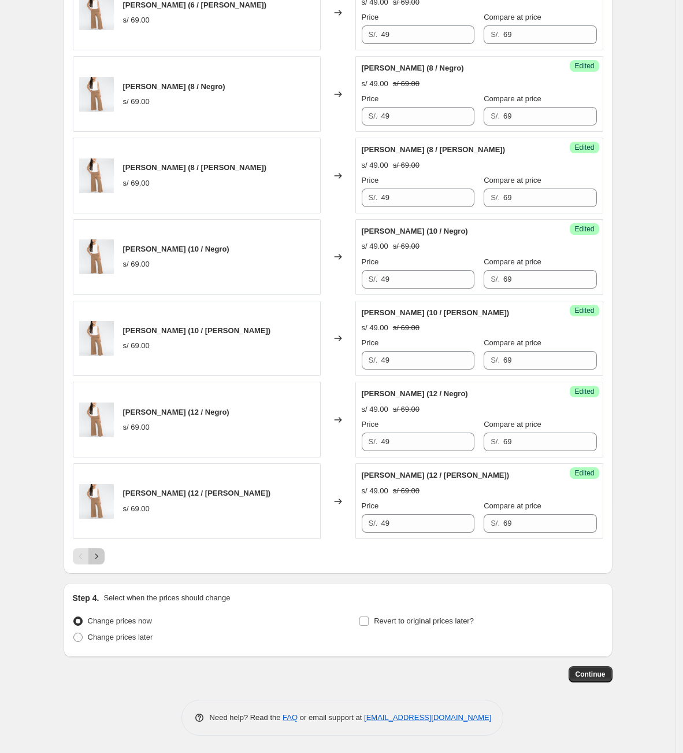
click at [94, 555] on icon "Next" at bounding box center [97, 556] width 12 height 12
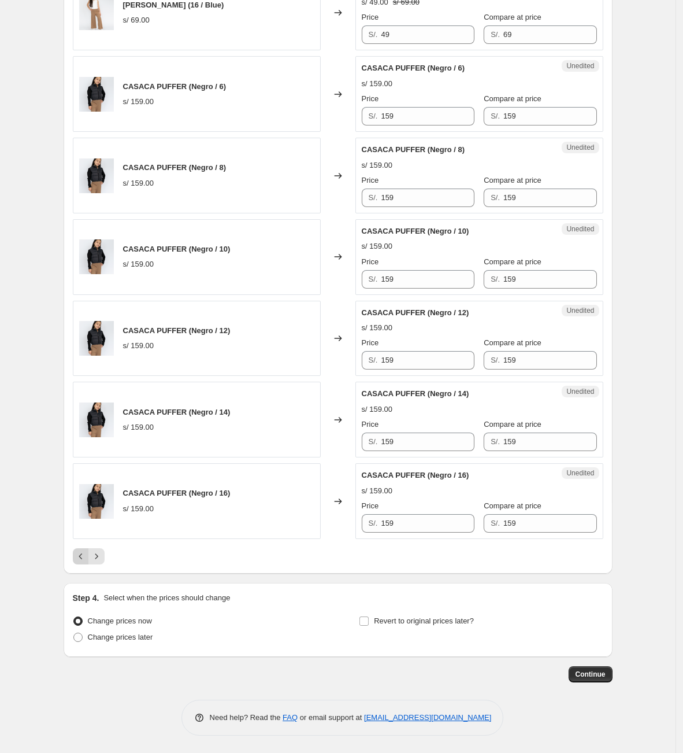
click at [87, 560] on icon "Previous" at bounding box center [81, 556] width 12 height 12
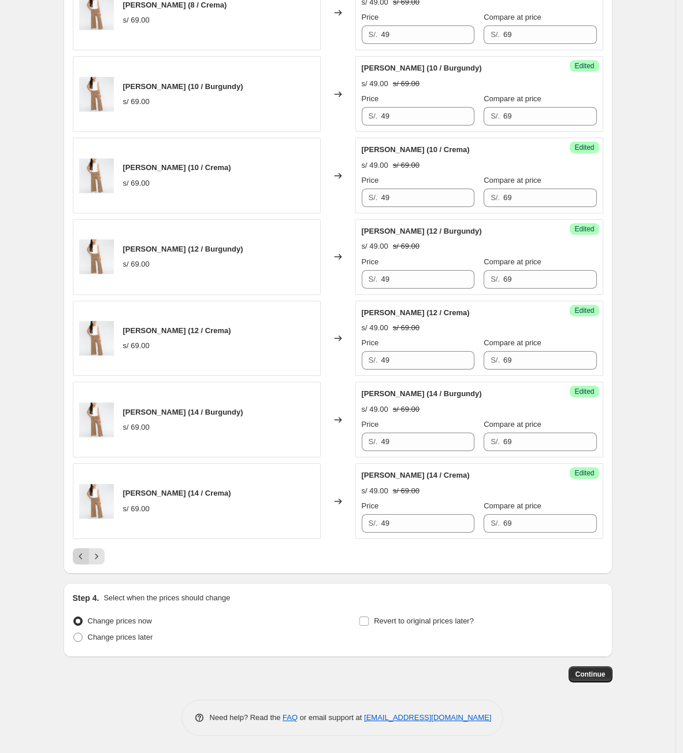
click at [79, 560] on icon "Previous" at bounding box center [81, 556] width 12 height 12
click at [98, 561] on button "Next" at bounding box center [96, 556] width 16 height 16
click at [99, 552] on icon "Next" at bounding box center [97, 556] width 12 height 12
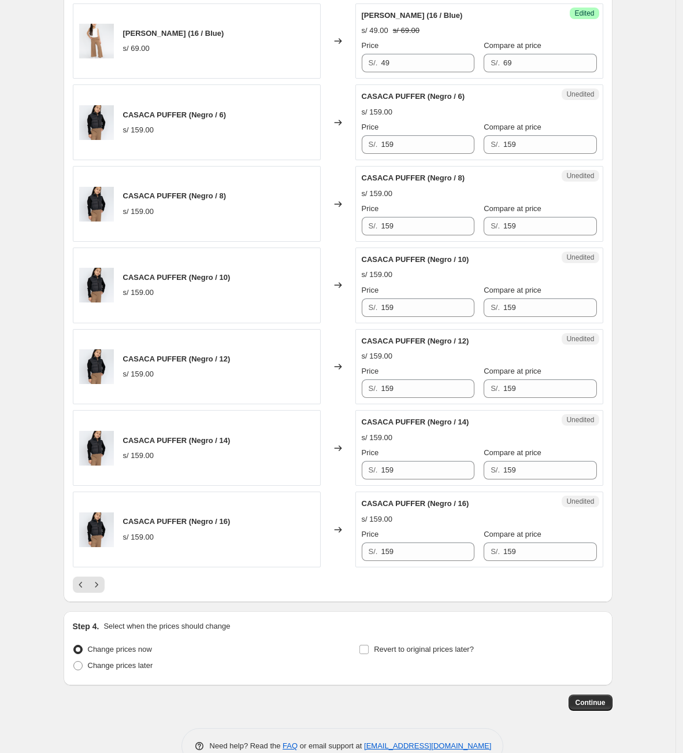
scroll to position [1432, 0]
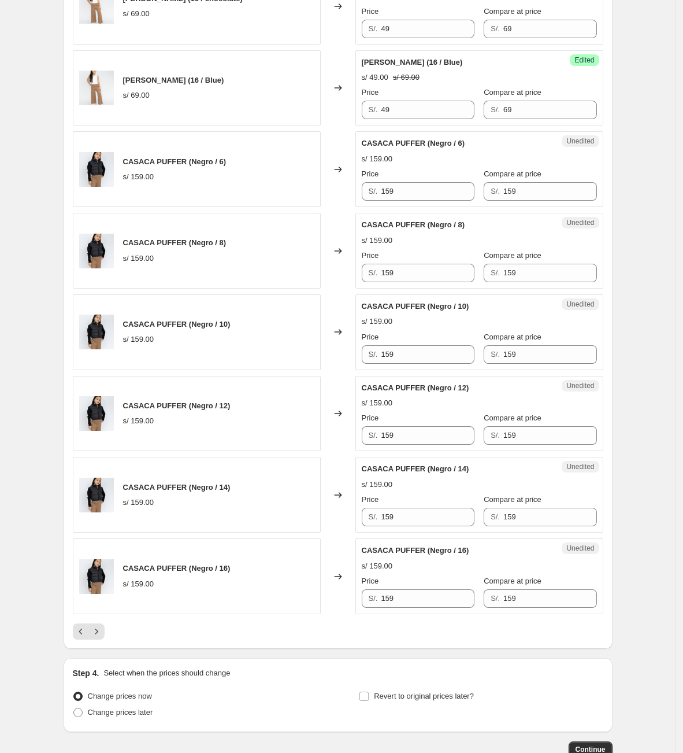
click at [416, 180] on div "Price" at bounding box center [418, 174] width 113 height 12
drag, startPoint x: 414, startPoint y: 201, endPoint x: 334, endPoint y: 222, distance: 83.6
drag, startPoint x: 416, startPoint y: 199, endPoint x: 314, endPoint y: 191, distance: 102.6
click at [314, 191] on div "CASACA PUFFER (Negro / 6) s/ 159.00 Changed to Unedited CASACA PUFFER (Negro / …" at bounding box center [338, 169] width 531 height 76
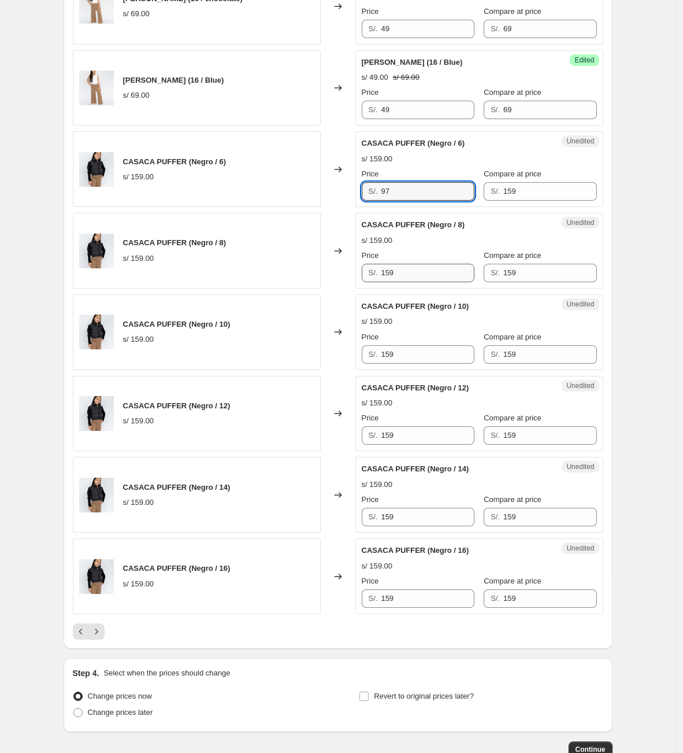
type input "97"
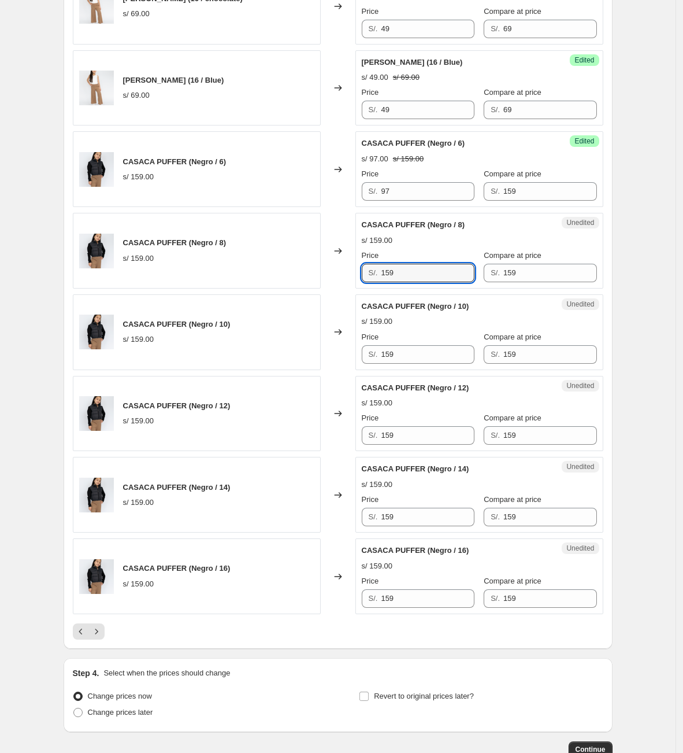
drag, startPoint x: 421, startPoint y: 275, endPoint x: 349, endPoint y: 287, distance: 73.2
click at [349, 287] on div "CASACA PUFFER (Negro / 8) s/ 159.00 Changed to Unedited CASACA PUFFER (Negro / …" at bounding box center [338, 251] width 531 height 76
paste input "97"
type input "97"
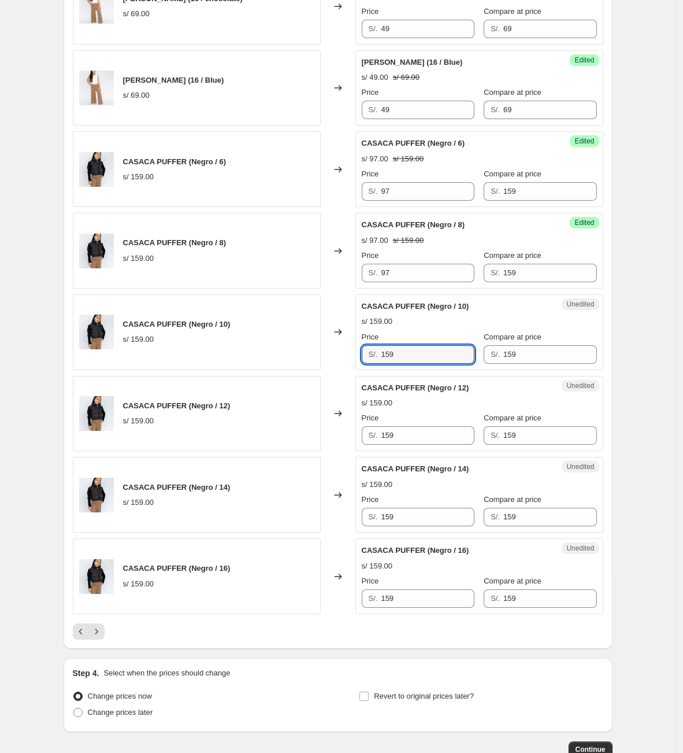
drag, startPoint x: 435, startPoint y: 368, endPoint x: 377, endPoint y: 366, distance: 58.4
click at [378, 364] on div "S/. 159" at bounding box center [418, 354] width 113 height 18
type input "97"
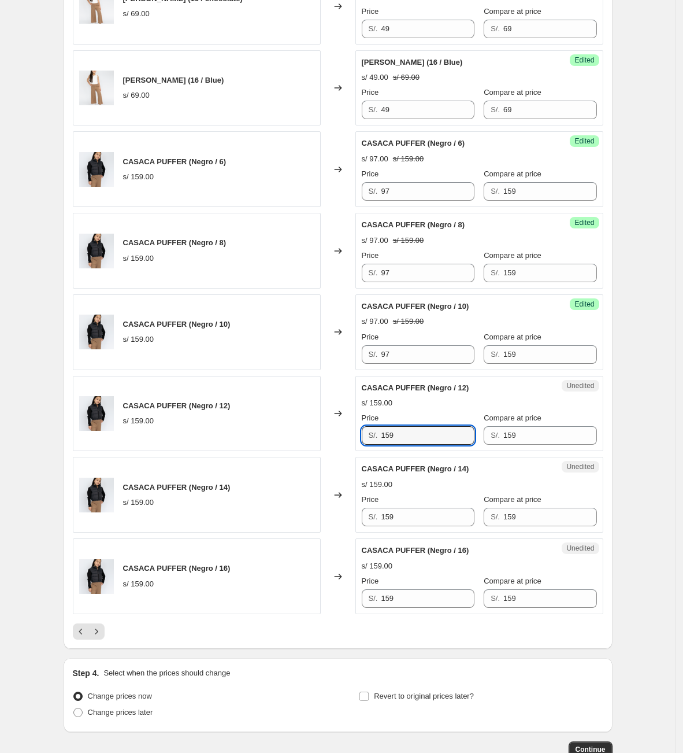
drag, startPoint x: 412, startPoint y: 449, endPoint x: 336, endPoint y: 453, distance: 75.3
click at [336, 451] on div "CASACA PUFFER (Negro / 12) s/ 159.00 Changed to Unedited CASACA PUFFER (Negro /…" at bounding box center [338, 414] width 531 height 76
type input "97"
click at [398, 505] on div "Price" at bounding box center [418, 500] width 113 height 12
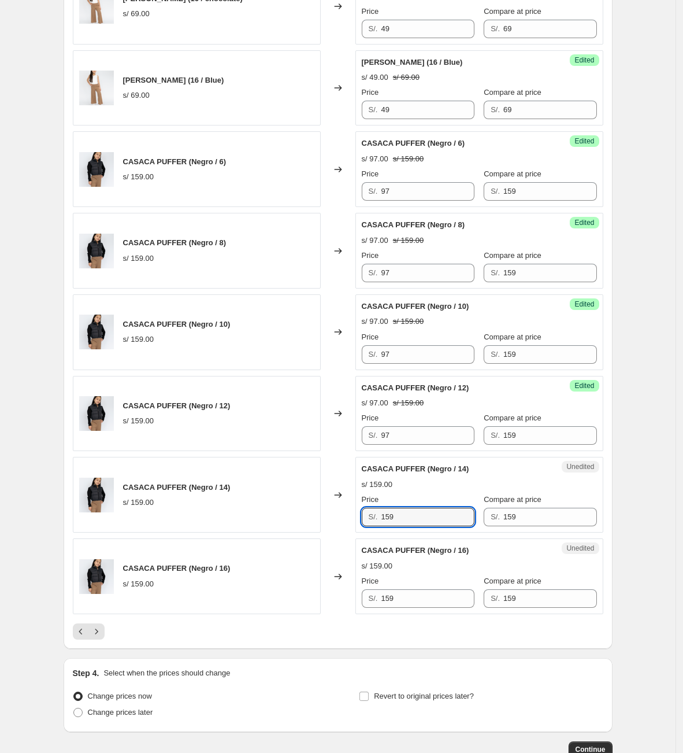
drag, startPoint x: 413, startPoint y: 529, endPoint x: 352, endPoint y: 529, distance: 61.3
click at [353, 529] on div "CASACA PUFFER (Negro / 14) s/ 159.00 Changed to Unedited CASACA PUFFER (Negro /…" at bounding box center [338, 495] width 531 height 76
type input "97"
drag, startPoint x: 420, startPoint y: 612, endPoint x: 361, endPoint y: 614, distance: 59.0
click at [361, 614] on div "Unedited CASACA PUFFER (Negro / 16) s/ 159.00 Price S/. 159 Compare at price S/…" at bounding box center [479, 576] width 248 height 76
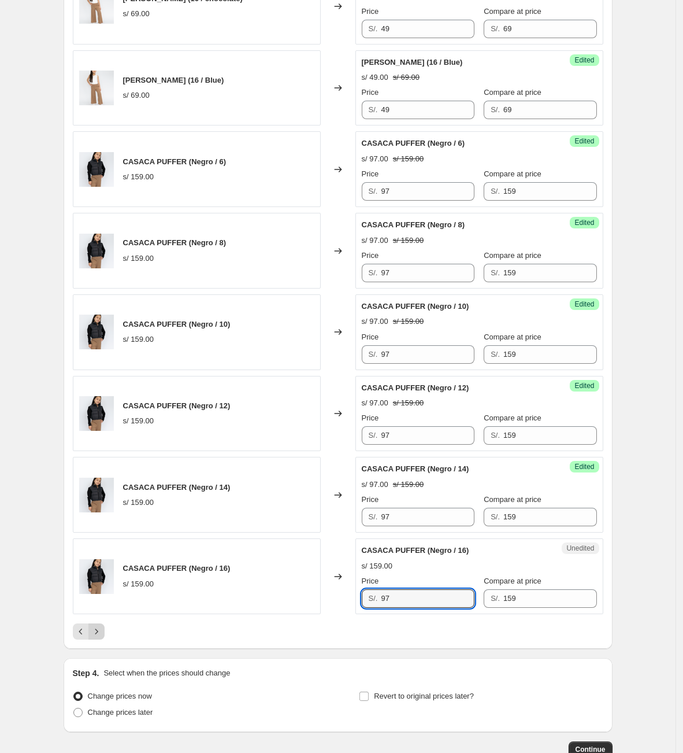
type input "97"
click at [102, 616] on icon "Next" at bounding box center [97, 631] width 12 height 12
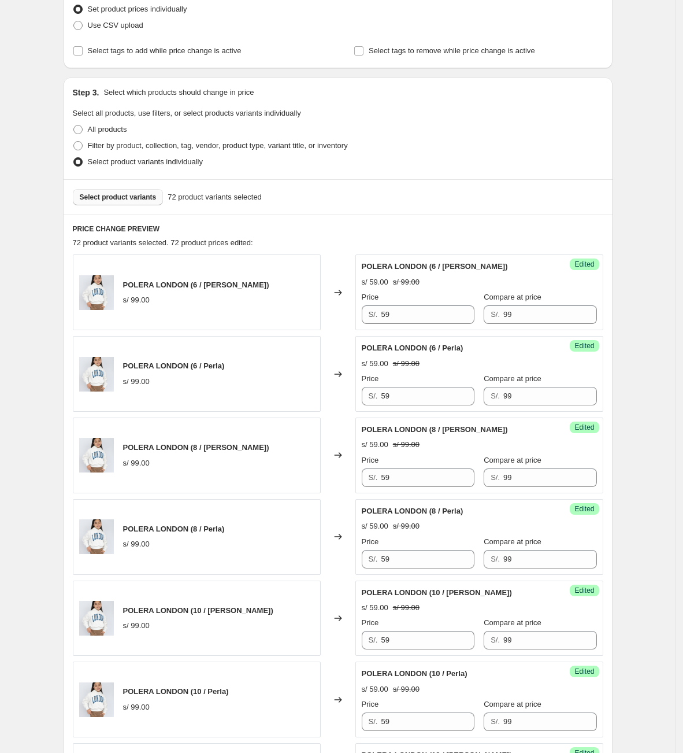
scroll to position [0, 0]
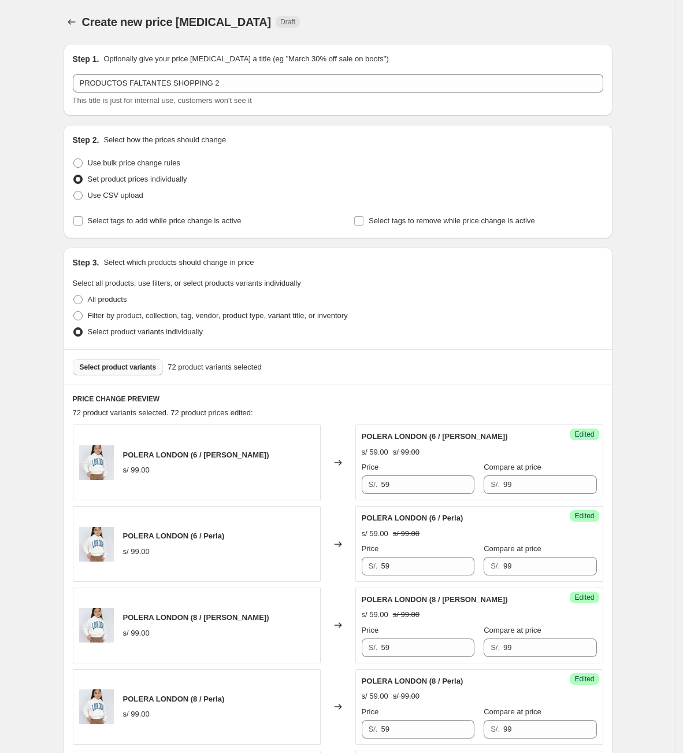
click at [131, 365] on span "Select product variants" at bounding box center [118, 366] width 77 height 9
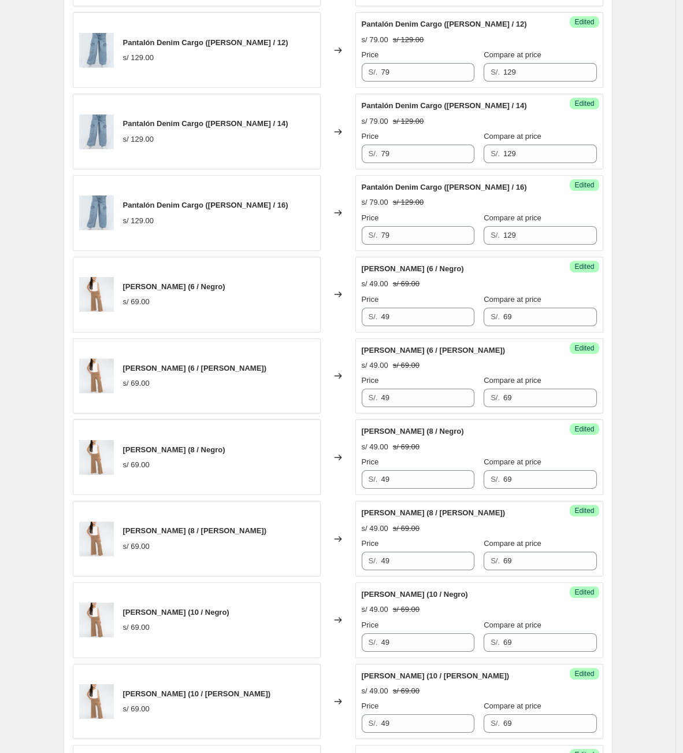
scroll to position [1474, 0]
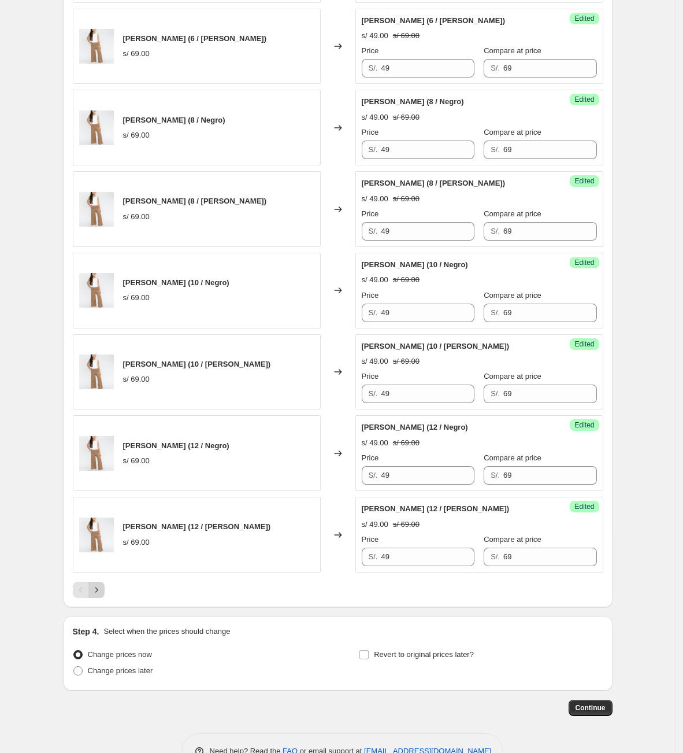
click at [102, 595] on icon "Next" at bounding box center [97, 590] width 12 height 12
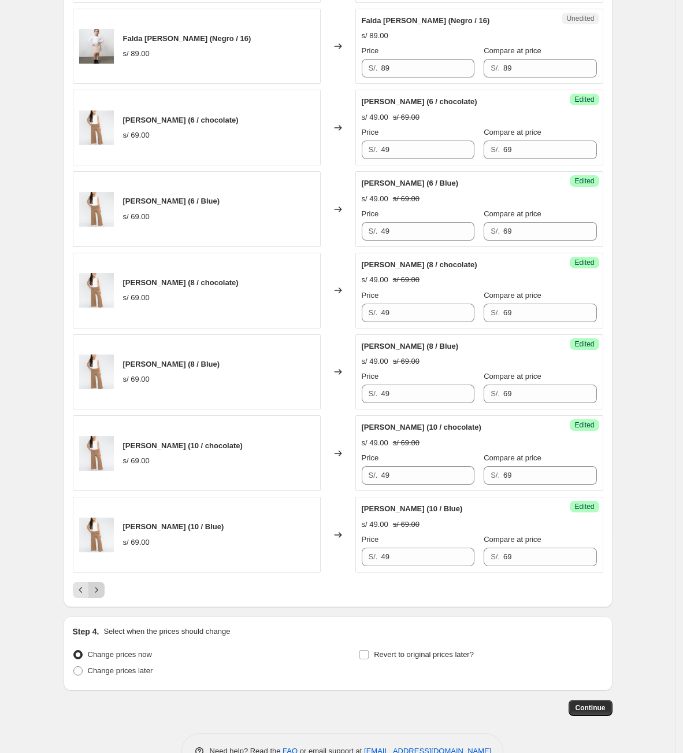
click at [102, 595] on icon "Next" at bounding box center [97, 590] width 12 height 12
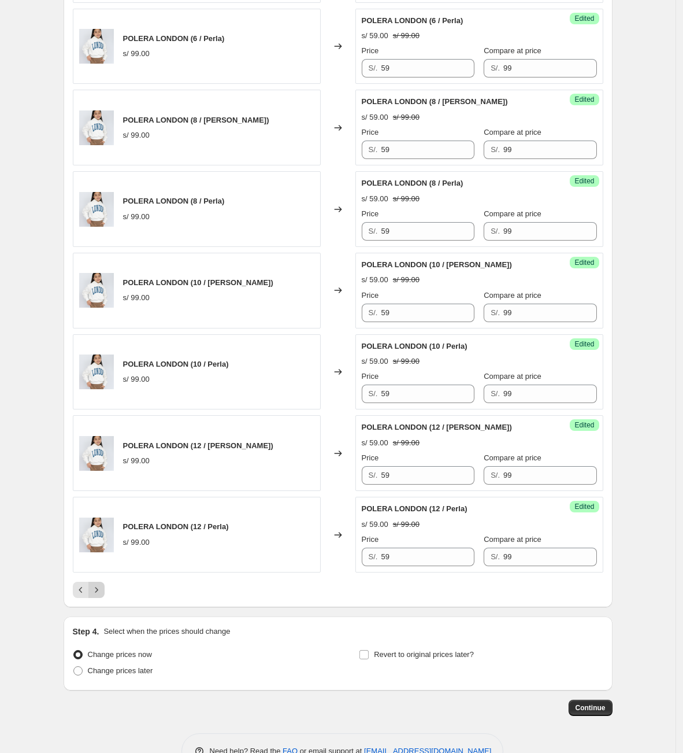
click at [105, 598] on button "Next" at bounding box center [96, 589] width 16 height 16
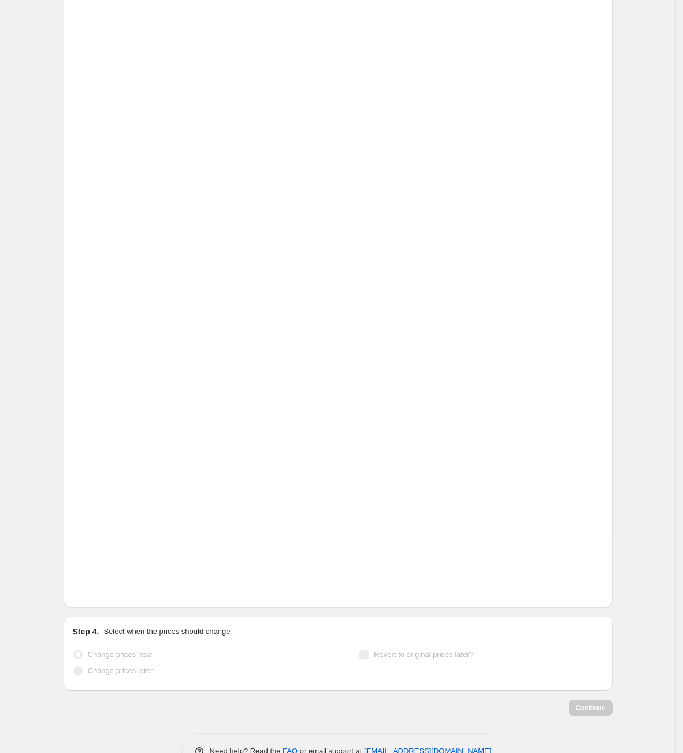
scroll to position [208, 0]
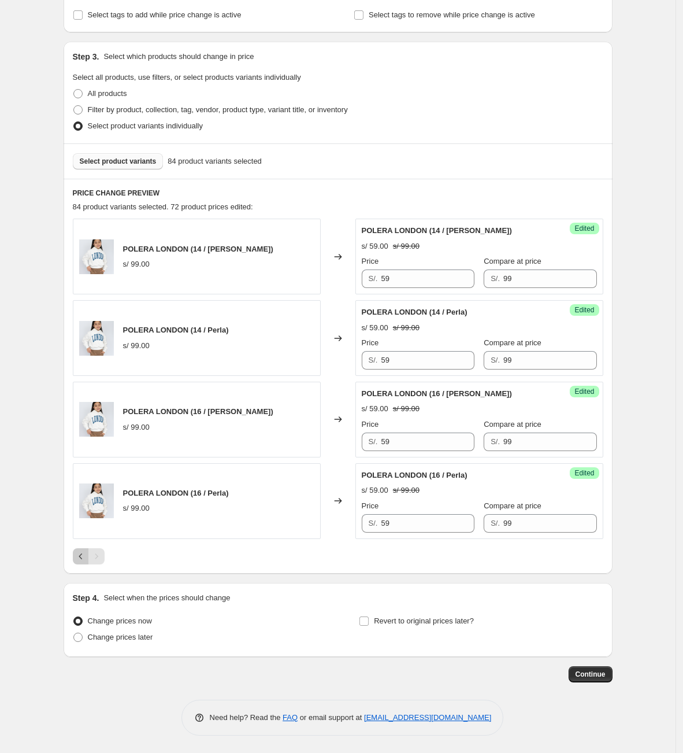
click at [83, 564] on button "Previous" at bounding box center [81, 556] width 16 height 16
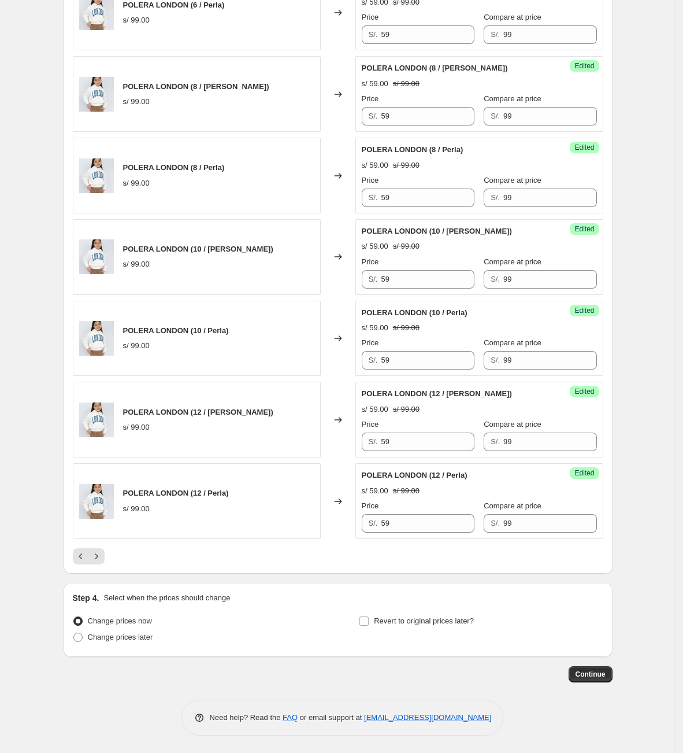
scroll to position [1519, 0]
click at [82, 553] on icon "Previous" at bounding box center [81, 556] width 12 height 12
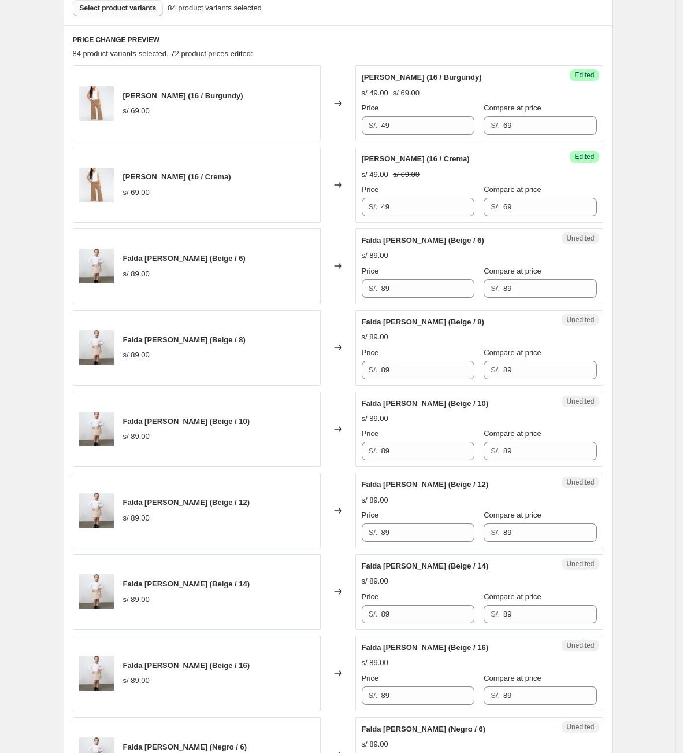
scroll to position [305, 0]
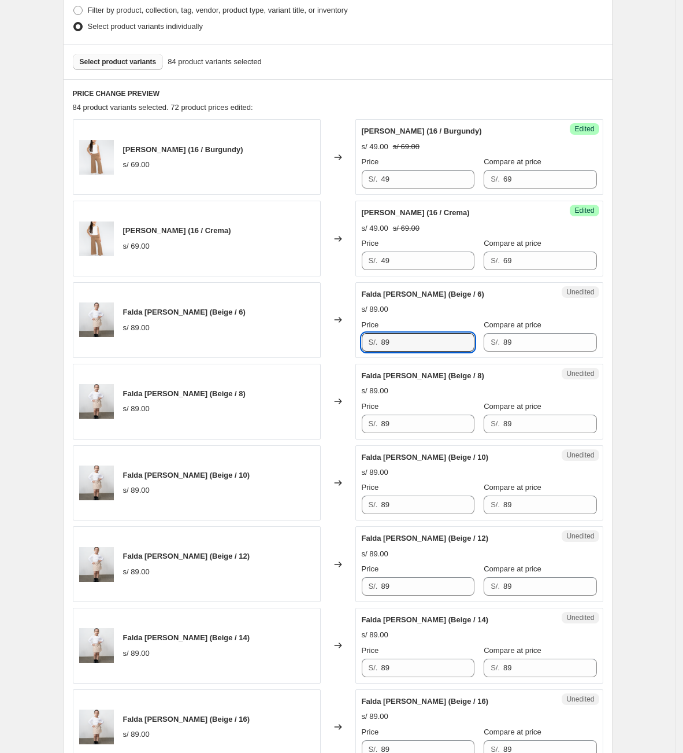
drag, startPoint x: 410, startPoint y: 342, endPoint x: 327, endPoint y: 365, distance: 86.4
drag, startPoint x: 383, startPoint y: 347, endPoint x: 368, endPoint y: 346, distance: 15.1
click at [368, 346] on div "S/. 67" at bounding box center [418, 342] width 113 height 18
type input "67"
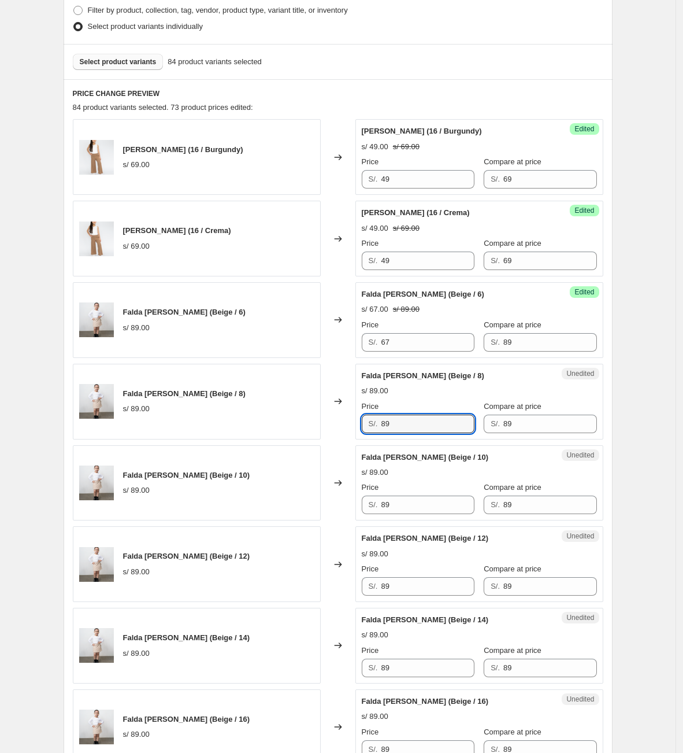
drag, startPoint x: 429, startPoint y: 430, endPoint x: 242, endPoint y: 424, distance: 187.4
click at [243, 428] on div "Falda [PERSON_NAME] (Beige / 8) s/ 89.00 Changed to Unedited Falda [PERSON_NAME…" at bounding box center [338, 402] width 531 height 76
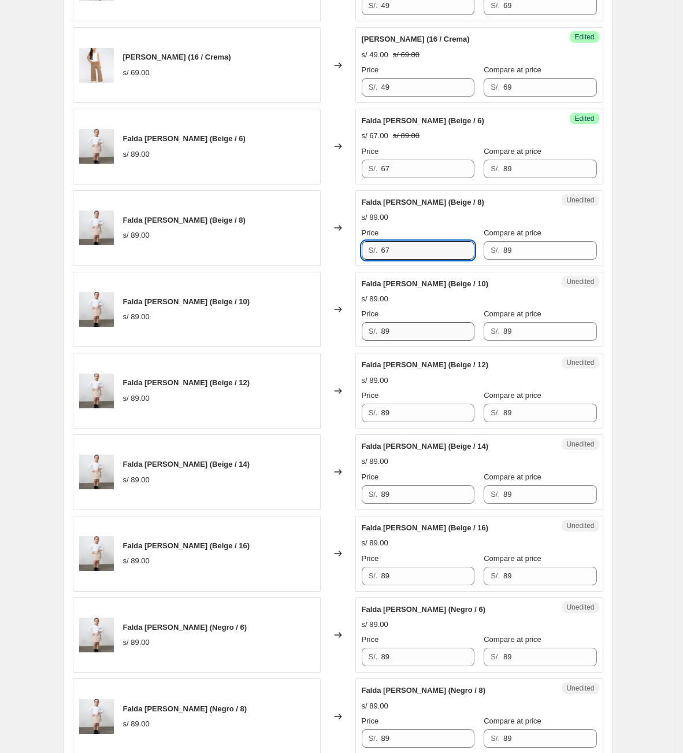
type input "67"
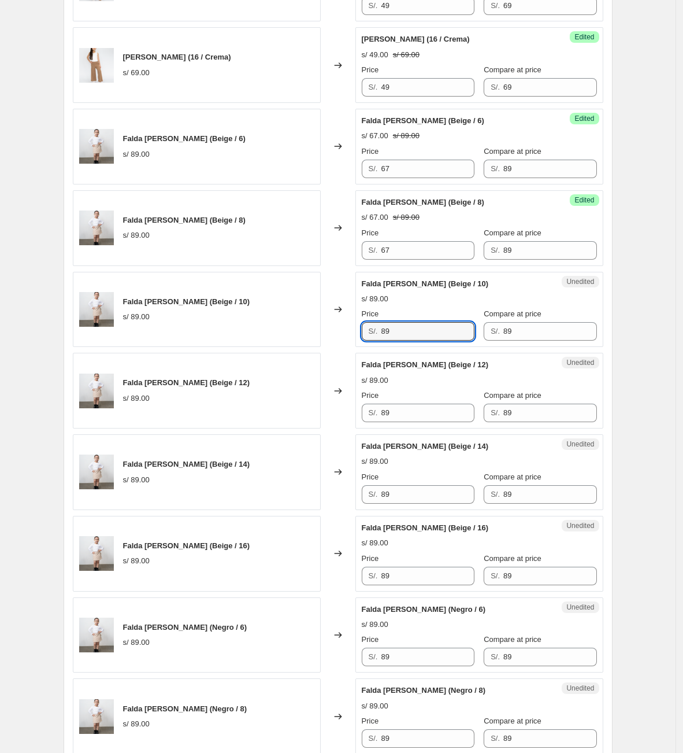
drag, startPoint x: 413, startPoint y: 332, endPoint x: 351, endPoint y: 327, distance: 62.6
click at [358, 328] on div "Unedited Falda [PERSON_NAME] (Beige / 10) s/ 89.00 Price S/. 89 Compare at pric…" at bounding box center [479, 310] width 248 height 76
type input "67"
drag, startPoint x: 421, startPoint y: 416, endPoint x: 379, endPoint y: 417, distance: 42.8
click at [379, 417] on div "S/. 89" at bounding box center [418, 412] width 113 height 18
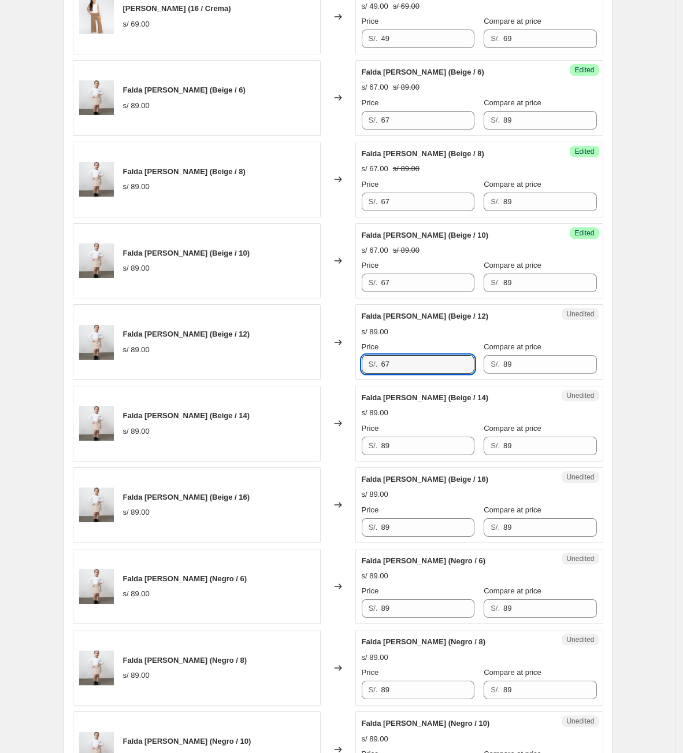
scroll to position [565, 0]
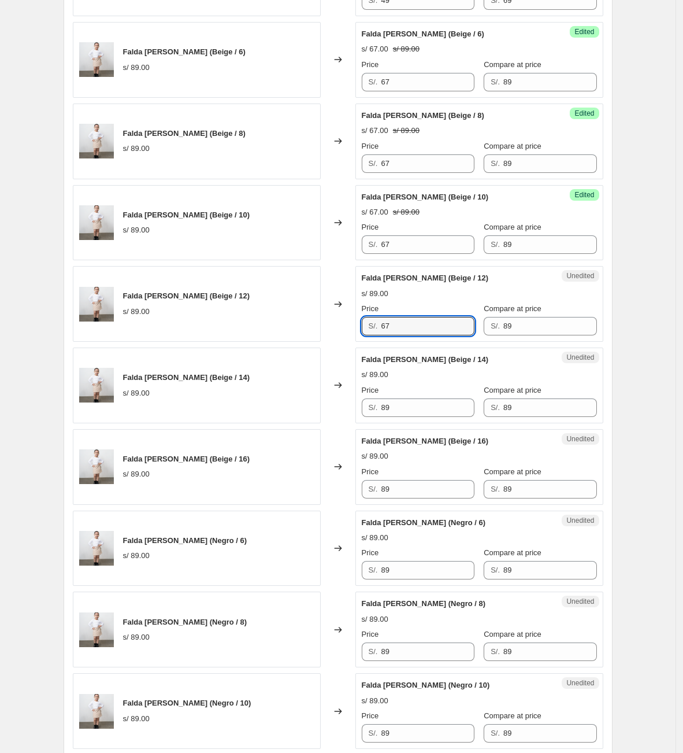
type input "67"
drag, startPoint x: 422, startPoint y: 423, endPoint x: 401, endPoint y: 417, distance: 21.6
click at [397, 423] on div "Unedited Falda [PERSON_NAME] (Beige / 14) s/ 89.00 Price S/. 89 Compare at pric…" at bounding box center [479, 385] width 248 height 76
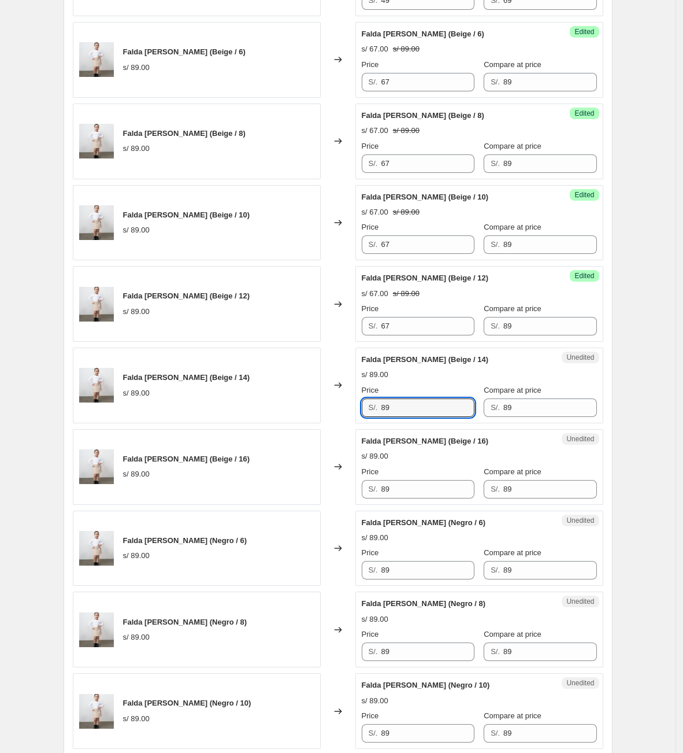
drag, startPoint x: 406, startPoint y: 416, endPoint x: 297, endPoint y: 420, distance: 109.3
click at [299, 420] on div "Falda [PERSON_NAME] (Beige / 14) s/ 89.00 Changed to Unedited Falda [PERSON_NAM…" at bounding box center [338, 385] width 531 height 76
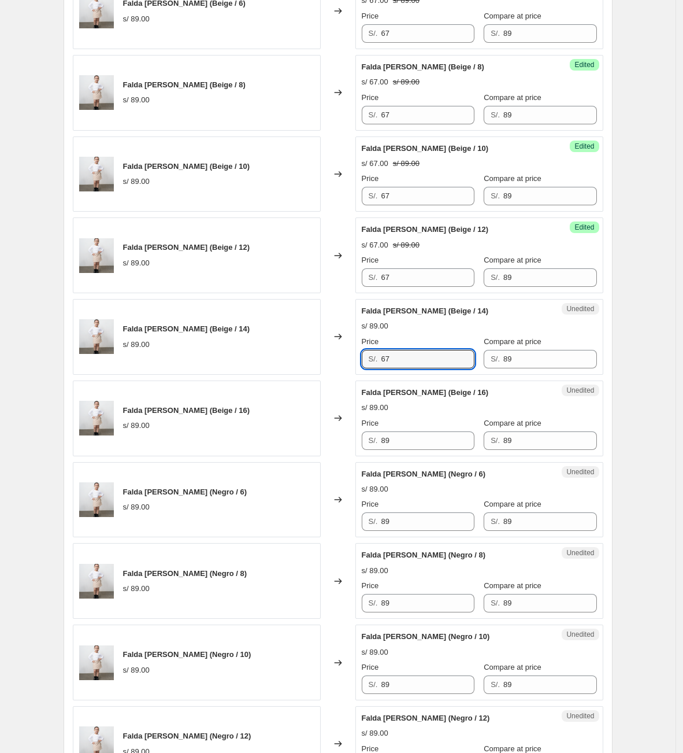
scroll to position [652, 0]
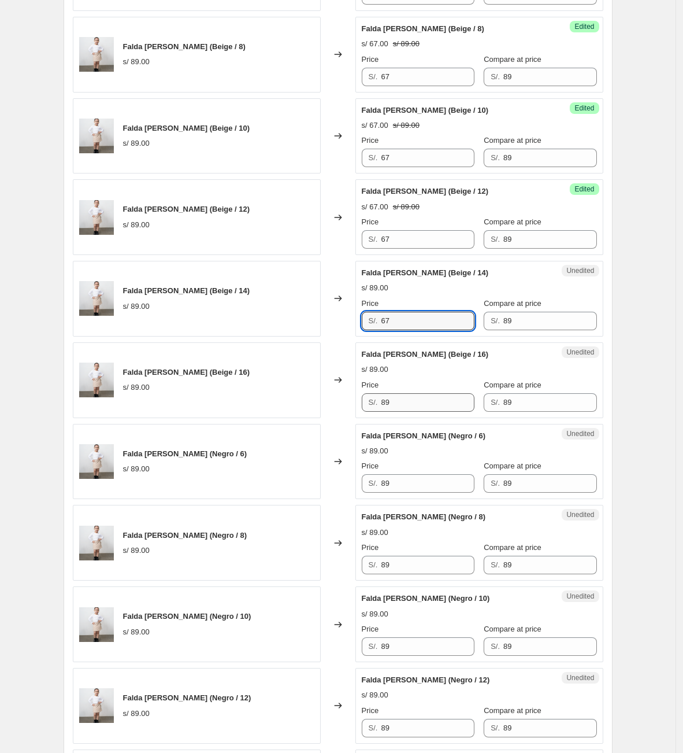
type input "67"
drag, startPoint x: 385, startPoint y: 408, endPoint x: 350, endPoint y: 407, distance: 34.7
click at [352, 406] on div "Falda [PERSON_NAME] (Beige / 16) s/ 89.00 Changed to Unedited Falda [PERSON_NAM…" at bounding box center [338, 380] width 531 height 76
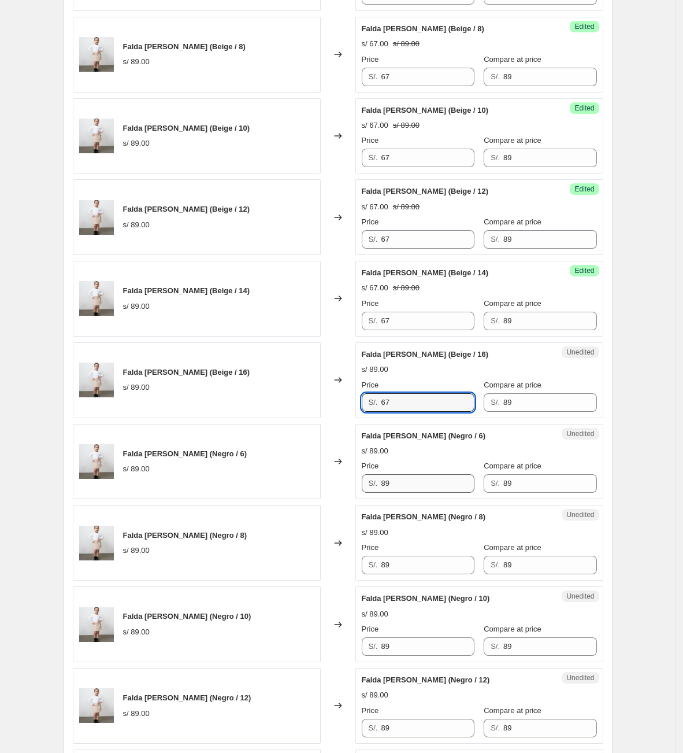
type input "67"
drag, startPoint x: 431, startPoint y: 492, endPoint x: 345, endPoint y: 479, distance: 86.6
click at [349, 480] on div "Falda [PERSON_NAME] (Negro / 6) s/ 89.00 Changed to Unedited Falda [PERSON_NAME…" at bounding box center [338, 462] width 531 height 76
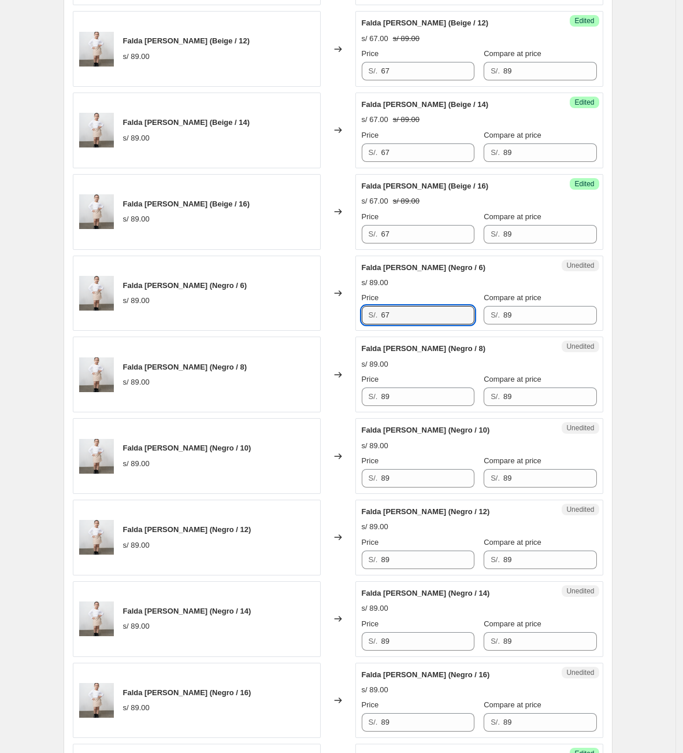
scroll to position [825, 0]
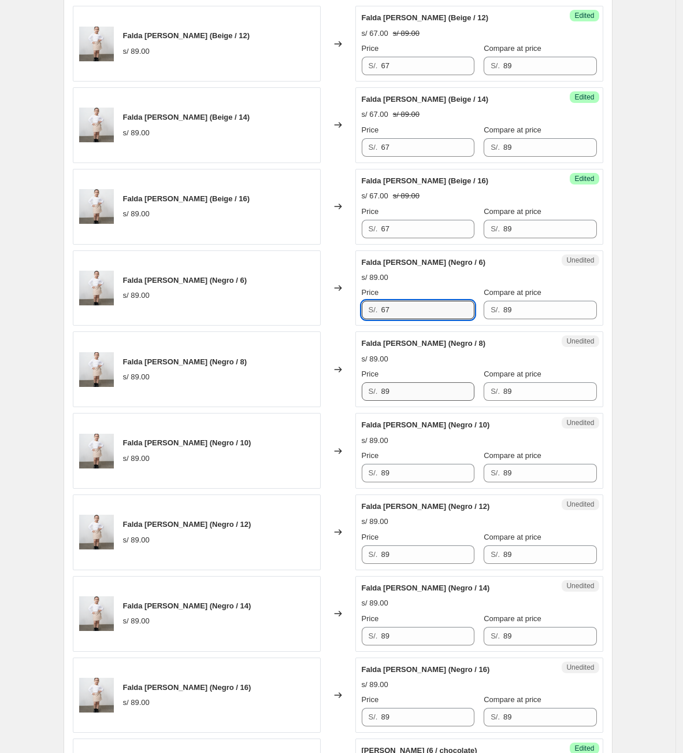
type input "67"
drag, startPoint x: 420, startPoint y: 397, endPoint x: 342, endPoint y: 397, distance: 78.0
click at [342, 397] on div "Falda [PERSON_NAME] (Negro / 8) s/ 89.00 Changed to Unedited Falda [PERSON_NAME…" at bounding box center [338, 369] width 531 height 76
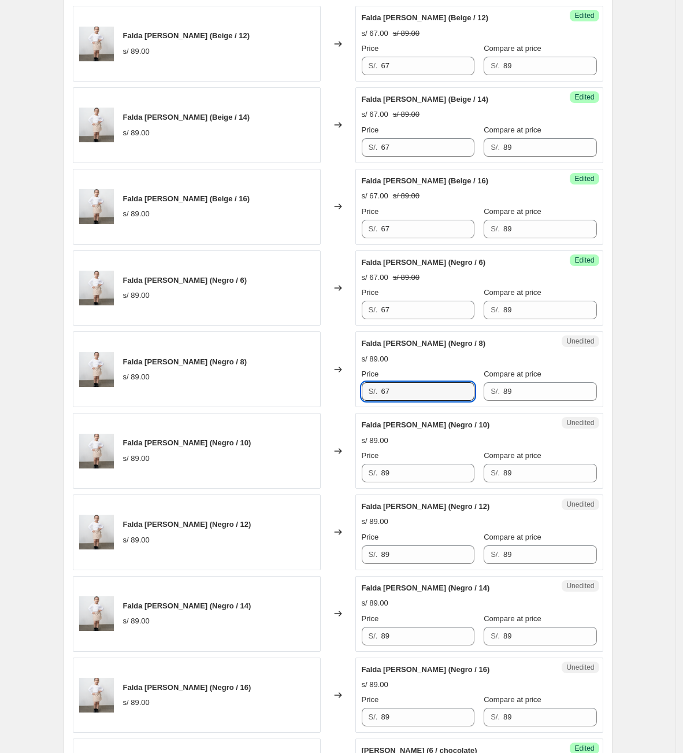
type input "67"
drag, startPoint x: 353, startPoint y: 481, endPoint x: 302, endPoint y: 468, distance: 52.4
click at [314, 474] on div "Falda [PERSON_NAME] (Negro / 10) s/ 89.00 Changed to Unedited Falda [PERSON_NAM…" at bounding box center [338, 451] width 531 height 76
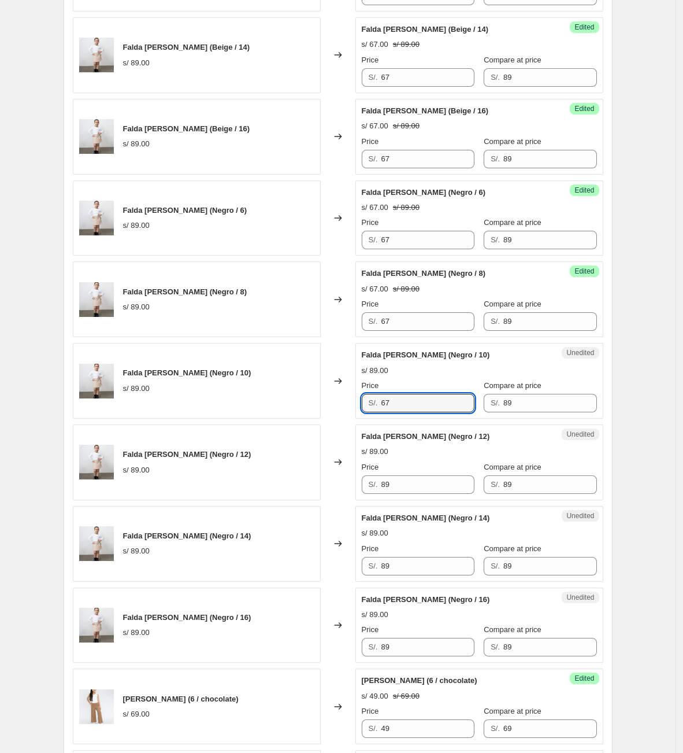
scroll to position [999, 0]
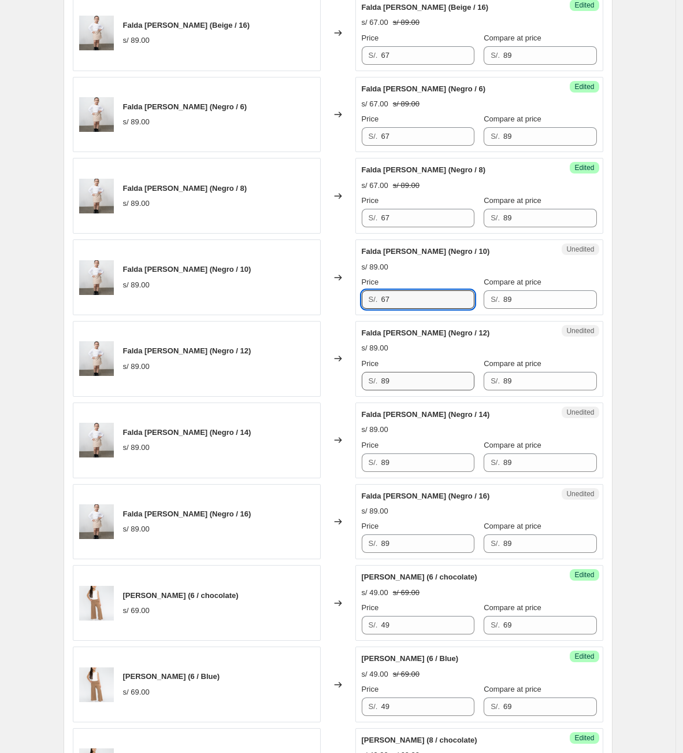
type input "67"
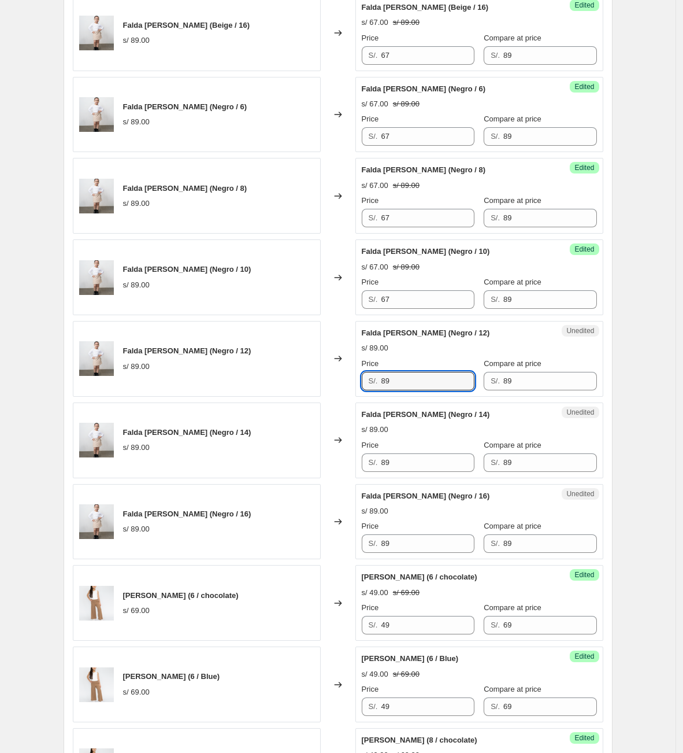
drag, startPoint x: 420, startPoint y: 394, endPoint x: 280, endPoint y: 394, distance: 140.5
click at [280, 394] on div "Falda [PERSON_NAME] (Negro / 12) s/ 89.00 Changed to Unedited Falda [PERSON_NAM…" at bounding box center [338, 359] width 531 height 76
type input "67"
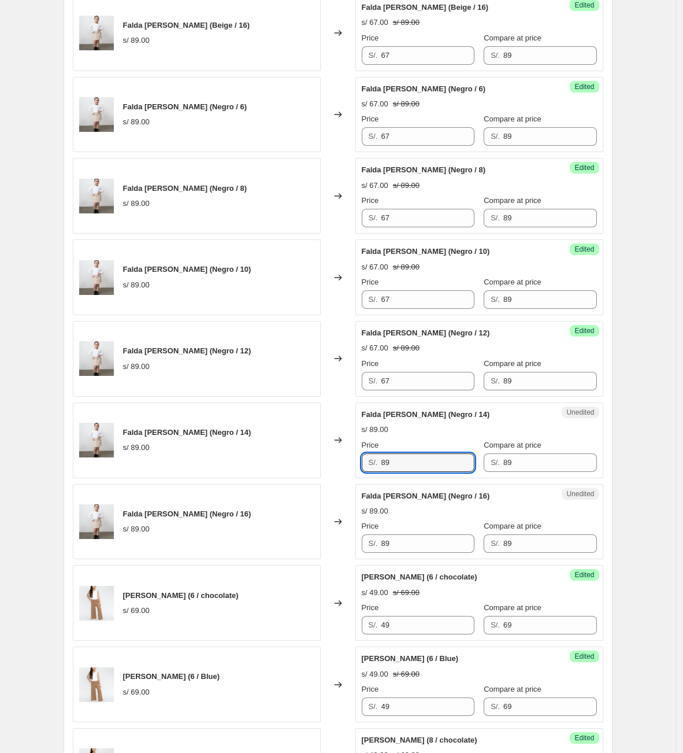
drag, startPoint x: 396, startPoint y: 476, endPoint x: 378, endPoint y: 531, distance: 57.8
click at [330, 478] on div "Falda [PERSON_NAME] (Negro / 14) s/ 89.00 Changed to Unedited Falda [PERSON_NAM…" at bounding box center [338, 440] width 531 height 76
type input "67"
click at [418, 532] on div "Price" at bounding box center [418, 526] width 113 height 12
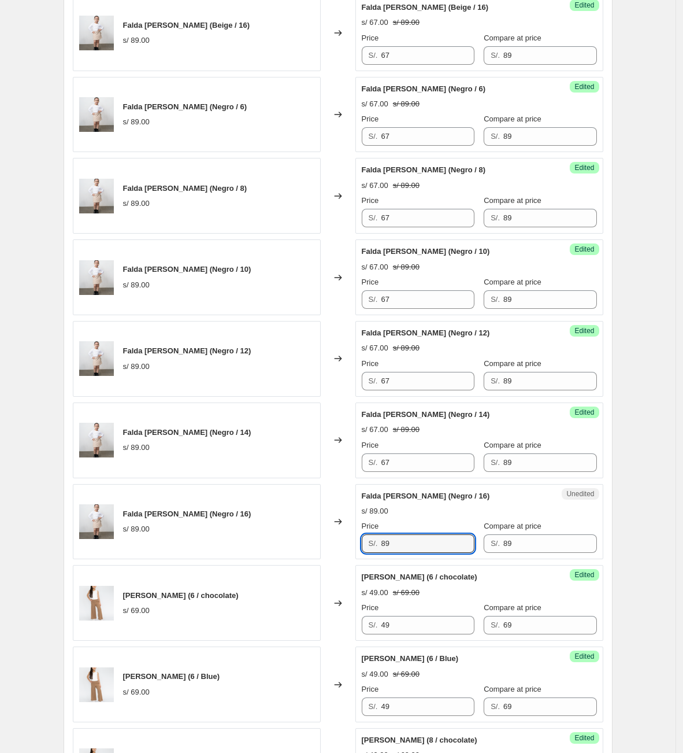
drag, startPoint x: 413, startPoint y: 554, endPoint x: 303, endPoint y: 543, distance: 109.9
click at [303, 543] on div "Falda [PERSON_NAME] (Negro / 16) s/ 89.00 Changed to Unedited Falda [PERSON_NAM…" at bounding box center [338, 522] width 531 height 76
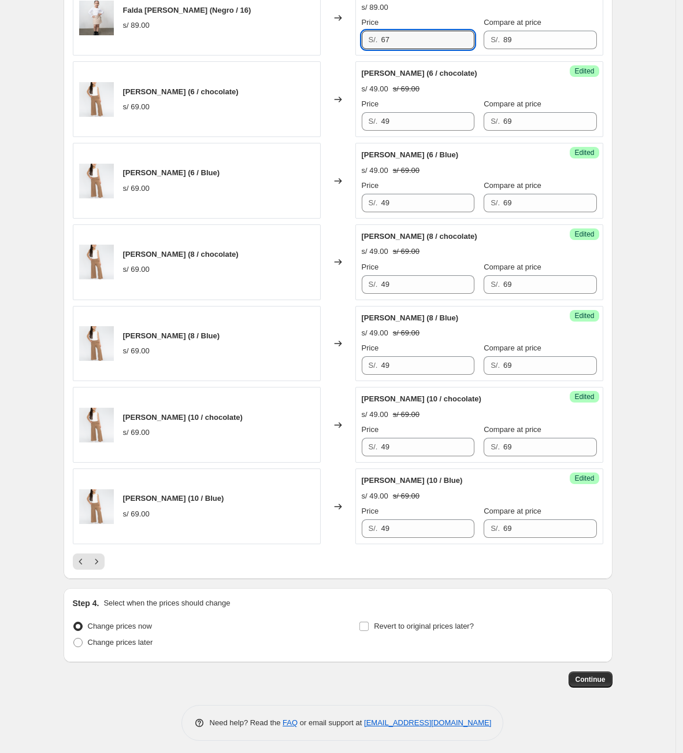
scroll to position [1519, 0]
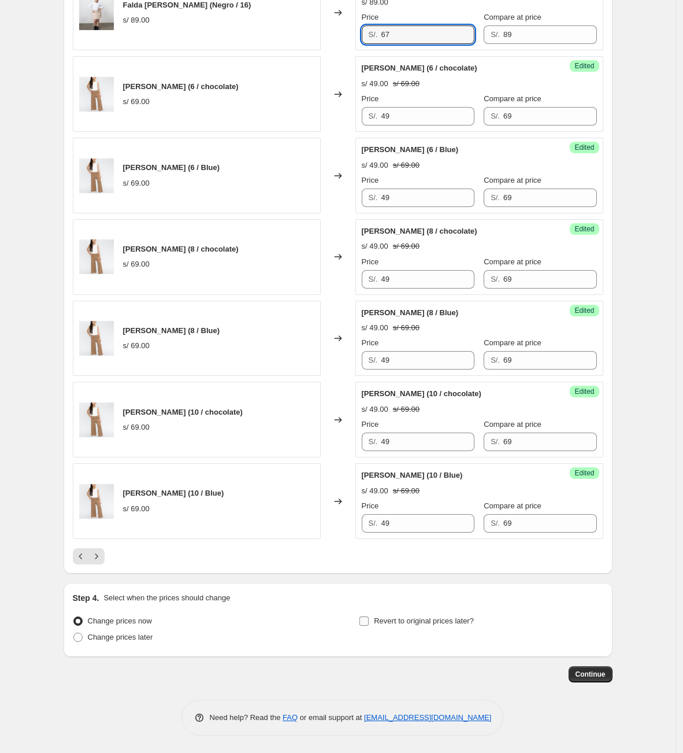
type input "67"
click at [464, 613] on label "Revert to original prices later?" at bounding box center [416, 621] width 115 height 16
click at [474, 615] on span "Revert to original prices later?" at bounding box center [424, 621] width 100 height 12
click at [369, 616] on input "Revert to original prices later?" at bounding box center [364, 620] width 9 height 9
checkbox input "true"
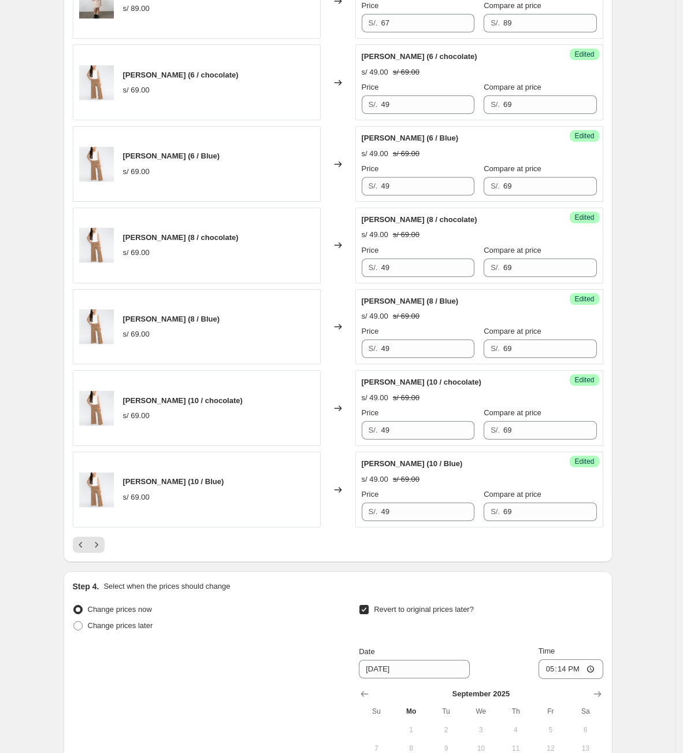
scroll to position [1717, 0]
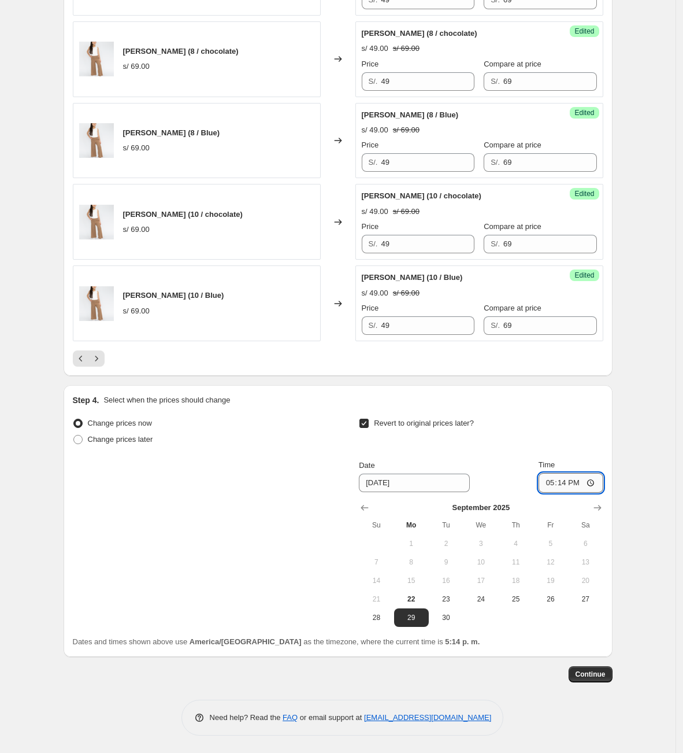
click at [546, 476] on input "17:14" at bounding box center [571, 483] width 65 height 20
type input "00:01"
click at [546, 616] on span "Continue" at bounding box center [591, 673] width 30 height 9
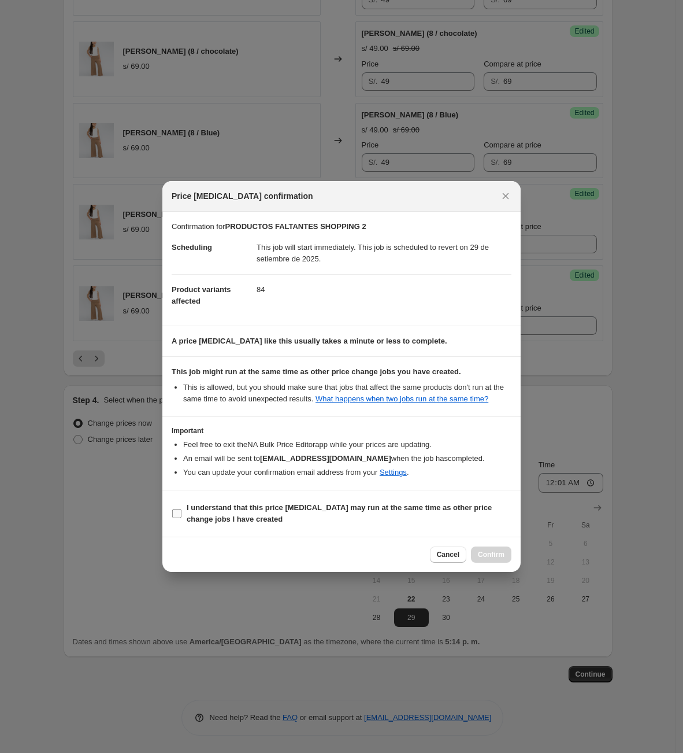
click at [242, 510] on b "I understand that this price [MEDICAL_DATA] may run at the same time as other p…" at bounding box center [339, 513] width 305 height 20
click at [181, 510] on input "I understand that this price [MEDICAL_DATA] may run at the same time as other p…" at bounding box center [176, 513] width 9 height 9
checkbox input "true"
click at [510, 560] on button "Confirm" at bounding box center [491, 554] width 40 height 16
type input "PRODUCTOS FALTANTES SHOPPING 2"
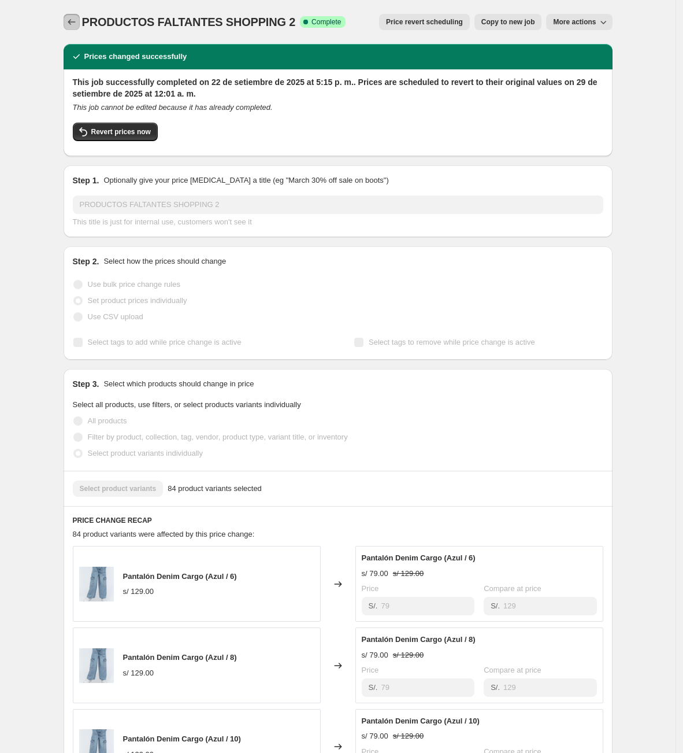
click at [70, 24] on icon "Price change jobs" at bounding box center [72, 22] width 12 height 12
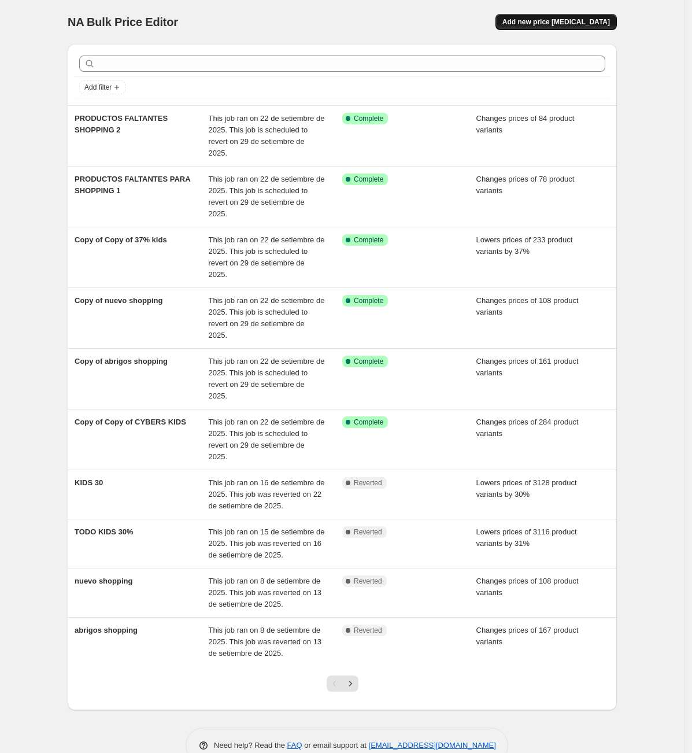
click at [546, 18] on span "Add new price [MEDICAL_DATA]" at bounding box center [556, 21] width 108 height 9
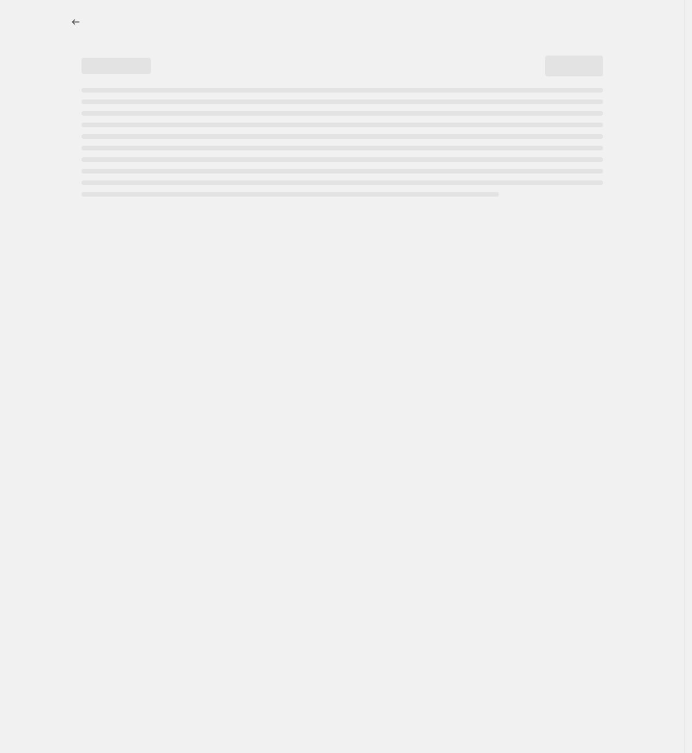
select select "percentage"
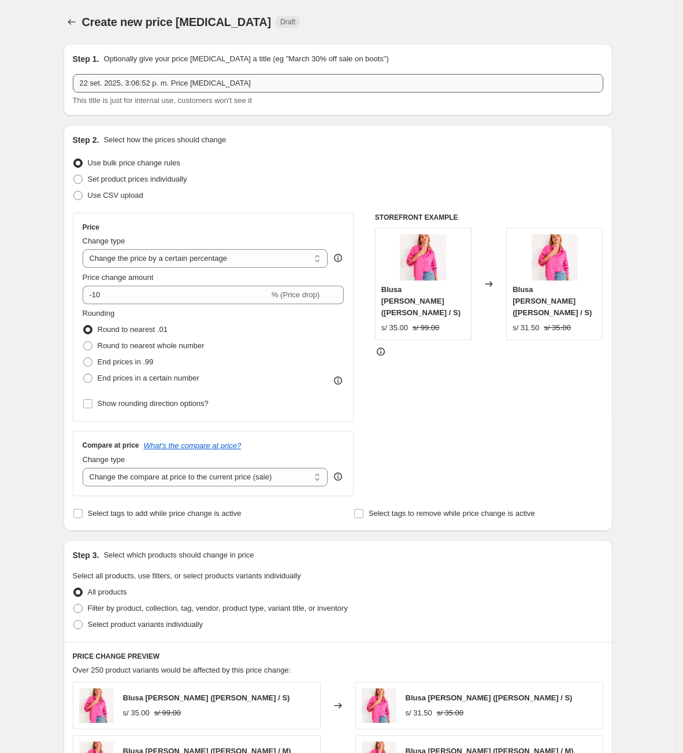
click at [151, 79] on input "22 set. 2025, 3:06:52 p. m. Price [MEDICAL_DATA]" at bounding box center [338, 83] width 531 height 18
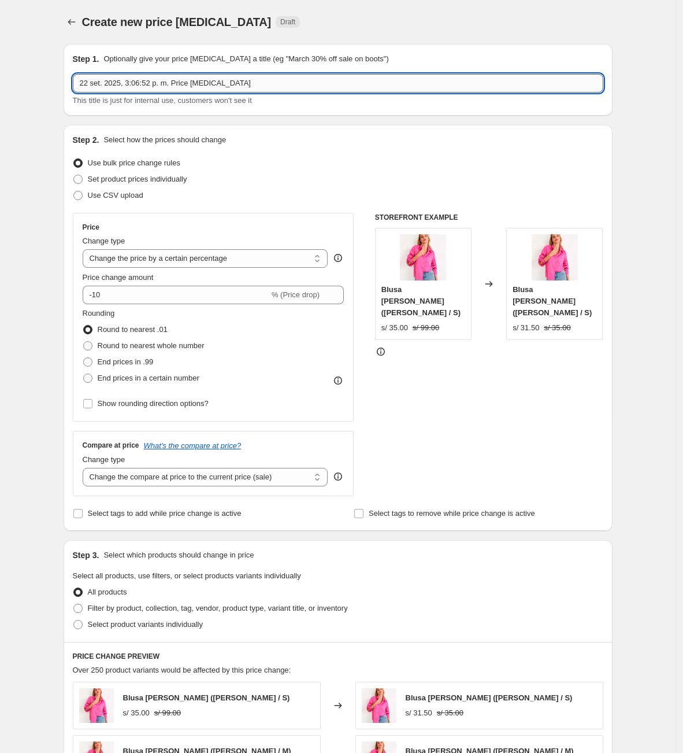
click at [153, 83] on input "22 set. 2025, 3:06:52 p. m. Price [MEDICAL_DATA]" at bounding box center [338, 83] width 531 height 18
click at [154, 83] on input "22 set. 2025, 3:06:52 p. m. Price [MEDICAL_DATA]" at bounding box center [338, 83] width 531 height 18
type input "PRODUCTOS FALTANTES SHOPPING 3"
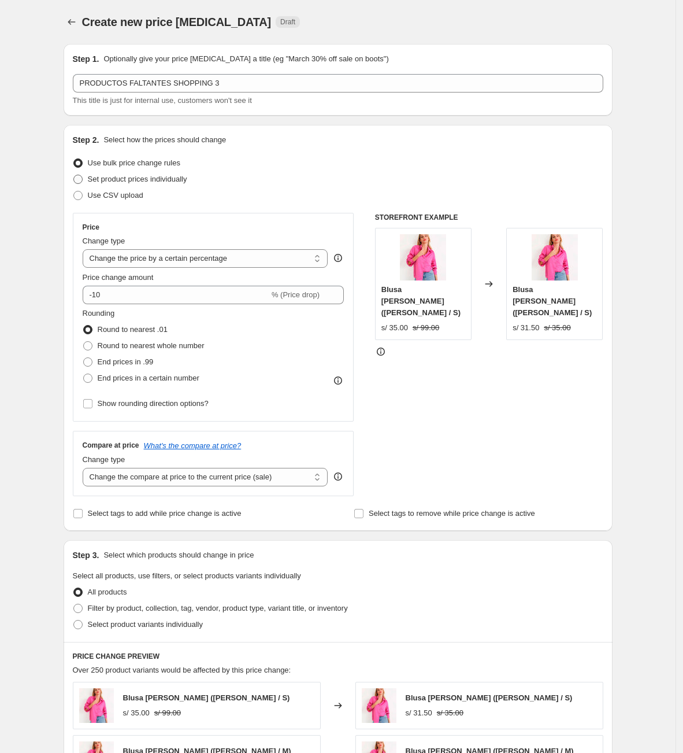
click at [172, 180] on span "Set product prices individually" at bounding box center [137, 179] width 99 height 9
click at [74, 175] on input "Set product prices individually" at bounding box center [73, 175] width 1 height 1
radio input "true"
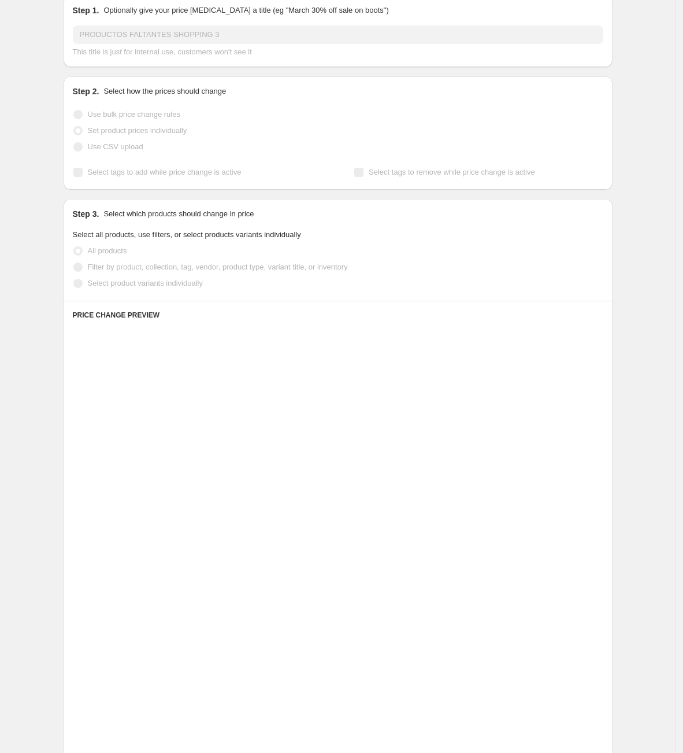
scroll to position [87, 0]
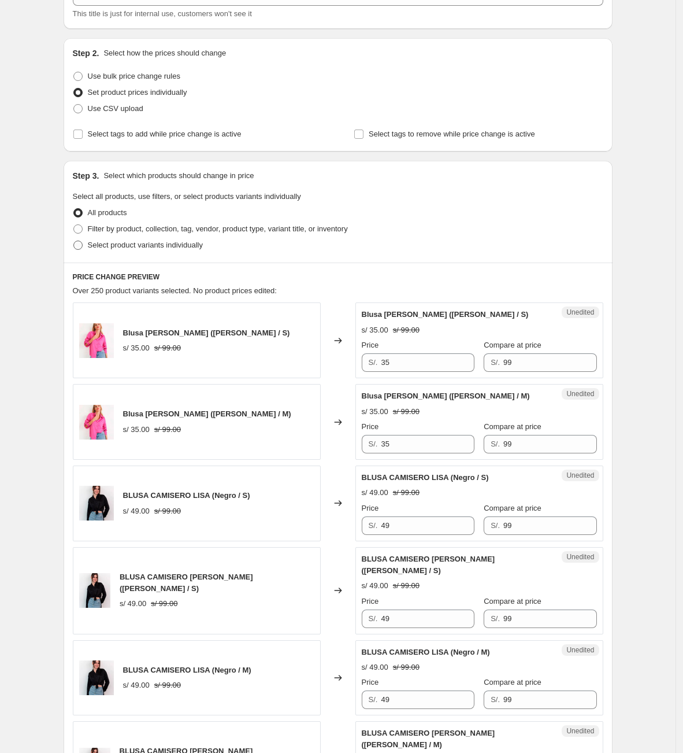
click at [144, 245] on span "Select product variants individually" at bounding box center [145, 244] width 115 height 9
click at [74, 241] on input "Select product variants individually" at bounding box center [73, 240] width 1 height 1
radio input "true"
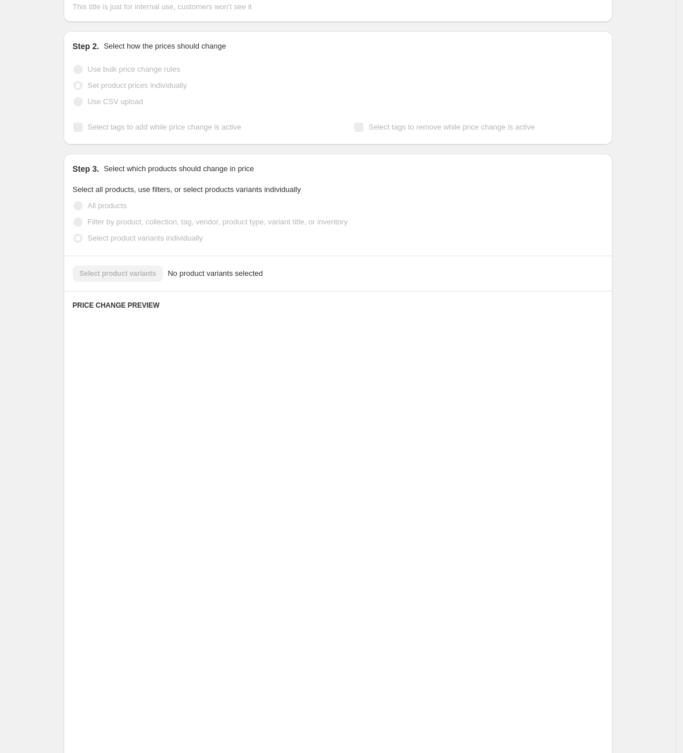
scroll to position [0, 0]
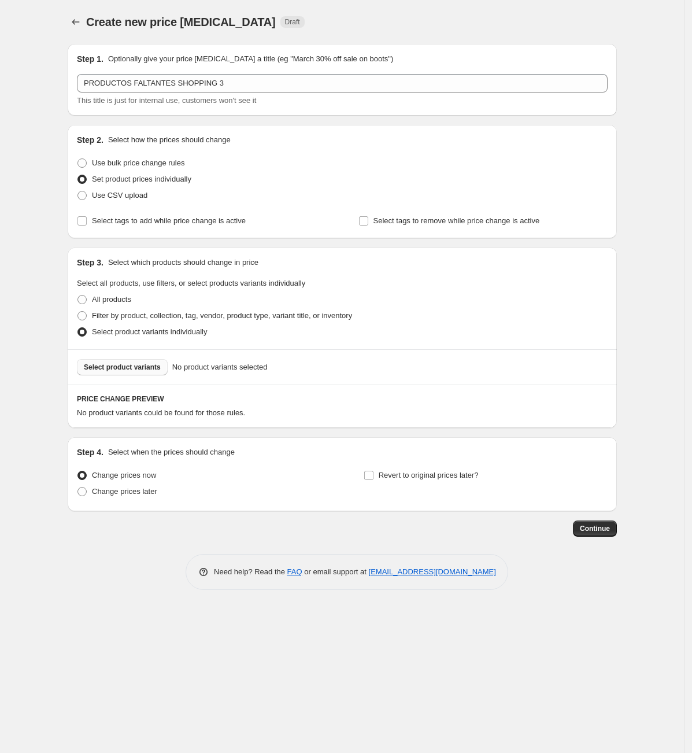
click at [129, 368] on span "Select product variants" at bounding box center [122, 366] width 77 height 9
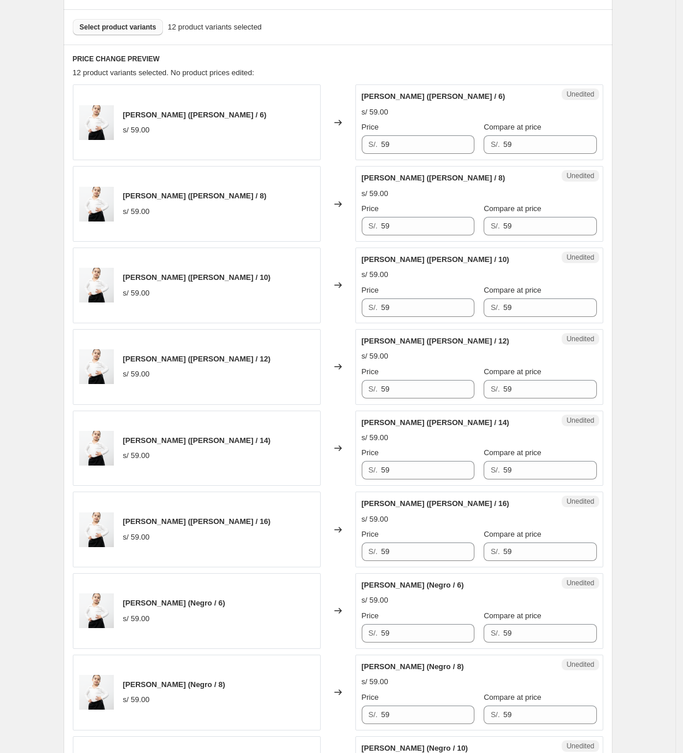
scroll to position [347, 0]
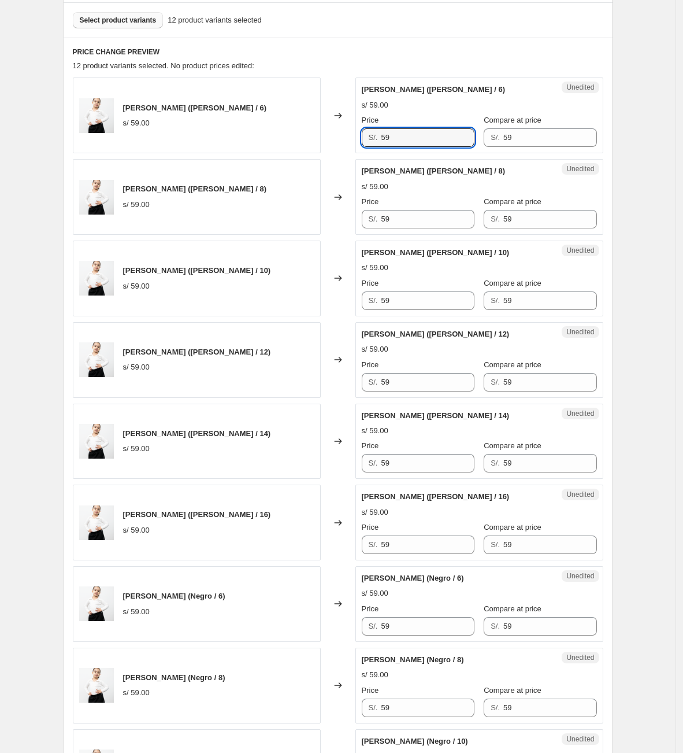
drag, startPoint x: 406, startPoint y: 139, endPoint x: 350, endPoint y: 147, distance: 56.1
click at [351, 147] on div "[PERSON_NAME] ([PERSON_NAME] / 6) s/ 59.00 Changed to Unedited [PERSON_NAME] ([…" at bounding box center [338, 115] width 531 height 76
drag, startPoint x: 408, startPoint y: 137, endPoint x: 339, endPoint y: 146, distance: 70.0
click at [339, 146] on div "[PERSON_NAME] ([PERSON_NAME] / 6) s/ 59.00 Changed to Unedited [PERSON_NAME] ([…" at bounding box center [338, 115] width 531 height 76
type input "35"
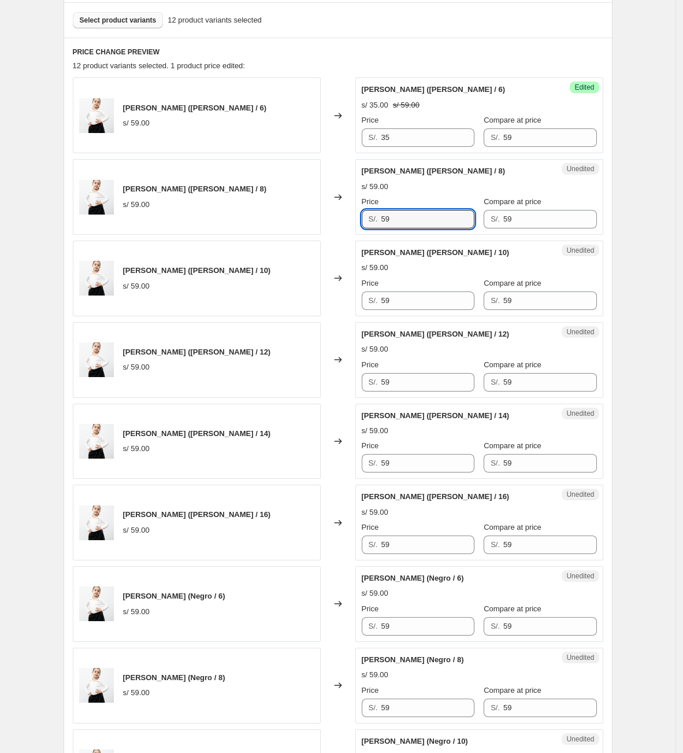
drag, startPoint x: 416, startPoint y: 217, endPoint x: 339, endPoint y: 217, distance: 77.5
click at [339, 217] on div "[PERSON_NAME] ([PERSON_NAME] / 8) s/ 59.00 Changed to Unedited [PERSON_NAME] ([…" at bounding box center [338, 197] width 531 height 76
type input "35"
drag, startPoint x: 418, startPoint y: 307, endPoint x: 339, endPoint y: 303, distance: 79.8
click at [340, 304] on div "[PERSON_NAME] ([PERSON_NAME] / 10) s/ 59.00 Changed to Unedited [PERSON_NAME] (…" at bounding box center [338, 278] width 531 height 76
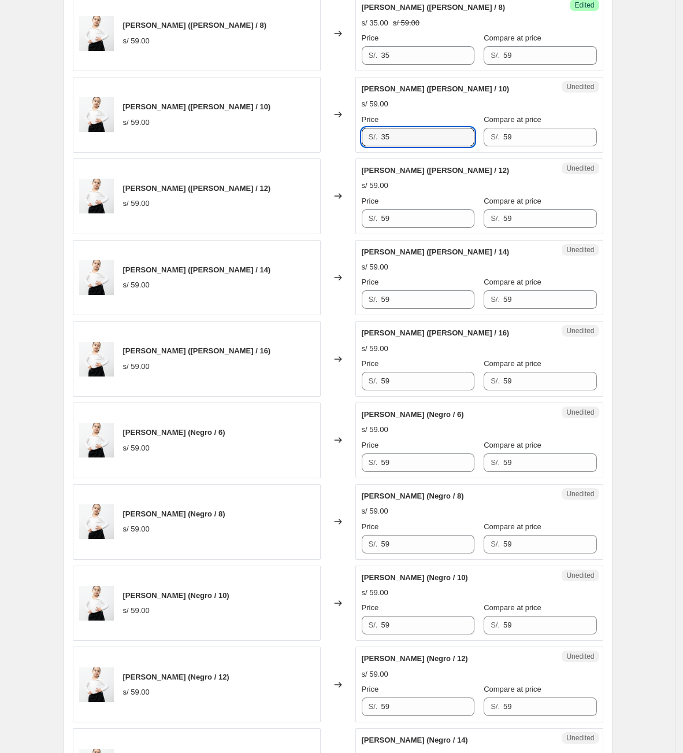
scroll to position [520, 0]
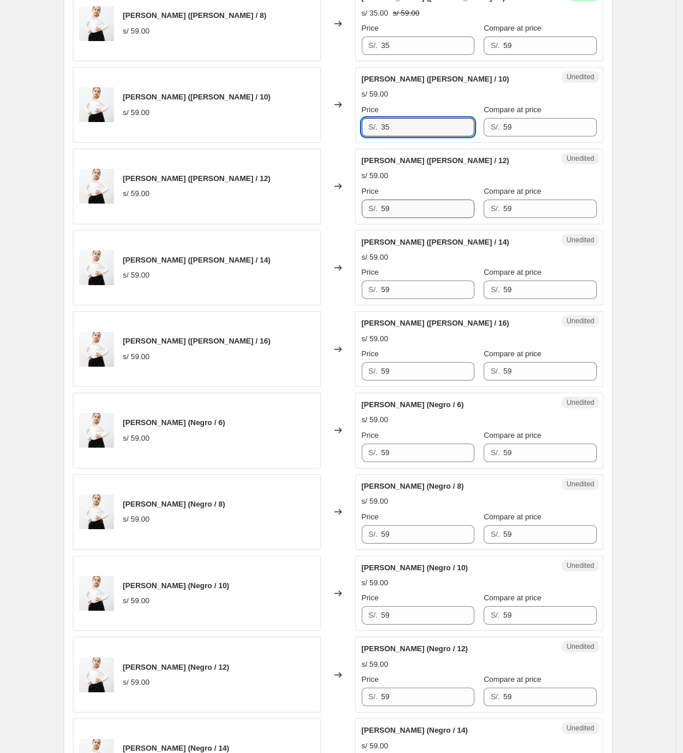
type input "35"
drag, startPoint x: 417, startPoint y: 209, endPoint x: 309, endPoint y: 208, distance: 108.1
click at [310, 209] on div "[PERSON_NAME] ([PERSON_NAME] / 12) s/ 59.00 Changed to Unedited [PERSON_NAME] (…" at bounding box center [338, 187] width 531 height 76
type input "35"
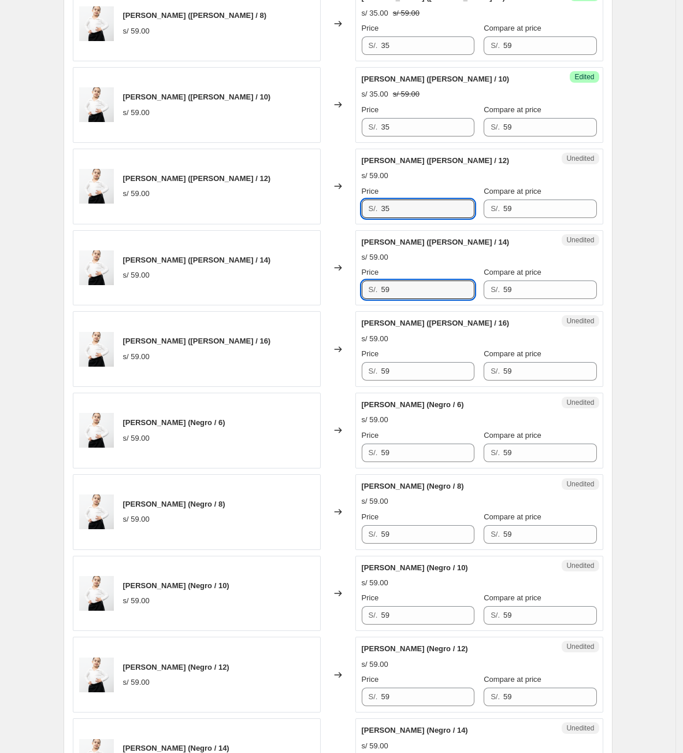
drag, startPoint x: 421, startPoint y: 296, endPoint x: 323, endPoint y: 296, distance: 98.3
click at [324, 295] on div "[PERSON_NAME] ([PERSON_NAME] / 14) s/ 59.00 Changed to Unedited [PERSON_NAME] (…" at bounding box center [338, 268] width 531 height 76
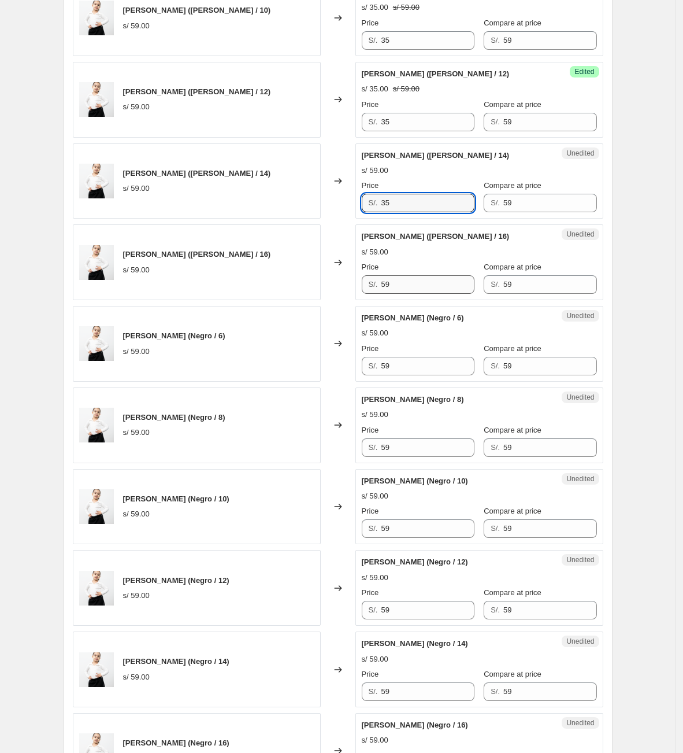
type input "35"
drag, startPoint x: 413, startPoint y: 286, endPoint x: 293, endPoint y: 286, distance: 119.7
click at [295, 287] on div "[PERSON_NAME] ([PERSON_NAME] / 16) s/ 59.00 Changed to Unedited [PERSON_NAME] (…" at bounding box center [338, 262] width 531 height 76
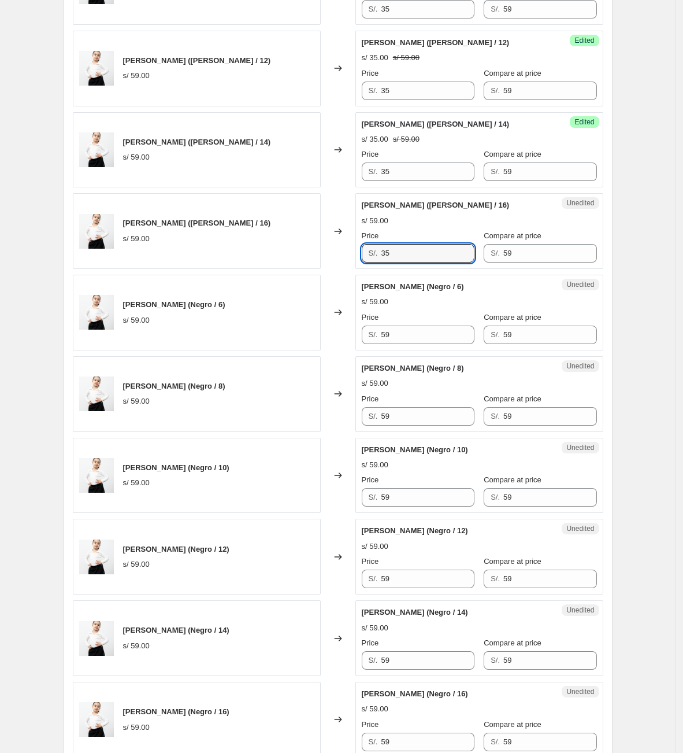
scroll to position [780, 0]
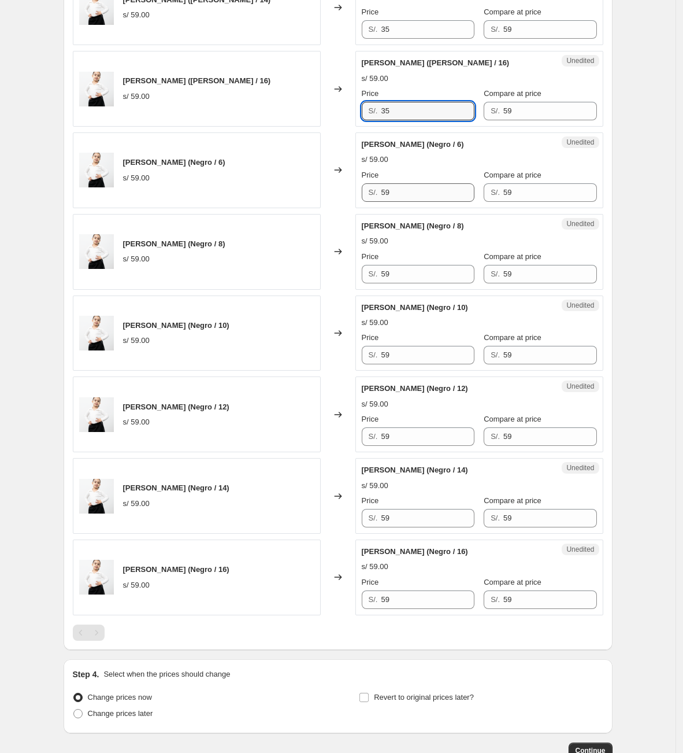
type input "35"
drag, startPoint x: 418, startPoint y: 196, endPoint x: 224, endPoint y: 196, distance: 194.2
click at [224, 196] on div "[PERSON_NAME] (Negro / 6) s/ 59.00 Changed to Unedited [PERSON_NAME] ([PERSON_N…" at bounding box center [338, 170] width 531 height 76
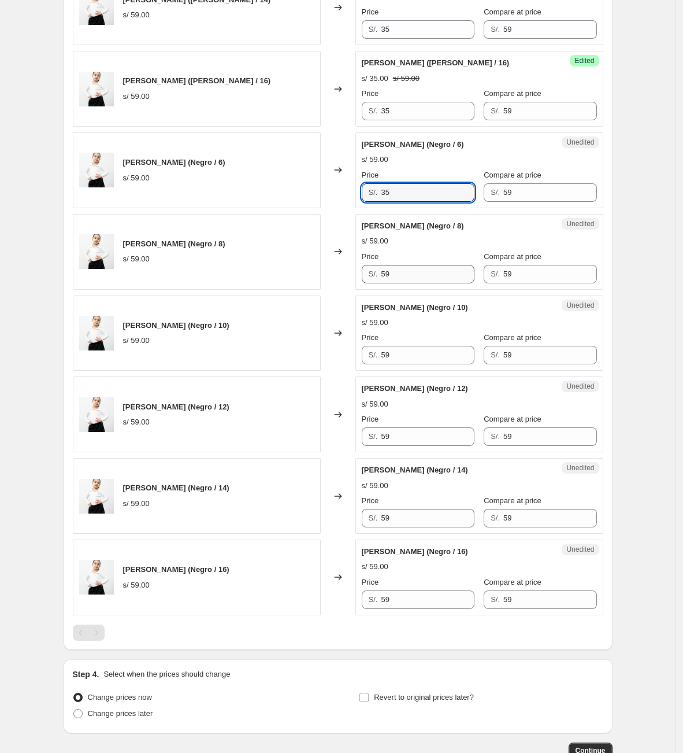
type input "35"
drag, startPoint x: 409, startPoint y: 281, endPoint x: 316, endPoint y: 291, distance: 94.2
click at [316, 290] on div "[PERSON_NAME] (Negro / 8) s/ 59.00 Changed to Unedited [PERSON_NAME] (Negro / 8…" at bounding box center [338, 252] width 531 height 76
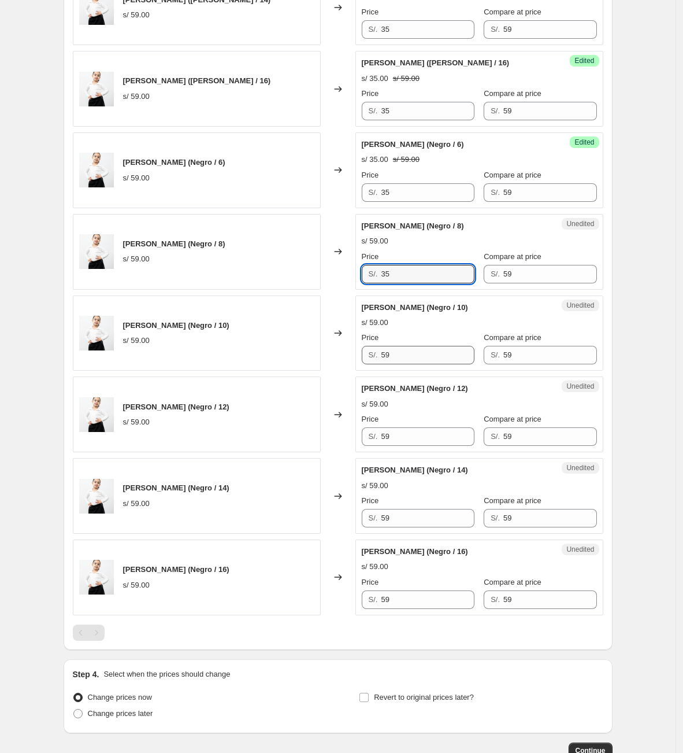
type input "35"
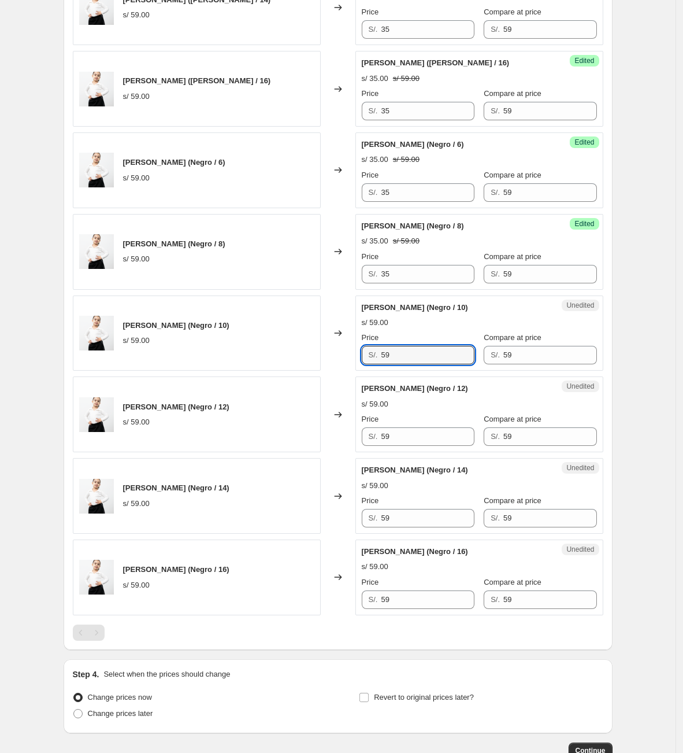
drag, startPoint x: 395, startPoint y: 366, endPoint x: 349, endPoint y: 381, distance: 49.2
click at [339, 371] on div "[PERSON_NAME] (Negro / 10) s/ 59.00 Changed to Unedited [PERSON_NAME] (Negro / …" at bounding box center [338, 333] width 531 height 76
type input "35"
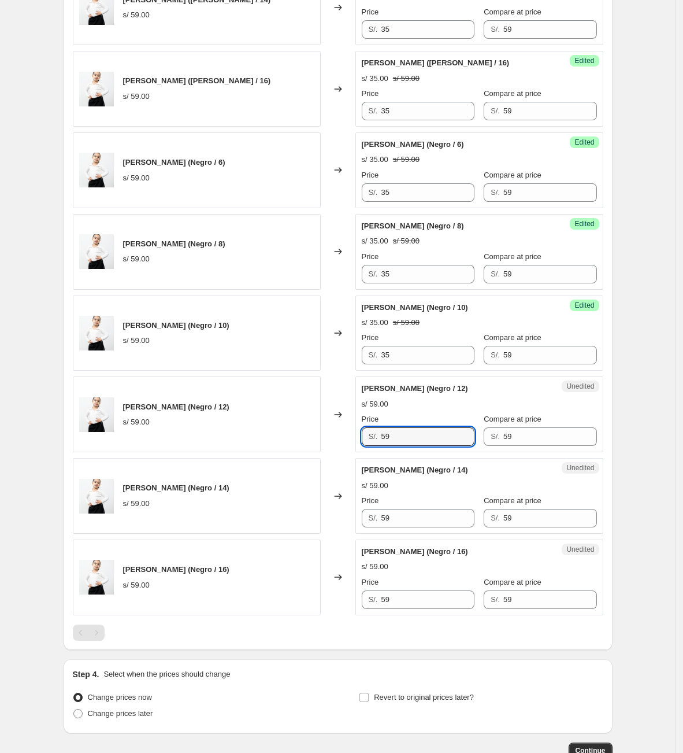
drag, startPoint x: 435, startPoint y: 445, endPoint x: 320, endPoint y: 446, distance: 115.6
click at [321, 446] on div "[PERSON_NAME] (Negro / 12) s/ 59.00 Changed to Unedited [PERSON_NAME] (Negro / …" at bounding box center [338, 414] width 531 height 76
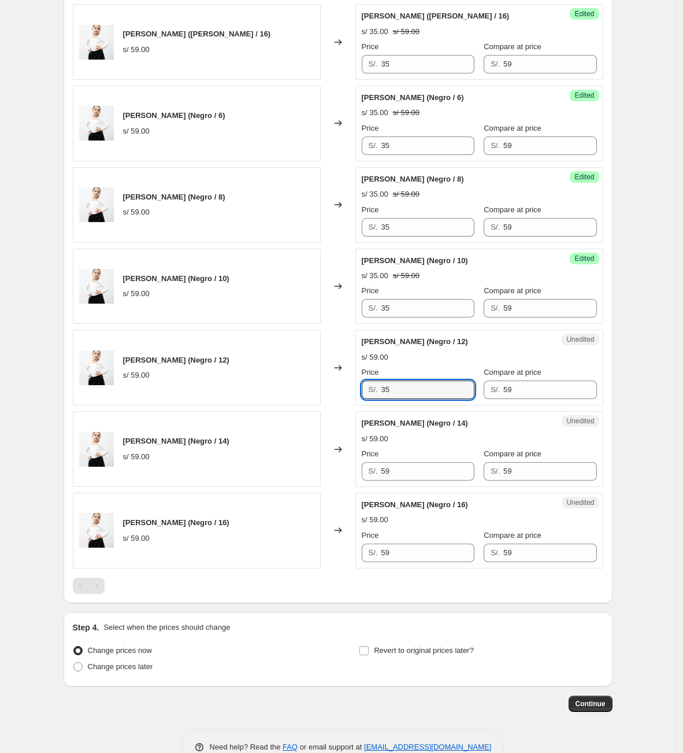
scroll to position [864, 0]
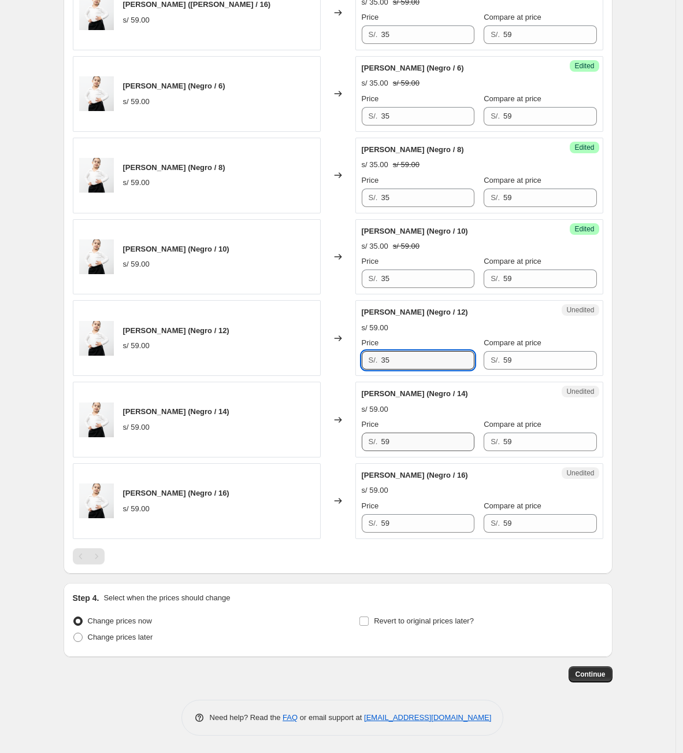
type input "35"
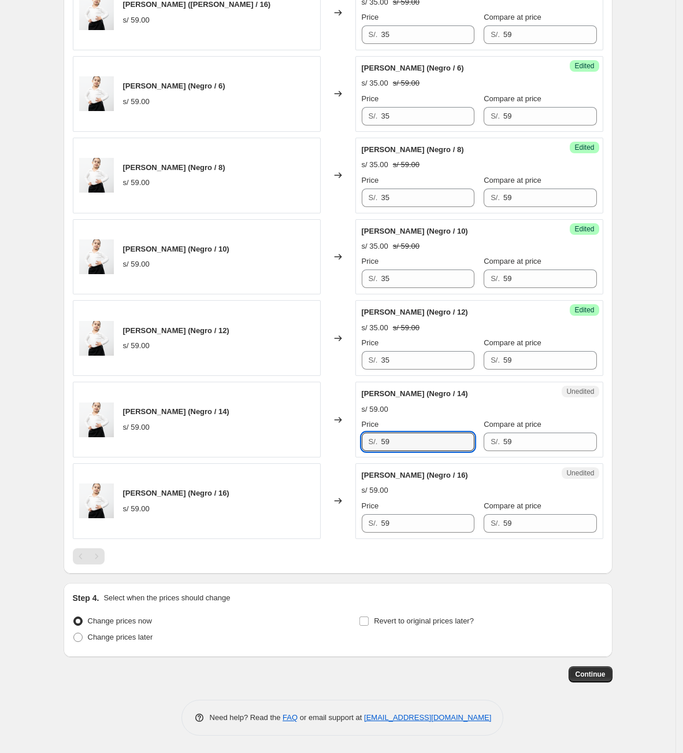
drag, startPoint x: 422, startPoint y: 446, endPoint x: 368, endPoint y: 489, distance: 69.1
click at [252, 444] on div "[PERSON_NAME] (Negro / 14) s/ 59.00 Changed to Unedited [PERSON_NAME] (Negro / …" at bounding box center [338, 419] width 531 height 76
type input "35"
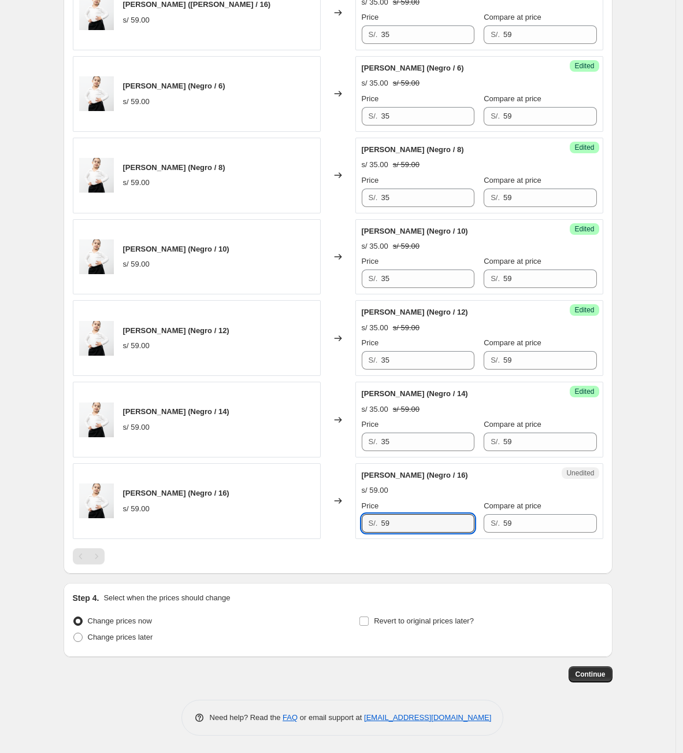
drag, startPoint x: 425, startPoint y: 523, endPoint x: 290, endPoint y: 516, distance: 134.9
click at [291, 517] on div "[PERSON_NAME] (Negro / 16) s/ 59.00 Changed to Unedited [PERSON_NAME] (Negro / …" at bounding box center [338, 501] width 531 height 76
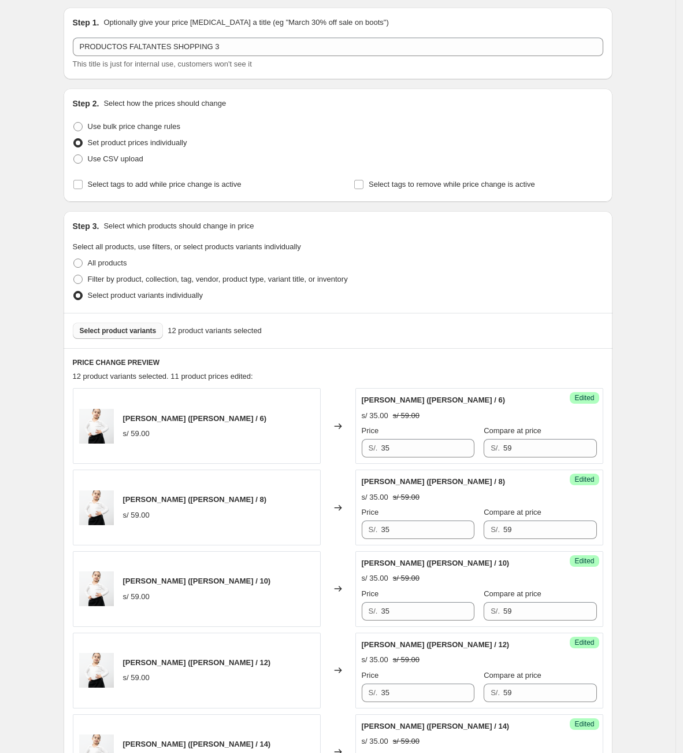
scroll to position [0, 0]
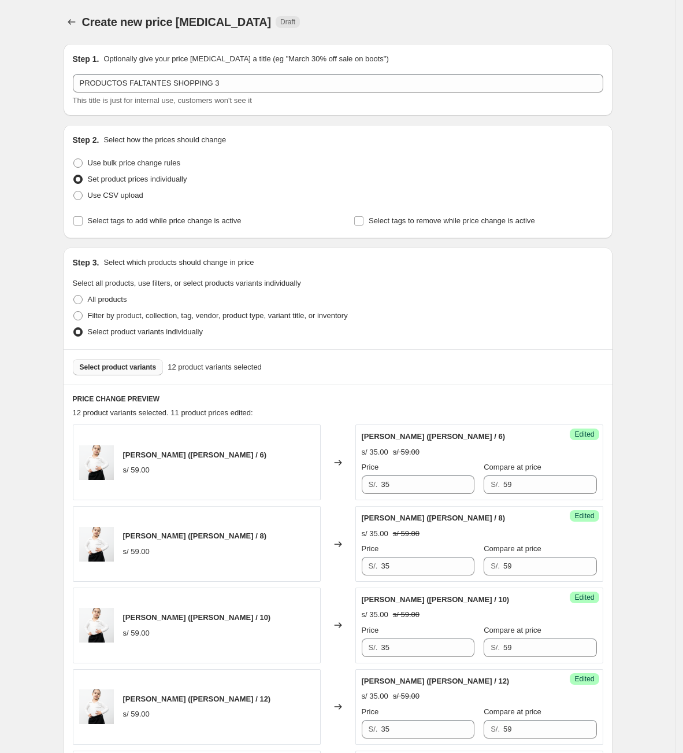
click at [138, 374] on button "Select product variants" at bounding box center [118, 367] width 91 height 16
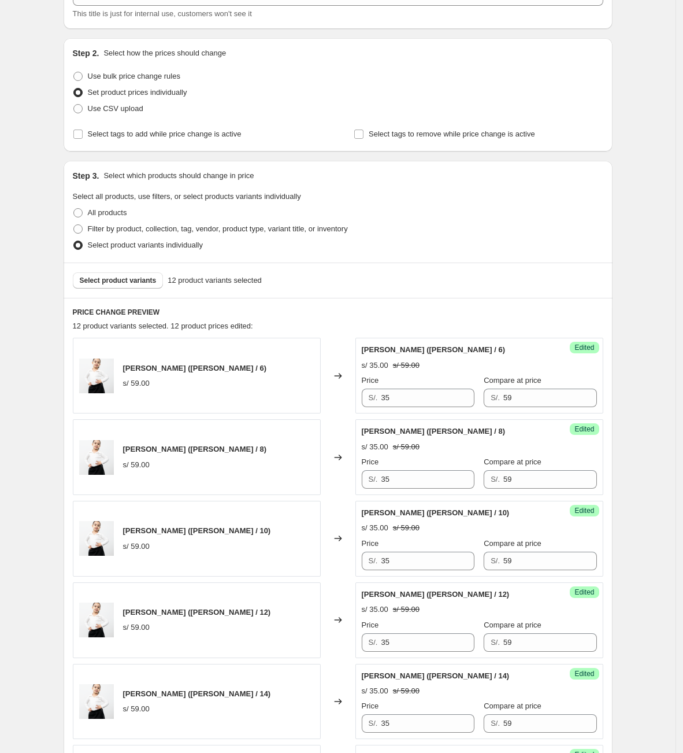
scroll to position [83, 0]
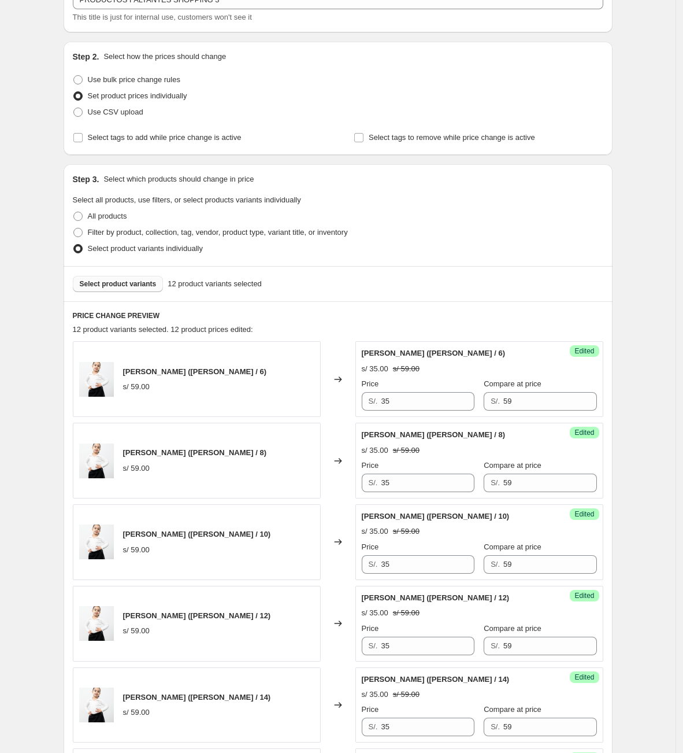
click at [134, 288] on span "Select product variants" at bounding box center [118, 283] width 77 height 9
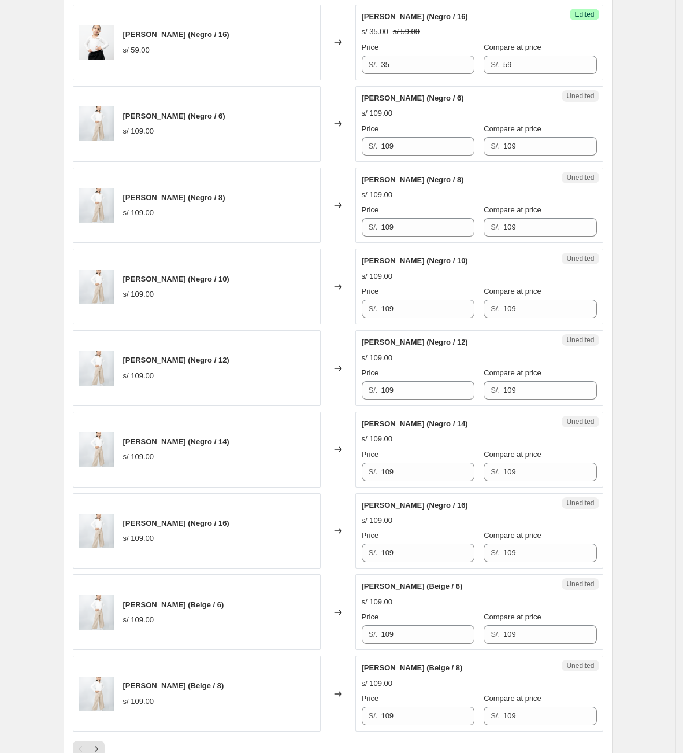
scroll to position [1210, 0]
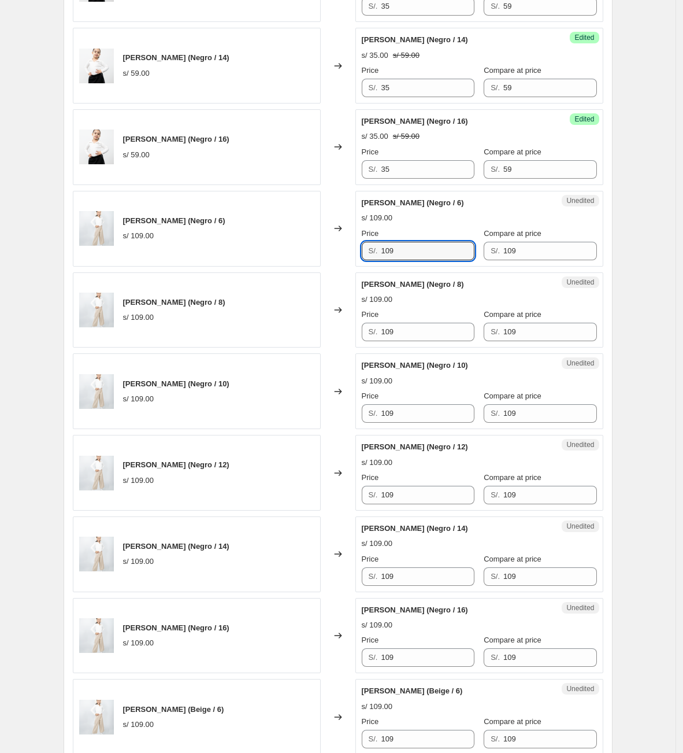
drag, startPoint x: 413, startPoint y: 262, endPoint x: 343, endPoint y: 272, distance: 70.6
click at [343, 266] on div "[PERSON_NAME] (Negro / 6) s/ 109.00 Changed to Unedited [PERSON_NAME] (Negro / …" at bounding box center [338, 229] width 531 height 76
drag, startPoint x: 413, startPoint y: 258, endPoint x: 334, endPoint y: 239, distance: 82.0
click at [335, 243] on div "[PERSON_NAME] (Negro / 6) s/ 109.00 Changed to Unedited [PERSON_NAME] (Negro / …" at bounding box center [338, 229] width 531 height 76
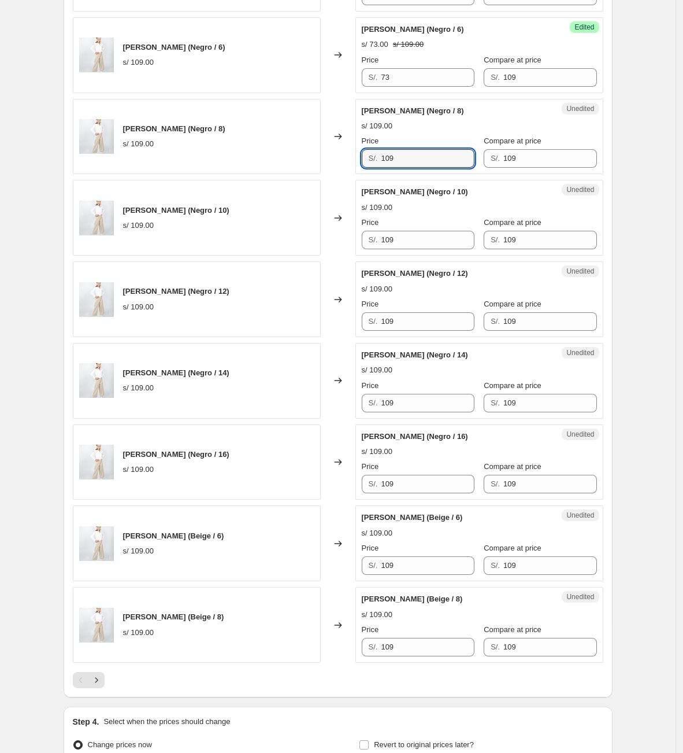
drag, startPoint x: 413, startPoint y: 169, endPoint x: 372, endPoint y: 206, distance: 55.7
click at [292, 168] on div "[PERSON_NAME] (Negro / 8) s/ 109.00 Changed to Unedited [PERSON_NAME] (Negro / …" at bounding box center [338, 137] width 531 height 76
drag, startPoint x: 401, startPoint y: 258, endPoint x: 293, endPoint y: 264, distance: 107.6
click at [293, 255] on div "[PERSON_NAME] (Negro / 10) s/ 109.00 Changed to Unedited [PERSON_NAME] (Negro /…" at bounding box center [338, 218] width 531 height 76
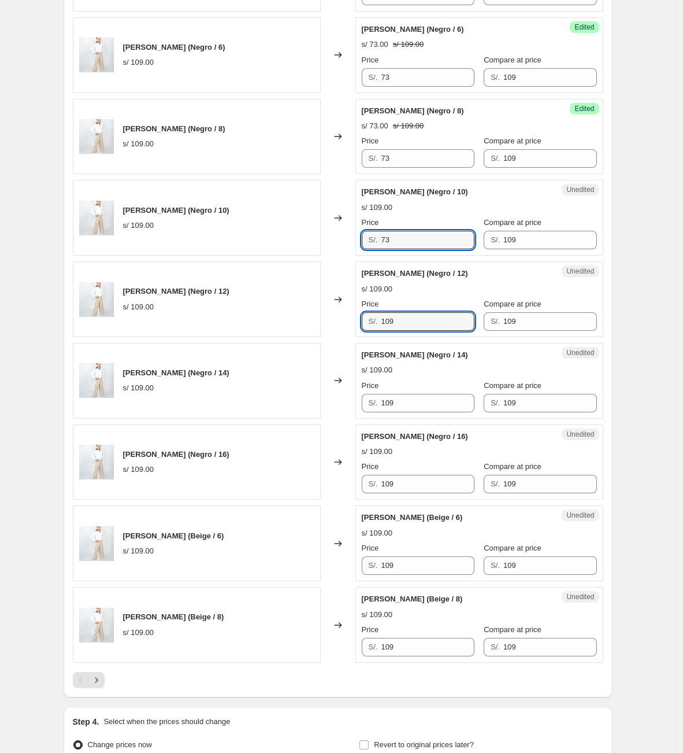
drag, startPoint x: 412, startPoint y: 331, endPoint x: 321, endPoint y: 328, distance: 90.2
click at [321, 328] on div "[PERSON_NAME] (Negro / 12) s/ 109.00 Changed to Unedited [PERSON_NAME] (Negro /…" at bounding box center [338, 299] width 531 height 76
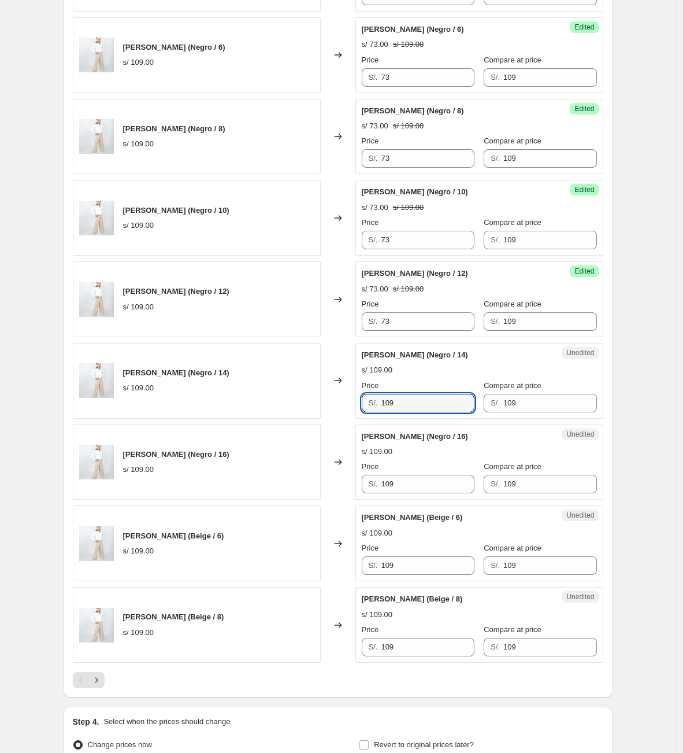
drag, startPoint x: 428, startPoint y: 414, endPoint x: 344, endPoint y: 414, distance: 84.4
click at [347, 413] on div "[PERSON_NAME] (Negro / 14) s/ 109.00 Changed to Unedited [PERSON_NAME] (Negro /…" at bounding box center [338, 381] width 531 height 76
drag, startPoint x: 403, startPoint y: 480, endPoint x: 375, endPoint y: 491, distance: 29.6
click at [375, 491] on div "Price S/. 109" at bounding box center [418, 477] width 113 height 32
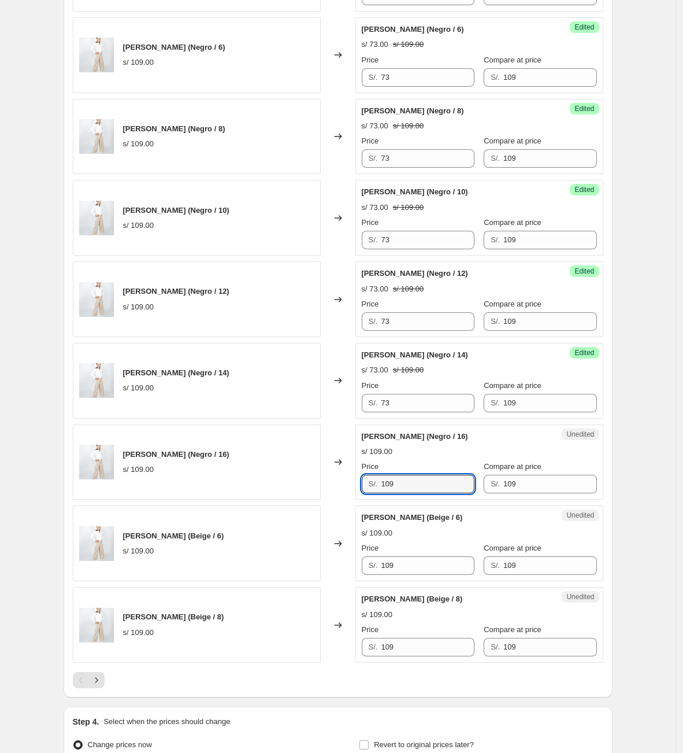
drag, startPoint x: 401, startPoint y: 492, endPoint x: 332, endPoint y: 499, distance: 69.7
click at [332, 500] on div "[PERSON_NAME] (Negro / 16) s/ 109.00 Changed to Unedited [PERSON_NAME] (Negro /…" at bounding box center [338, 462] width 531 height 76
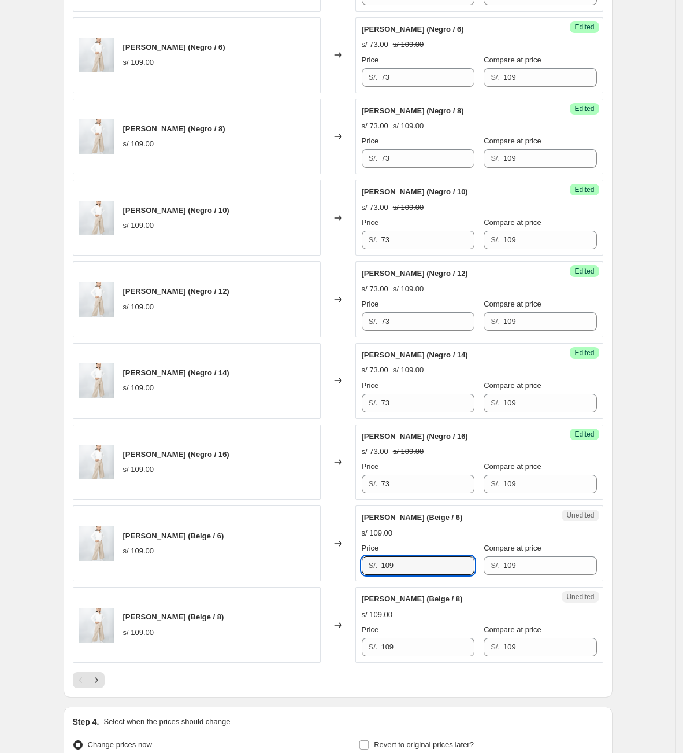
drag, startPoint x: 414, startPoint y: 584, endPoint x: 349, endPoint y: 592, distance: 65.7
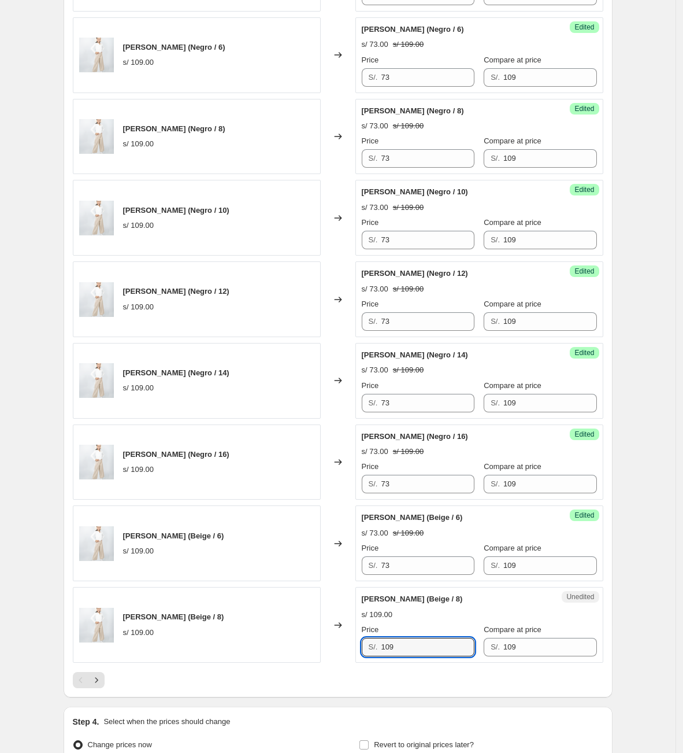
drag, startPoint x: 415, startPoint y: 664, endPoint x: 368, endPoint y: 657, distance: 48.0
click at [372, 616] on div "S/. 109" at bounding box center [418, 647] width 113 height 18
click at [187, 616] on div at bounding box center [338, 680] width 531 height 16
click at [102, 616] on icon "Next" at bounding box center [97, 680] width 12 height 12
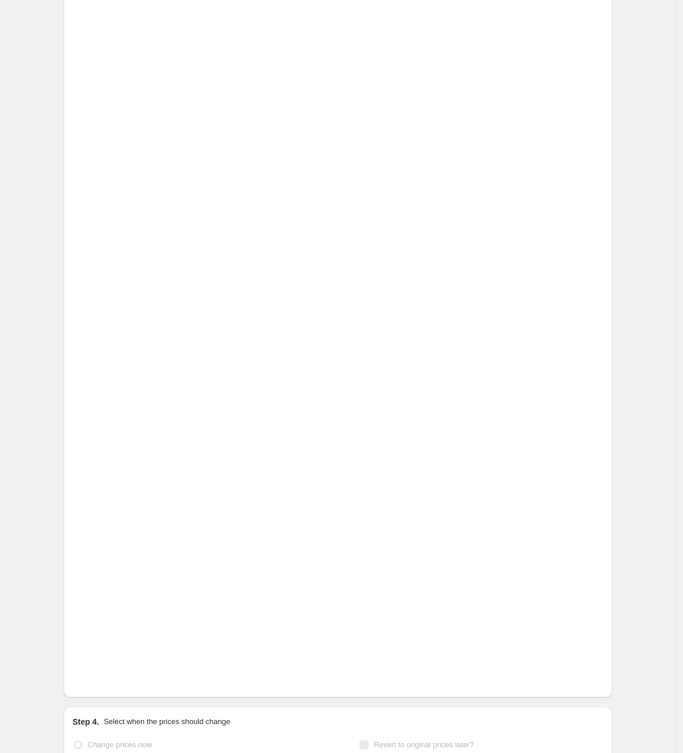
scroll to position [208, 0]
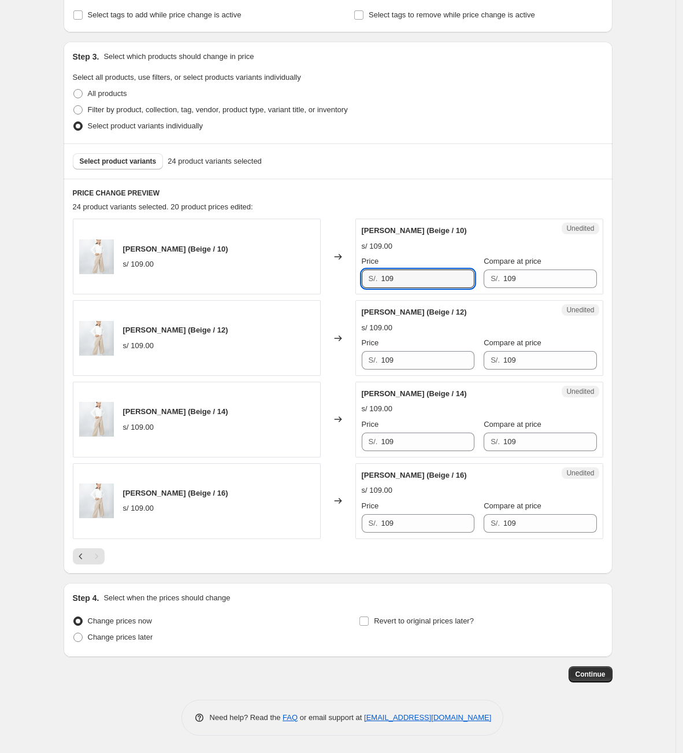
drag, startPoint x: 422, startPoint y: 277, endPoint x: 387, endPoint y: 424, distance: 150.9
click at [253, 276] on div "[PERSON_NAME] (Beige / 10) s/ 109.00 Changed to Unedited [PERSON_NAME] (Beige /…" at bounding box center [338, 256] width 531 height 76
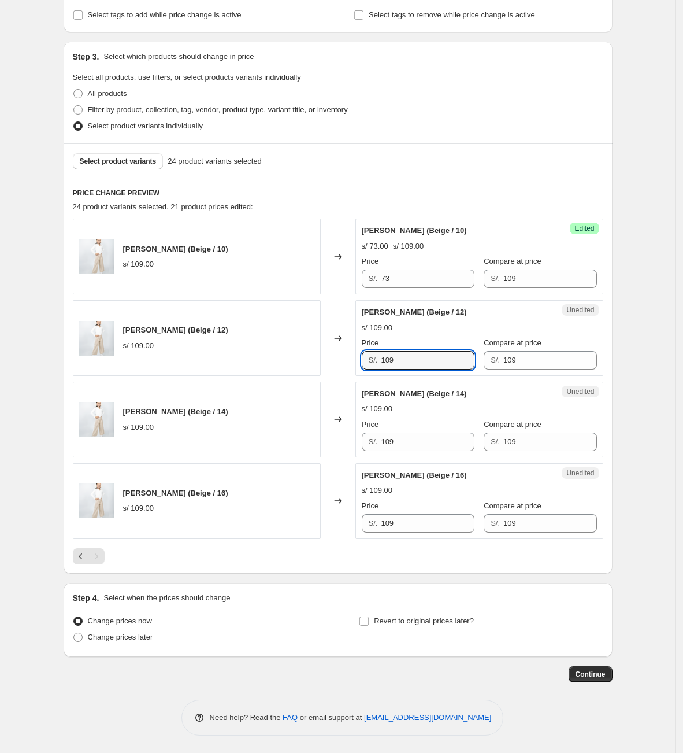
drag, startPoint x: 405, startPoint y: 354, endPoint x: 361, endPoint y: 386, distance: 54.2
click at [360, 361] on div "Unedited [PERSON_NAME] (Beige / 12) s/ 109.00 Price S/. 109 Compare at price S/…" at bounding box center [479, 338] width 248 height 76
drag, startPoint x: 425, startPoint y: 450, endPoint x: 387, endPoint y: 451, distance: 38.7
click at [387, 451] on div "Unedited [PERSON_NAME] (Beige / 14) s/ 109.00 Price S/. 109 Compare at price S/…" at bounding box center [479, 419] width 248 height 76
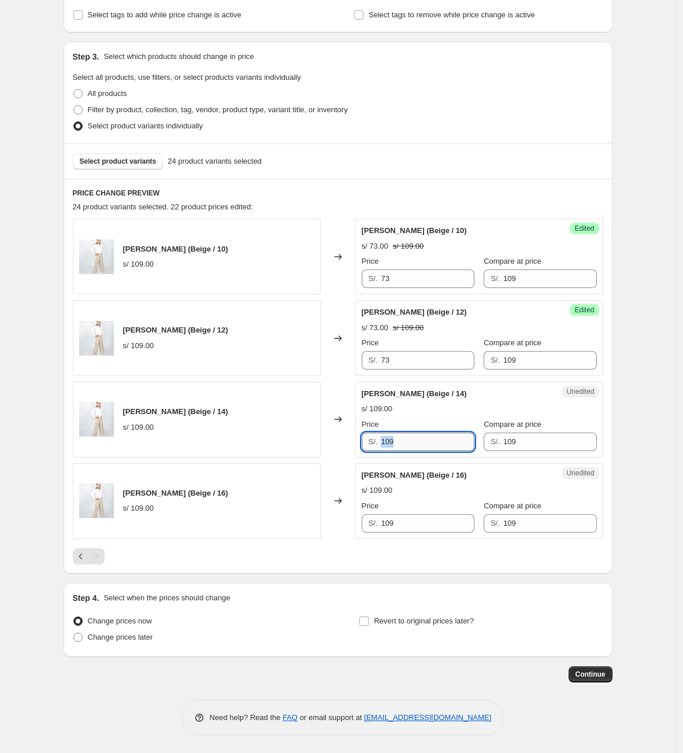
click at [416, 446] on input "109" at bounding box center [427, 441] width 93 height 18
drag, startPoint x: 418, startPoint y: 445, endPoint x: 327, endPoint y: 444, distance: 91.9
click at [327, 444] on div "[PERSON_NAME] (Beige / 14) s/ 109.00 Changed to Unedited [PERSON_NAME] (Beige /…" at bounding box center [338, 419] width 531 height 76
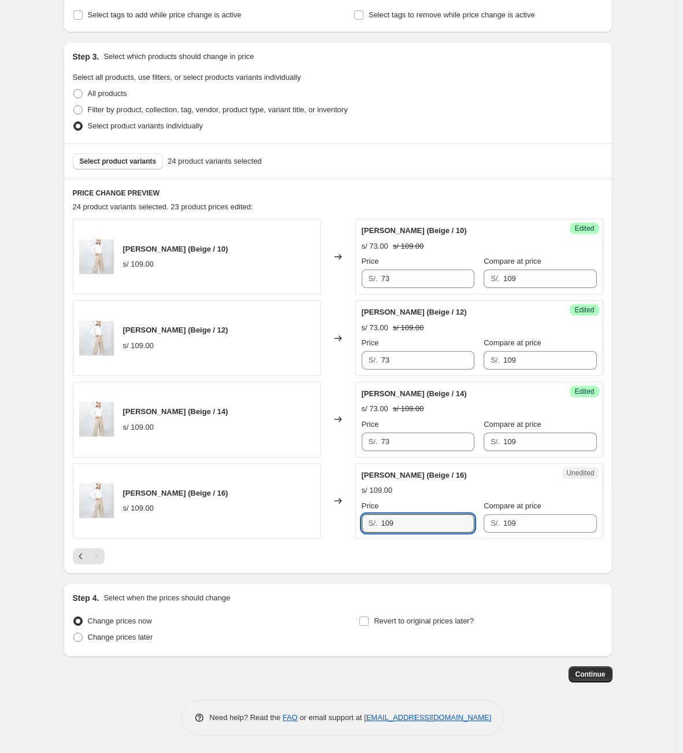
drag, startPoint x: 425, startPoint y: 521, endPoint x: 372, endPoint y: 520, distance: 53.8
click at [375, 520] on div "S/. 109" at bounding box center [418, 523] width 113 height 18
click at [546, 432] on div "Create new price [MEDICAL_DATA]. This page is ready Create new price [MEDICAL_D…" at bounding box center [338, 273] width 676 height 958
click at [105, 157] on span "Select product variants" at bounding box center [118, 161] width 77 height 9
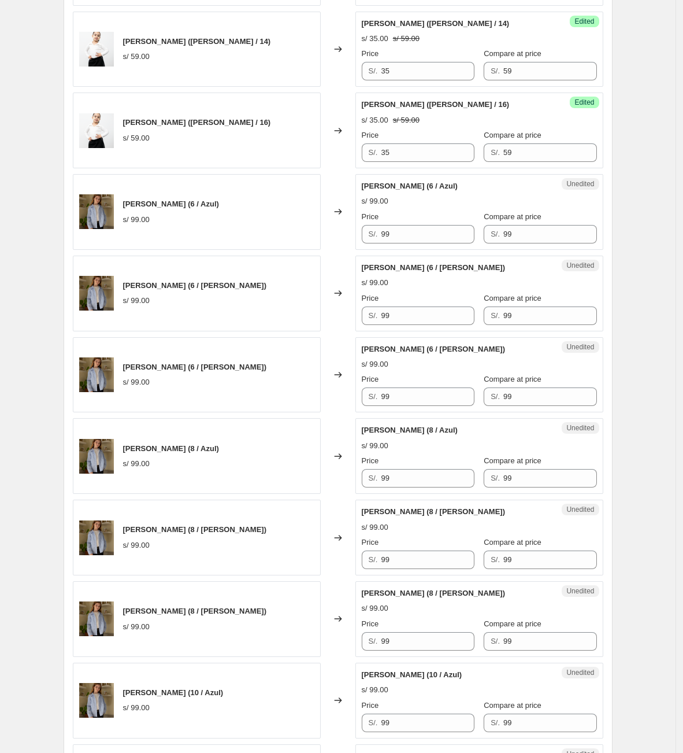
scroll to position [728, 0]
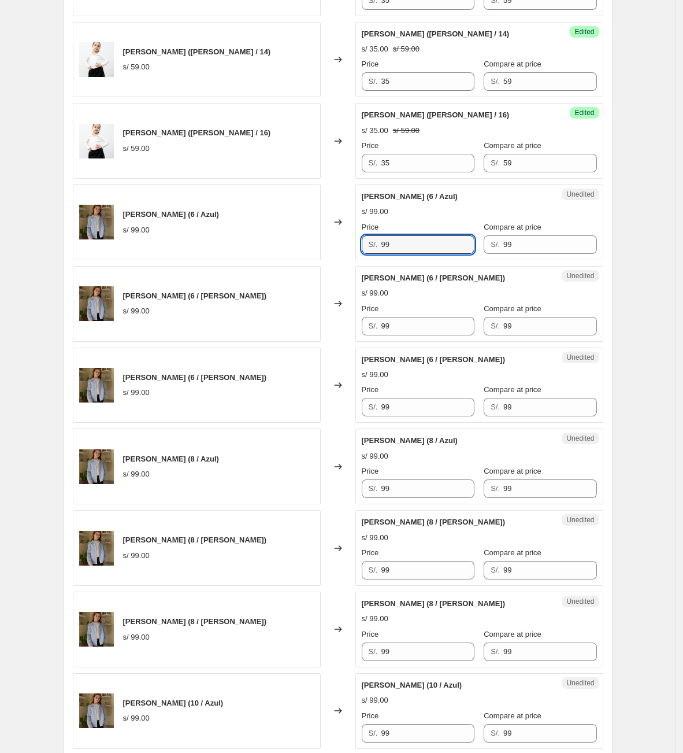
drag, startPoint x: 417, startPoint y: 251, endPoint x: 355, endPoint y: 261, distance: 62.1
click at [355, 260] on div "[PERSON_NAME] (6 / Azul) s/ 99.00 Changed to Unedited [PERSON_NAME] (6 / Azul) …" at bounding box center [338, 222] width 531 height 76
drag, startPoint x: 420, startPoint y: 246, endPoint x: 366, endPoint y: 249, distance: 53.2
click at [366, 249] on div "S/. 63" at bounding box center [418, 244] width 113 height 18
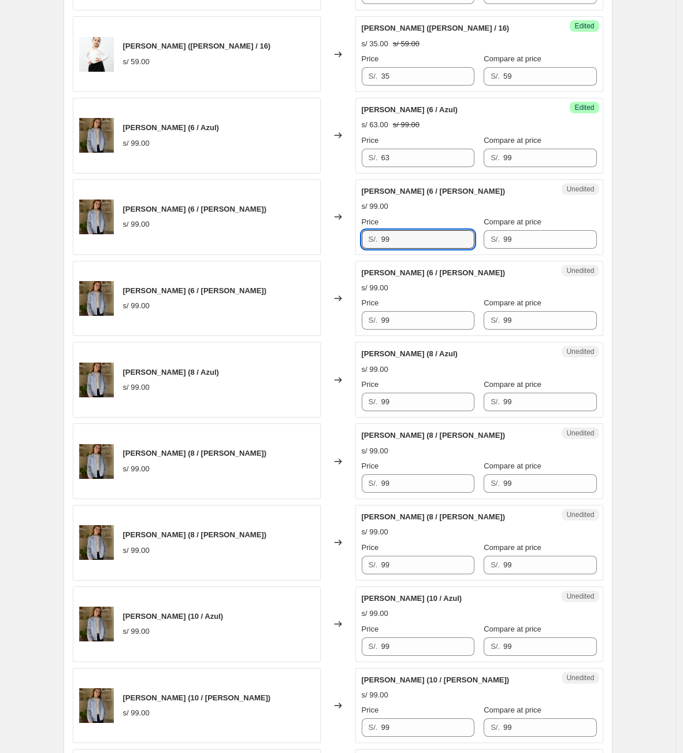
drag, startPoint x: 421, startPoint y: 245, endPoint x: 309, endPoint y: 243, distance: 112.7
click at [309, 243] on div "[PERSON_NAME] (6 / [PERSON_NAME]) s/ 99.00 Changed to Unedited [PERSON_NAME] (6…" at bounding box center [338, 217] width 531 height 76
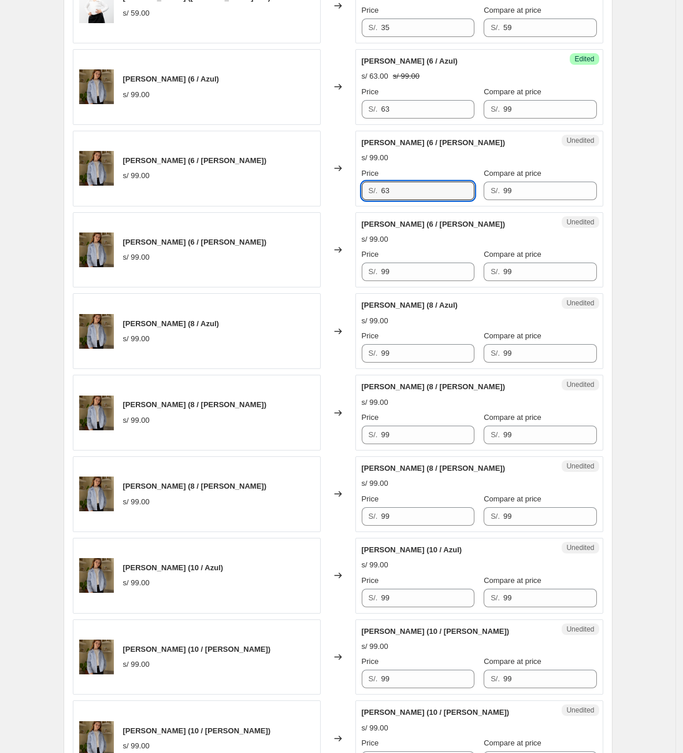
scroll to position [902, 0]
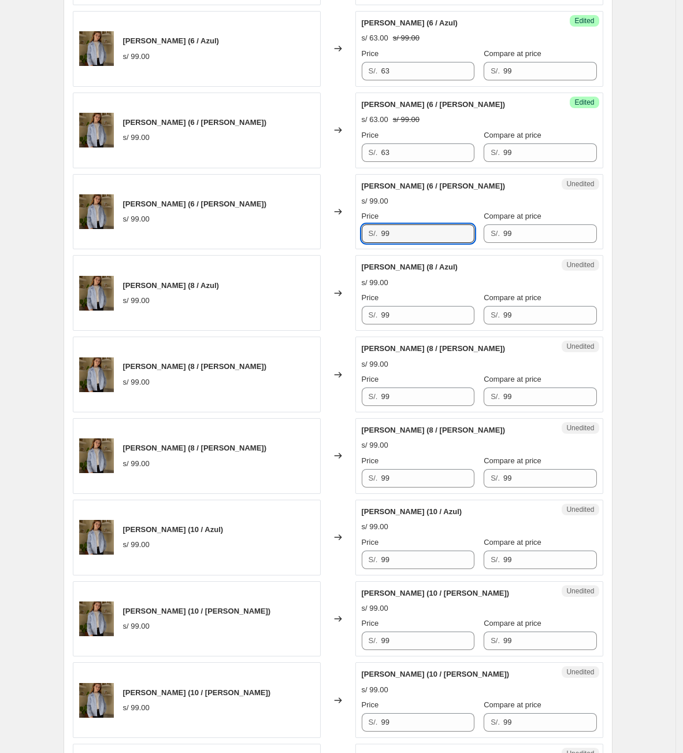
drag, startPoint x: 420, startPoint y: 245, endPoint x: 310, endPoint y: 247, distance: 109.3
click at [310, 247] on div "[PERSON_NAME] (6 / [PERSON_NAME]) s/ 99.00 Changed to Unedited [PERSON_NAME] (6…" at bounding box center [338, 212] width 531 height 76
drag, startPoint x: 428, startPoint y: 334, endPoint x: 418, endPoint y: 326, distance: 12.7
click at [421, 331] on div "Unedited [PERSON_NAME] (8 / Azul) s/ 99.00 Price S/. 99 Compare at price S/. 99" at bounding box center [479, 293] width 248 height 76
click at [408, 316] on input "99" at bounding box center [427, 315] width 93 height 18
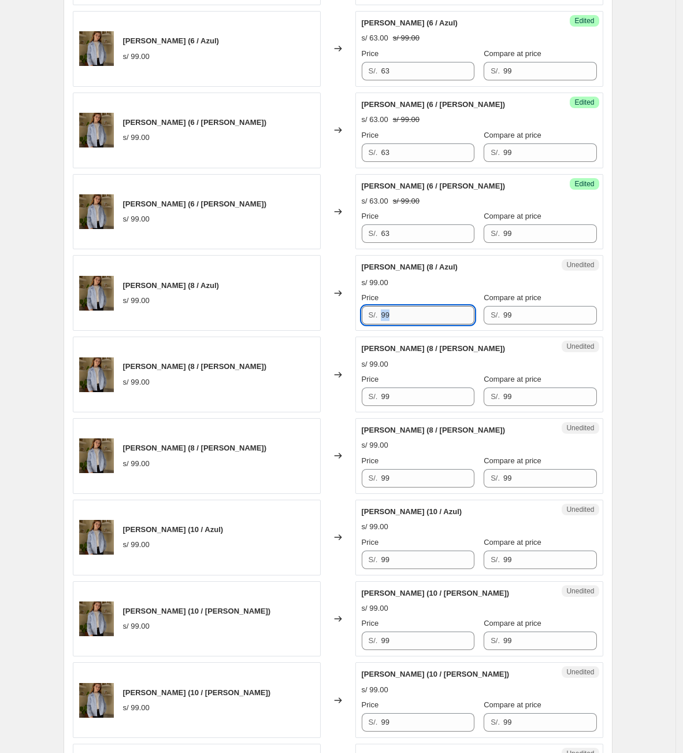
click at [417, 321] on input "99" at bounding box center [427, 315] width 93 height 18
click at [253, 319] on div "[PERSON_NAME] (8 / Azul) s/ 99.00 Changed to Unedited [PERSON_NAME] (8 / Azul) …" at bounding box center [338, 293] width 531 height 76
drag, startPoint x: 422, startPoint y: 408, endPoint x: 444, endPoint y: 475, distance: 71.3
click at [335, 397] on div "[PERSON_NAME] (8 / [PERSON_NAME]) s/ 99.00 Changed to Unedited [PERSON_NAME] (8…" at bounding box center [338, 374] width 531 height 76
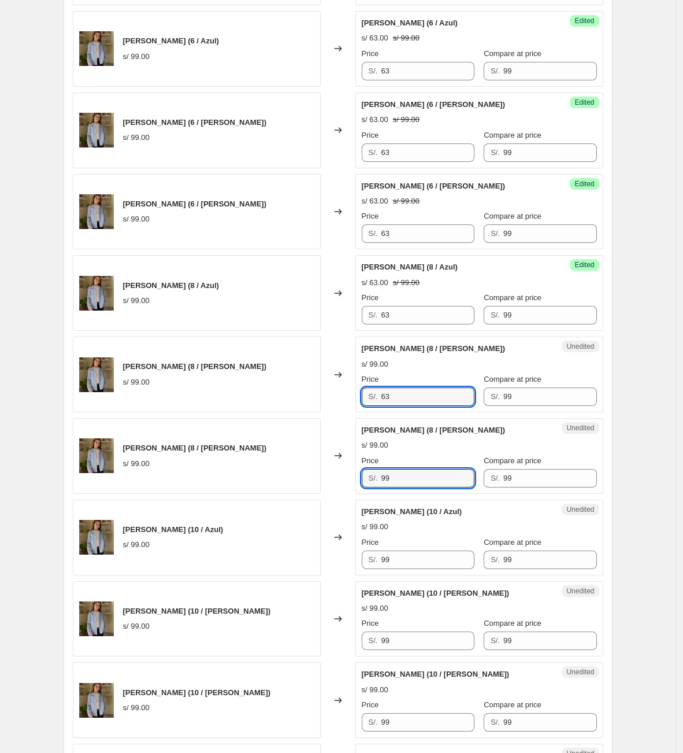
drag, startPoint x: 418, startPoint y: 478, endPoint x: 192, endPoint y: 436, distance: 229.8
click at [195, 439] on div "[PERSON_NAME] (8 / [PERSON_NAME]) s/ 99.00 Changed to Unedited [PERSON_NAME] (8…" at bounding box center [338, 456] width 531 height 76
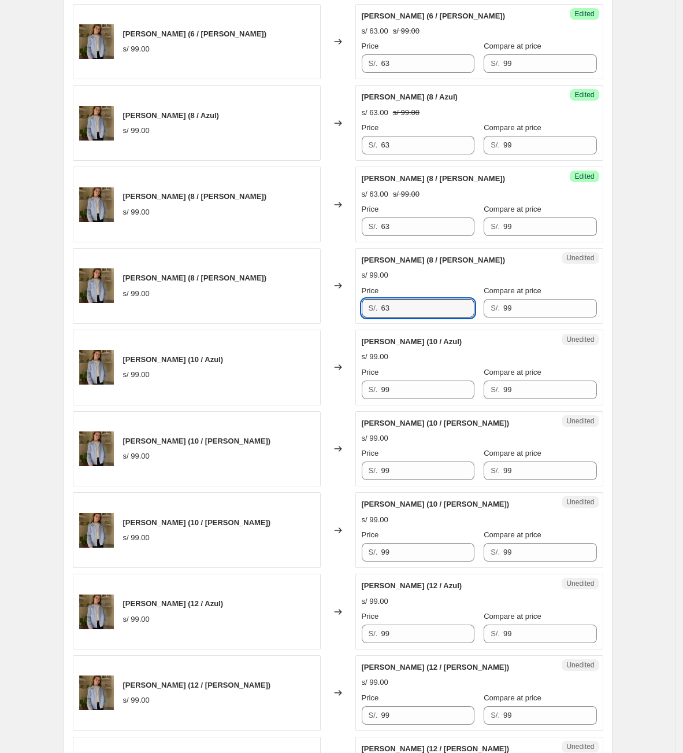
scroll to position [1075, 0]
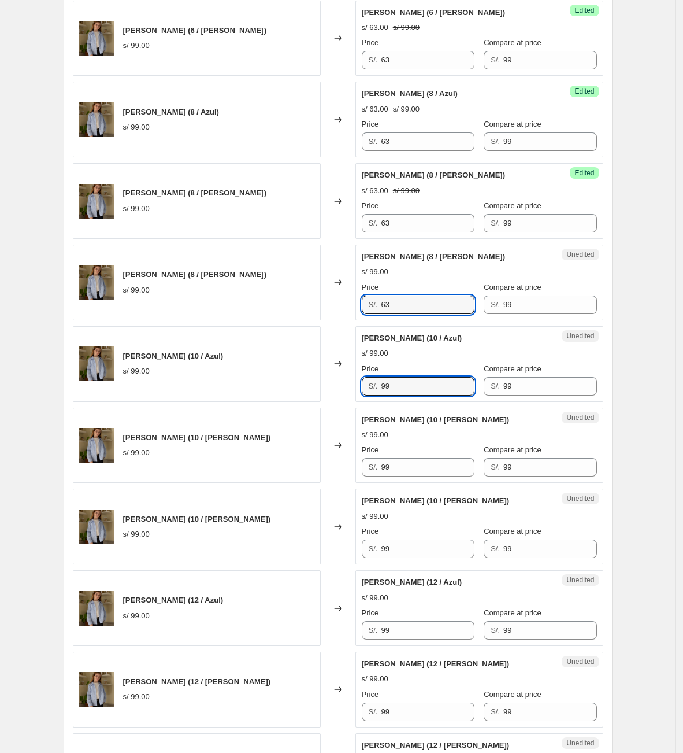
drag, startPoint x: 360, startPoint y: 401, endPoint x: 320, endPoint y: 405, distance: 40.2
click at [335, 402] on div "[PERSON_NAME] (10 / Azul) s/ 99.00 Changed to Unedited [PERSON_NAME] (10 / Azul…" at bounding box center [338, 364] width 531 height 76
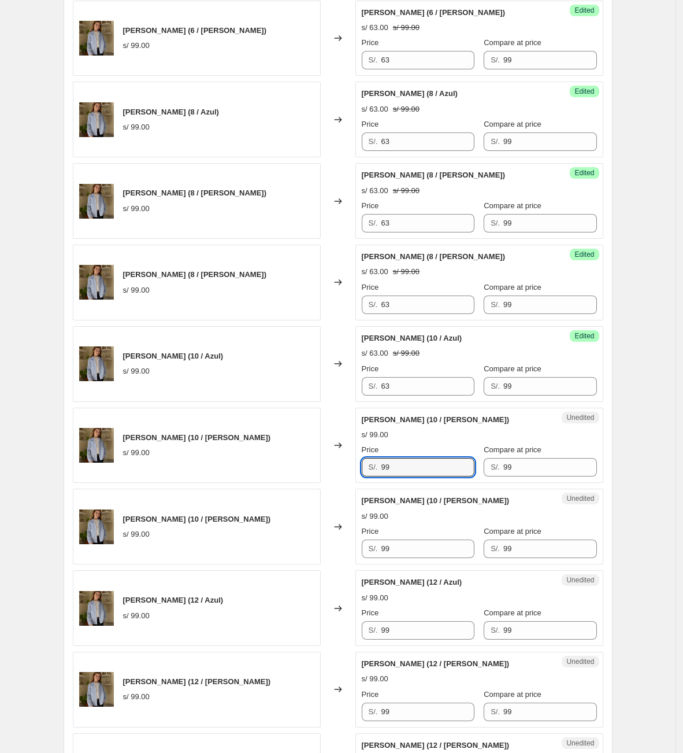
drag, startPoint x: 422, startPoint y: 477, endPoint x: 340, endPoint y: 461, distance: 83.0
click at [335, 472] on div "[PERSON_NAME] (10 / [PERSON_NAME]) s/ 99.00 Changed to Unedited [PERSON_NAME] (…" at bounding box center [338, 446] width 531 height 76
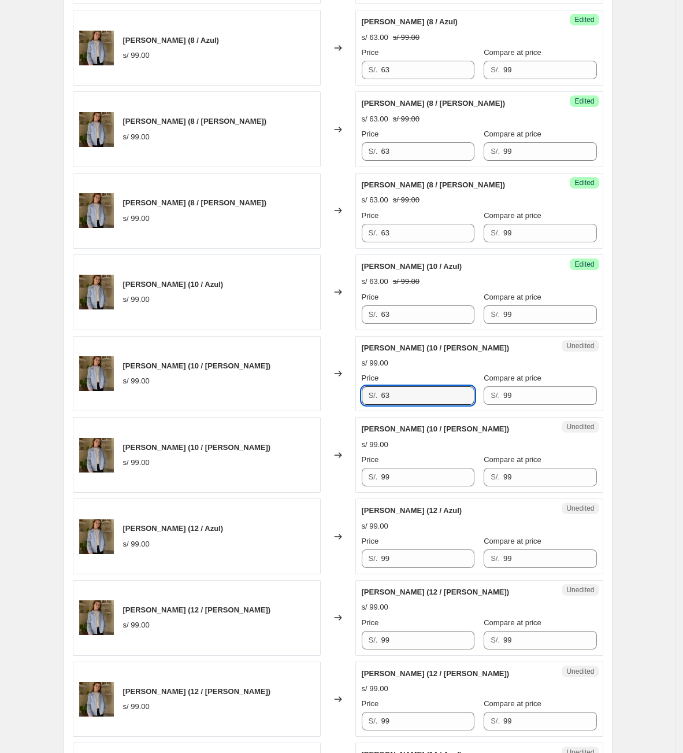
scroll to position [1249, 0]
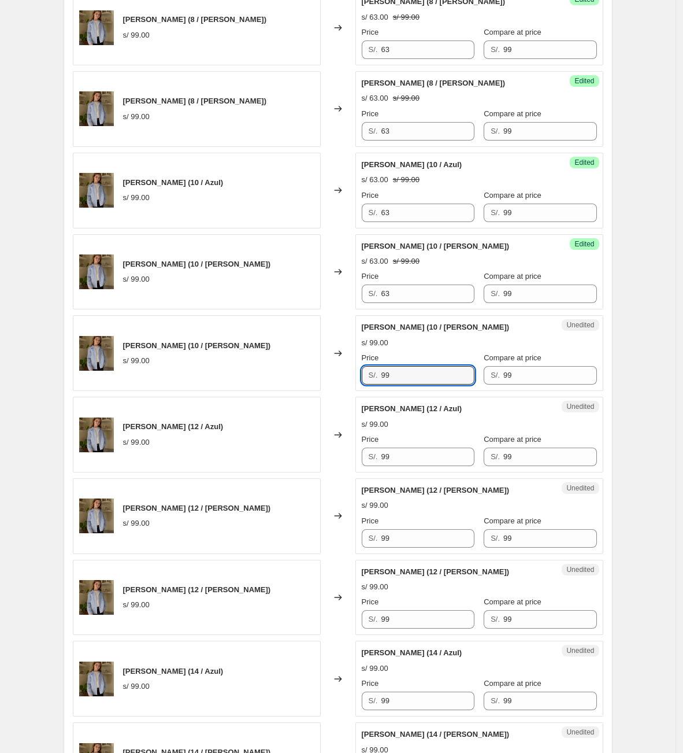
drag, startPoint x: 408, startPoint y: 380, endPoint x: 304, endPoint y: 376, distance: 104.1
click at [306, 377] on div "[PERSON_NAME] (10 / [PERSON_NAME]) s/ 99.00 Changed to Unedited [PERSON_NAME] (…" at bounding box center [338, 353] width 531 height 76
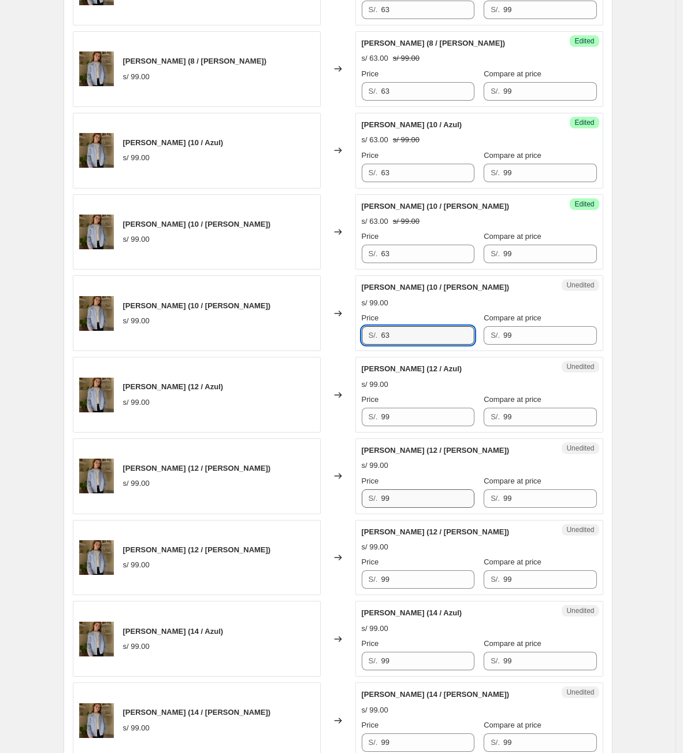
scroll to position [1422, 0]
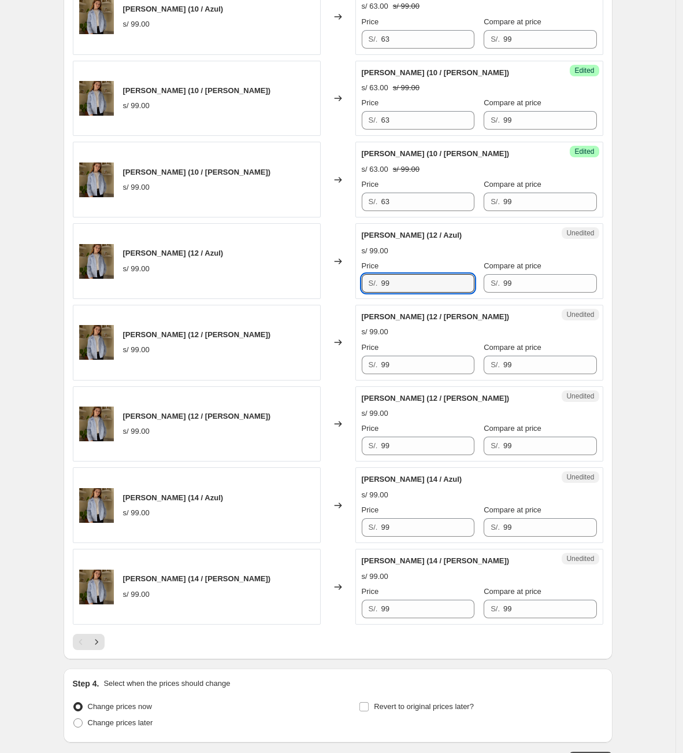
drag, startPoint x: 410, startPoint y: 284, endPoint x: 333, endPoint y: 298, distance: 78.2
click at [364, 297] on div "Unedited [PERSON_NAME] (12 / Azul) s/ 99.00 Price S/. 99 Compare at price S/. 99" at bounding box center [479, 261] width 248 height 76
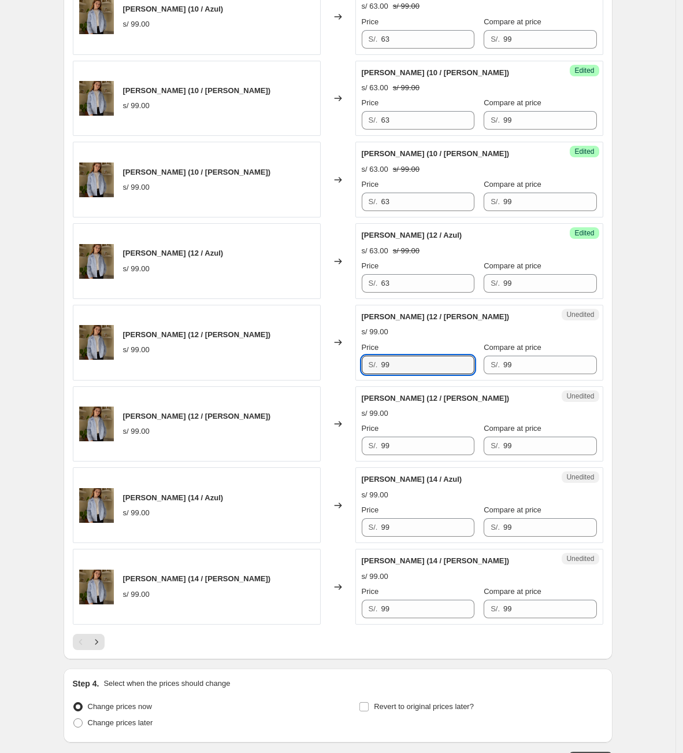
drag, startPoint x: 411, startPoint y: 375, endPoint x: 273, endPoint y: 394, distance: 139.5
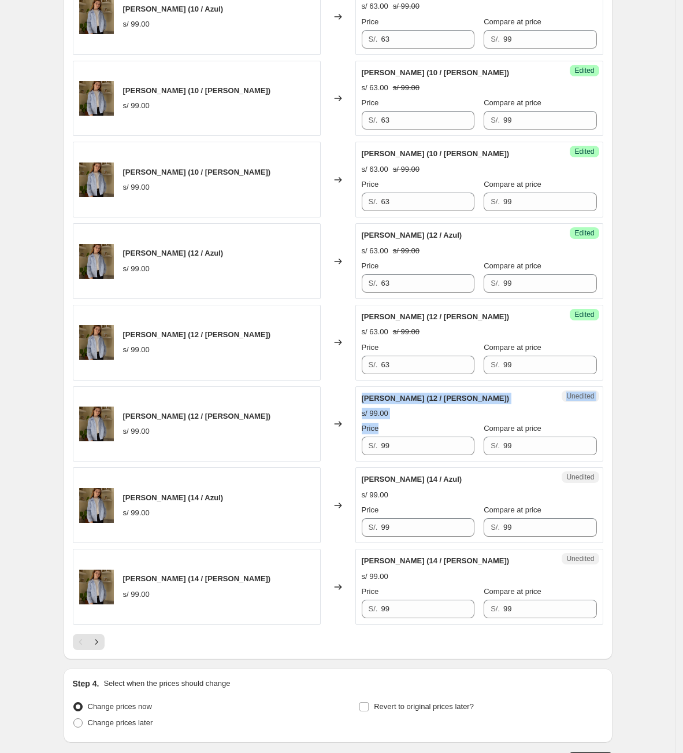
drag, startPoint x: 409, startPoint y: 444, endPoint x: 347, endPoint y: 444, distance: 62.4
click at [347, 444] on div "[PERSON_NAME] (12 / [PERSON_NAME]) s/ 99.00 Changed to Unedited [PERSON_NAME] (…" at bounding box center [338, 424] width 531 height 76
click at [420, 455] on input "99" at bounding box center [427, 445] width 93 height 18
drag, startPoint x: 349, startPoint y: 456, endPoint x: 328, endPoint y: 456, distance: 20.8
click at [328, 456] on div "[PERSON_NAME] (12 / [PERSON_NAME]) s/ 99.00 Changed to Unedited [PERSON_NAME] (…" at bounding box center [338, 424] width 531 height 76
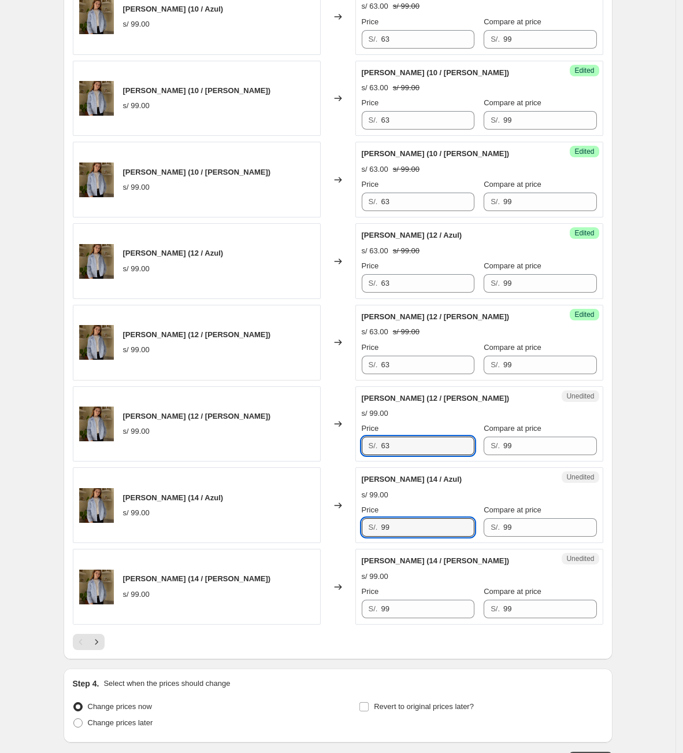
click at [314, 535] on div "[PERSON_NAME] (14 / Azul) s/ 99.00 Changed to Unedited [PERSON_NAME] (14 / Azul…" at bounding box center [338, 505] width 531 height 76
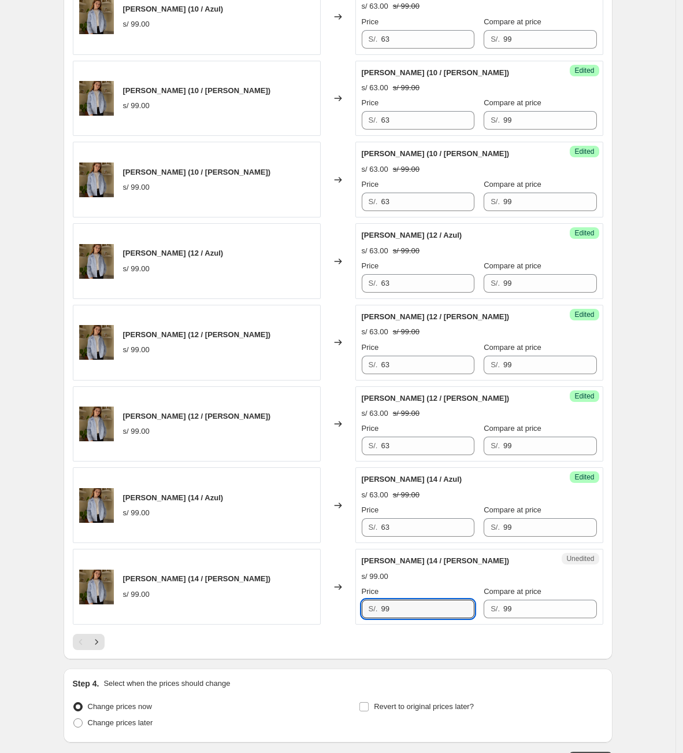
drag, startPoint x: 416, startPoint y: 618, endPoint x: 318, endPoint y: 621, distance: 98.3
click at [323, 616] on div "[PERSON_NAME] (14 / [PERSON_NAME]) s/ 99.00 Changed to Unedited [PERSON_NAME] (…" at bounding box center [338, 587] width 531 height 76
drag, startPoint x: 112, startPoint y: 646, endPoint x: 99, endPoint y: 649, distance: 12.9
click at [111, 616] on div at bounding box center [338, 642] width 531 height 16
click at [99, 616] on icon "Next" at bounding box center [97, 642] width 12 height 12
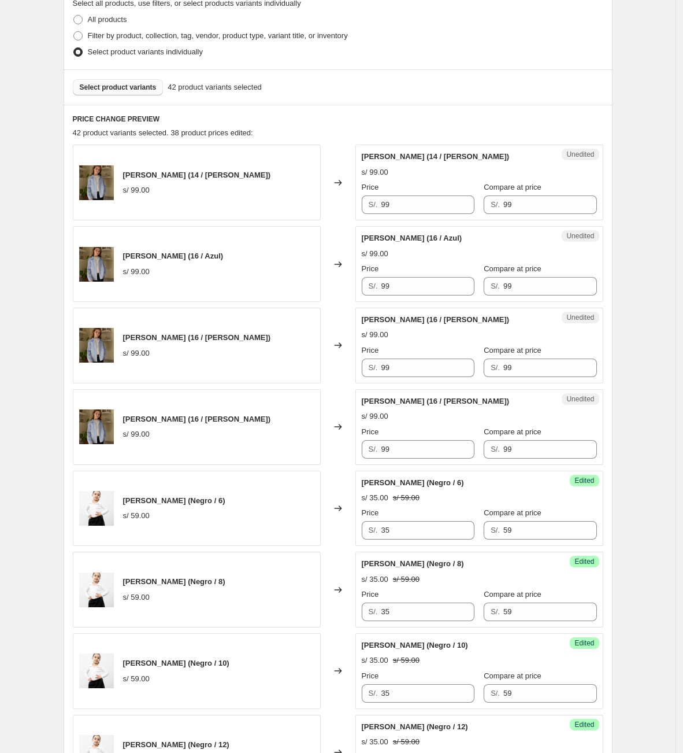
scroll to position [121, 0]
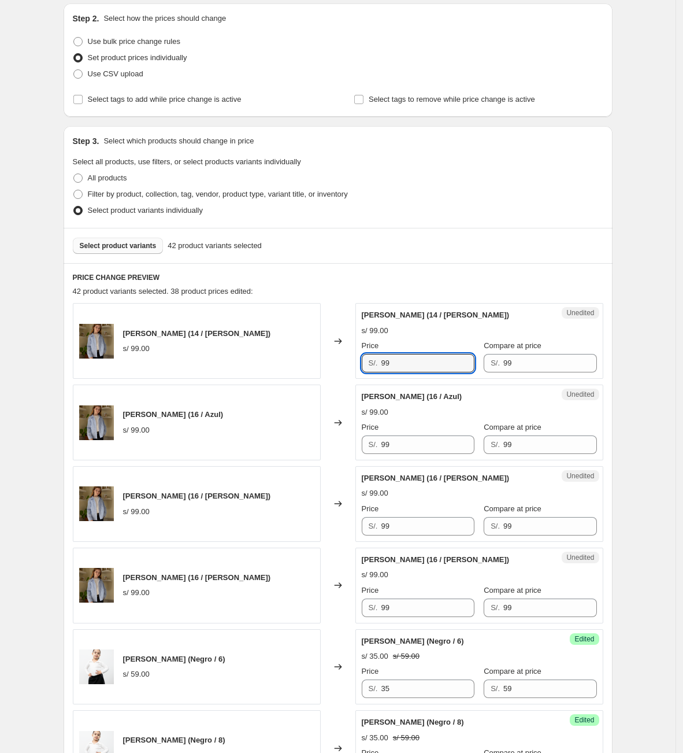
drag, startPoint x: 365, startPoint y: 365, endPoint x: 309, endPoint y: 368, distance: 55.6
click at [303, 365] on div "[PERSON_NAME] (14 / [PERSON_NAME]) s/ 99.00 Changed to Unedited [PERSON_NAME] (…" at bounding box center [338, 341] width 531 height 76
drag, startPoint x: 413, startPoint y: 449, endPoint x: 339, endPoint y: 458, distance: 74.5
click at [339, 458] on div "[PERSON_NAME] (16 / Azul) s/ 99.00 Changed to Unedited [PERSON_NAME] (16 / Azul…" at bounding box center [338, 422] width 531 height 76
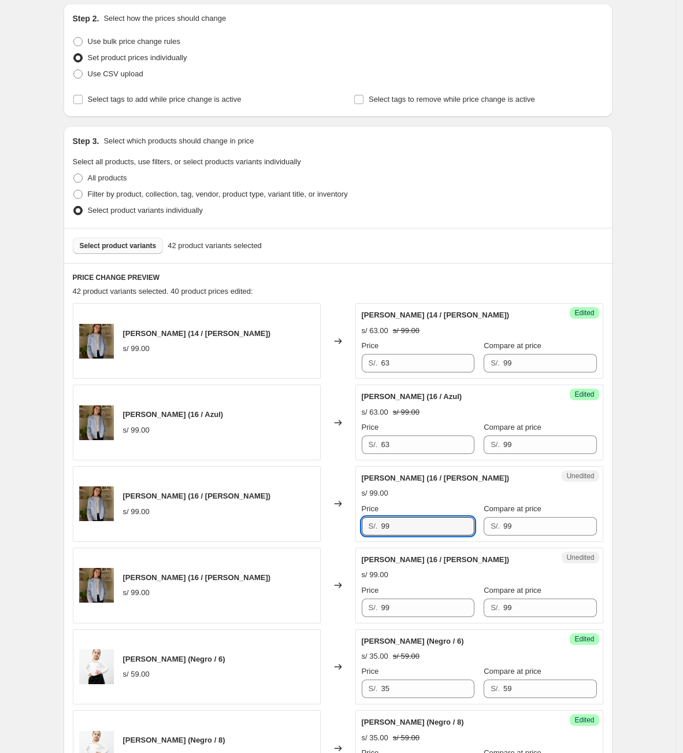
click at [339, 533] on div "[PERSON_NAME] (16 / [PERSON_NAME]) s/ 99.00 Changed to Unedited [PERSON_NAME] (…" at bounding box center [338, 504] width 531 height 76
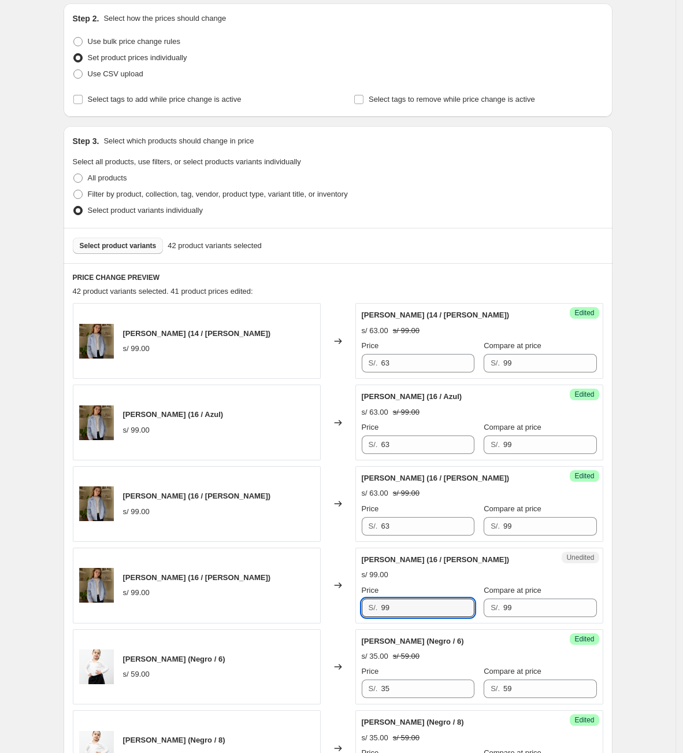
drag, startPoint x: 425, startPoint y: 615, endPoint x: 284, endPoint y: 598, distance: 141.5
click at [286, 604] on div "[PERSON_NAME] (16 / [PERSON_NAME]) s/ 99.00 Changed to Unedited [PERSON_NAME] (…" at bounding box center [338, 585] width 531 height 76
click at [546, 260] on div "Select product variants 42 product variants selected" at bounding box center [338, 245] width 549 height 35
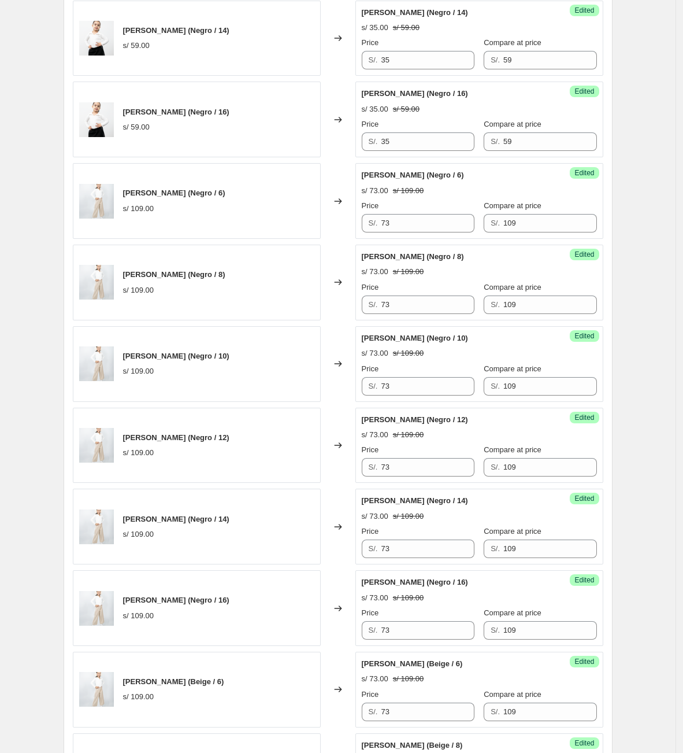
scroll to position [1519, 0]
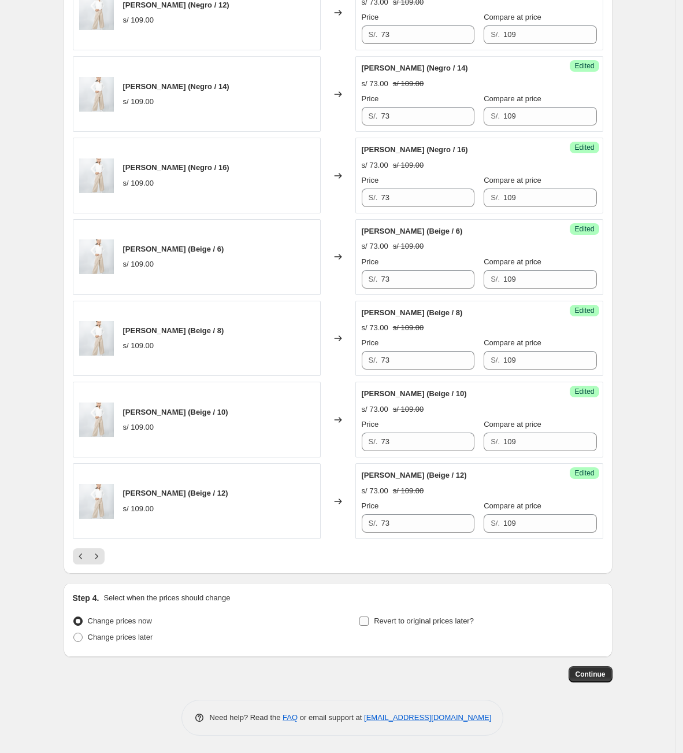
click at [441, 616] on span "Revert to original prices later?" at bounding box center [424, 620] width 100 height 9
click at [369, 616] on input "Revert to original prices later?" at bounding box center [364, 620] width 9 height 9
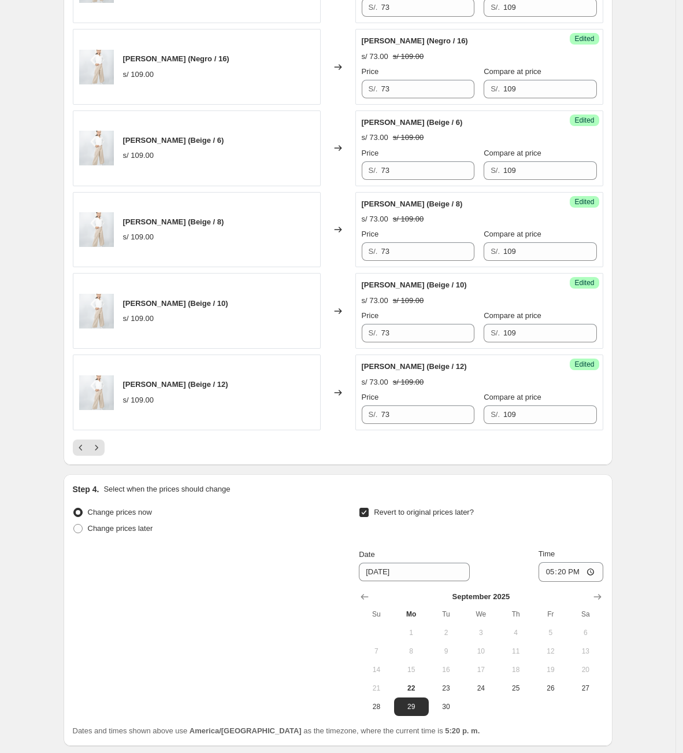
scroll to position [1717, 0]
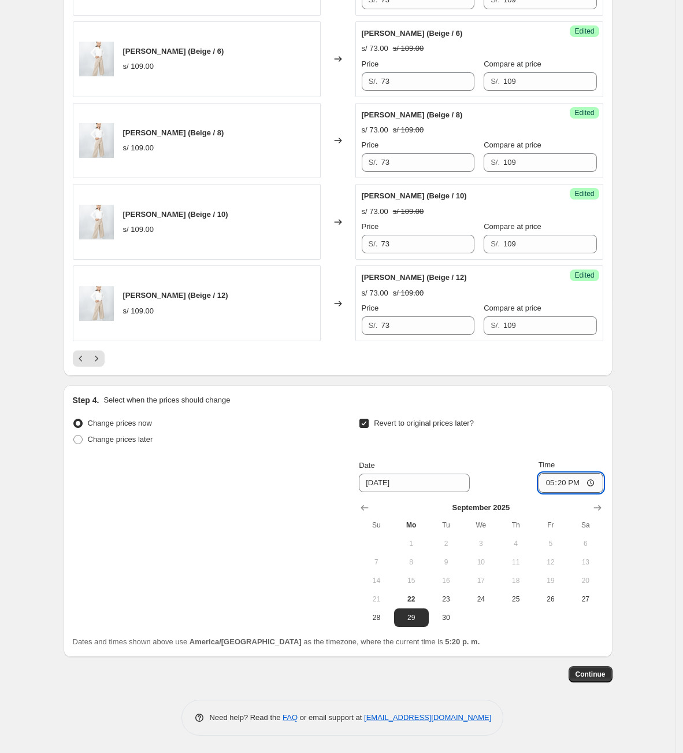
click at [546, 480] on input "17:20" at bounding box center [571, 483] width 65 height 20
click at [546, 616] on span "Continue" at bounding box center [591, 673] width 30 height 9
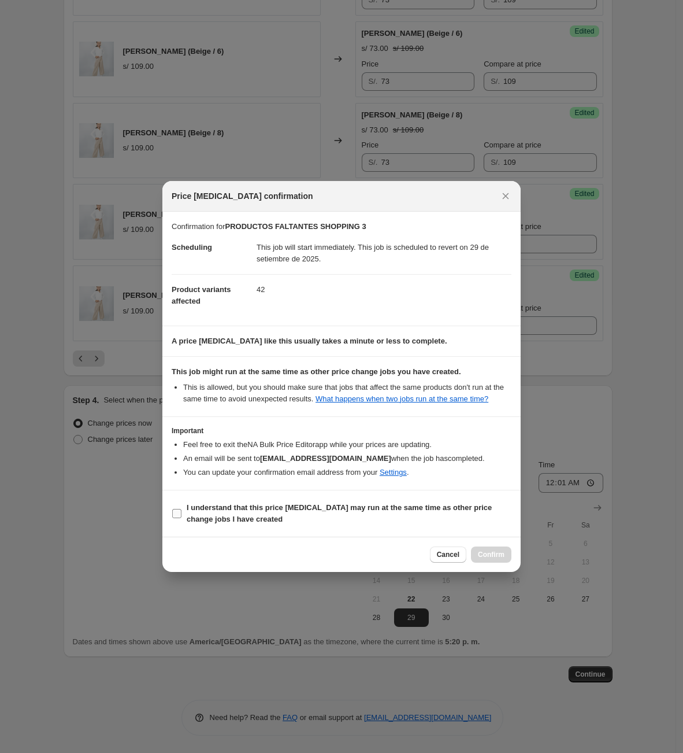
click at [273, 518] on span "I understand that this price [MEDICAL_DATA] may run at the same time as other p…" at bounding box center [349, 513] width 325 height 23
click at [181, 518] on input "I understand that this price [MEDICAL_DATA] may run at the same time as other p…" at bounding box center [176, 513] width 9 height 9
click at [493, 555] on span "Confirm" at bounding box center [491, 554] width 27 height 9
